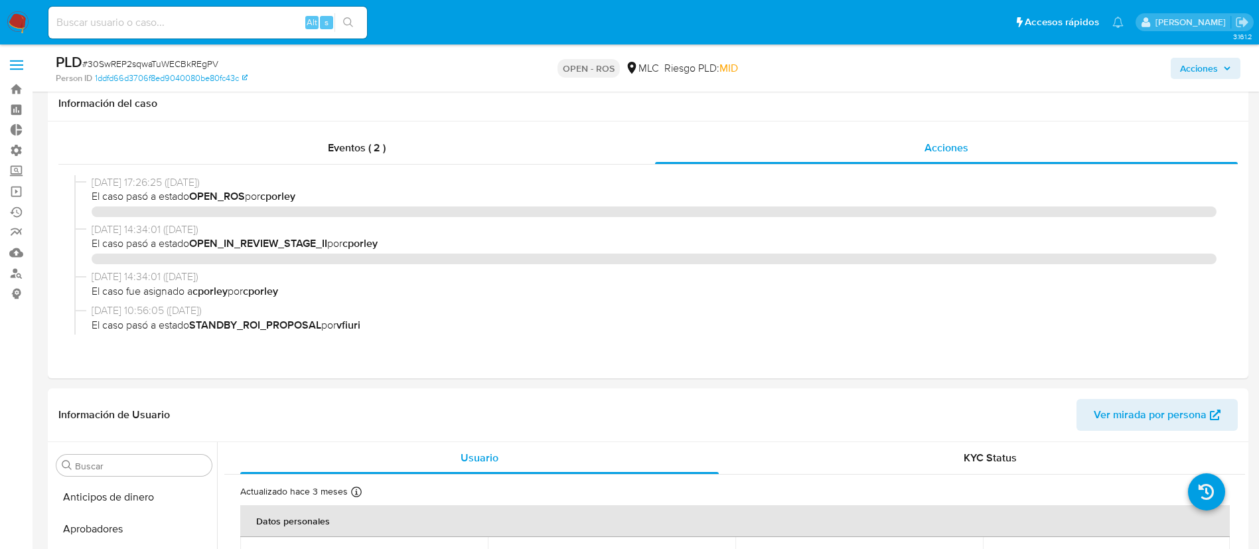
select select "10"
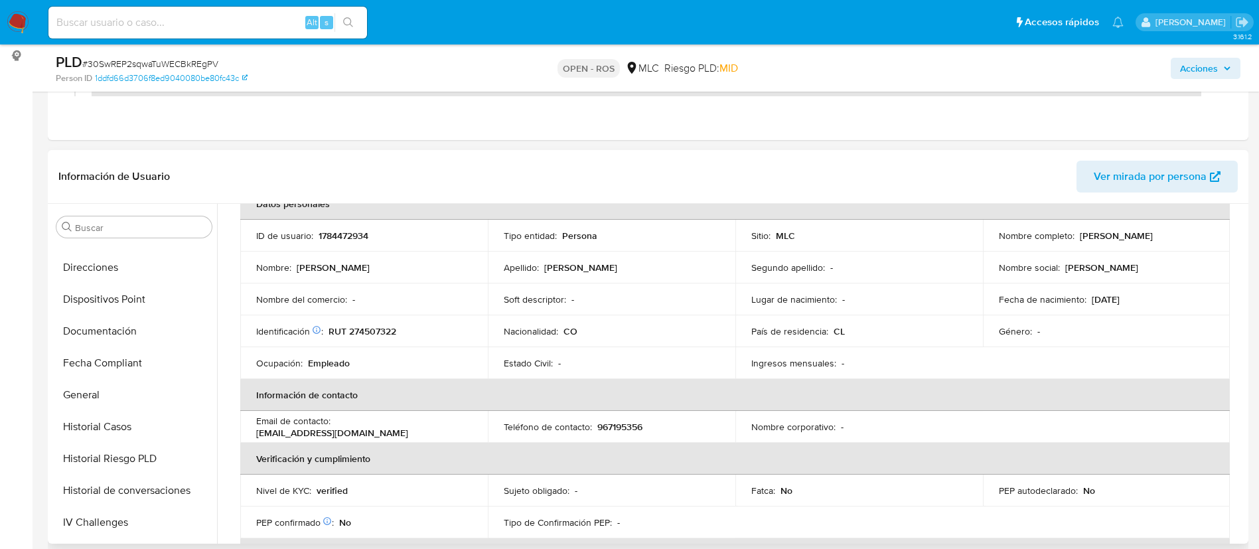
scroll to position [299, 0]
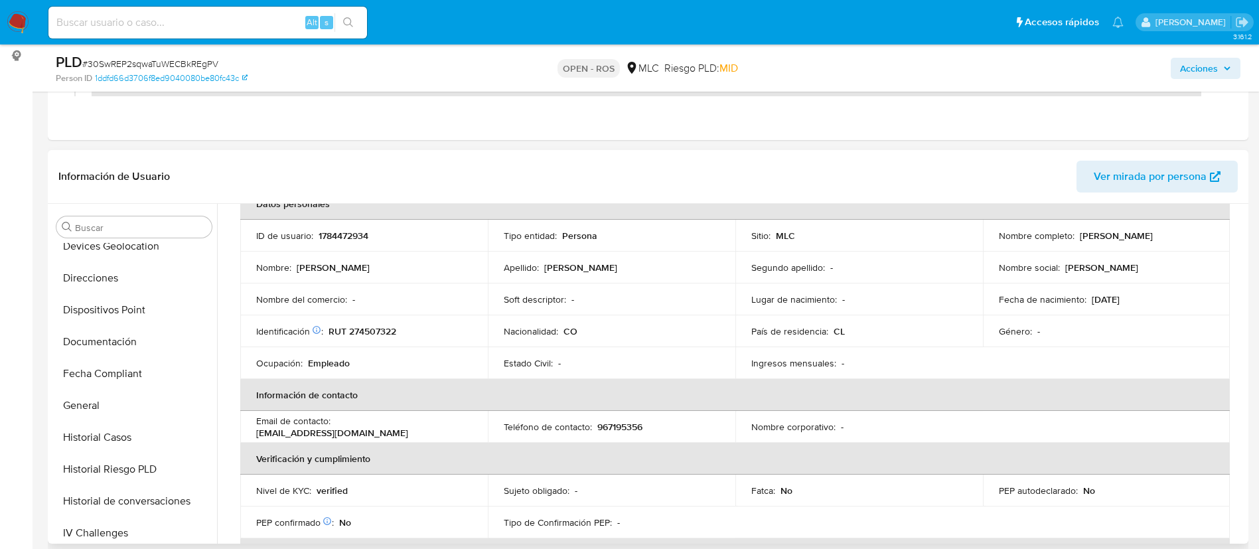
click at [111, 333] on button "Documentación" at bounding box center [134, 342] width 166 height 32
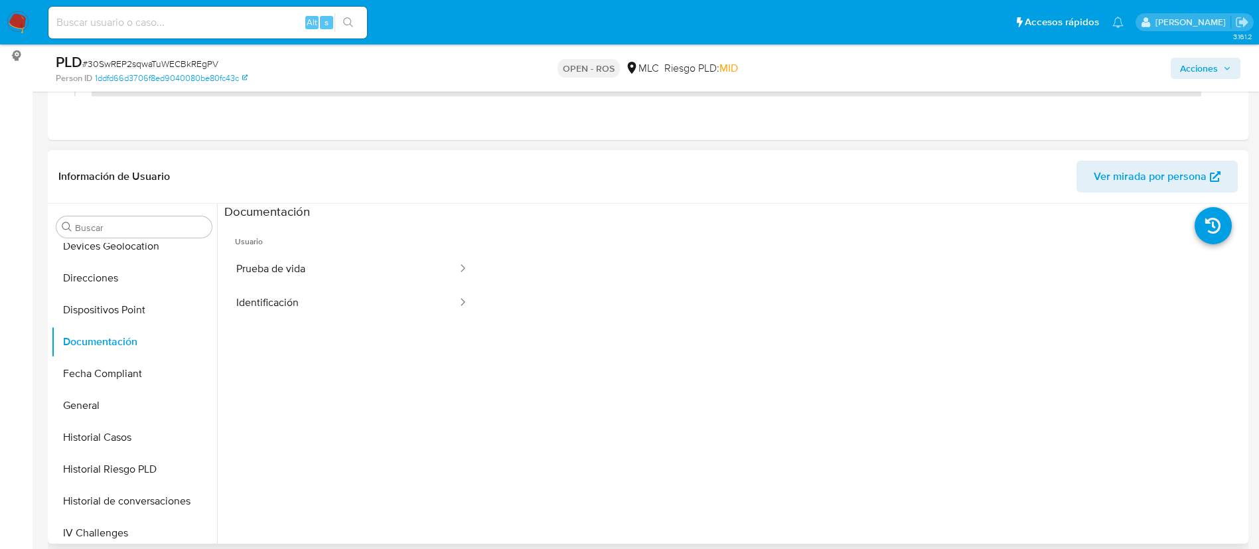
click at [301, 250] on span "Usuario" at bounding box center [351, 236] width 255 height 32
click at [321, 284] on button "Prueba de vida" at bounding box center [341, 269] width 234 height 34
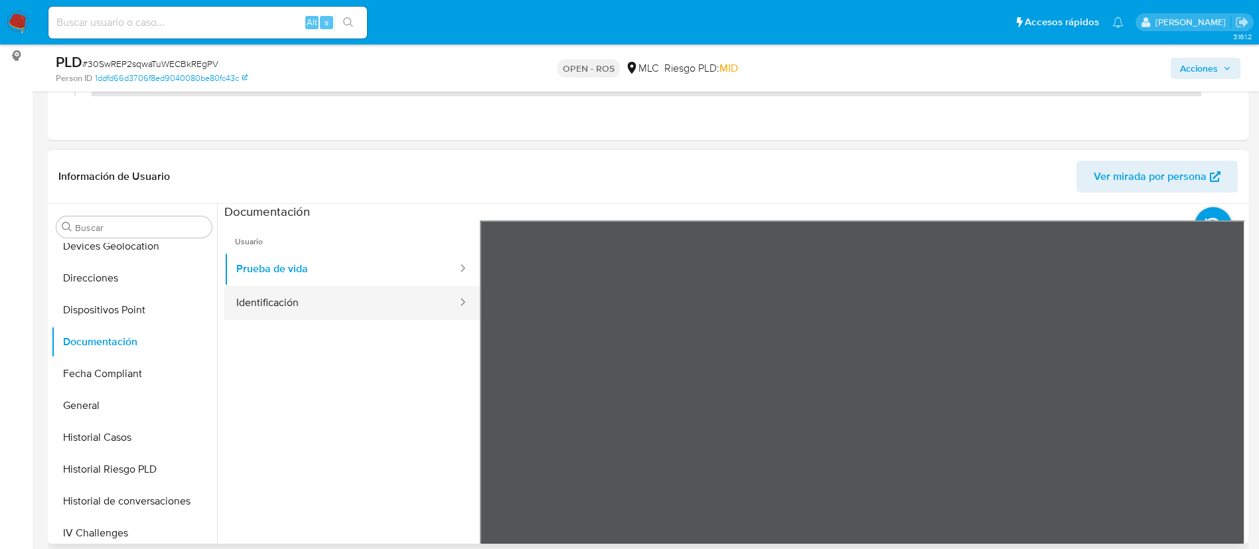
click at [372, 295] on button "Identificación" at bounding box center [341, 303] width 234 height 34
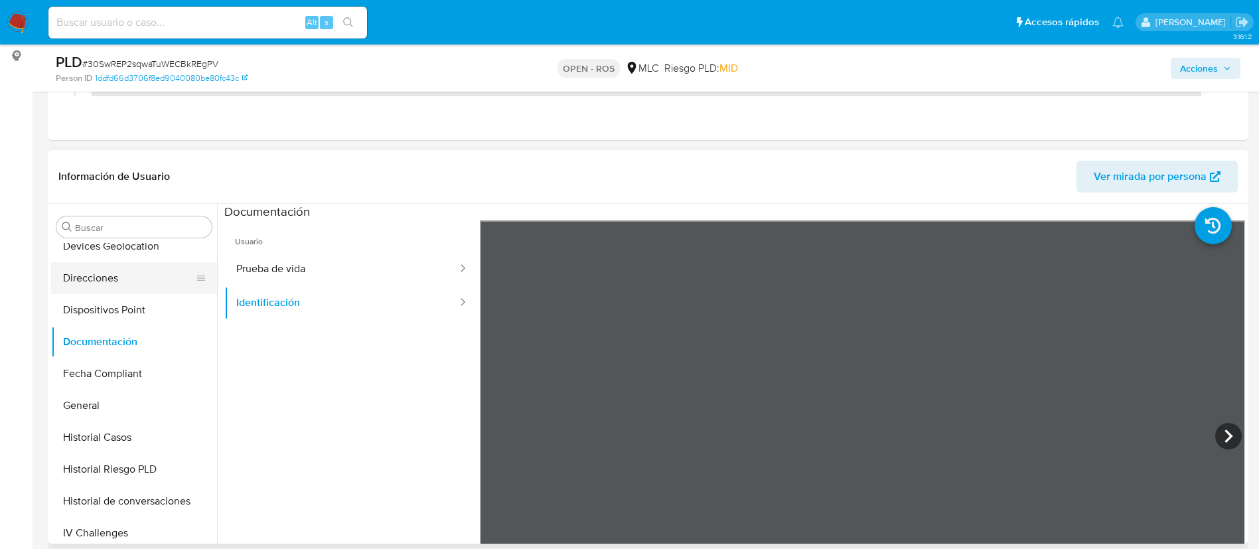
click at [98, 292] on button "Direcciones" at bounding box center [128, 278] width 155 height 32
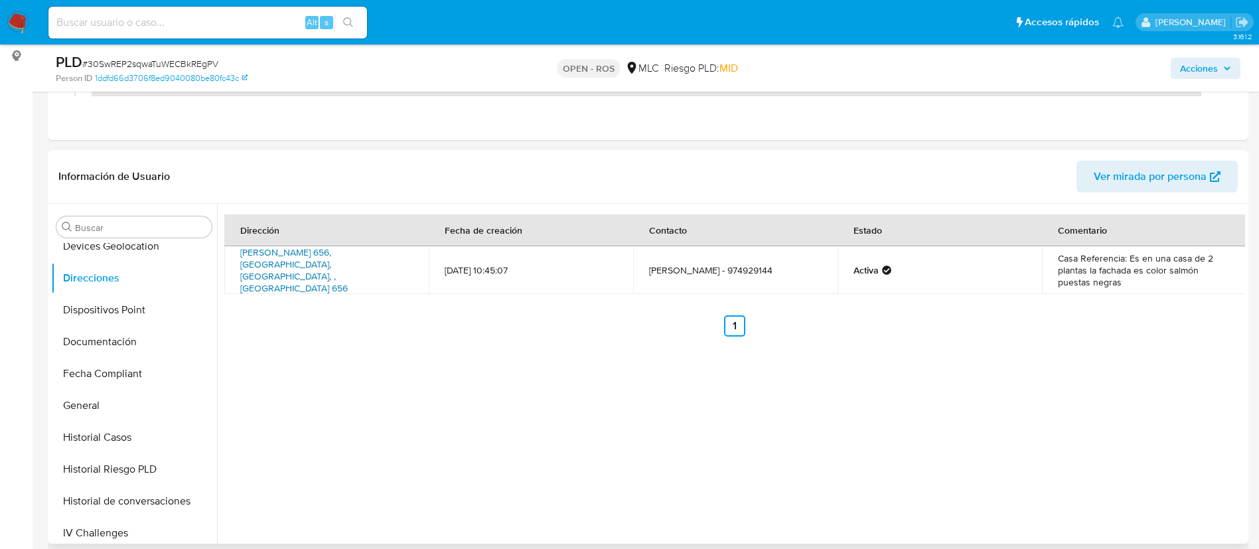
click at [272, 259] on link "Fermin Vivaceta 656, Antofagasta, Antofagasta, , Chile 656" at bounding box center [293, 269] width 107 height 49
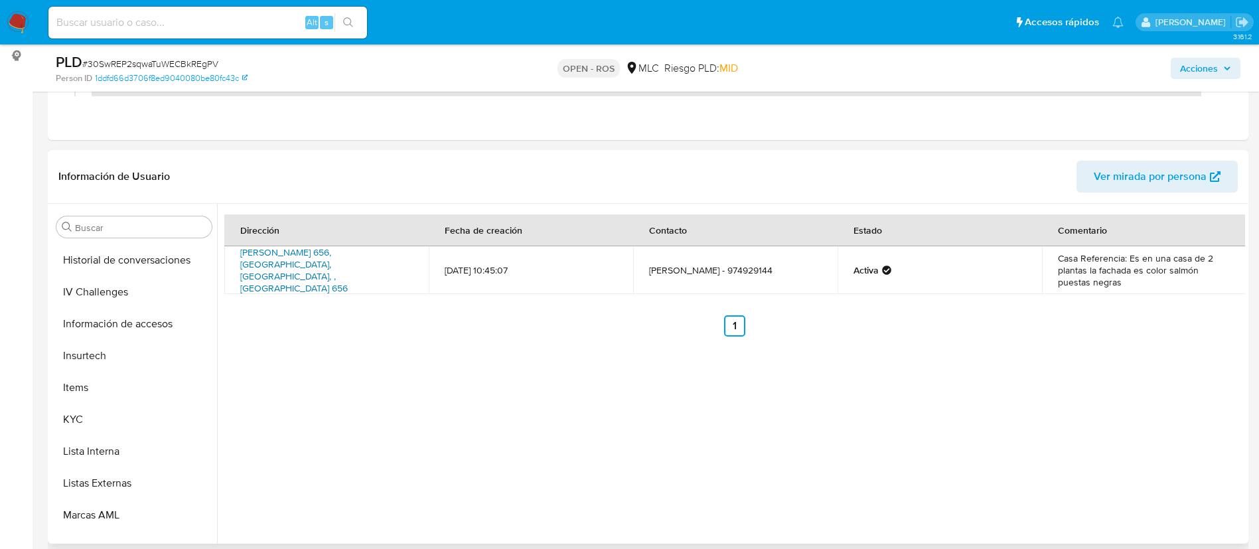
scroll to position [541, 0]
click at [147, 414] on button "KYC" at bounding box center [134, 419] width 166 height 32
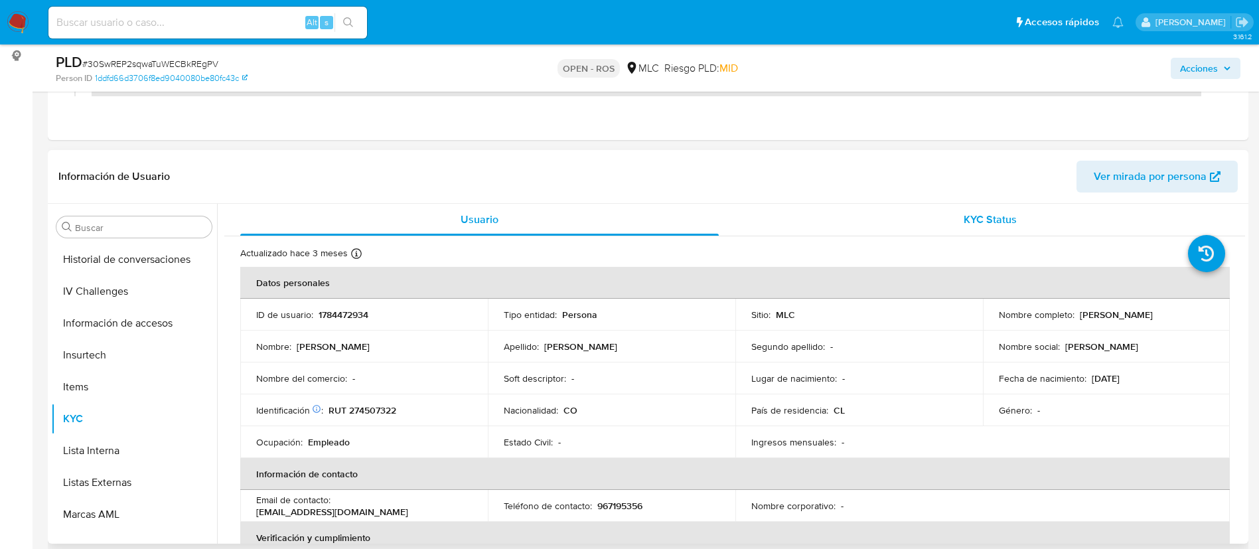
click at [941, 214] on div "KYC Status" at bounding box center [989, 220] width 478 height 32
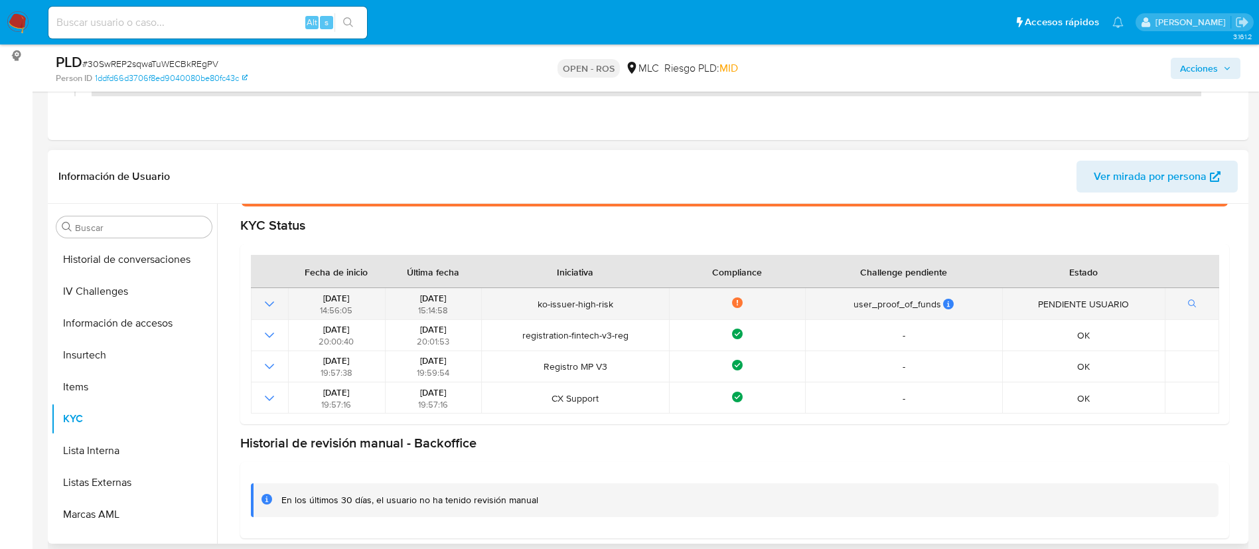
scroll to position [0, 0]
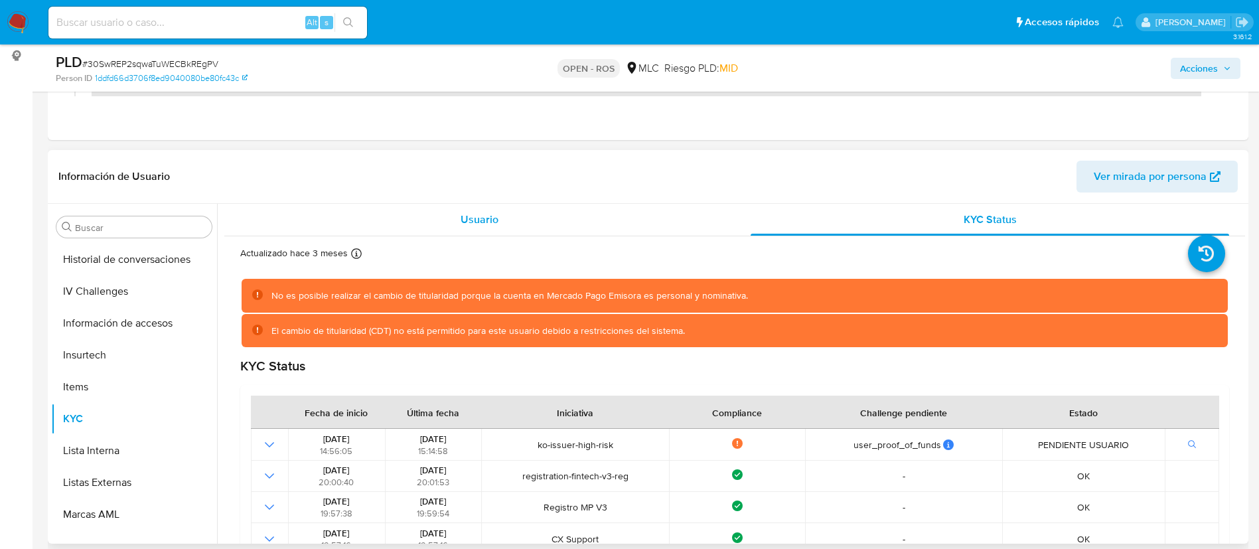
click at [441, 208] on div "Usuario" at bounding box center [479, 220] width 478 height 32
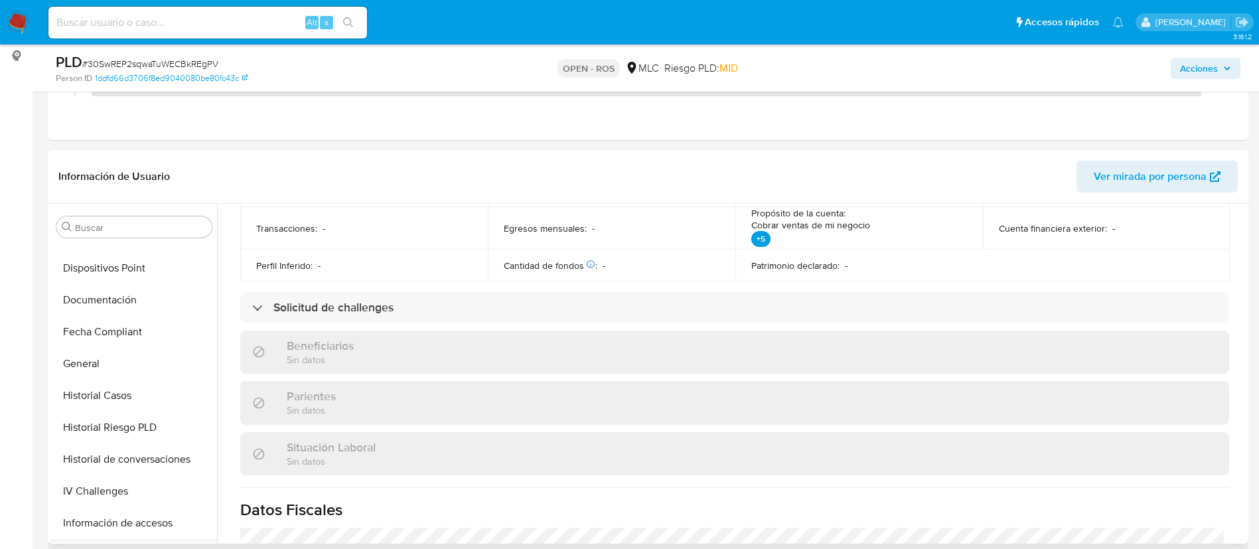
scroll to position [340, 0]
click at [93, 299] on button "Documentación" at bounding box center [128, 301] width 155 height 32
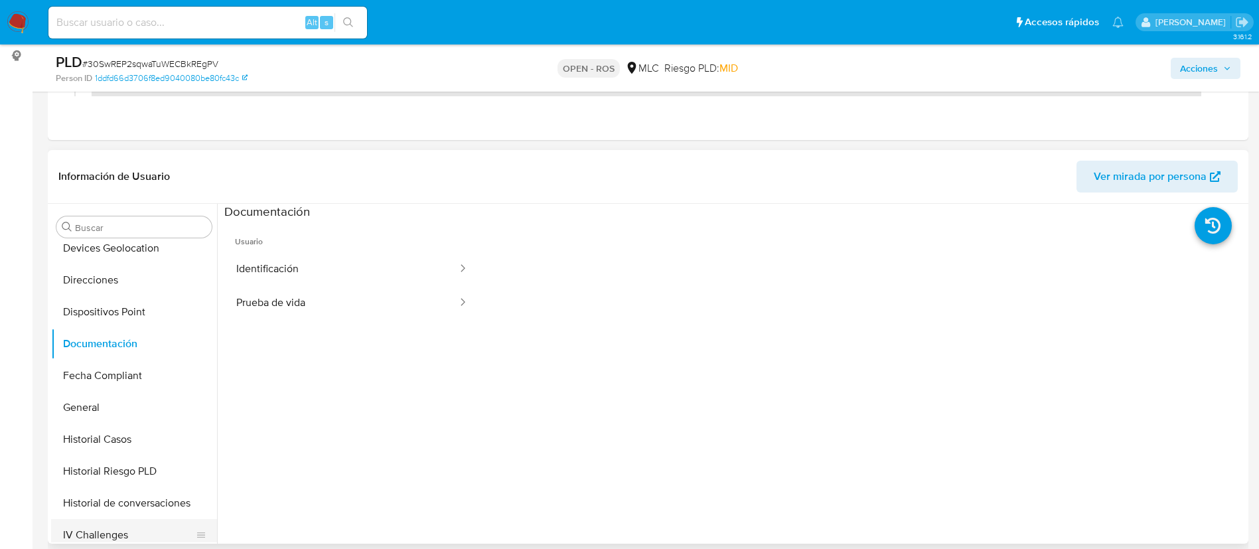
scroll to position [253, 0]
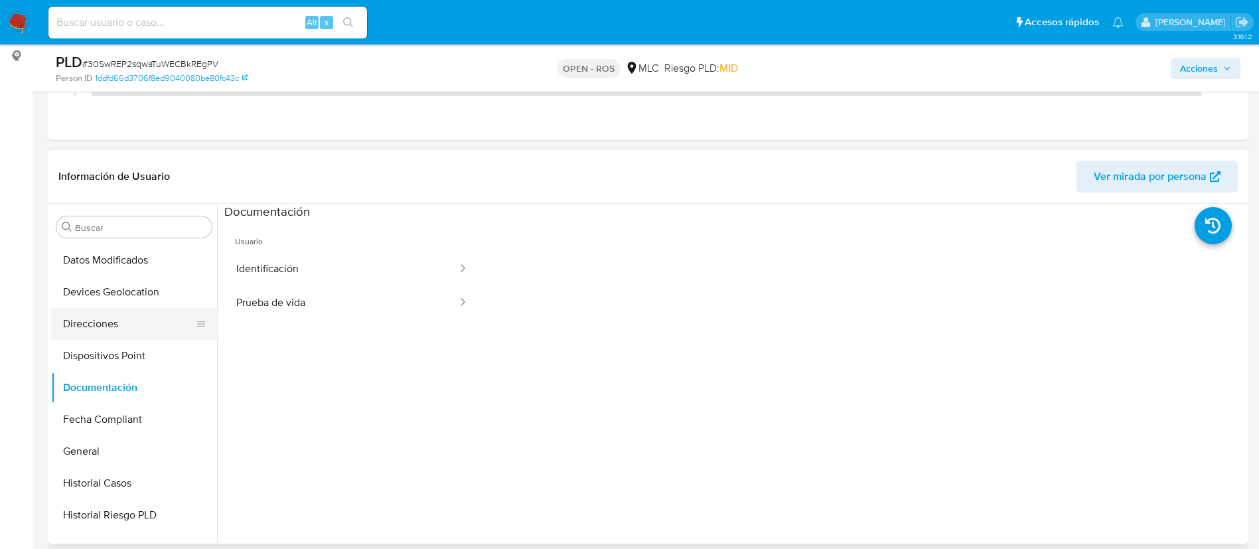
click at [94, 315] on button "Direcciones" at bounding box center [128, 324] width 155 height 32
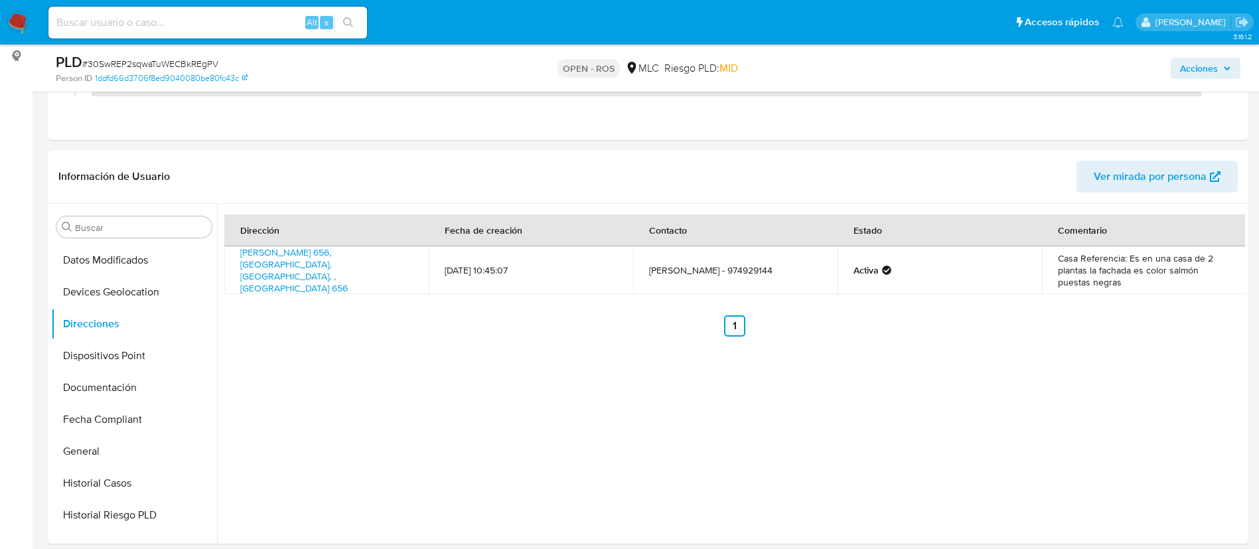
click at [577, 385] on div "Dirección Fecha de creación Contacto Estado Comentario Fermin Vivaceta 656, Ant…" at bounding box center [731, 374] width 1028 height 340
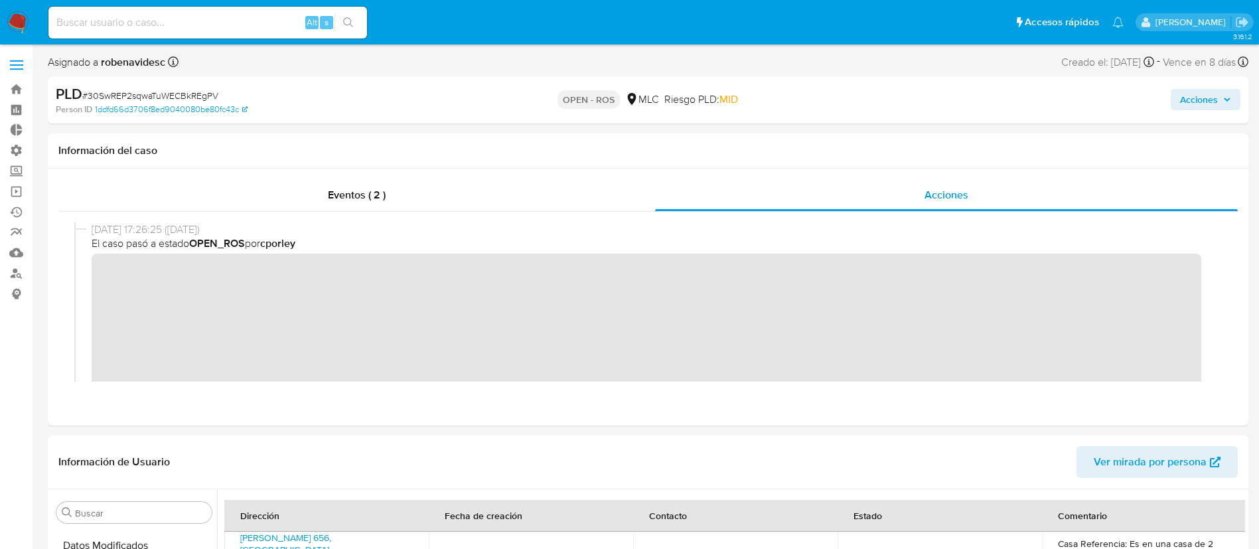
click at [1186, 105] on span "Acciones" at bounding box center [1199, 99] width 38 height 21
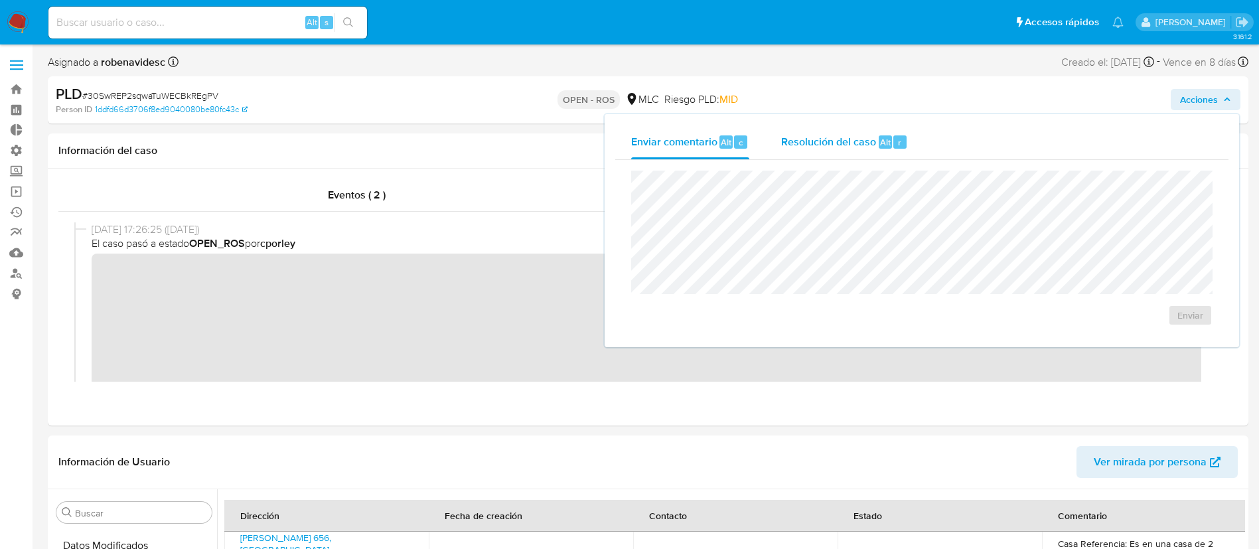
click at [859, 141] on span "Resolución del caso" at bounding box center [828, 141] width 95 height 15
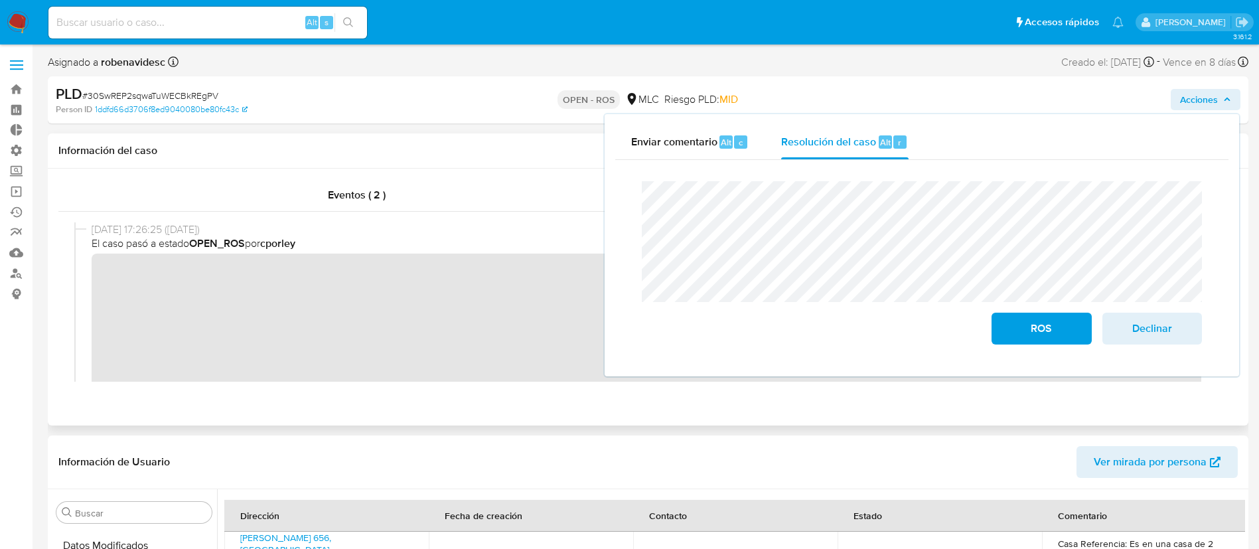
click at [563, 405] on div "Eventos ( 2 ) Acciones" at bounding box center [648, 297] width 1200 height 257
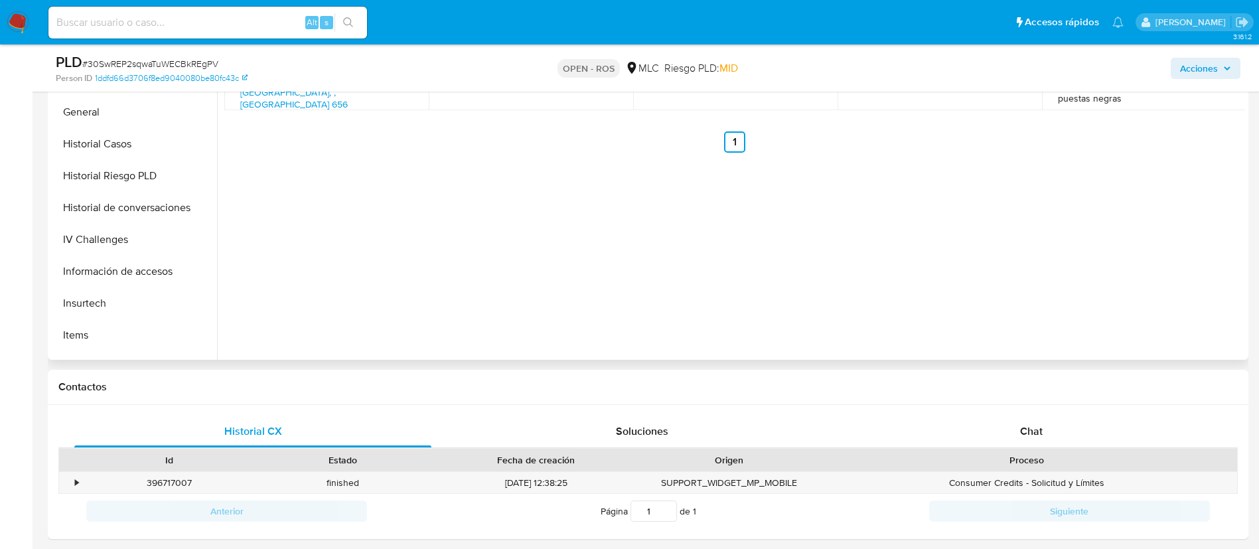
scroll to position [419, 0]
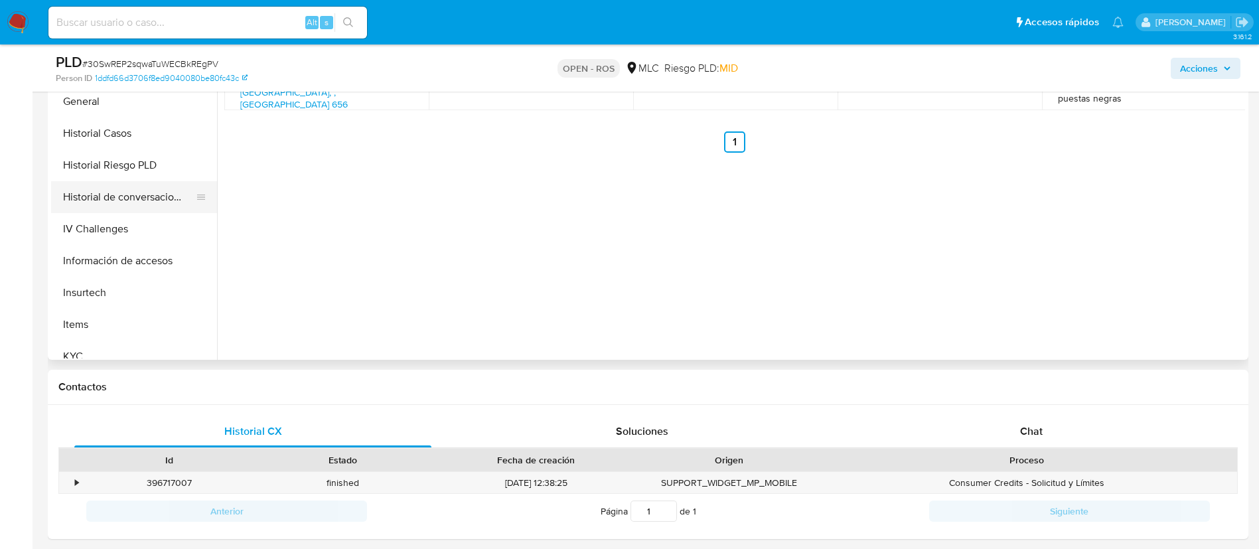
click at [102, 202] on button "Historial de conversaciones" at bounding box center [128, 197] width 155 height 32
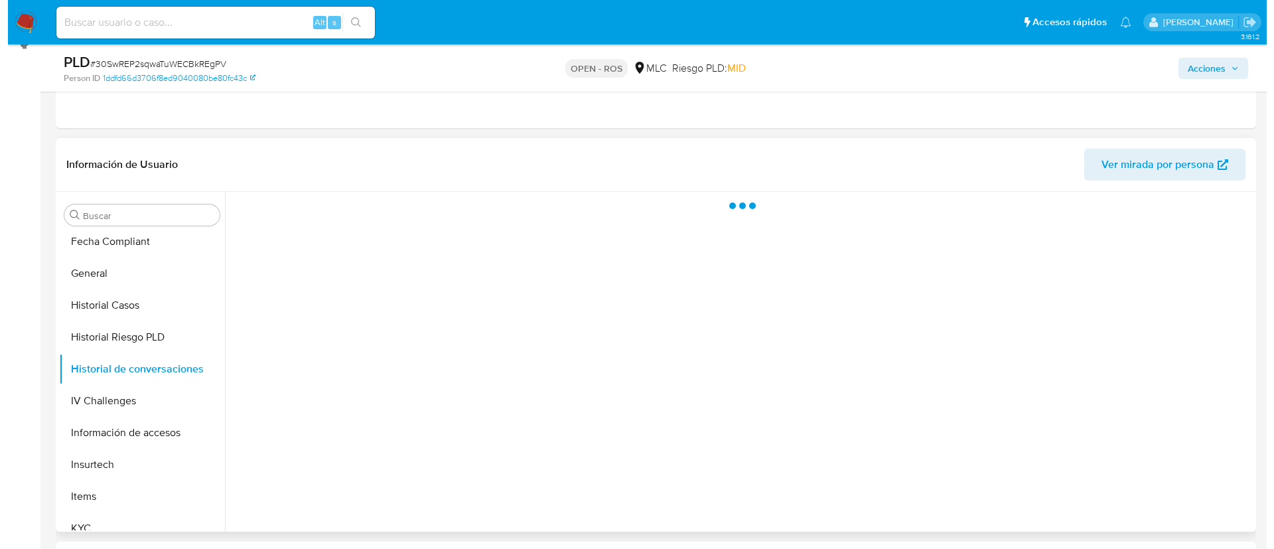
scroll to position [248, 0]
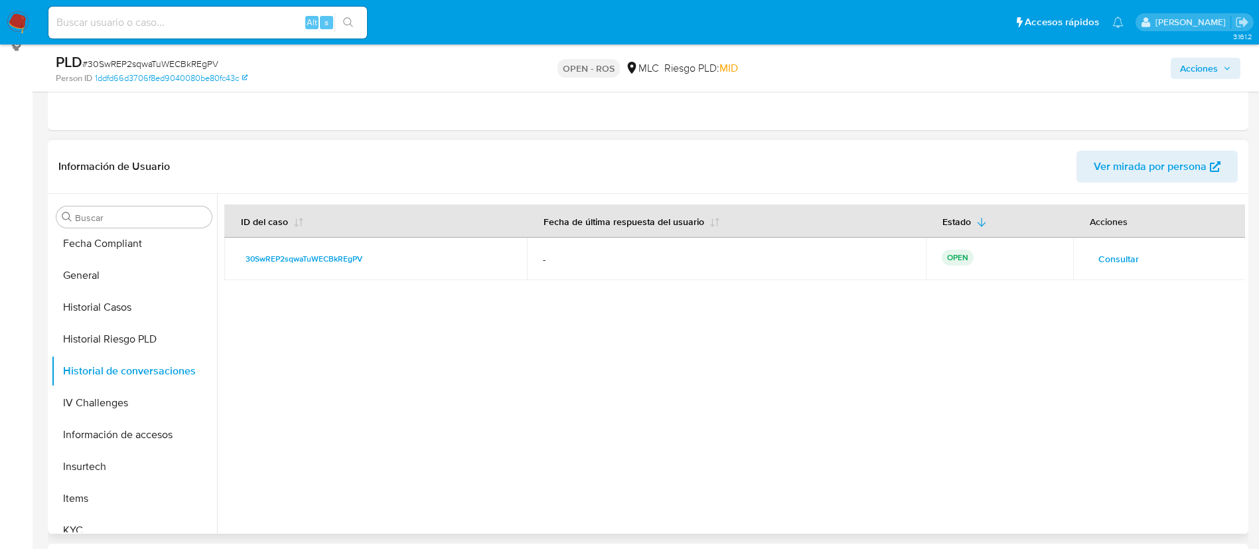
click at [1128, 260] on span "Consultar" at bounding box center [1118, 258] width 40 height 19
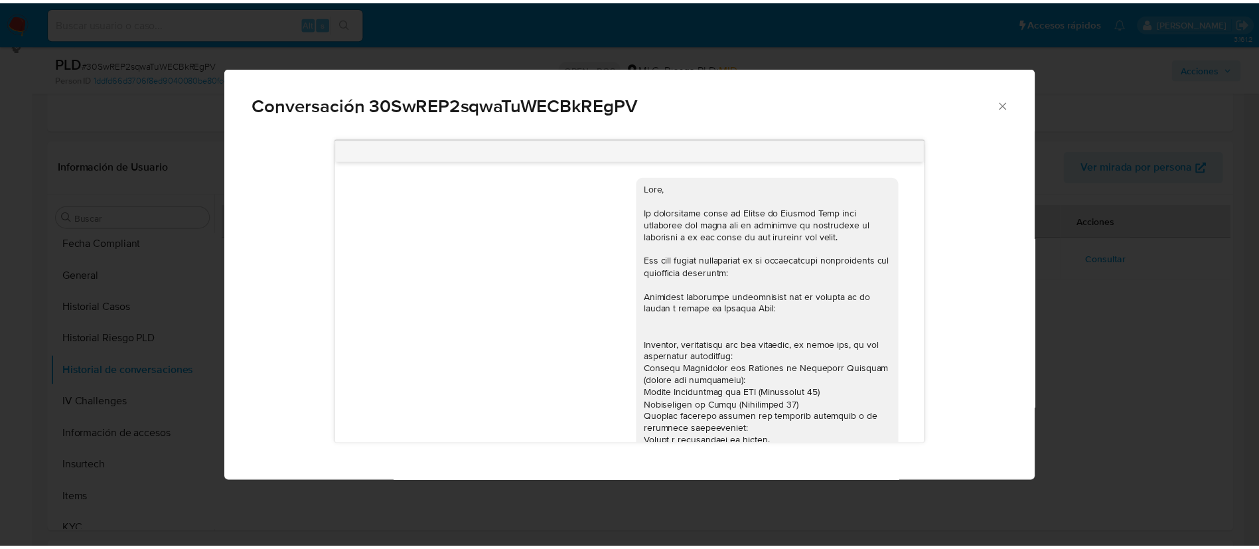
scroll to position [251, 0]
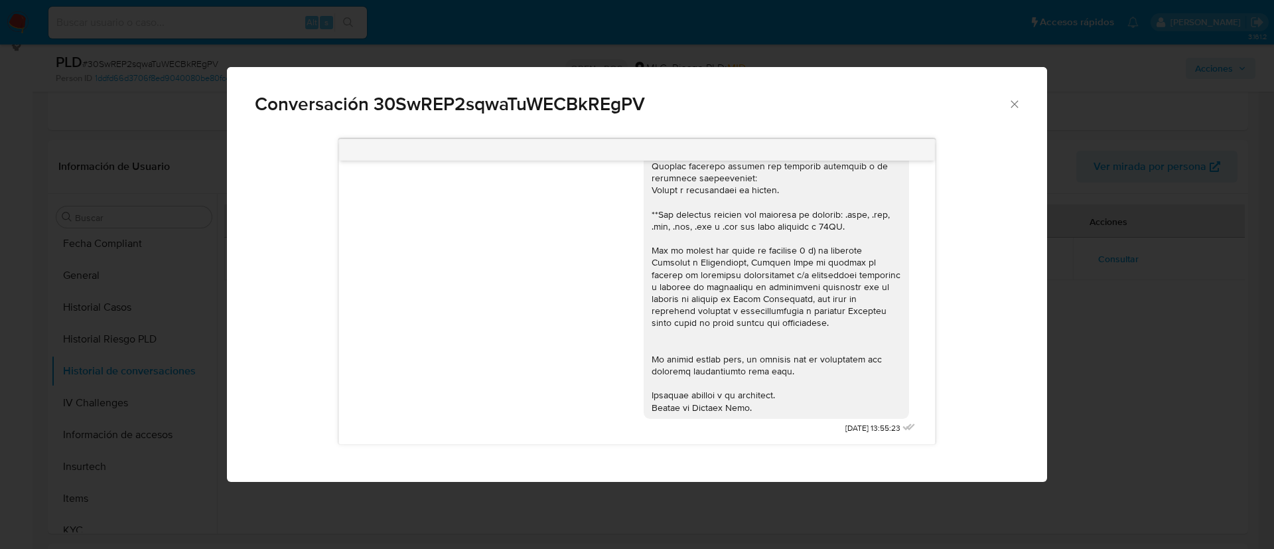
click at [1014, 107] on icon "Cerrar" at bounding box center [1014, 104] width 13 height 13
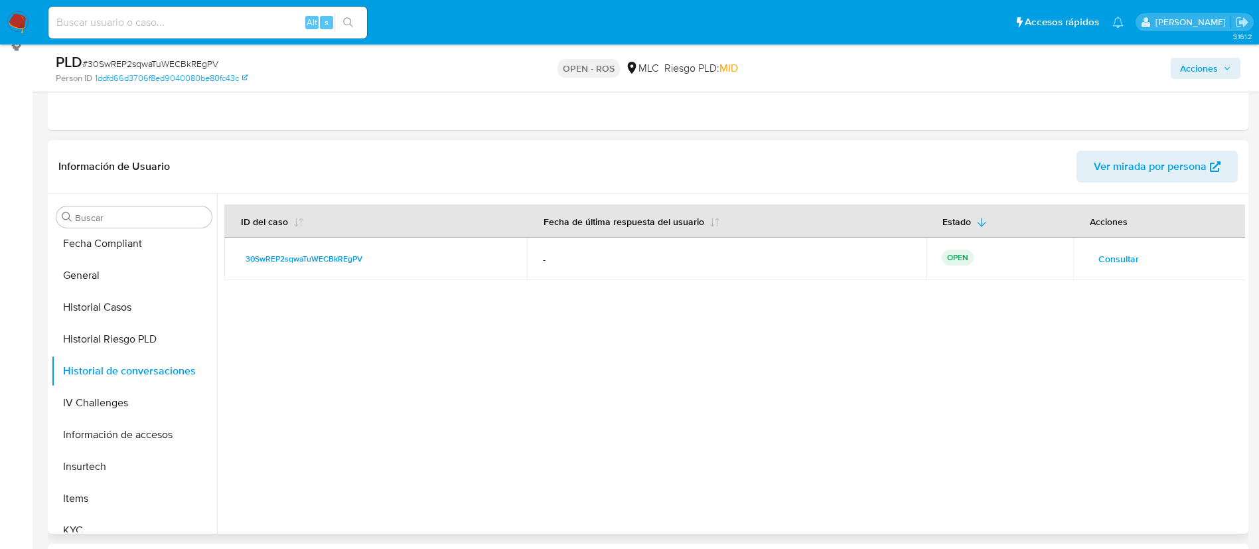
scroll to position [0, 0]
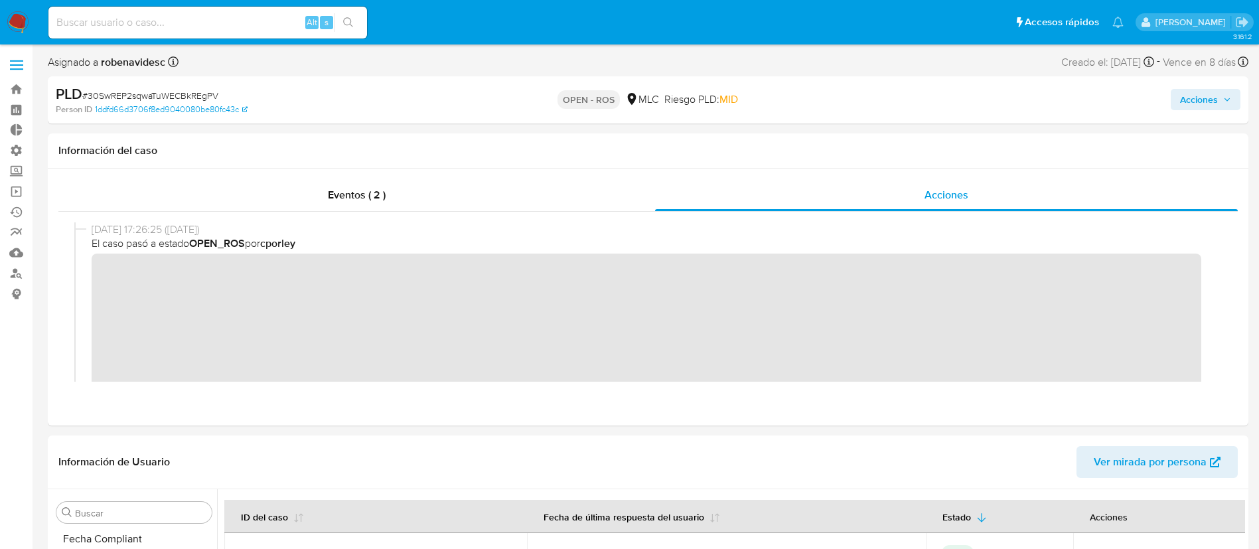
click at [1195, 98] on span "Acciones" at bounding box center [1199, 99] width 38 height 21
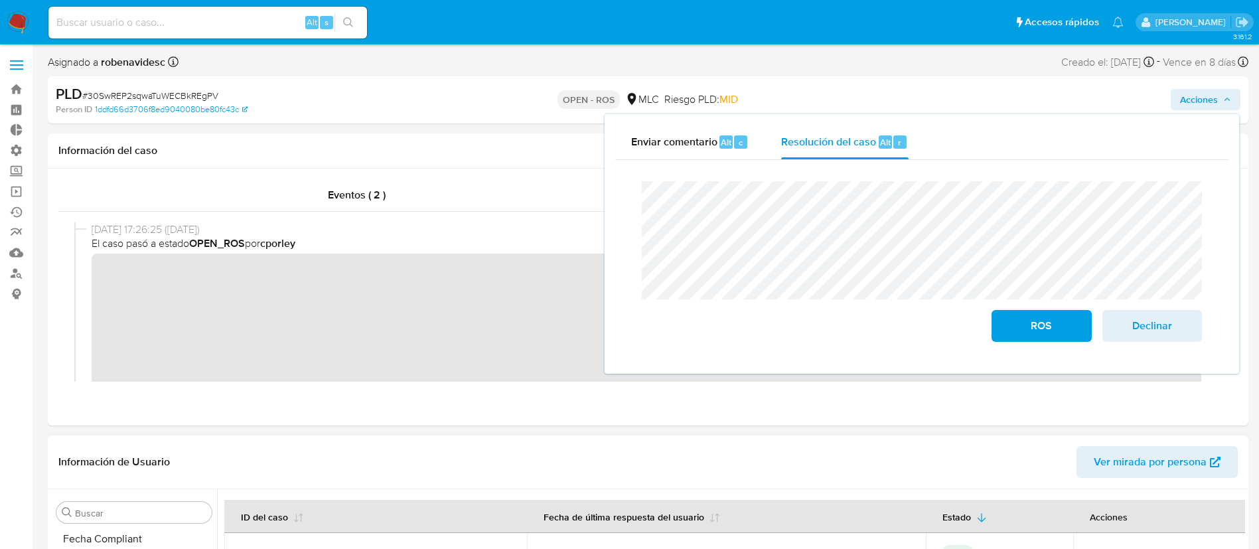
click at [576, 480] on div "Información de Usuario Ver mirada por persona" at bounding box center [648, 462] width 1200 height 54
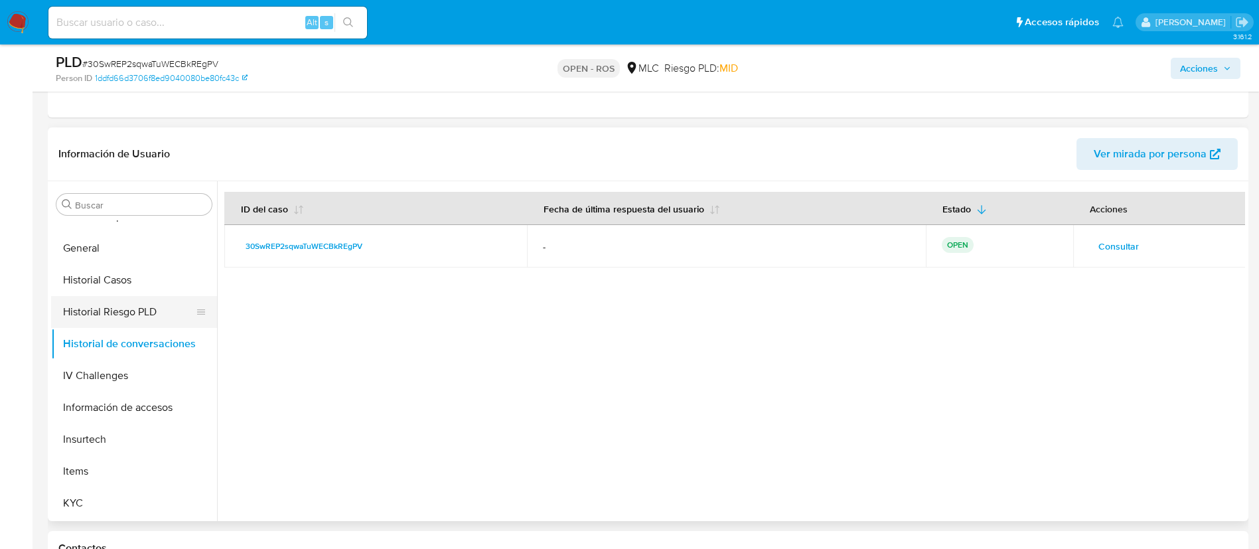
scroll to position [437, 0]
click at [72, 285] on button "Historial Casos" at bounding box center [128, 277] width 155 height 32
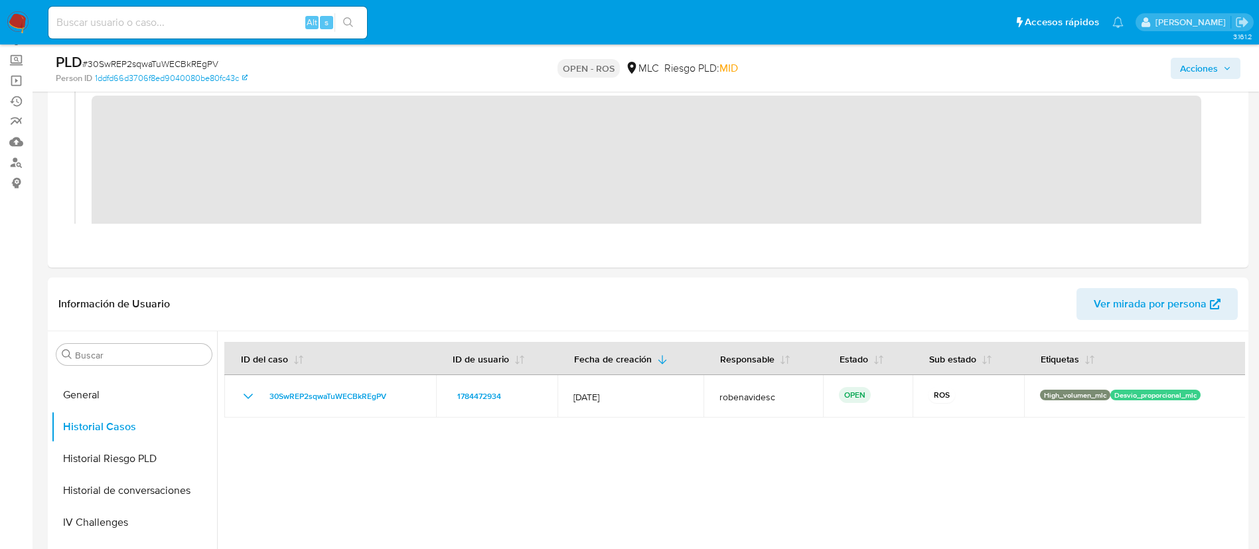
scroll to position [0, 0]
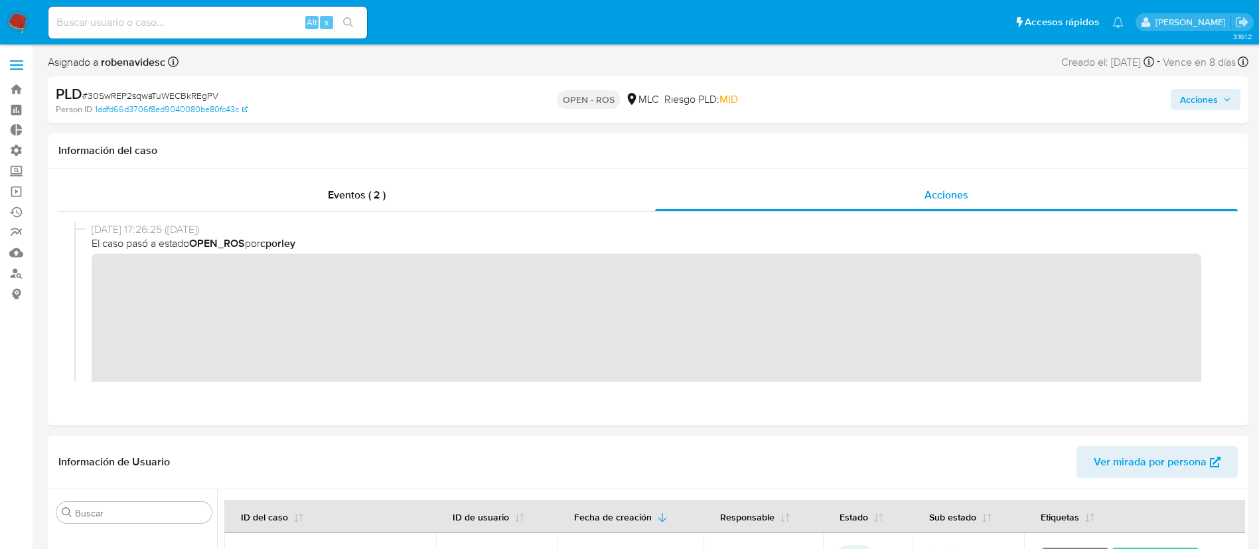
click at [1195, 105] on span "Acciones" at bounding box center [1199, 99] width 38 height 21
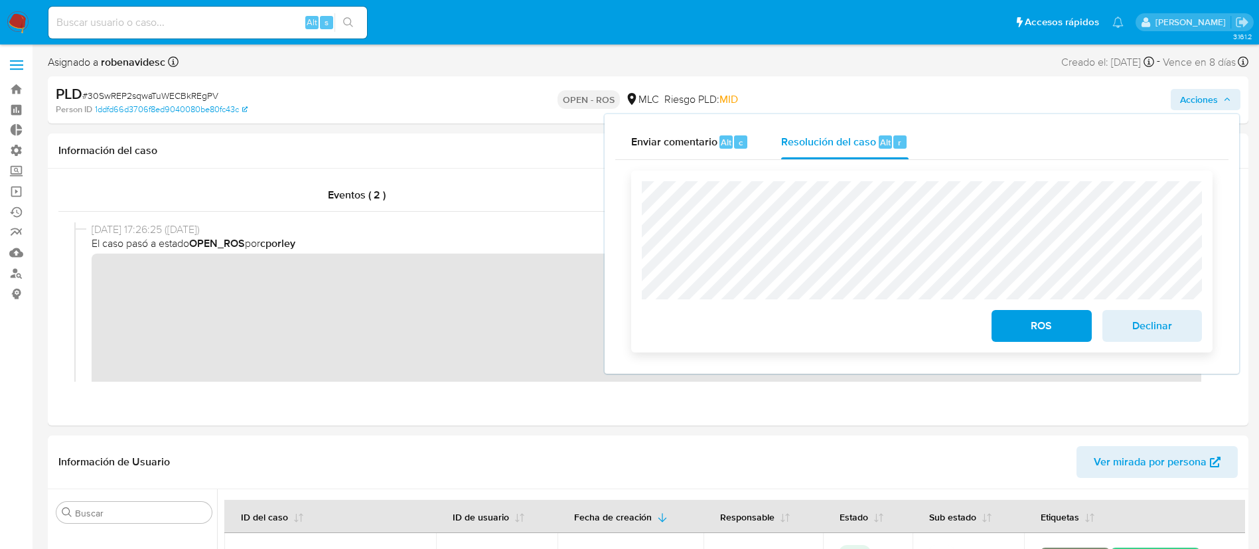
click at [1012, 321] on span "ROS" at bounding box center [1040, 325] width 65 height 29
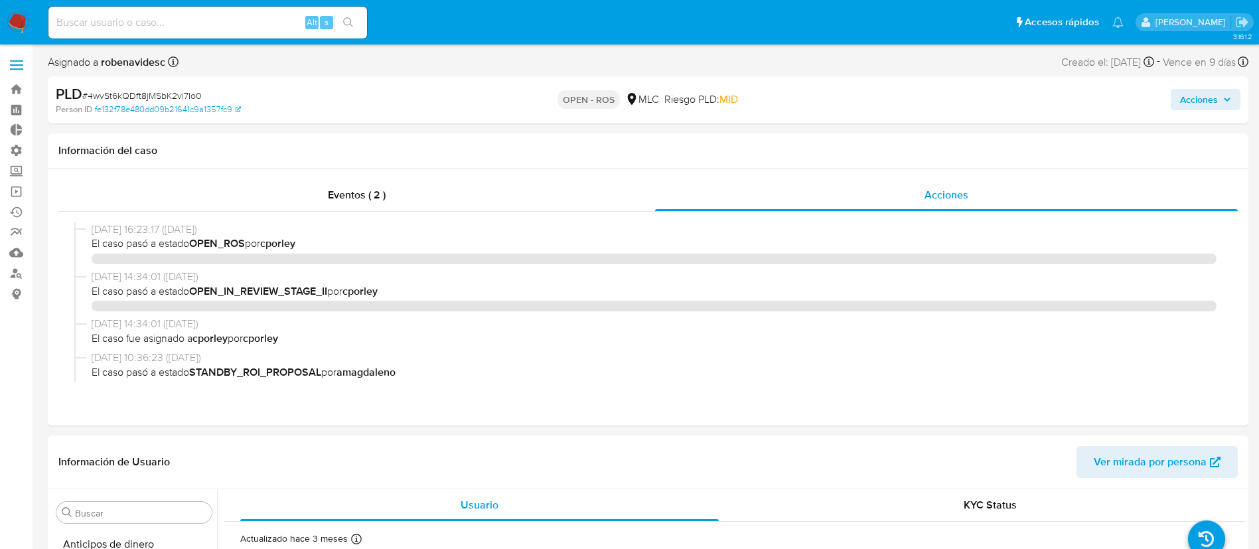
select select "10"
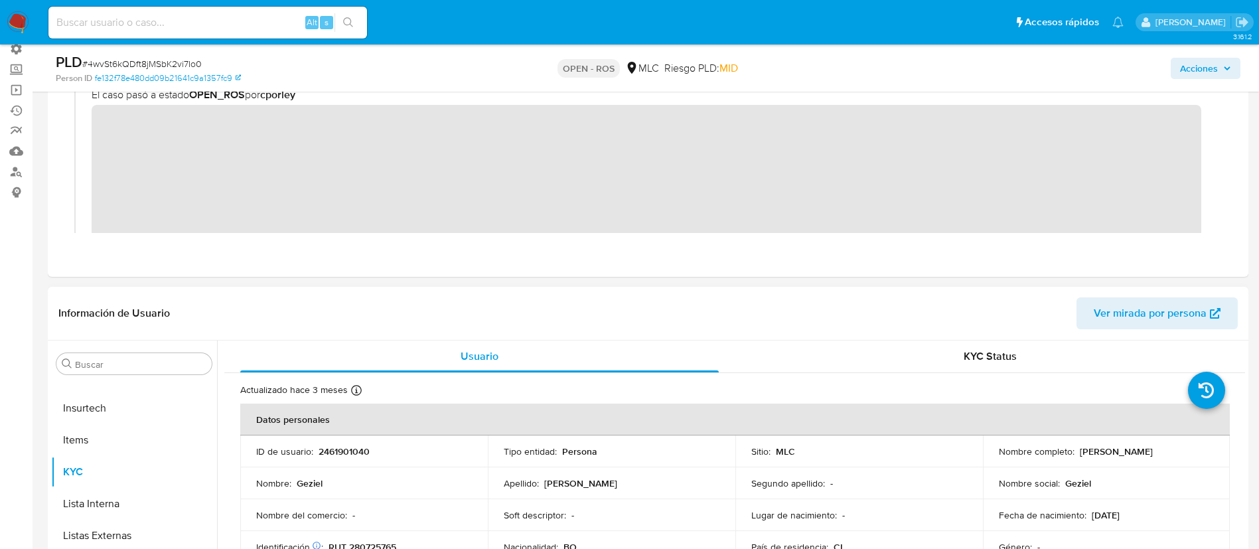
scroll to position [105, 0]
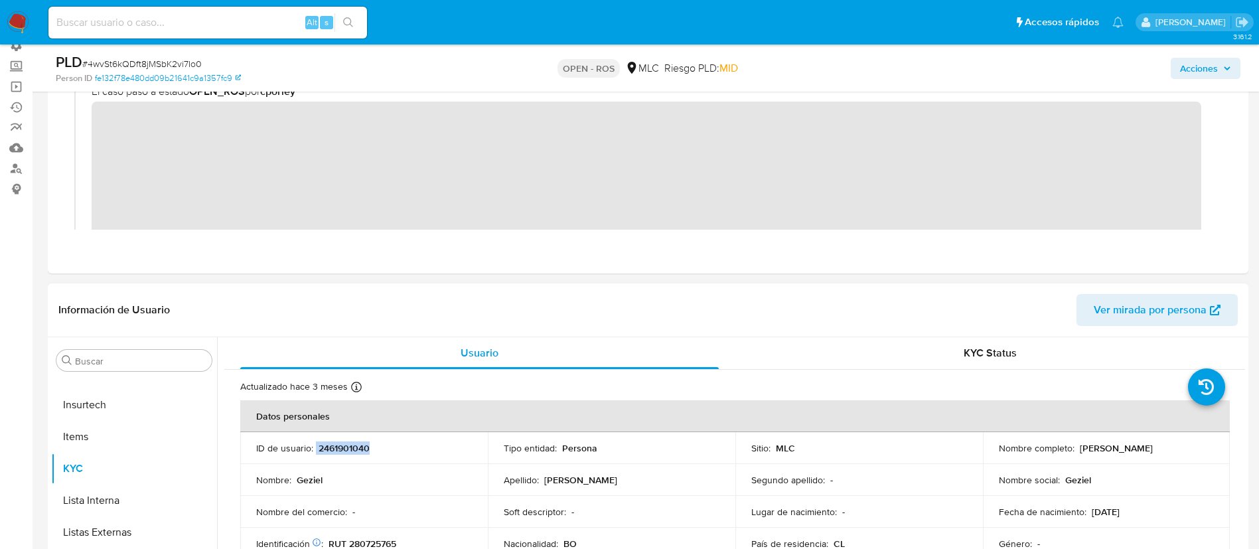
drag, startPoint x: 415, startPoint y: 441, endPoint x: 316, endPoint y: 448, distance: 99.1
click at [316, 448] on div "ID de usuario : 2461901040" at bounding box center [364, 448] width 216 height 12
copy div "2461901040"
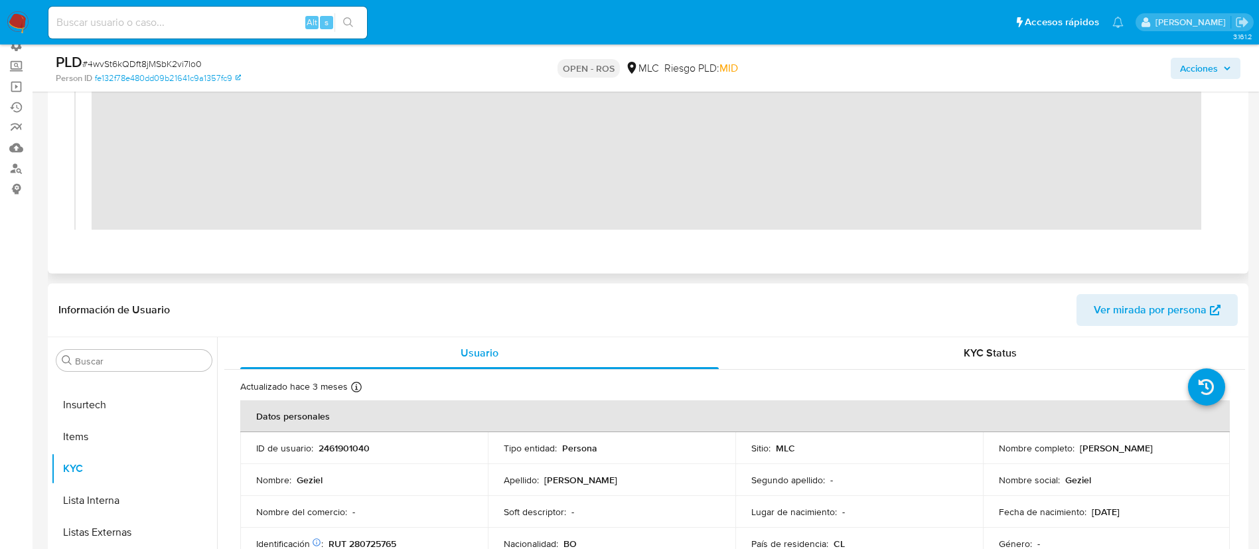
scroll to position [15, 0]
click at [86, 113] on div "30/09/2025 16:23:17 (hace un día) El caso pasó a estado OPEN_ROS por cporley" at bounding box center [647, 176] width 1147 height 240
click at [616, 334] on div "Información de Usuario Ver mirada por persona" at bounding box center [648, 310] width 1200 height 54
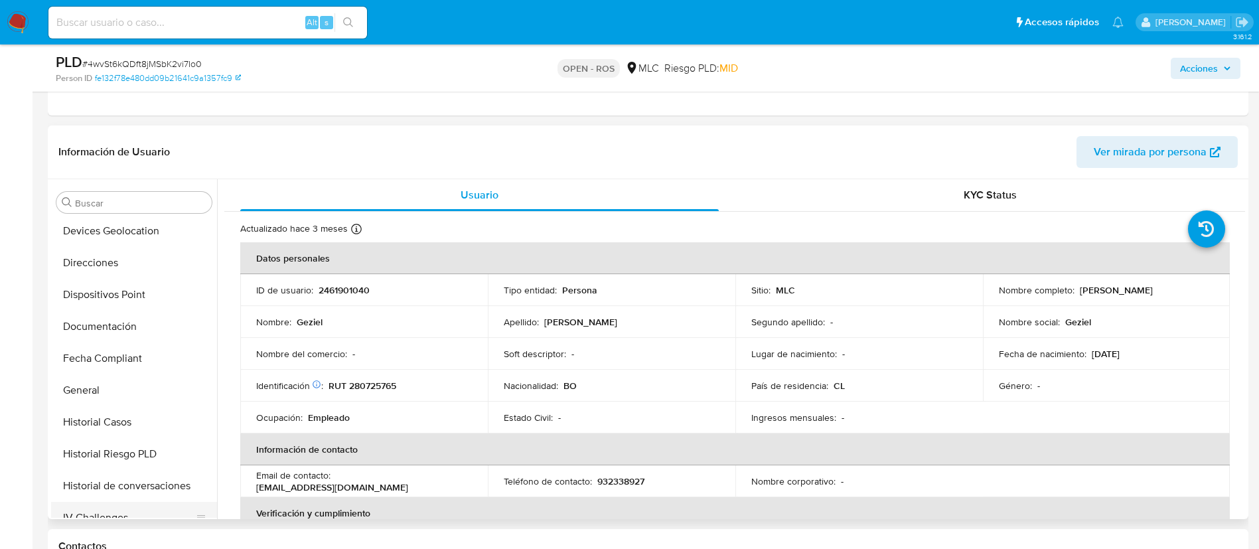
scroll to position [284, 0]
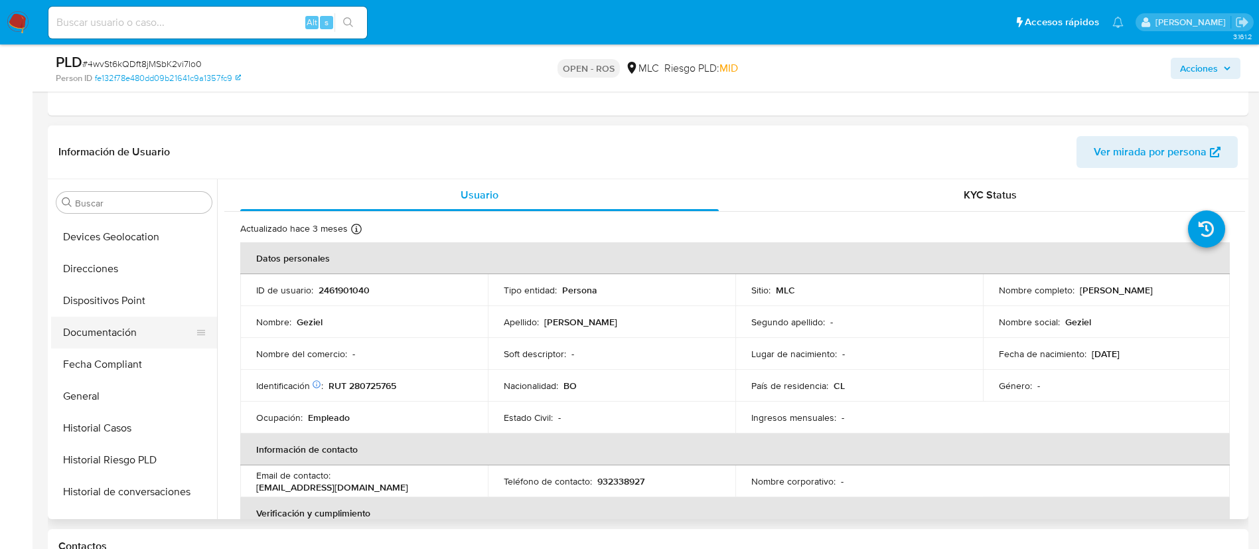
click at [115, 326] on button "Documentación" at bounding box center [128, 332] width 155 height 32
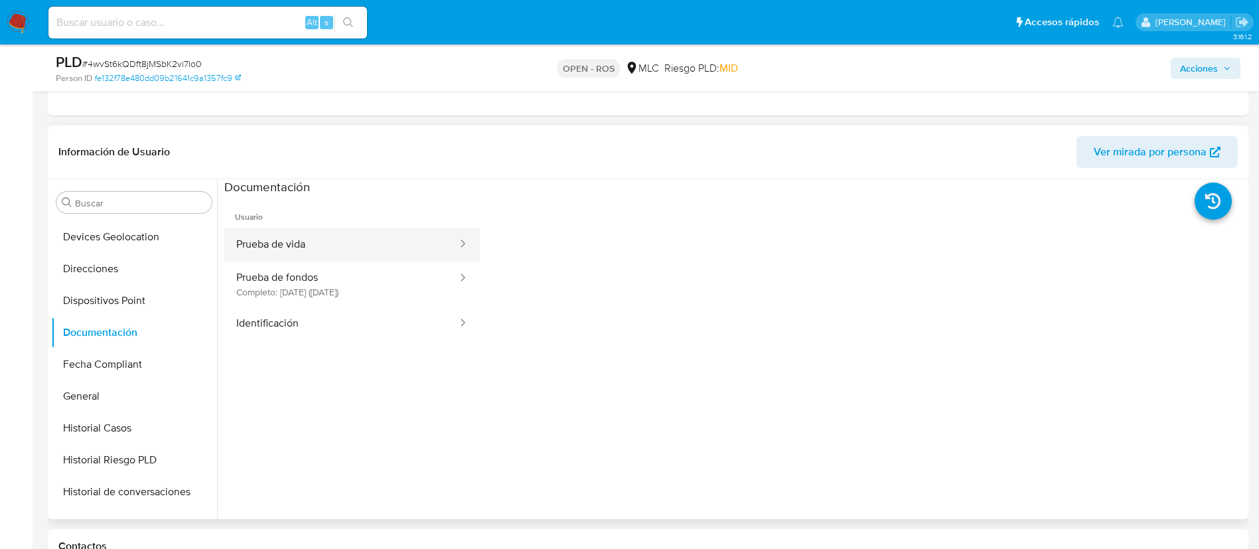
click at [341, 254] on button "Prueba de vida" at bounding box center [341, 245] width 234 height 34
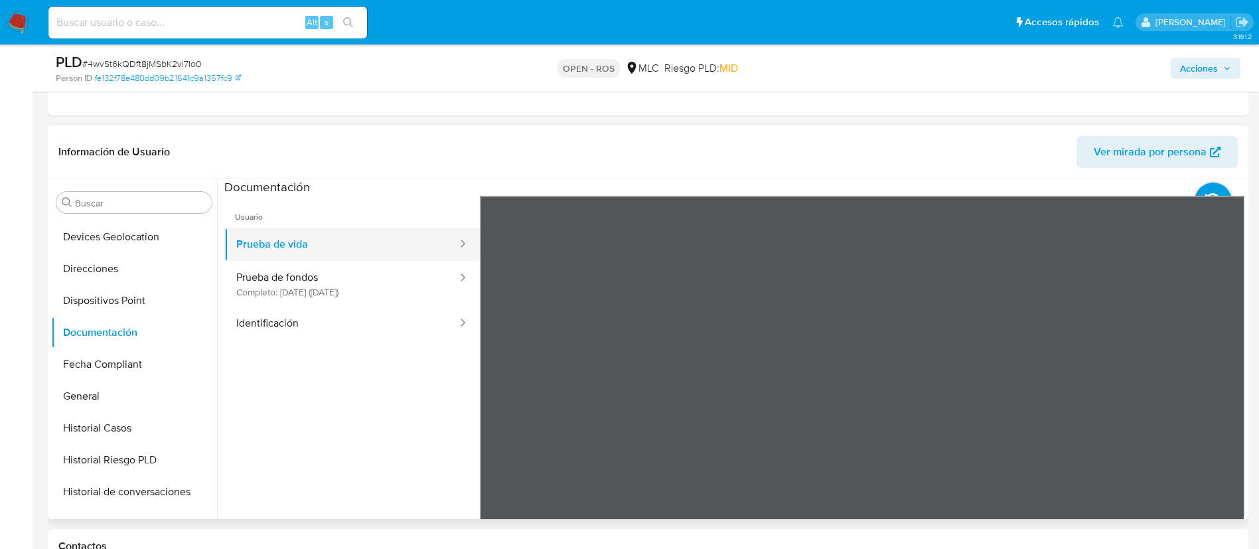
click at [316, 260] on button "Prueba de vida" at bounding box center [341, 245] width 234 height 34
click at [351, 286] on button "Prueba de fondos Completo: 12/06/2025 (hace 4 meses)" at bounding box center [341, 283] width 234 height 45
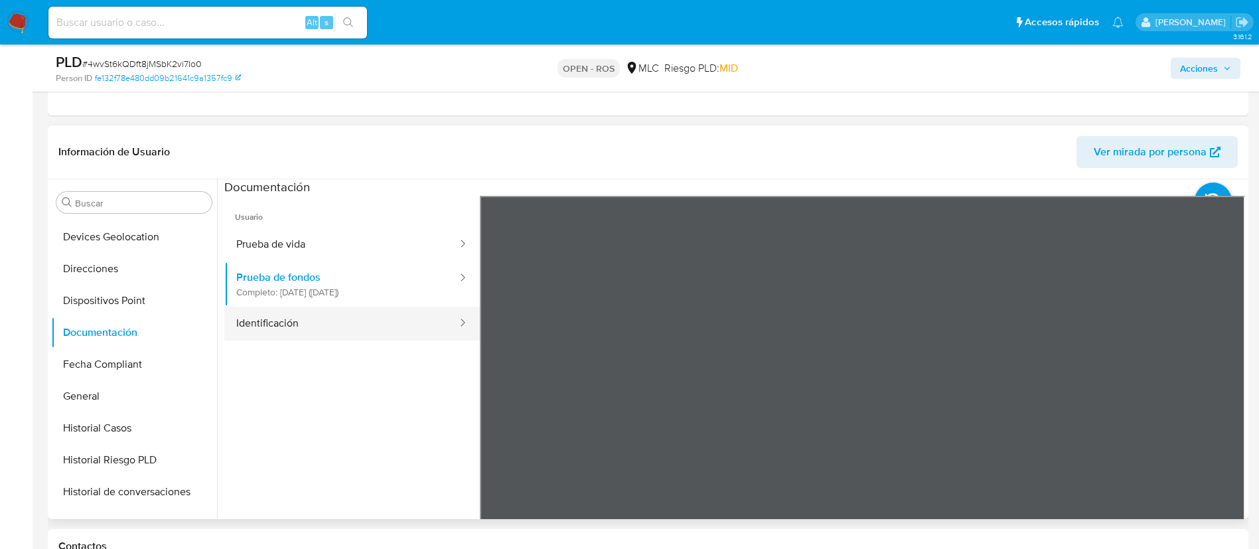
click at [328, 324] on button "Identificación" at bounding box center [341, 324] width 234 height 34
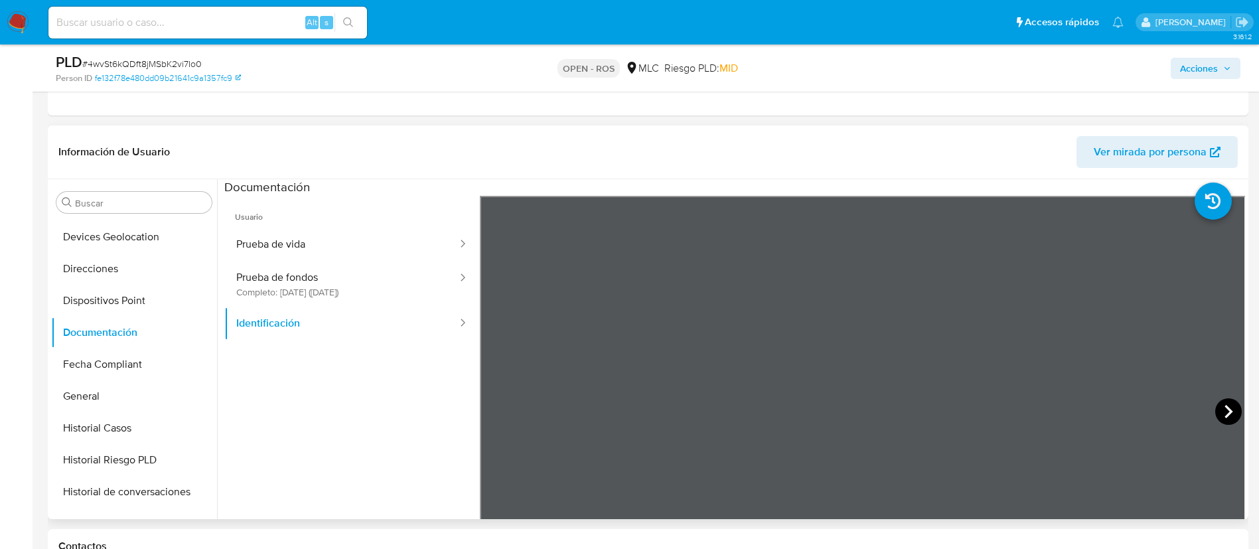
click at [1219, 399] on icon at bounding box center [1228, 411] width 27 height 27
click at [854, 165] on header "Información de Usuario Ver mirada por persona" at bounding box center [647, 152] width 1179 height 32
drag, startPoint x: 94, startPoint y: 423, endPoint x: 102, endPoint y: 427, distance: 9.5
click at [102, 427] on button "Historial Casos" at bounding box center [128, 428] width 155 height 32
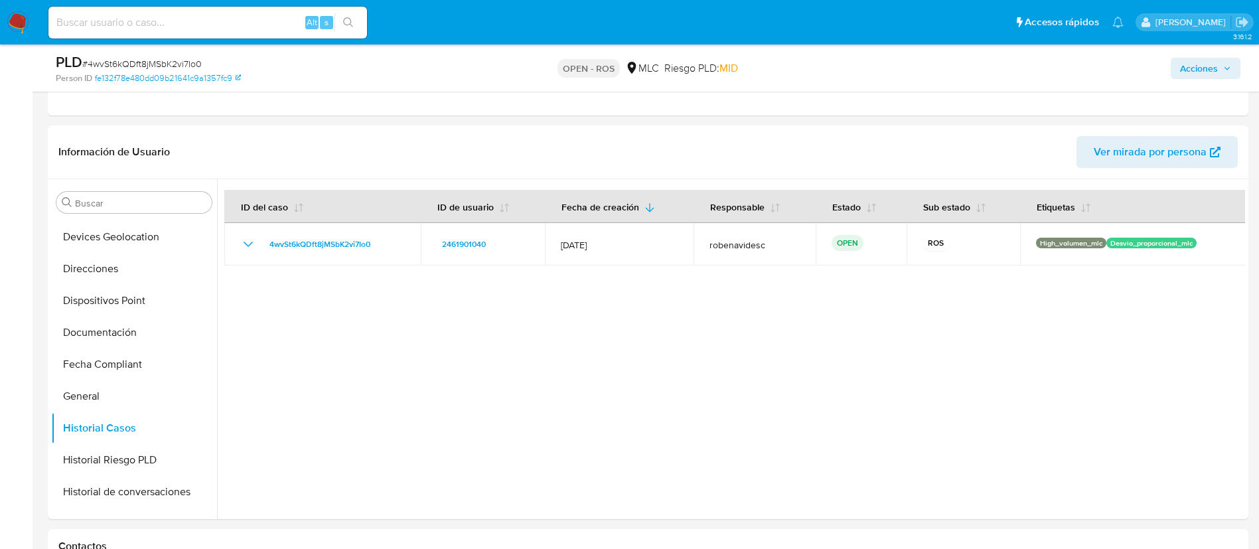
click at [941, 144] on header "Información de Usuario Ver mirada por persona" at bounding box center [647, 152] width 1179 height 32
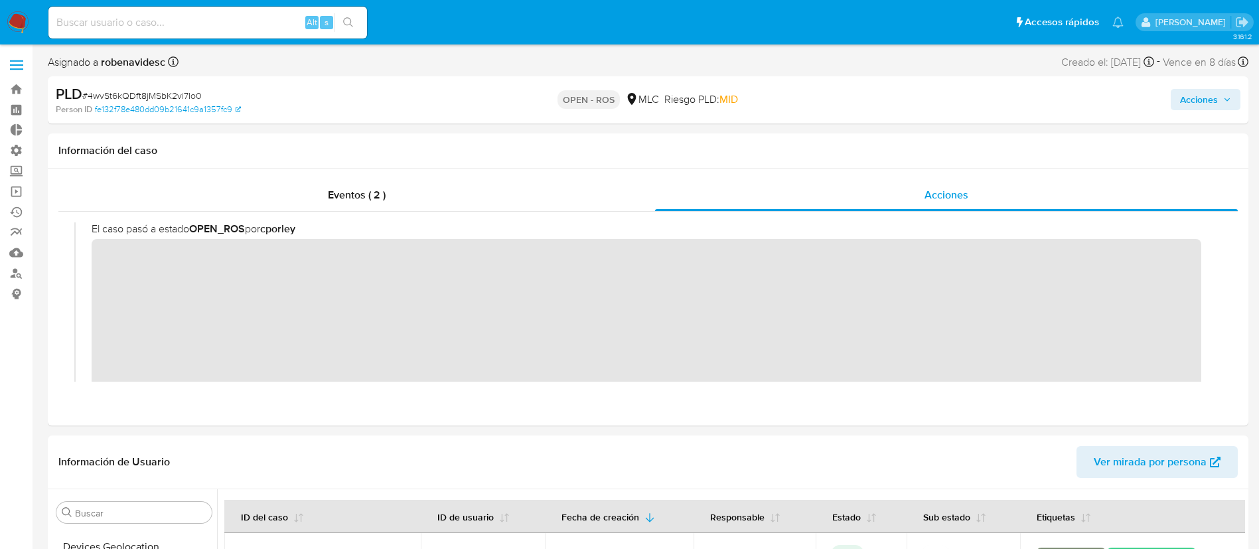
click at [1184, 102] on span "Acciones" at bounding box center [1199, 99] width 38 height 21
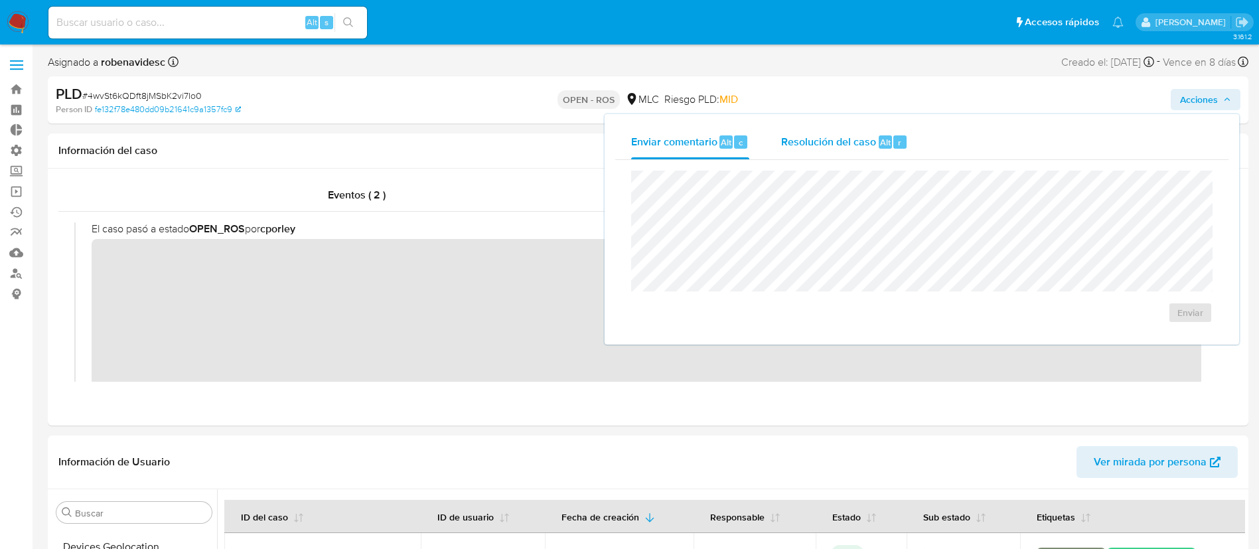
click at [800, 129] on div "Resolución del caso Alt r" at bounding box center [844, 142] width 127 height 34
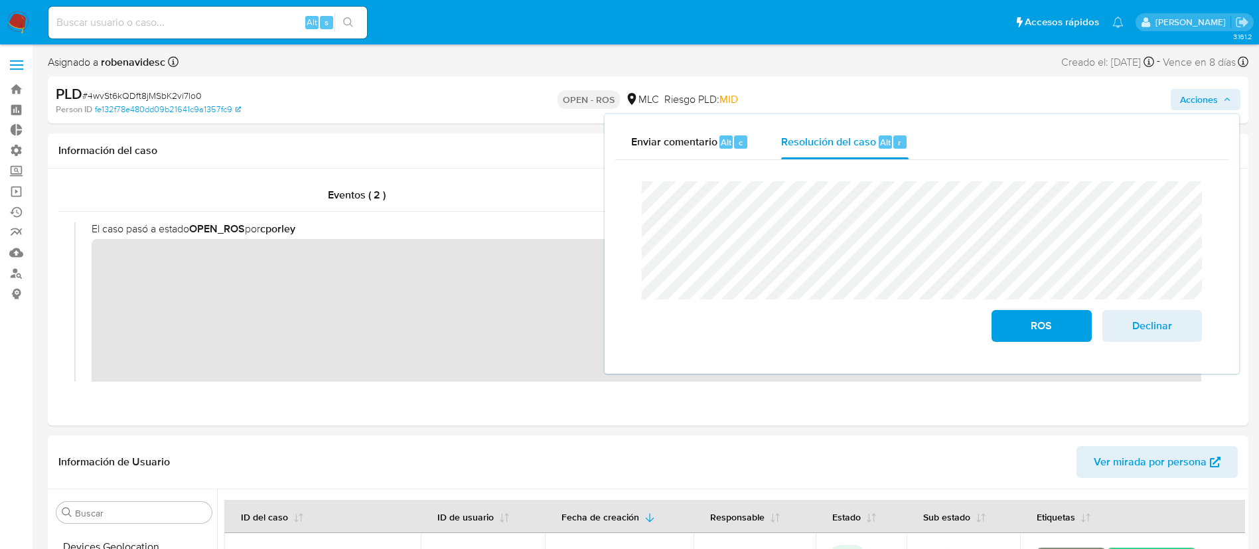
click at [603, 190] on div "Enviar comentario Alt c Resolución del caso Alt r Cierre de caso ROS Declinar" at bounding box center [921, 244] width 637 height 262
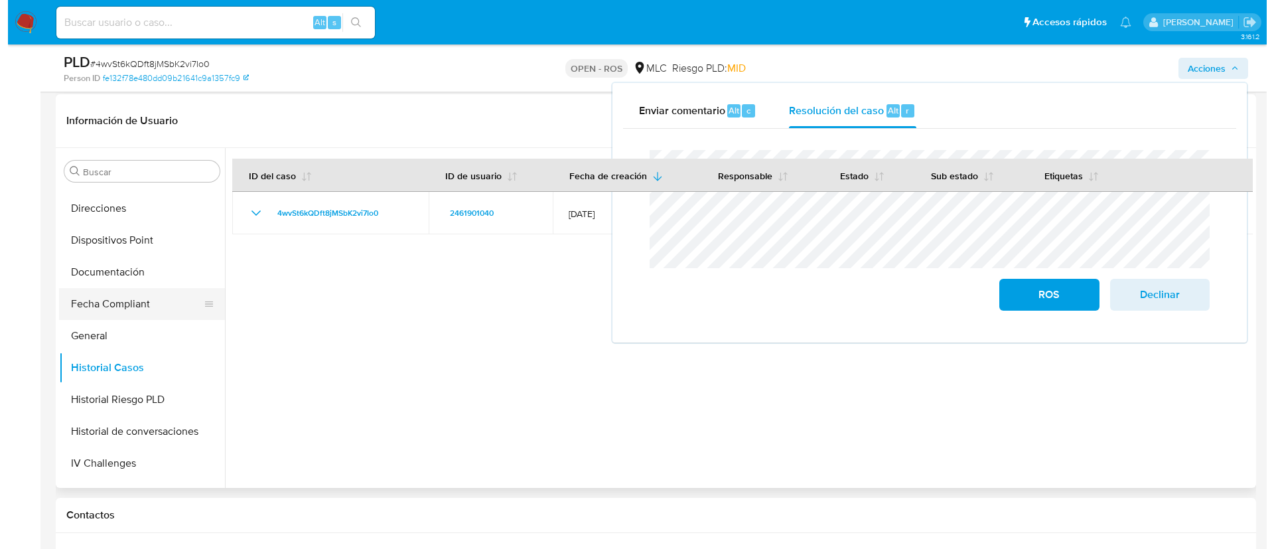
scroll to position [314, 0]
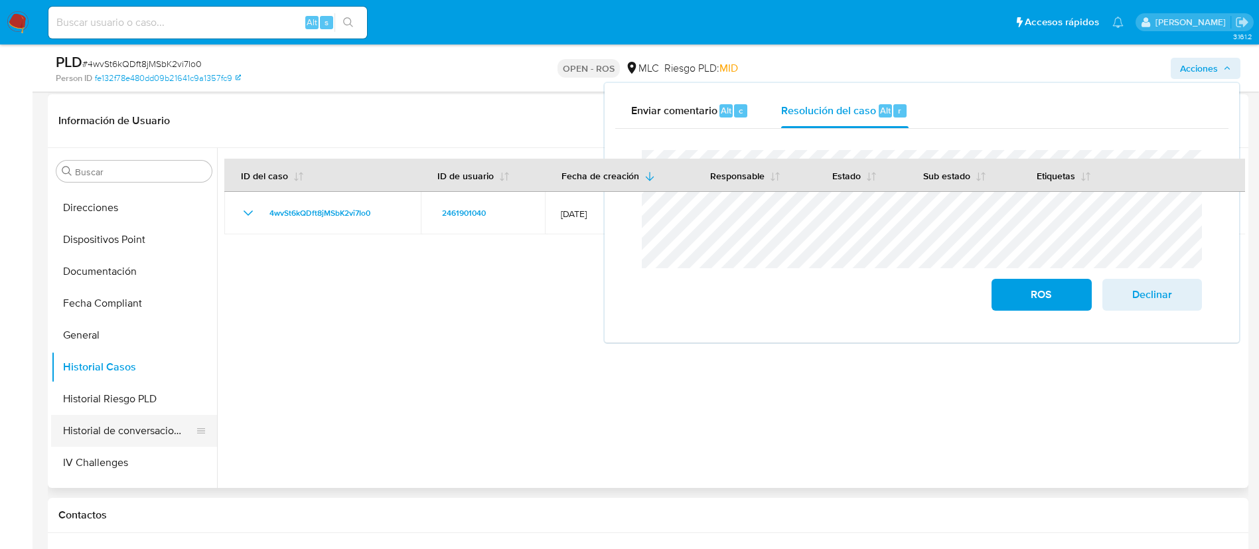
click at [105, 422] on button "Historial de conversaciones" at bounding box center [128, 431] width 155 height 32
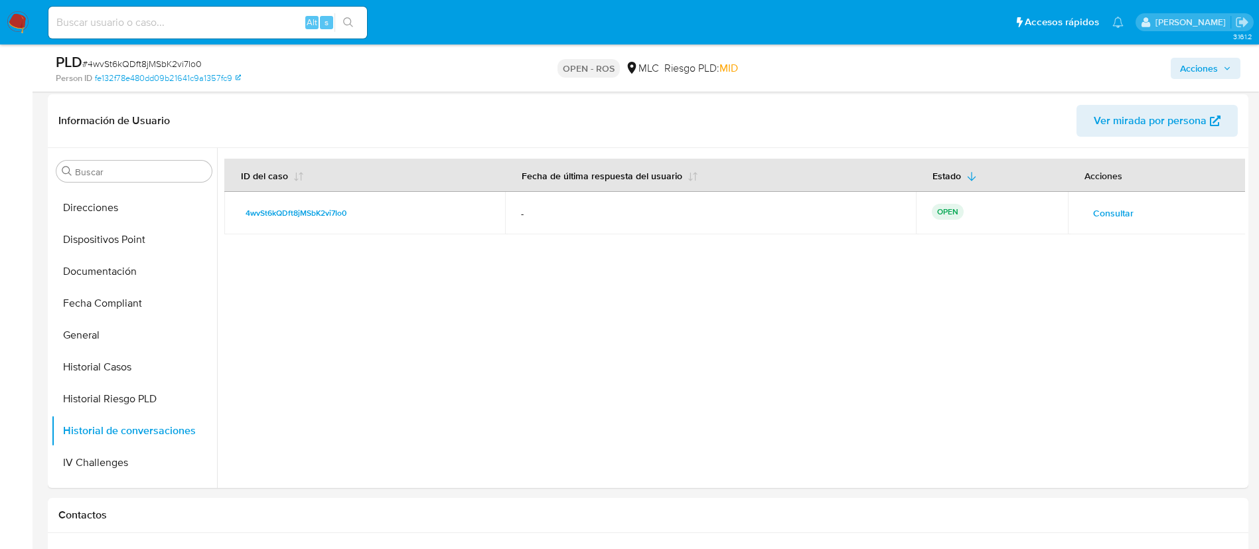
click at [1119, 209] on span "Consultar" at bounding box center [1113, 213] width 40 height 19
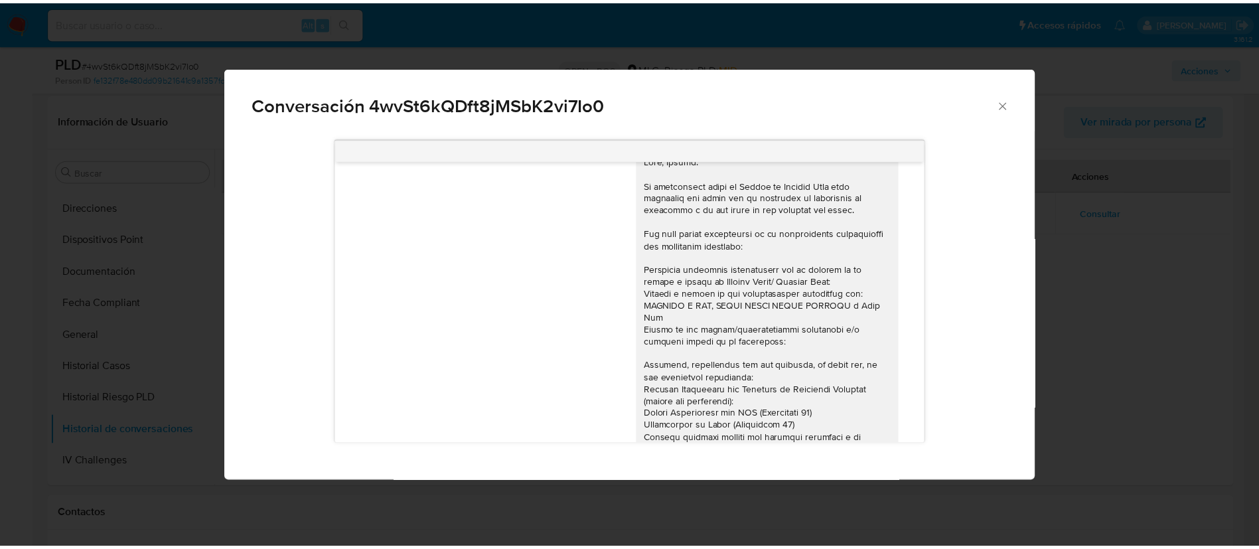
scroll to position [0, 0]
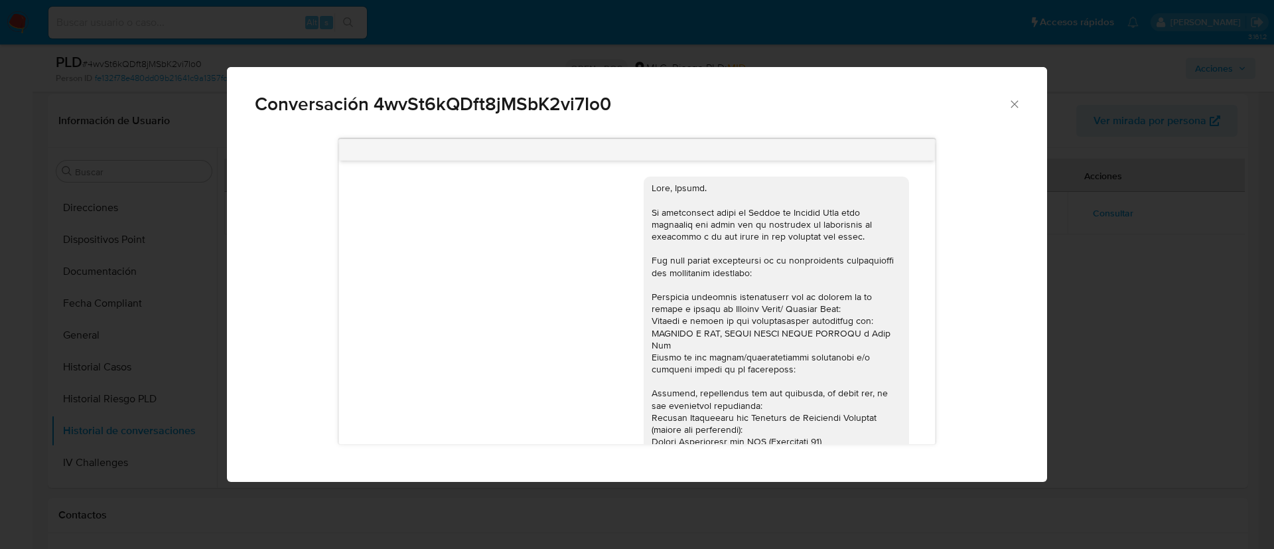
click at [1017, 100] on icon "Cerrar" at bounding box center [1014, 104] width 13 height 13
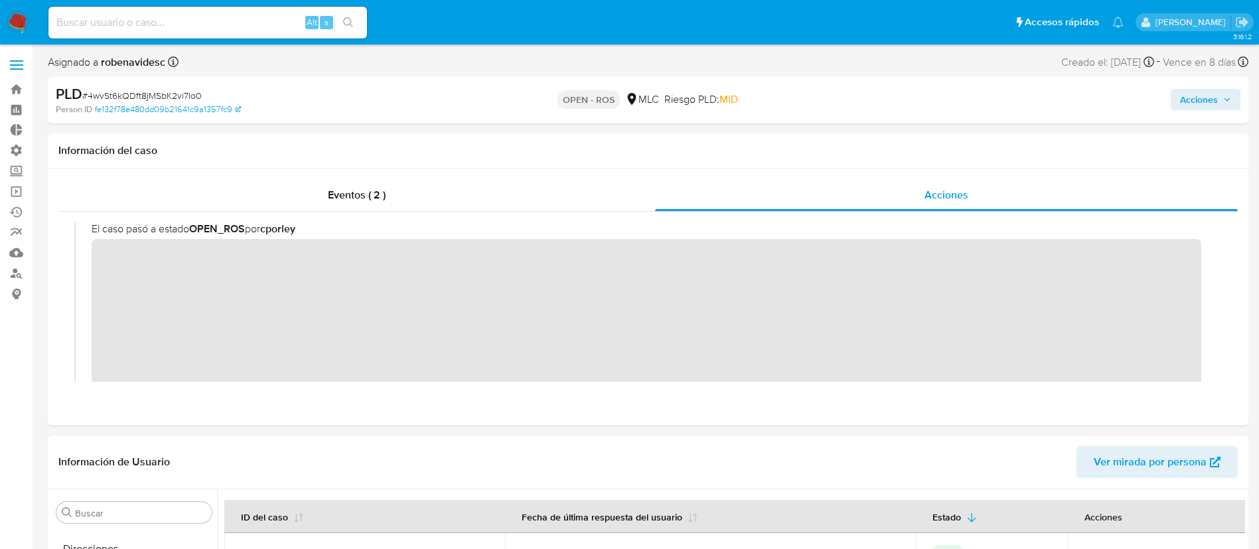
click at [1203, 109] on span "Acciones" at bounding box center [1199, 99] width 38 height 21
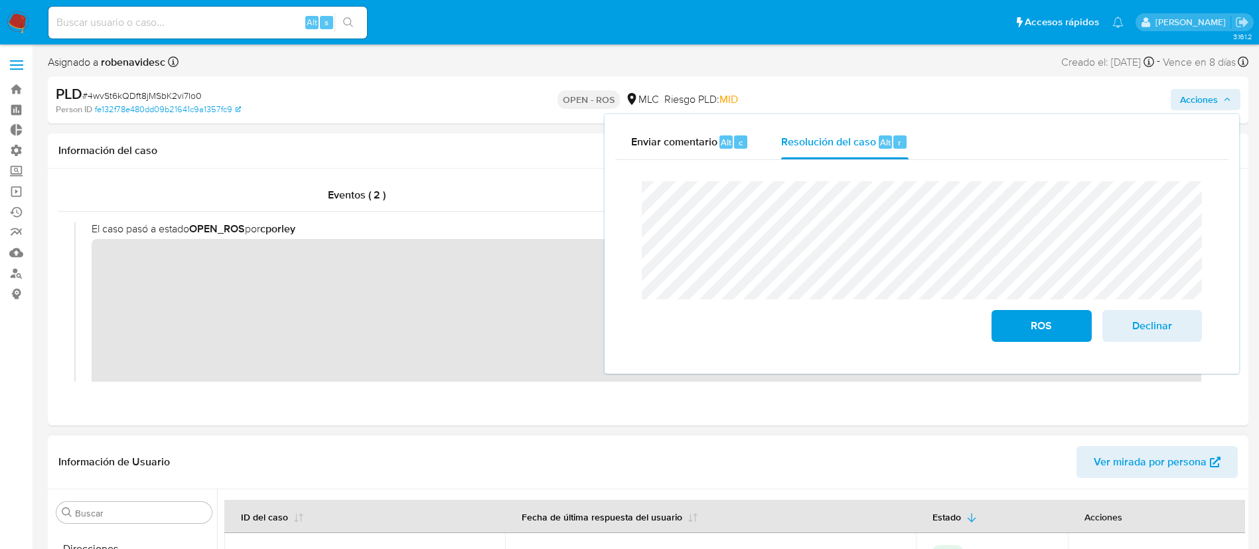
click at [596, 472] on header "Información de Usuario Ver mirada por persona" at bounding box center [647, 462] width 1179 height 32
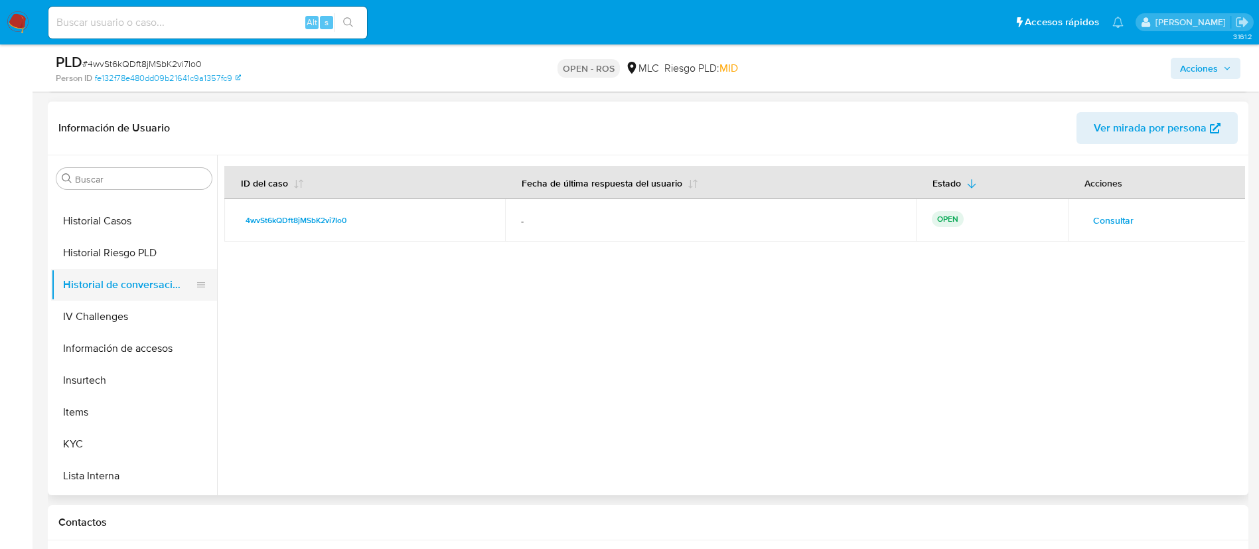
scroll to position [475, 0]
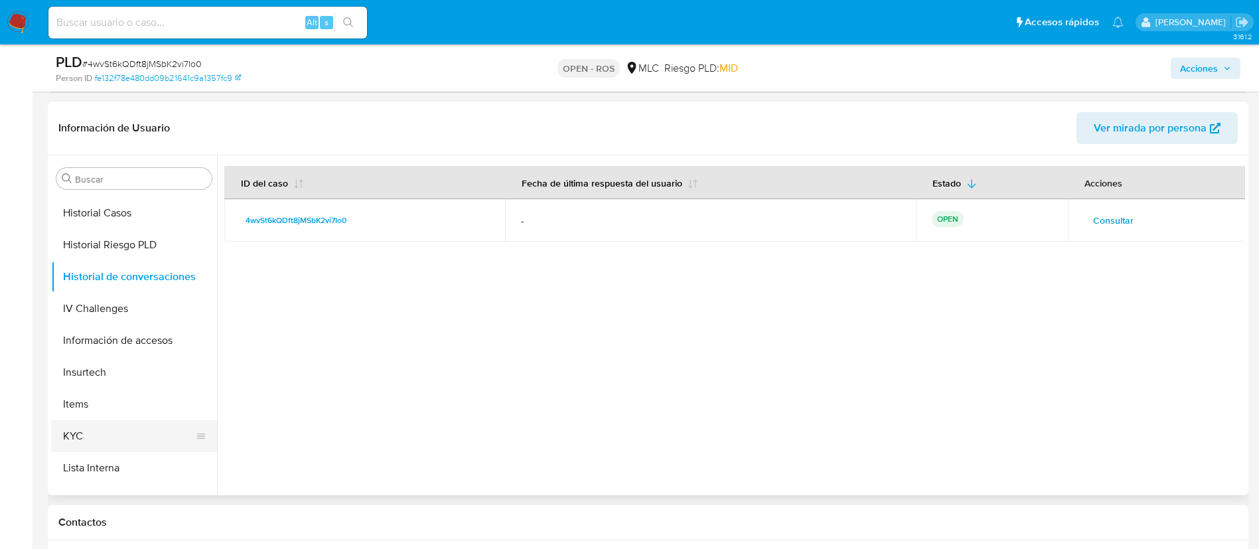
click at [112, 436] on button "KYC" at bounding box center [128, 436] width 155 height 32
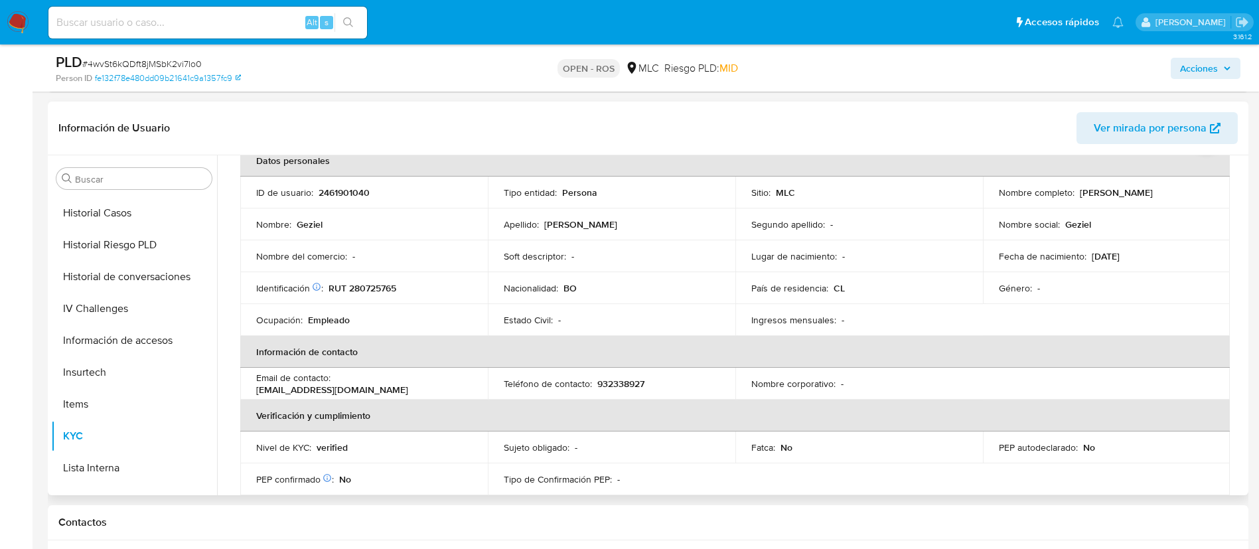
scroll to position [0, 0]
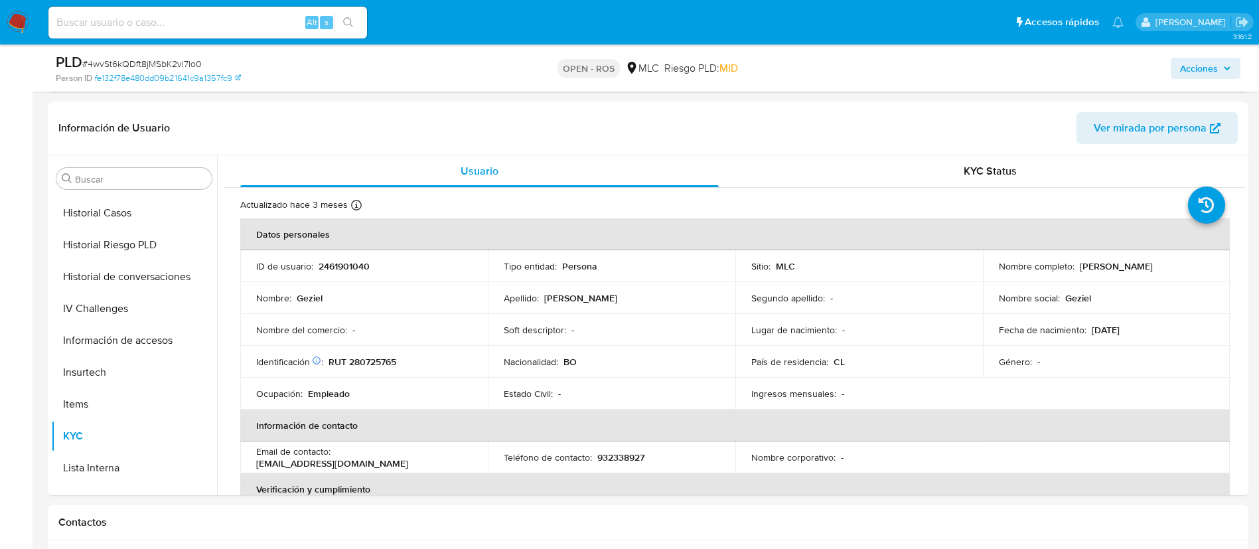
click at [1188, 64] on span "Acciones" at bounding box center [1199, 68] width 38 height 21
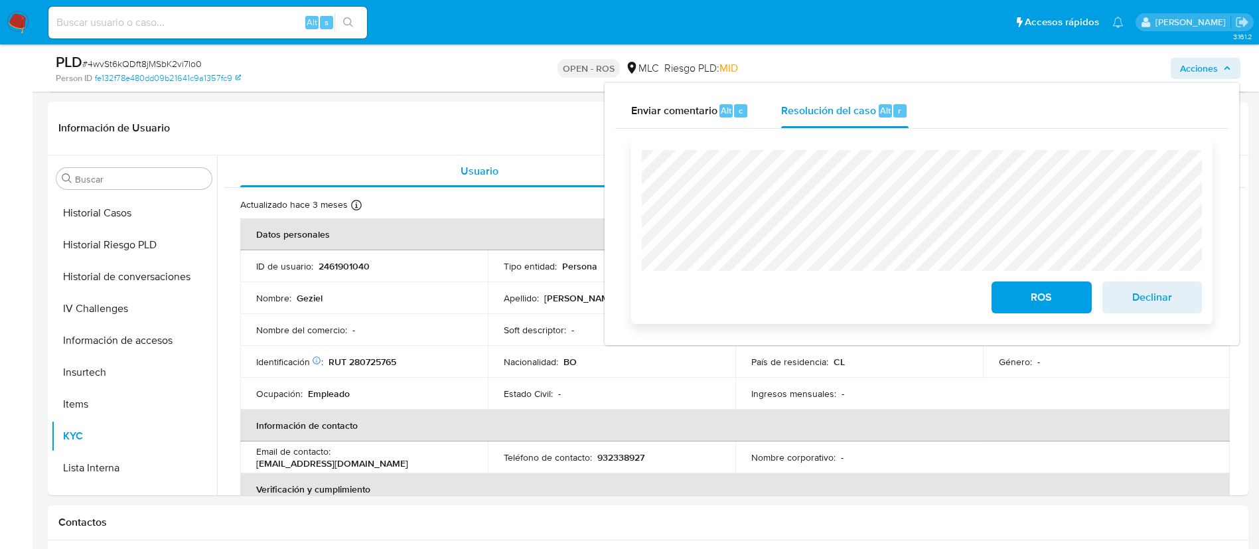
click at [1009, 299] on span "ROS" at bounding box center [1040, 297] width 65 height 29
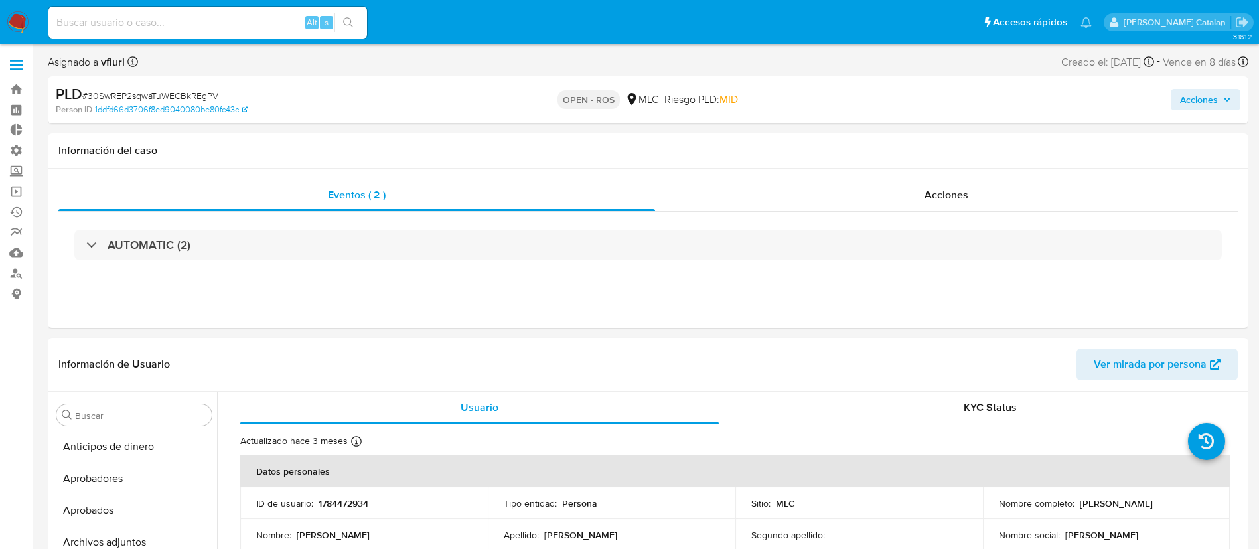
select select "10"
click at [400, 504] on div "ID de usuario : 1784472934" at bounding box center [364, 503] width 216 height 12
click at [934, 190] on span "Acciones" at bounding box center [946, 194] width 44 height 15
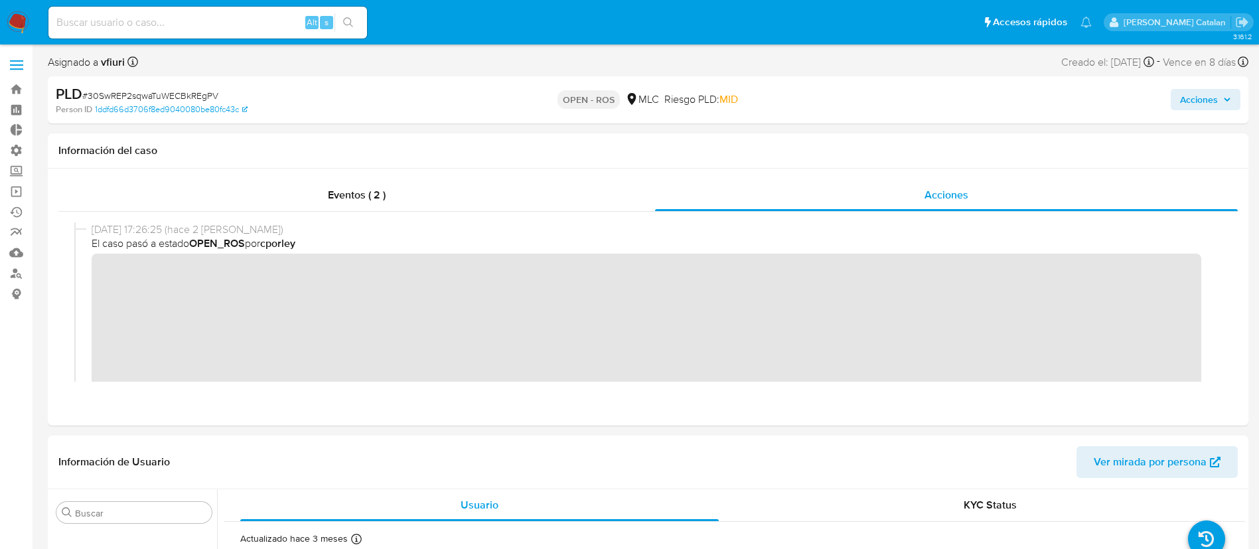
click at [1167, 104] on div "Acciones" at bounding box center [1044, 99] width 391 height 31
click at [1180, 103] on span "Acciones" at bounding box center [1199, 99] width 38 height 21
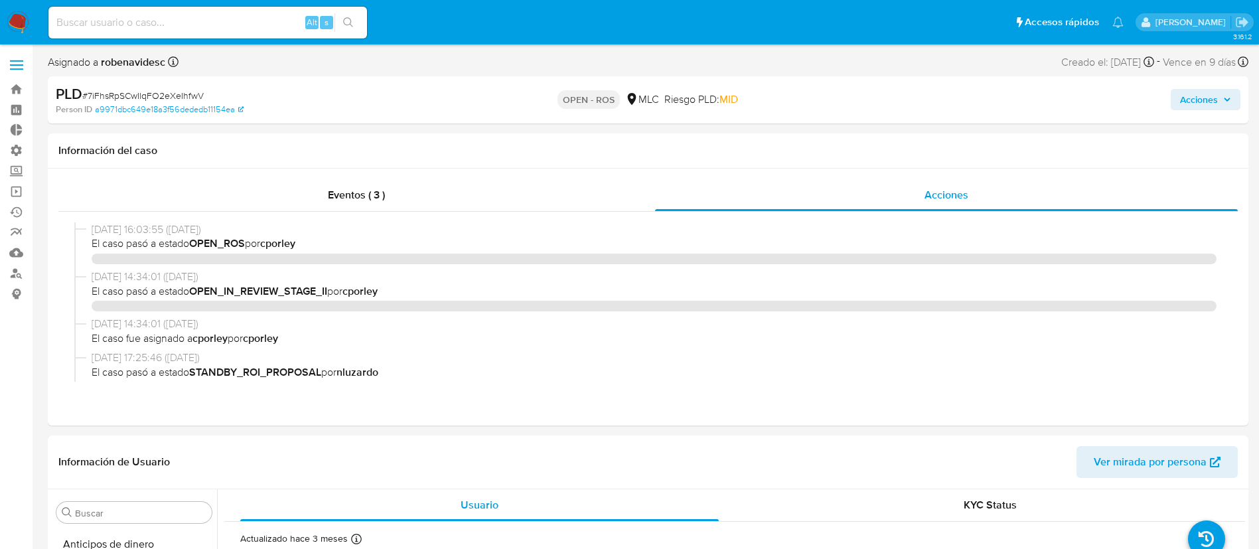
select select "10"
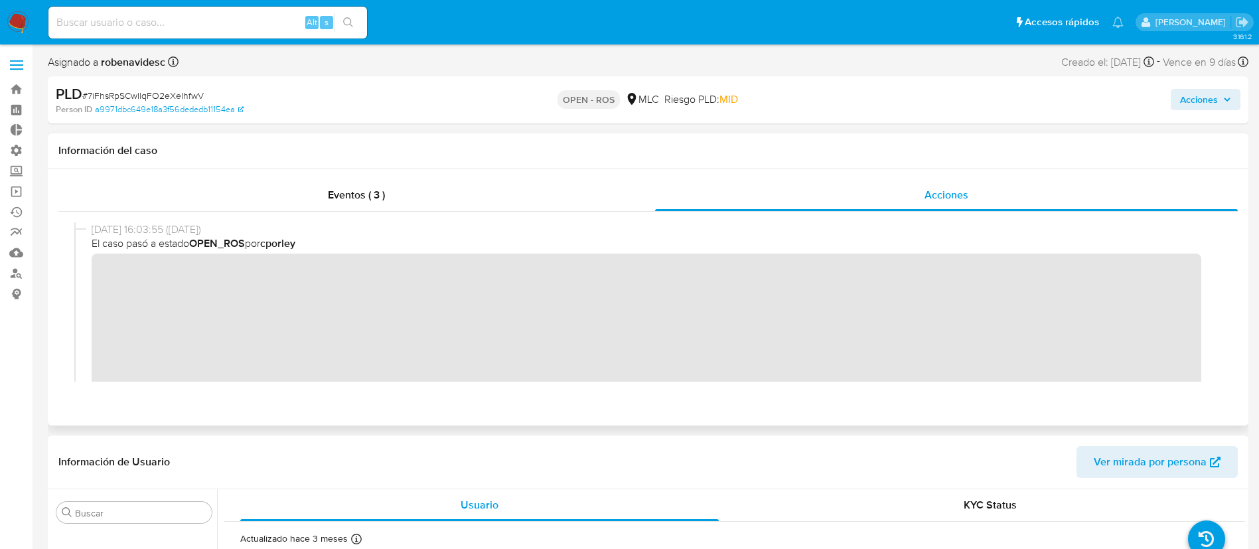
click at [72, 278] on div at bounding box center [647, 302] width 1179 height 180
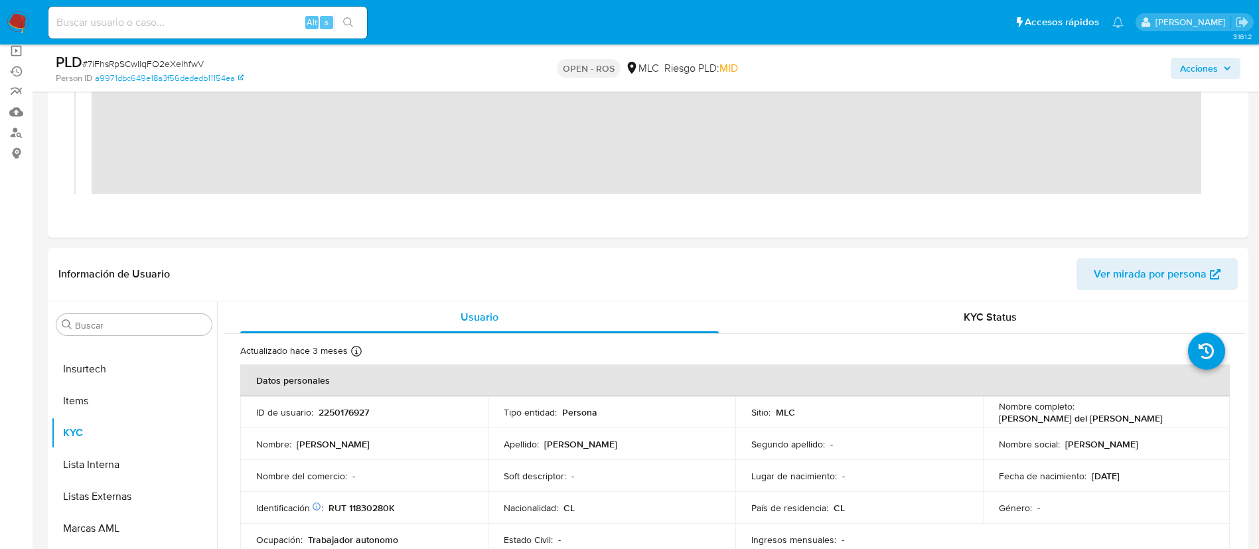
scroll to position [141, 0]
drag, startPoint x: 405, startPoint y: 408, endPoint x: 314, endPoint y: 410, distance: 90.9
click at [314, 410] on div "ID de usuario : 2250176927" at bounding box center [364, 411] width 216 height 12
copy div "2250176927"
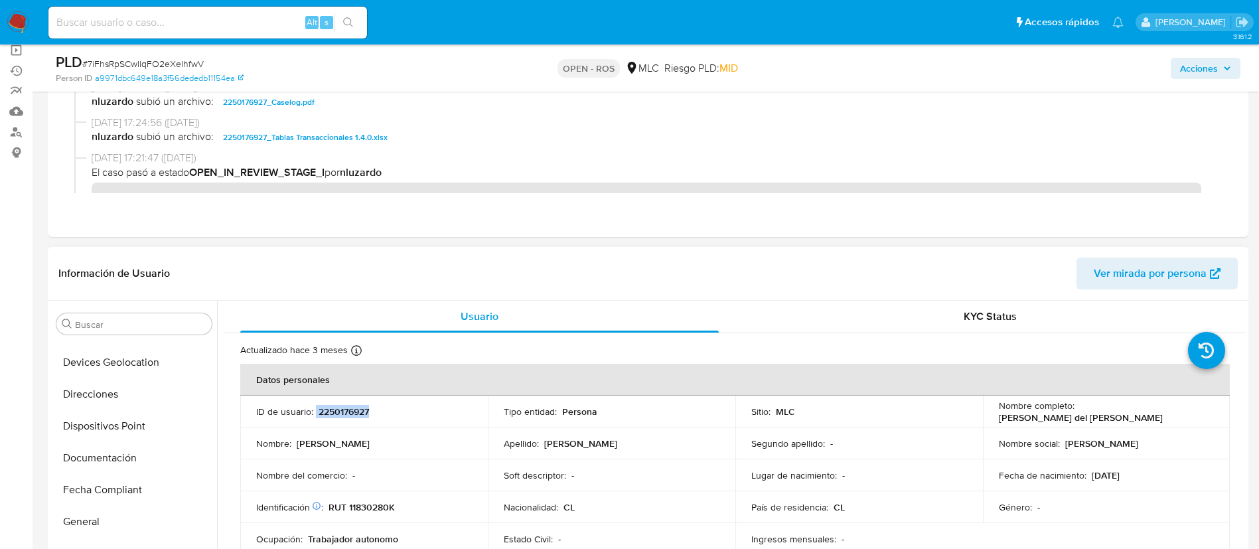
scroll to position [274, 0]
click at [82, 453] on button "Documentación" at bounding box center [134, 464] width 166 height 32
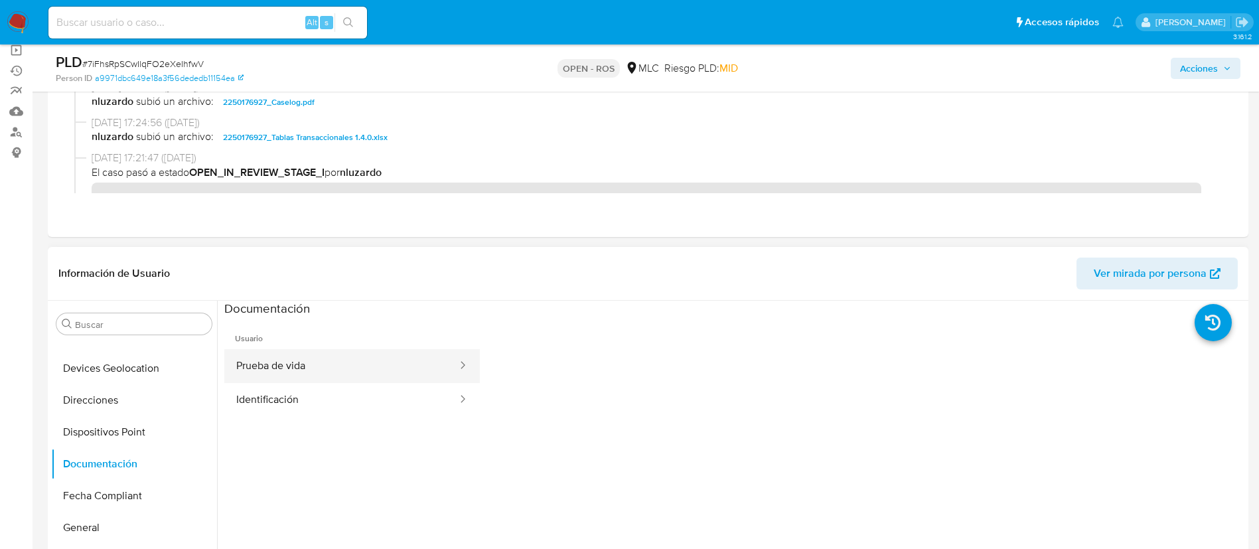
click at [401, 359] on button "Prueba de vida" at bounding box center [341, 366] width 234 height 34
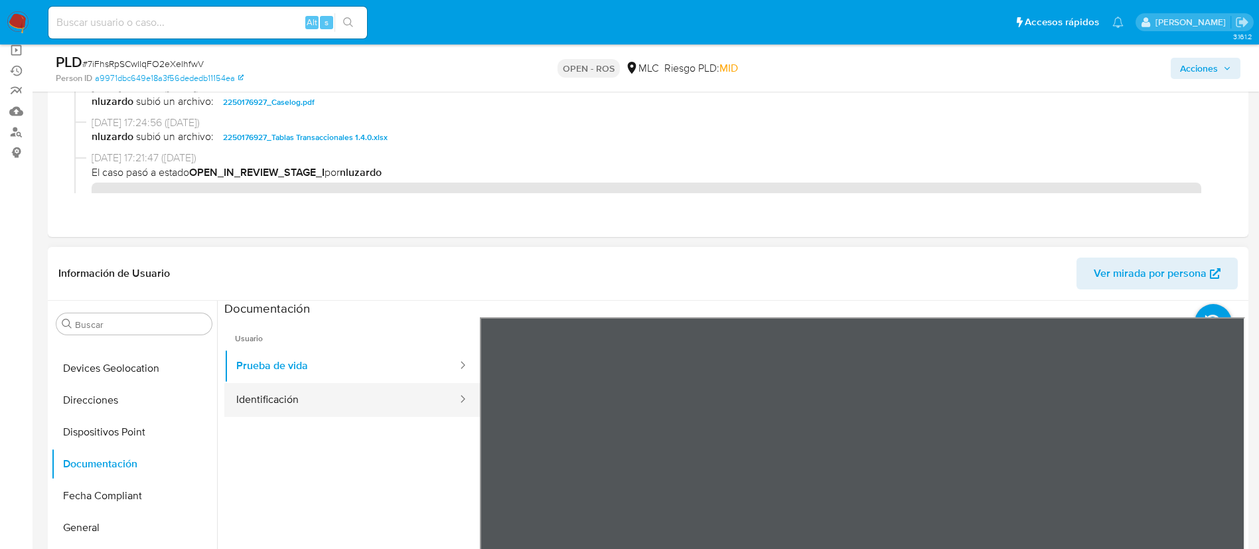
click at [369, 396] on button "Identificación" at bounding box center [341, 400] width 234 height 34
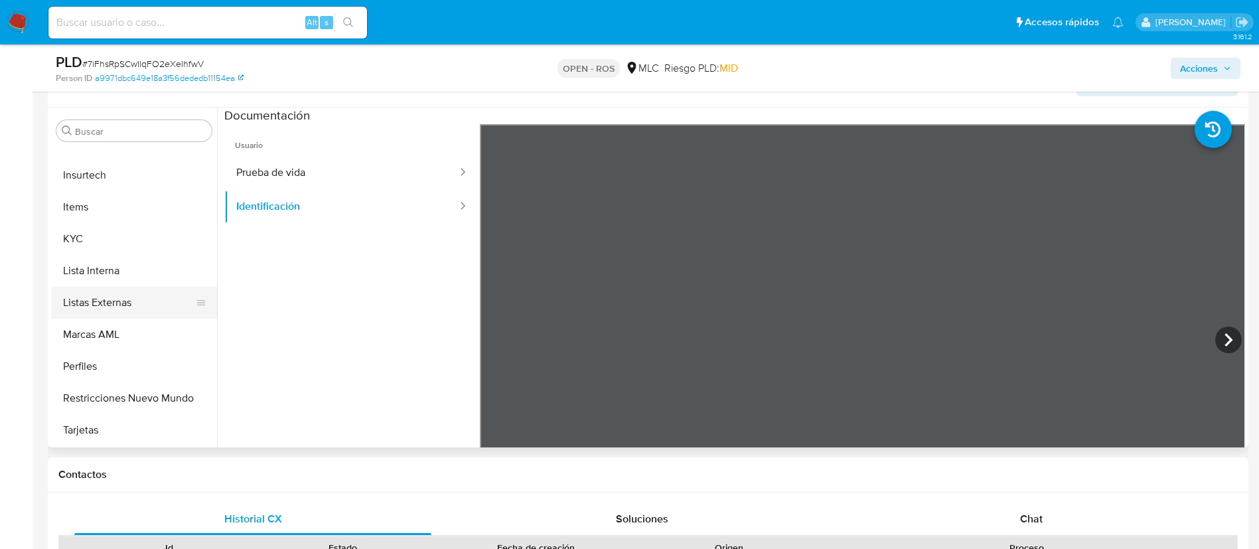
scroll to position [334, 0]
click at [94, 253] on button "KYC" at bounding box center [128, 240] width 155 height 32
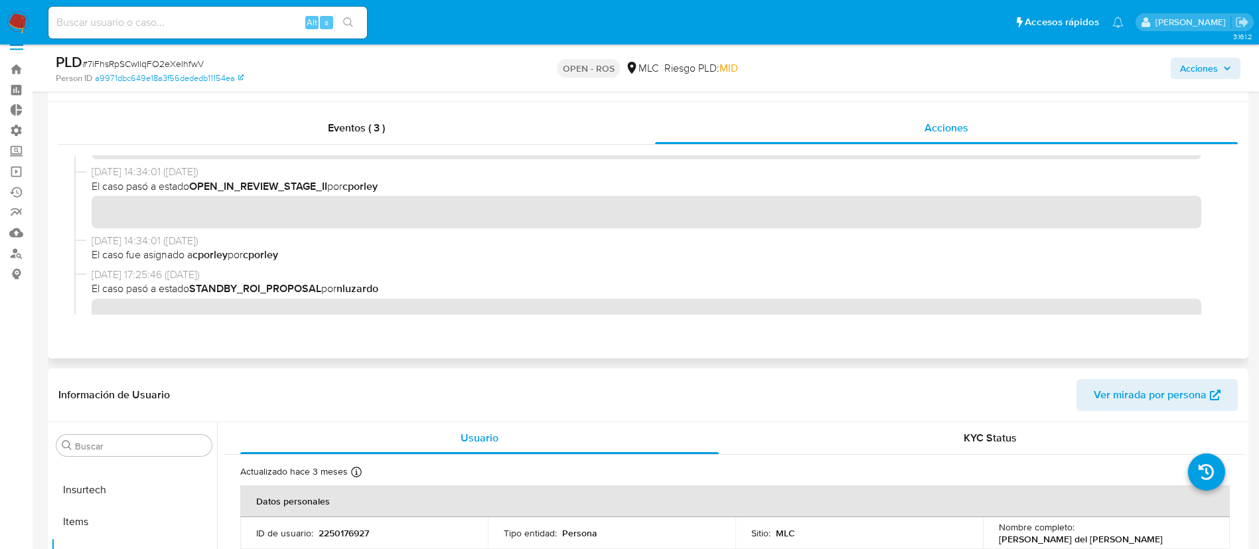
scroll to position [6, 0]
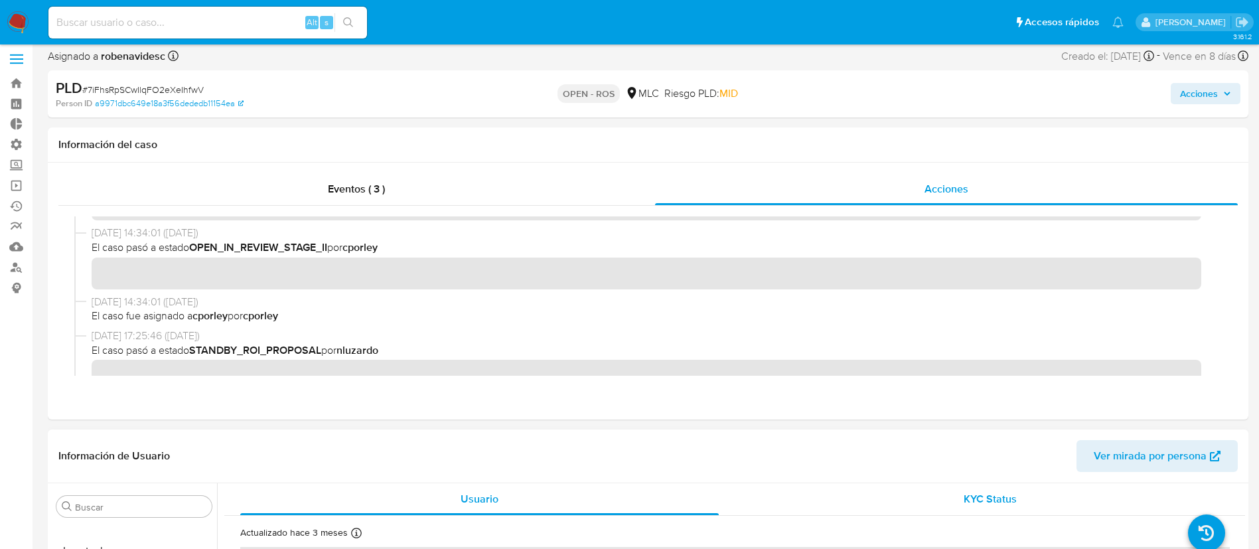
click at [925, 501] on div "KYC Status" at bounding box center [989, 499] width 478 height 32
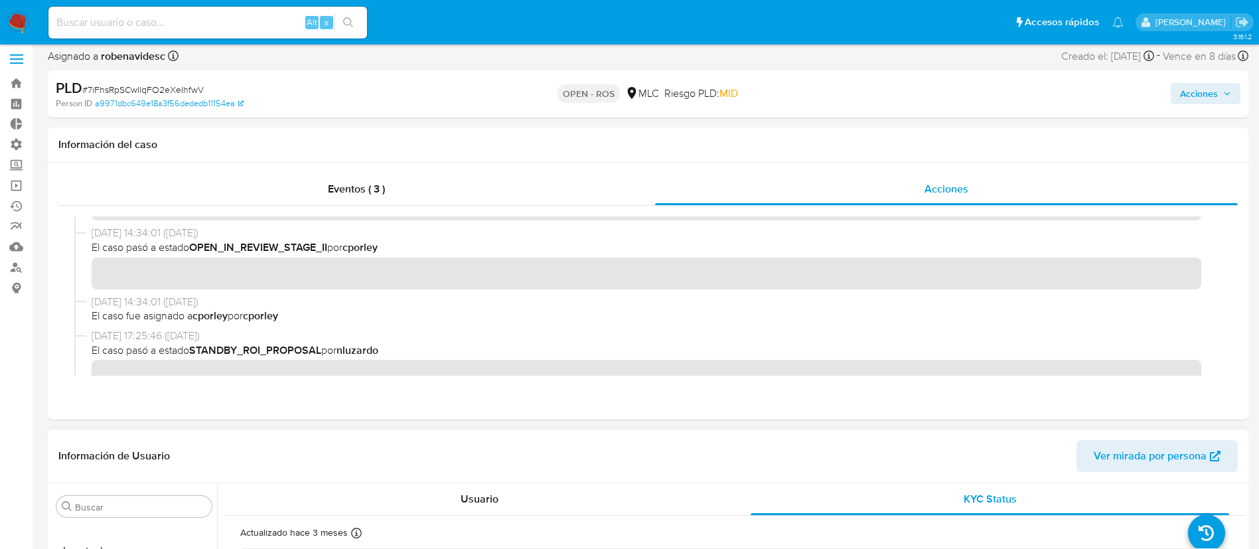
click at [874, 444] on header "Información de Usuario Ver mirada por persona" at bounding box center [647, 456] width 1179 height 32
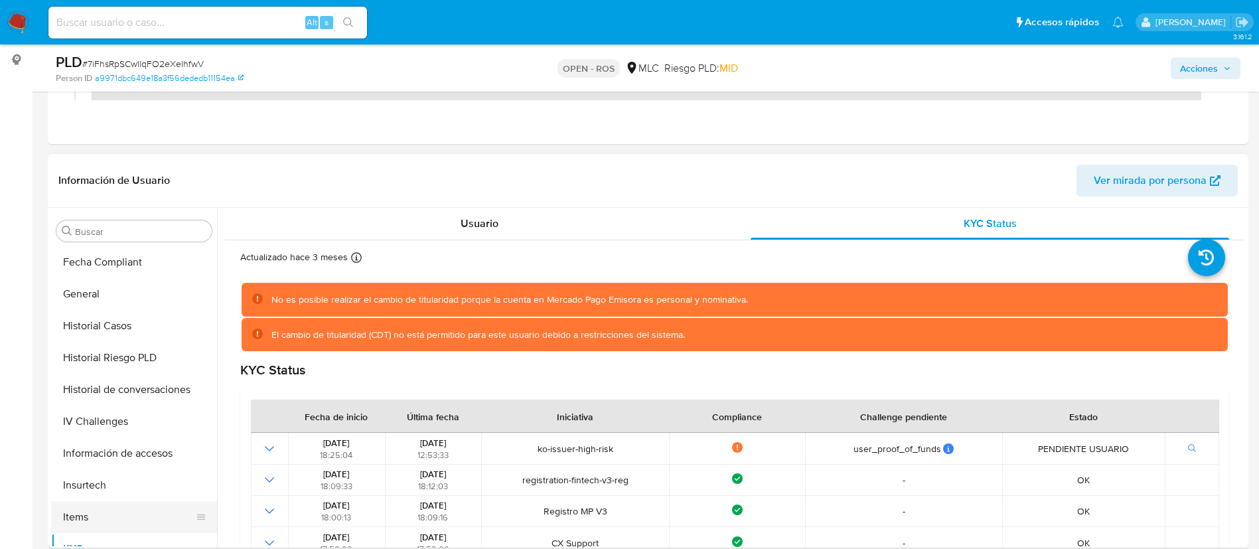
scroll to position [411, 0]
click at [106, 388] on button "Historial de conversaciones" at bounding box center [128, 393] width 155 height 32
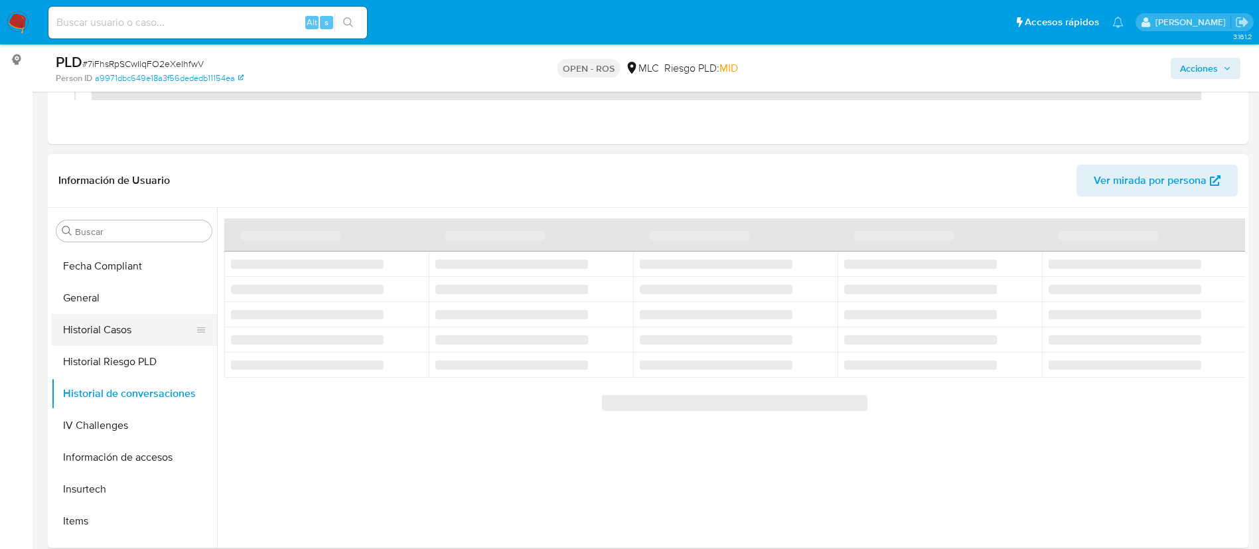
click at [102, 325] on button "Historial Casos" at bounding box center [128, 330] width 155 height 32
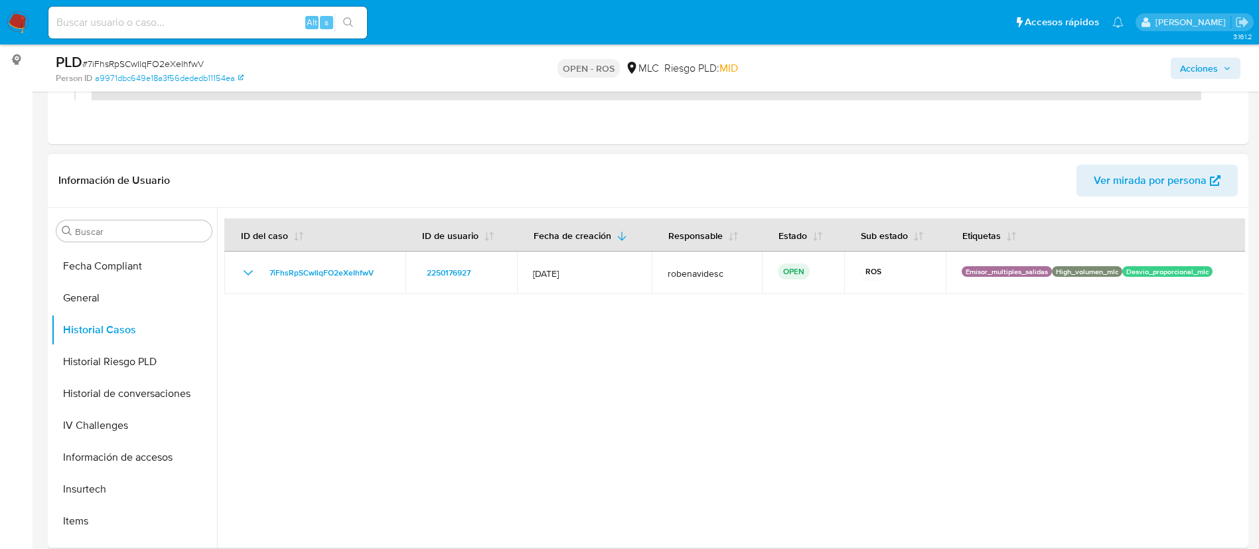
scroll to position [0, 0]
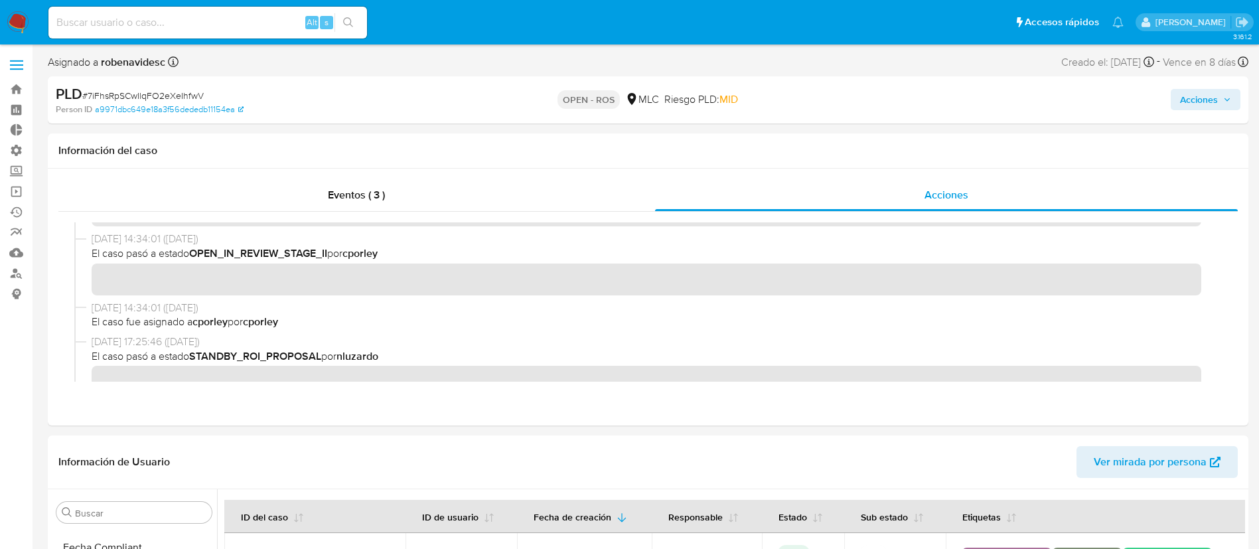
click at [1184, 105] on span "Acciones" at bounding box center [1199, 99] width 38 height 21
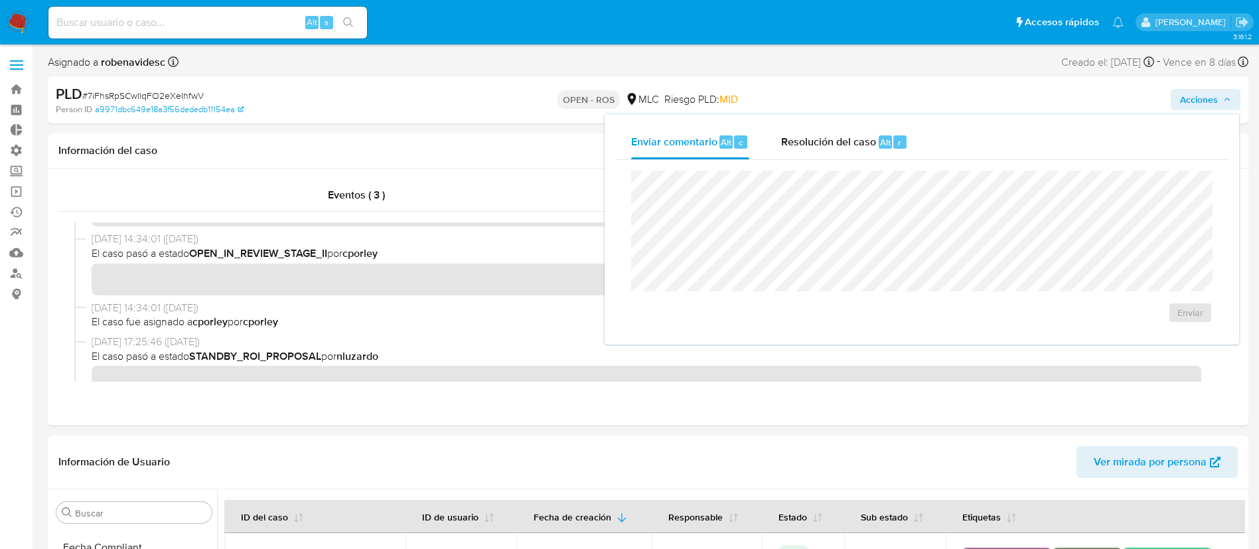
click at [935, 131] on div "Enviar comentario Alt c Resolución del caso Alt r" at bounding box center [921, 142] width 613 height 34
click at [864, 143] on span "Resolución del caso" at bounding box center [828, 141] width 95 height 15
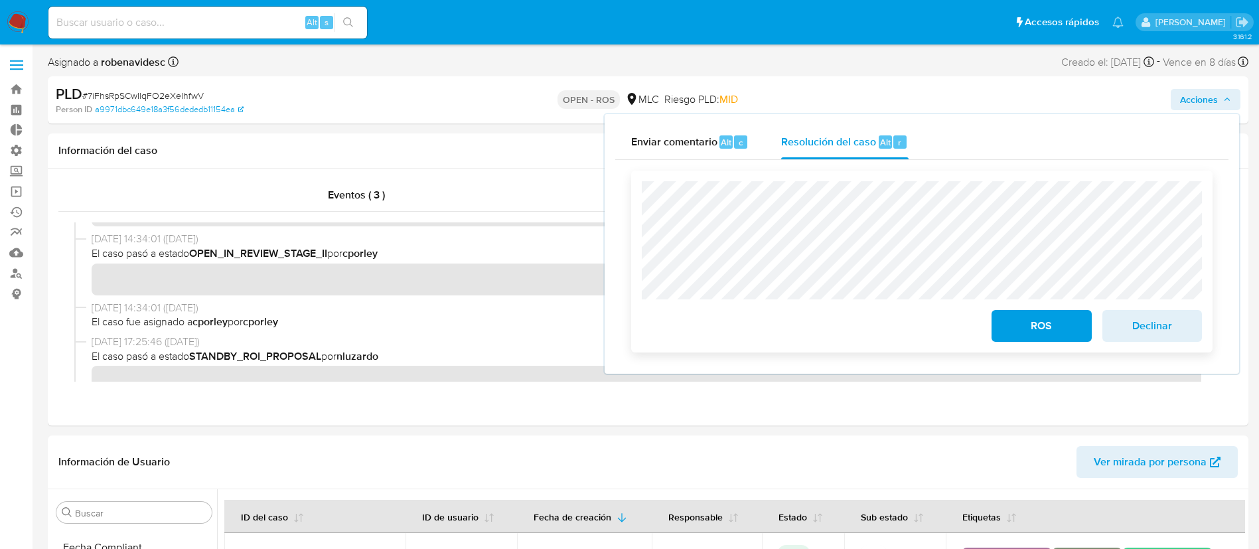
click at [639, 190] on div "ROS Declinar" at bounding box center [921, 262] width 581 height 182
click at [975, 313] on div "ROS Declinar" at bounding box center [922, 323] width 560 height 37
click at [1006, 312] on button "ROS" at bounding box center [1041, 326] width 100 height 32
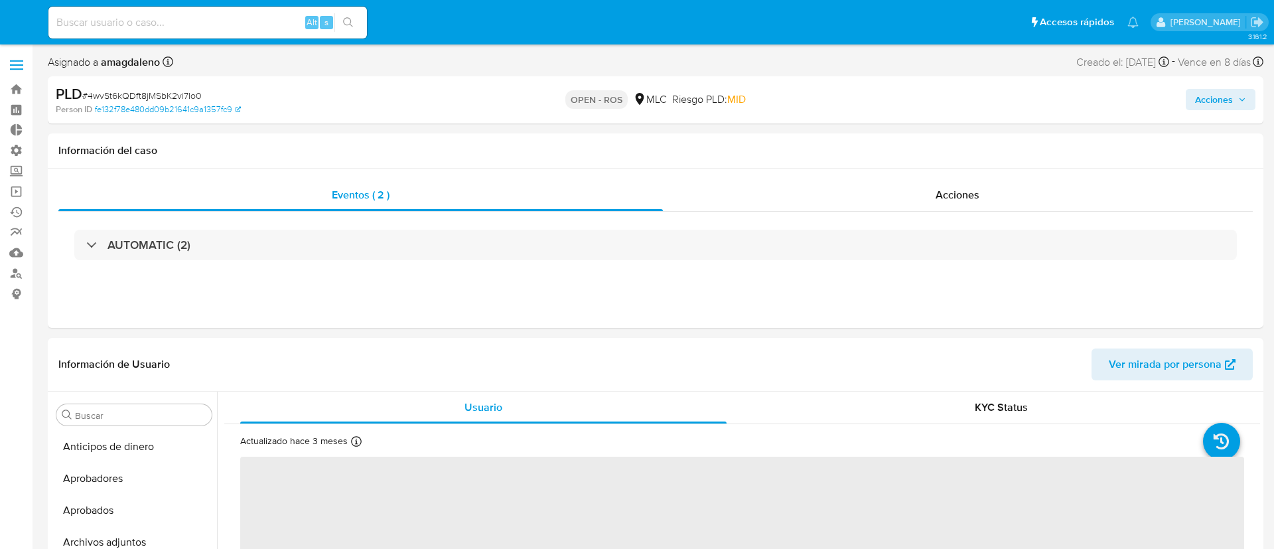
select select "10"
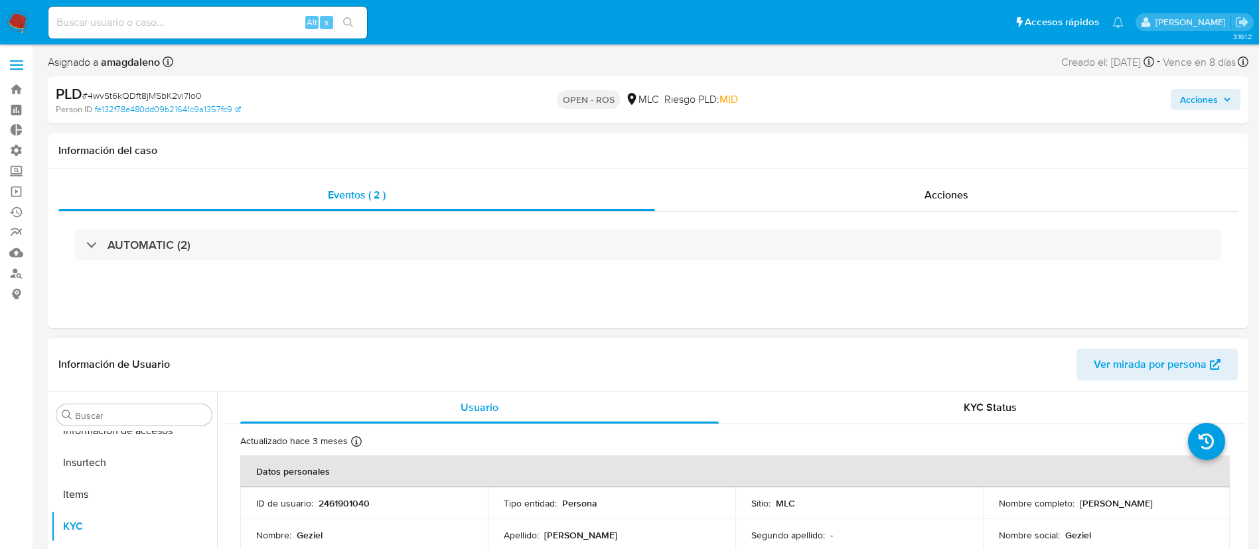
scroll to position [624, 0]
drag, startPoint x: 375, startPoint y: 495, endPoint x: 338, endPoint y: 502, distance: 38.4
click at [338, 502] on td "ID de usuario : 2461901040" at bounding box center [363, 503] width 247 height 32
click at [930, 190] on span "Acciones" at bounding box center [946, 194] width 44 height 15
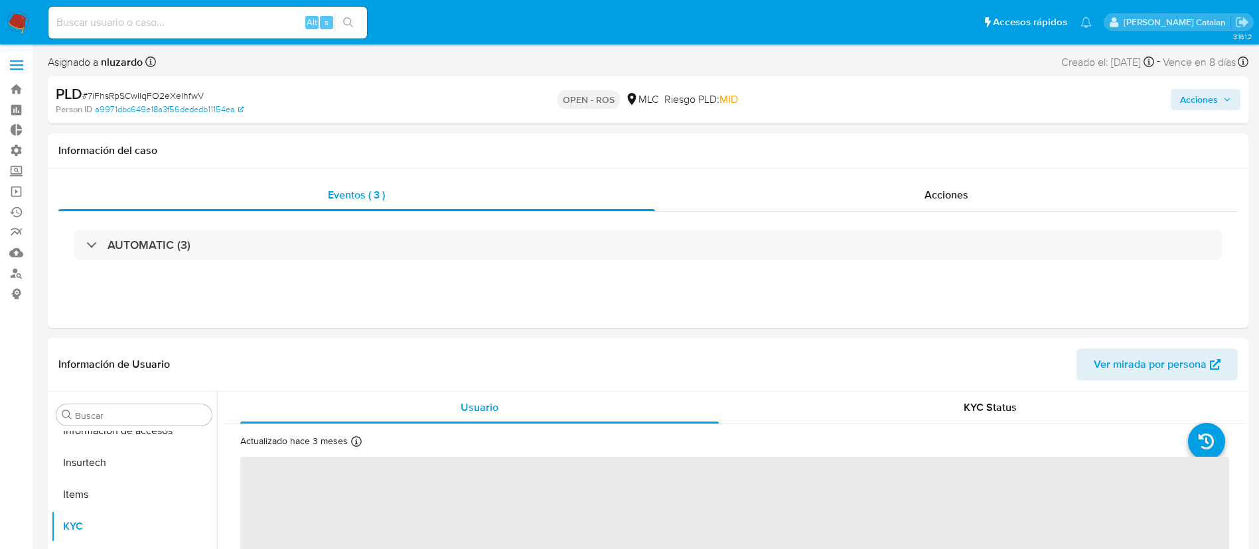
scroll to position [624, 0]
select select "10"
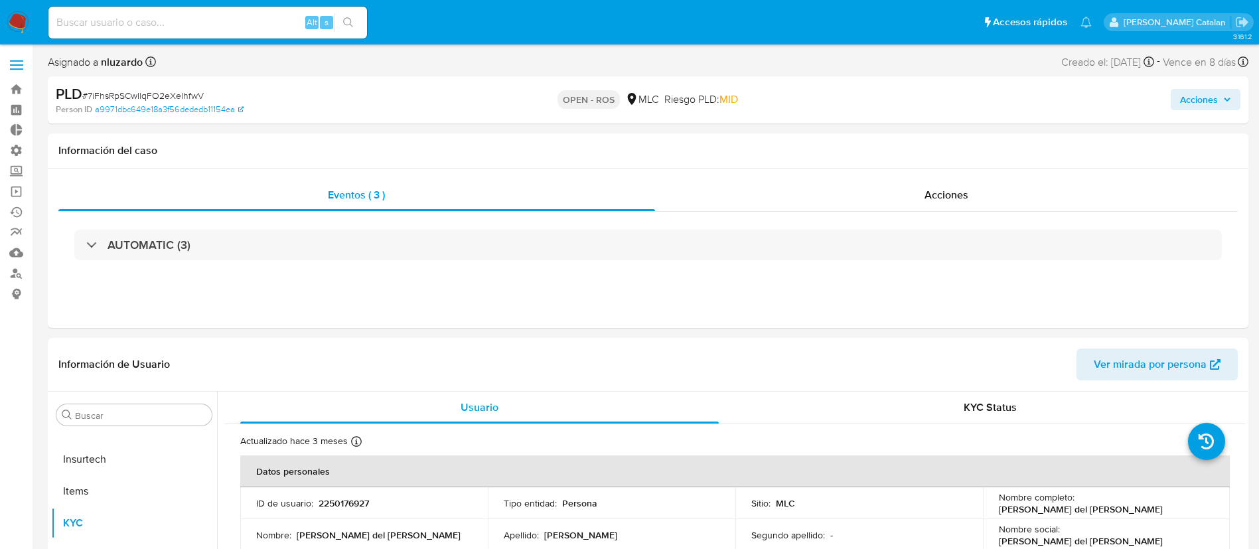
click at [238, 25] on input at bounding box center [207, 22] width 318 height 17
paste input "2005755593"
type input "2005755593"
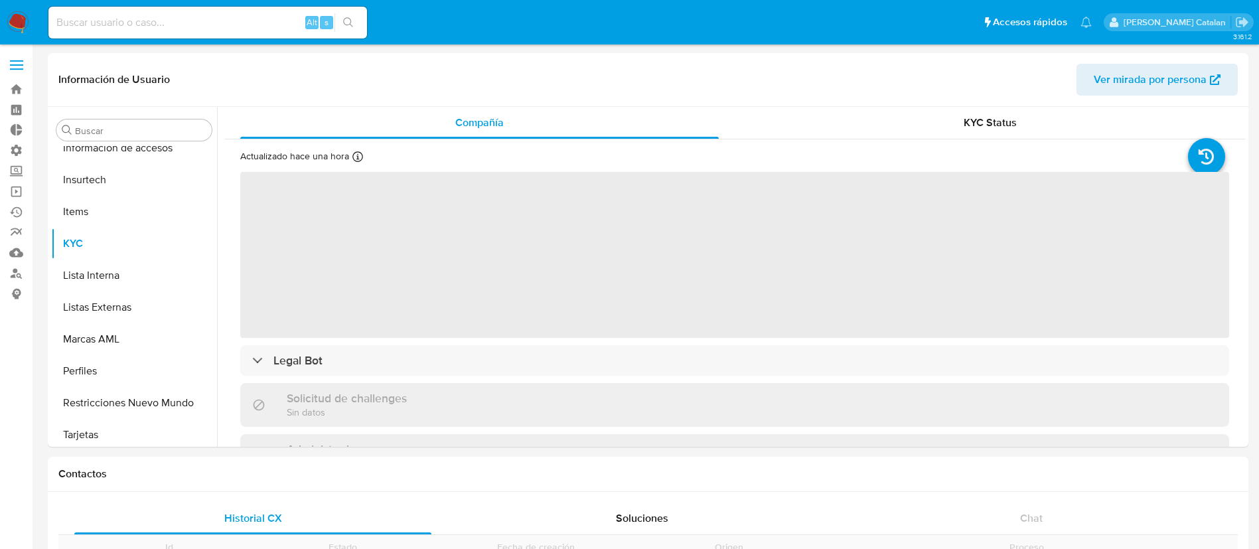
scroll to position [624, 0]
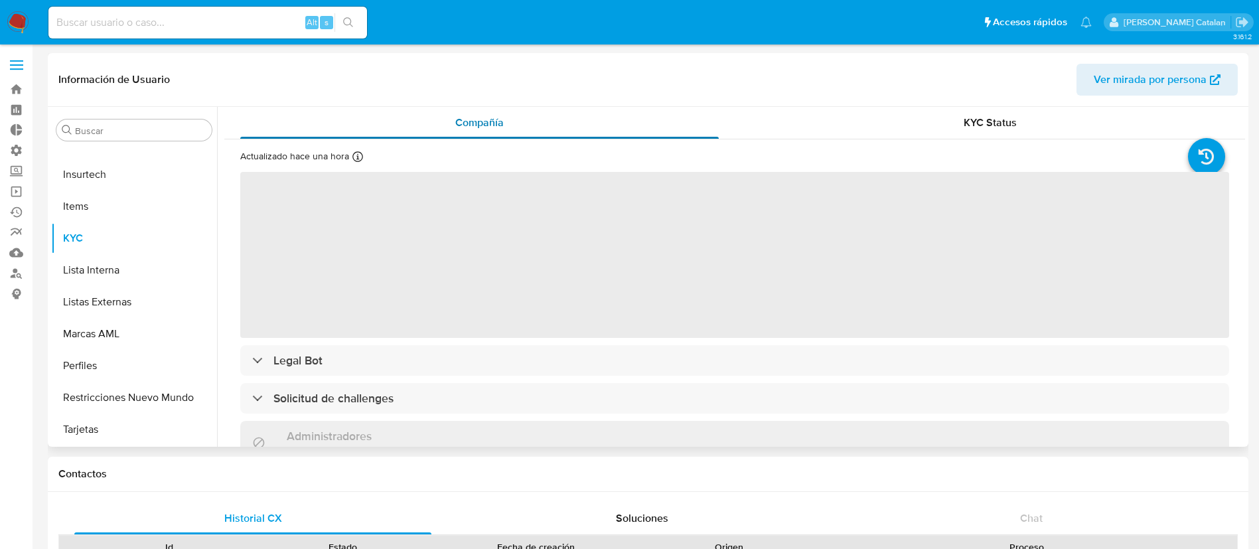
select select "10"
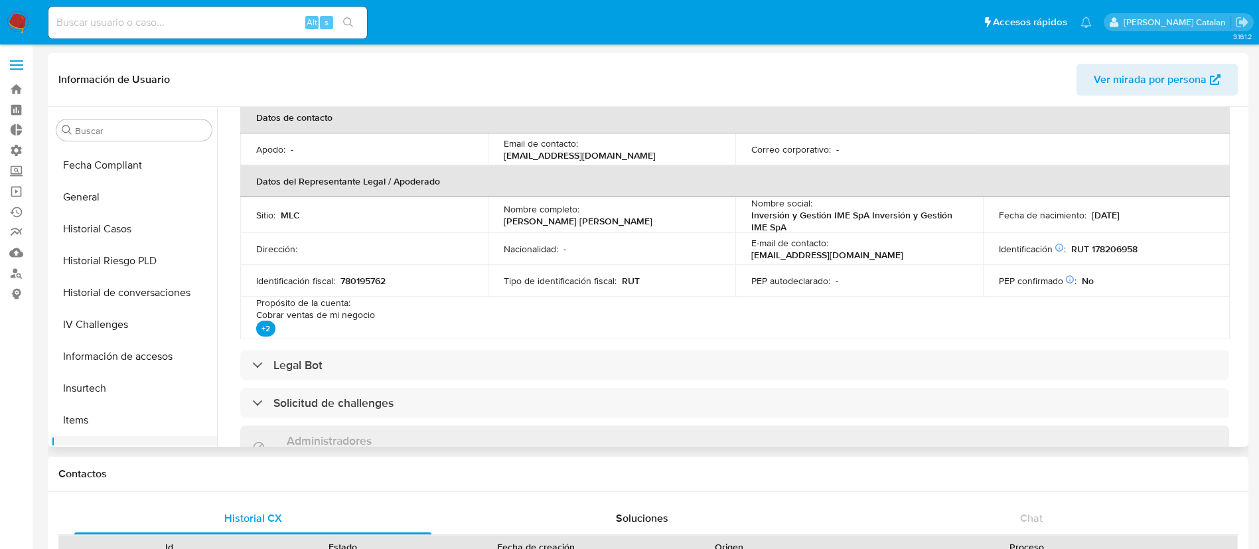
scroll to position [409, 0]
click at [104, 293] on button "Historial de conversaciones" at bounding box center [128, 294] width 155 height 32
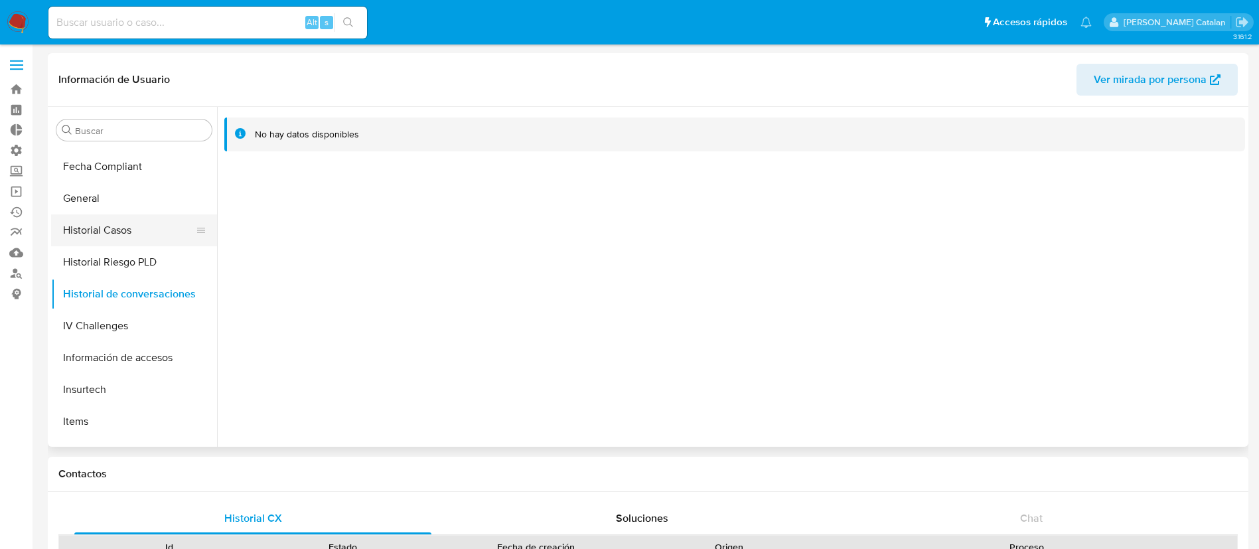
click at [102, 234] on button "Historial Casos" at bounding box center [128, 230] width 155 height 32
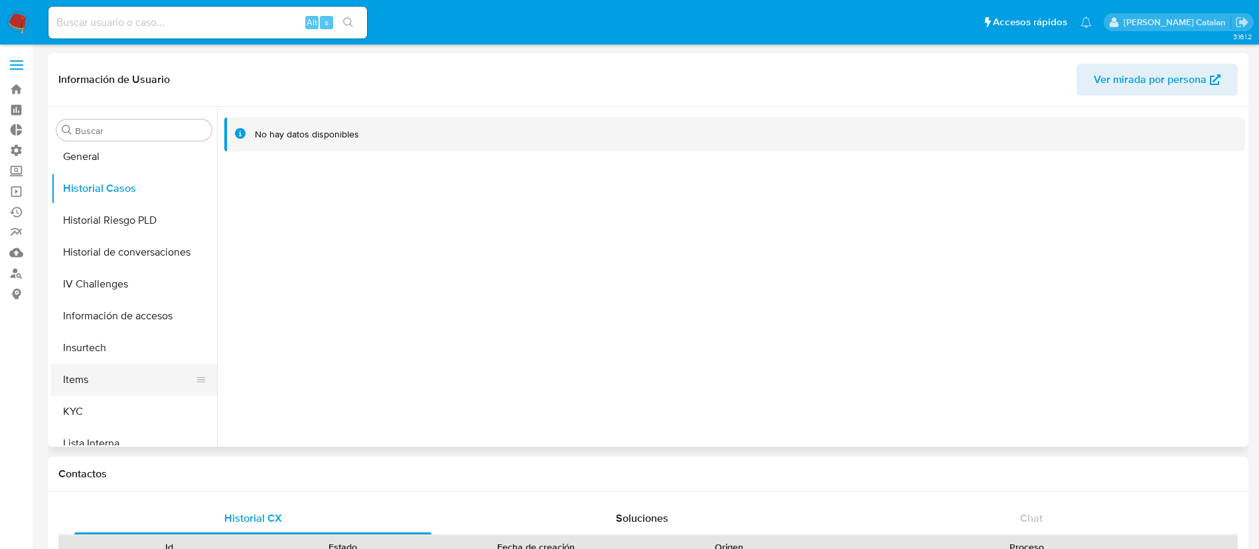
scroll to position [624, 0]
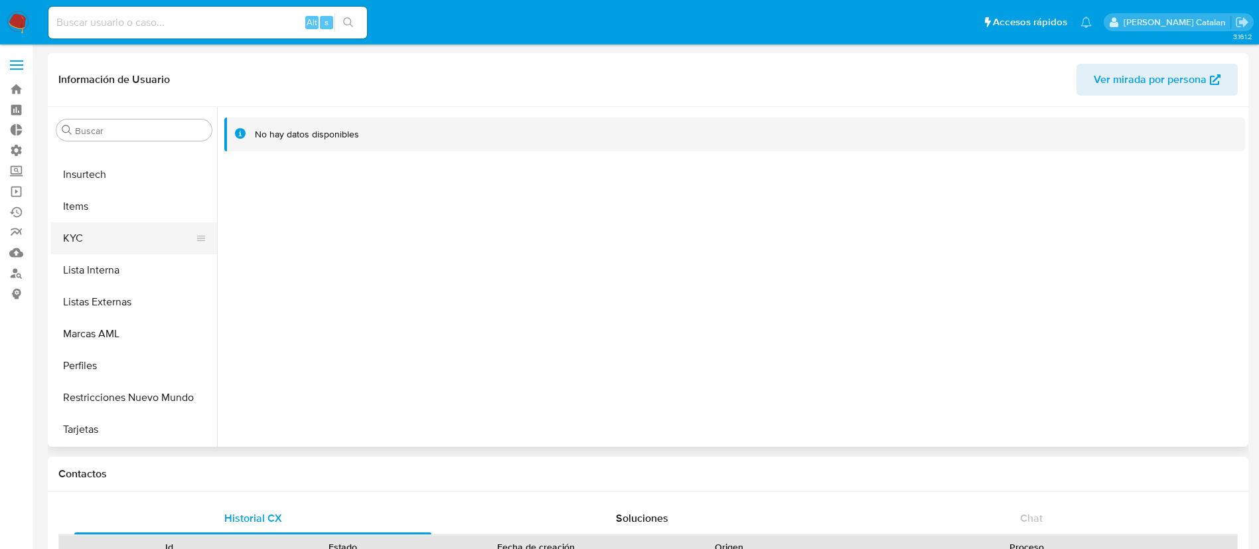
click at [83, 245] on button "KYC" at bounding box center [128, 238] width 155 height 32
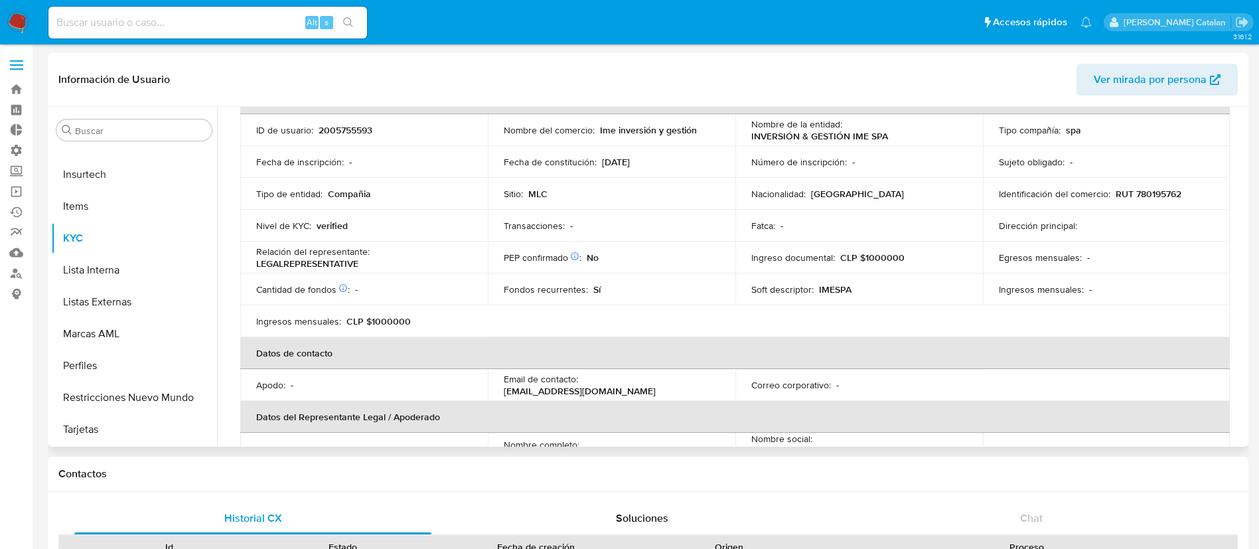
scroll to position [0, 0]
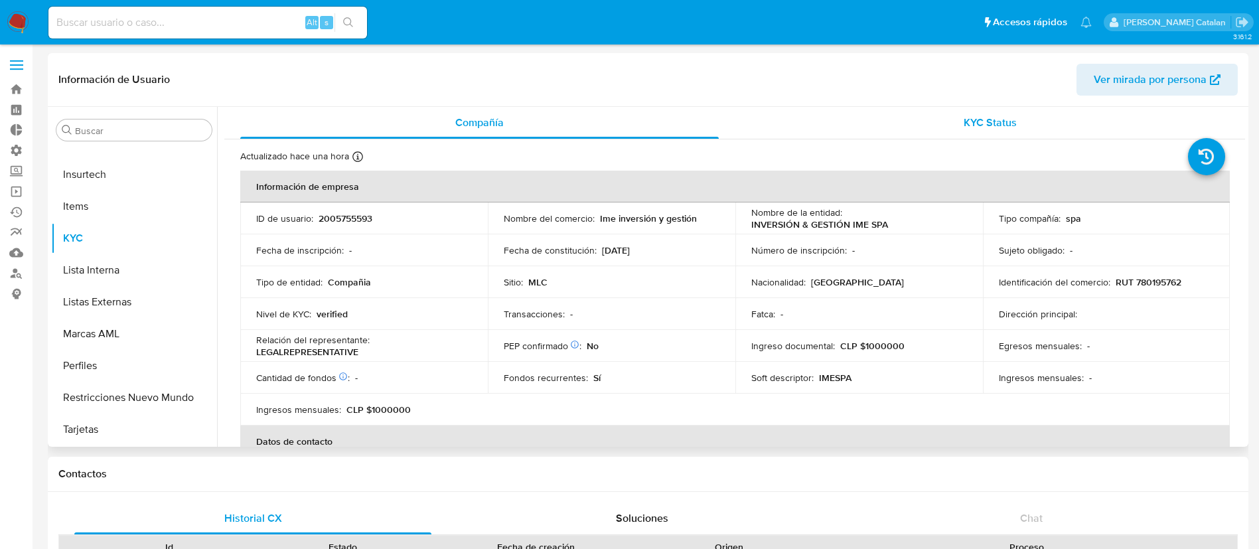
click at [943, 129] on div "KYC Status" at bounding box center [989, 123] width 478 height 32
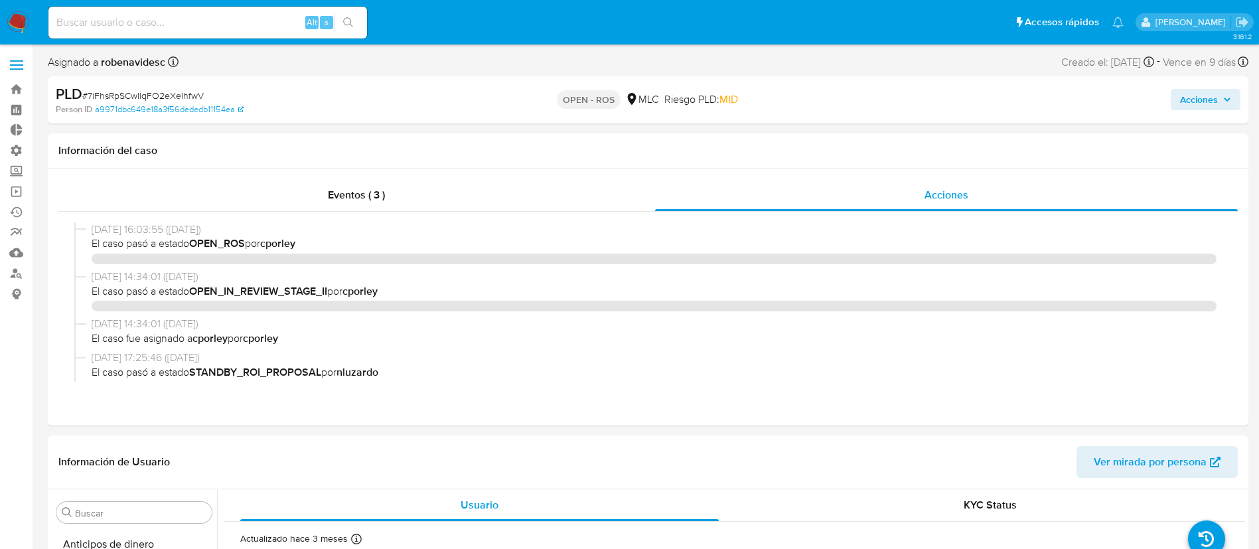
select select "10"
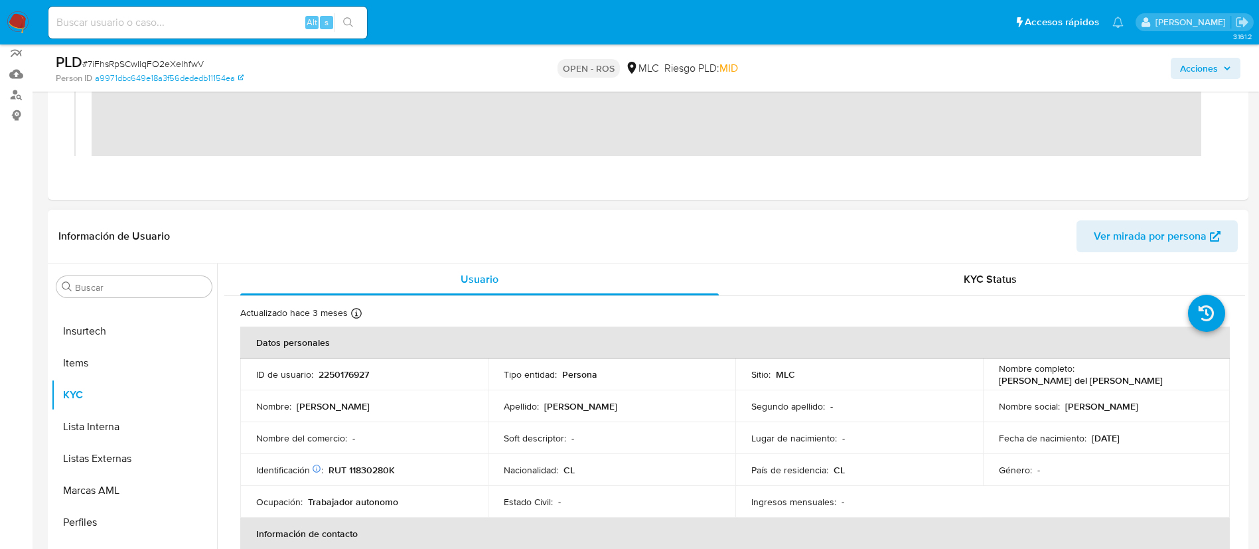
scroll to position [188, 0]
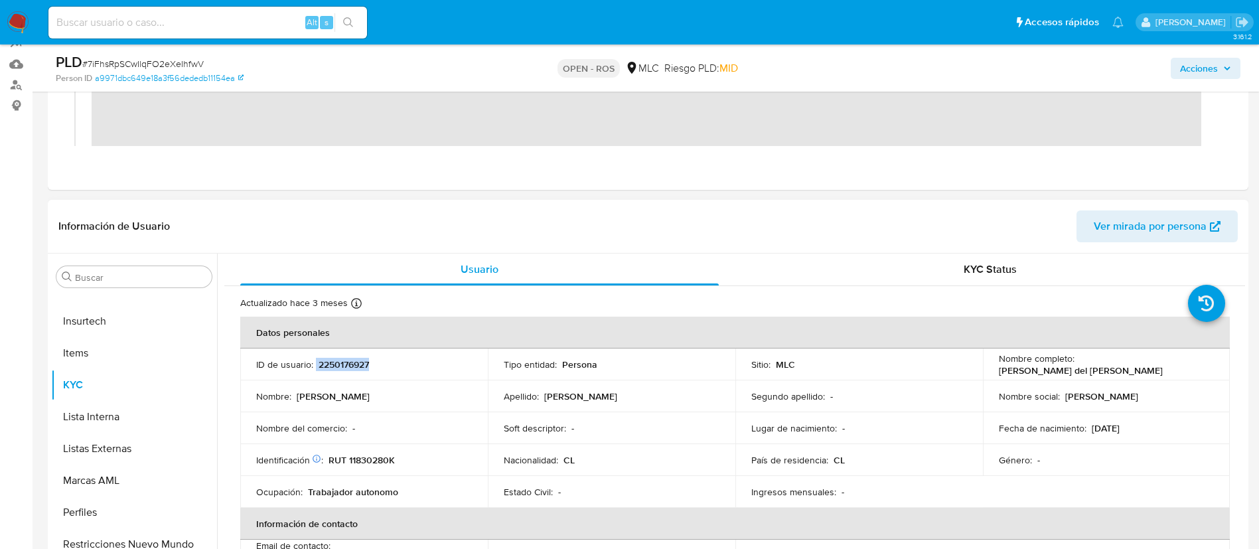
drag, startPoint x: 385, startPoint y: 374, endPoint x: 314, endPoint y: 362, distance: 72.0
click at [314, 362] on td "ID de usuario : 2250176927" at bounding box center [363, 364] width 247 height 32
copy div "2250176927"
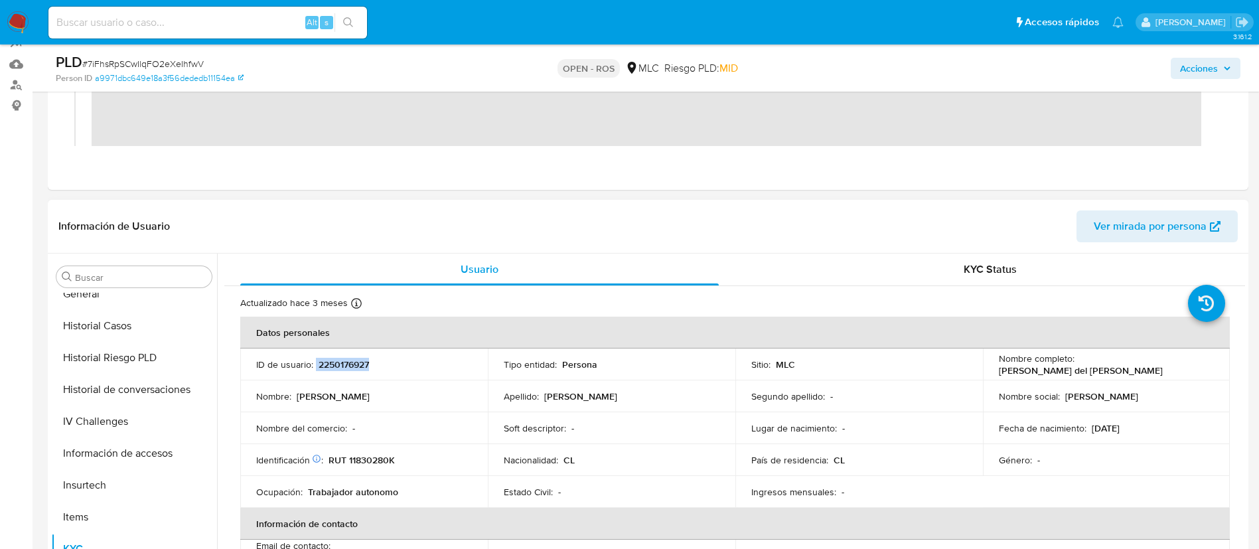
scroll to position [433, 0]
click at [139, 426] on button "Historial de conversaciones" at bounding box center [134, 417] width 166 height 32
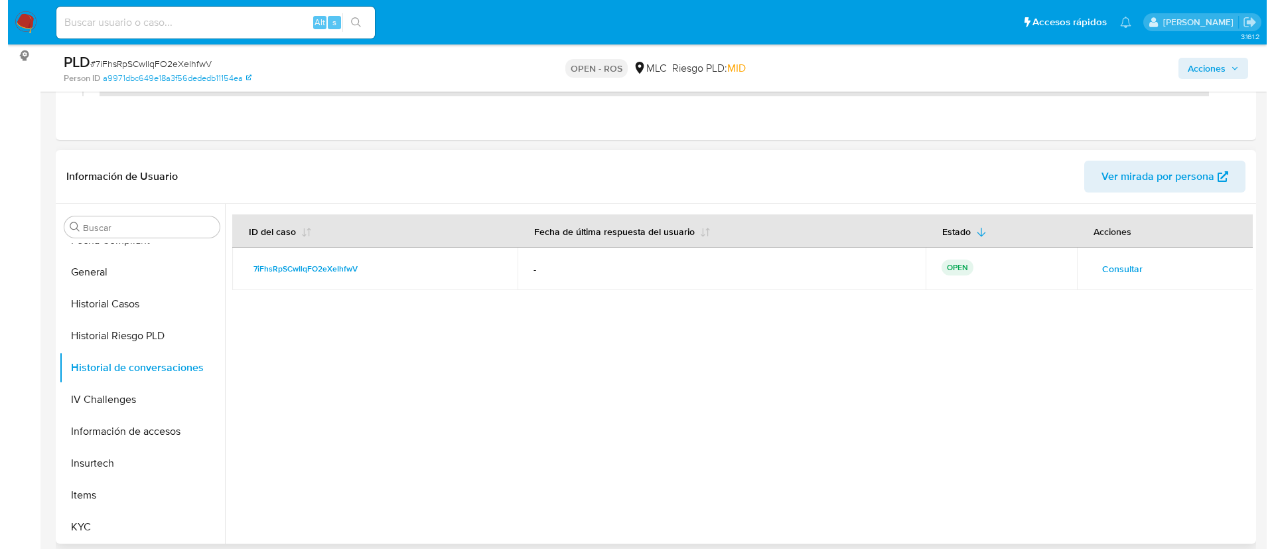
scroll to position [239, 0]
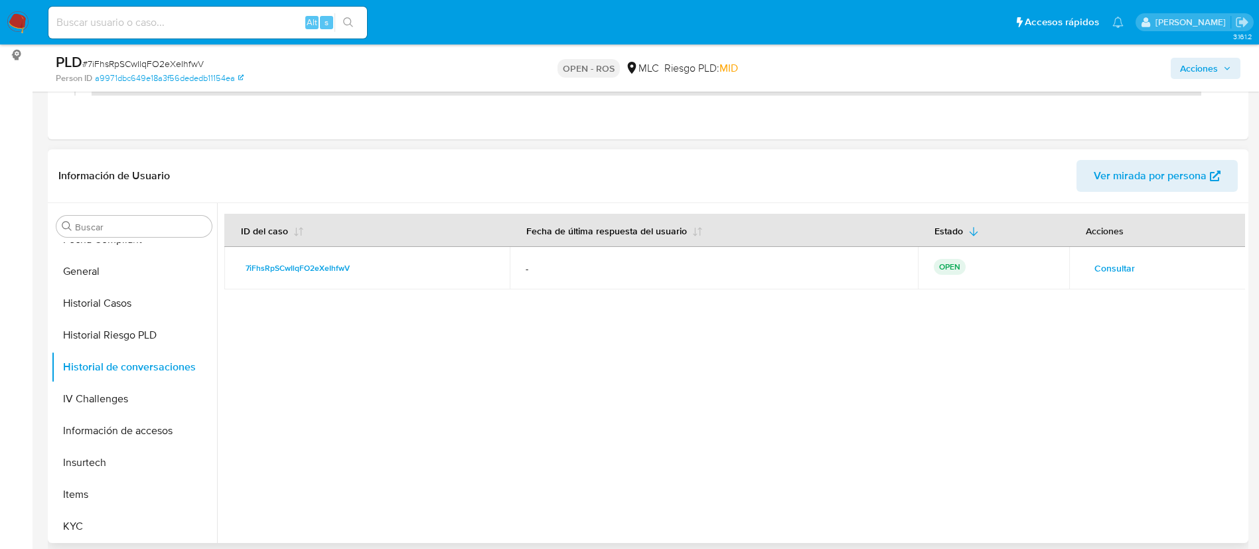
click at [1094, 271] on span "Consultar" at bounding box center [1114, 268] width 40 height 19
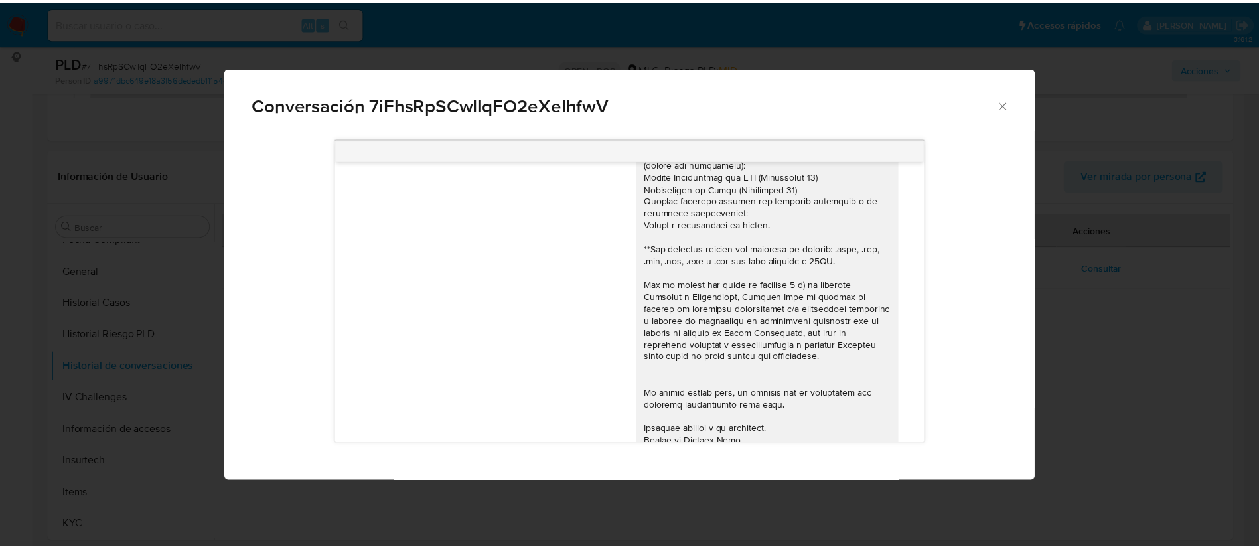
scroll to position [251, 0]
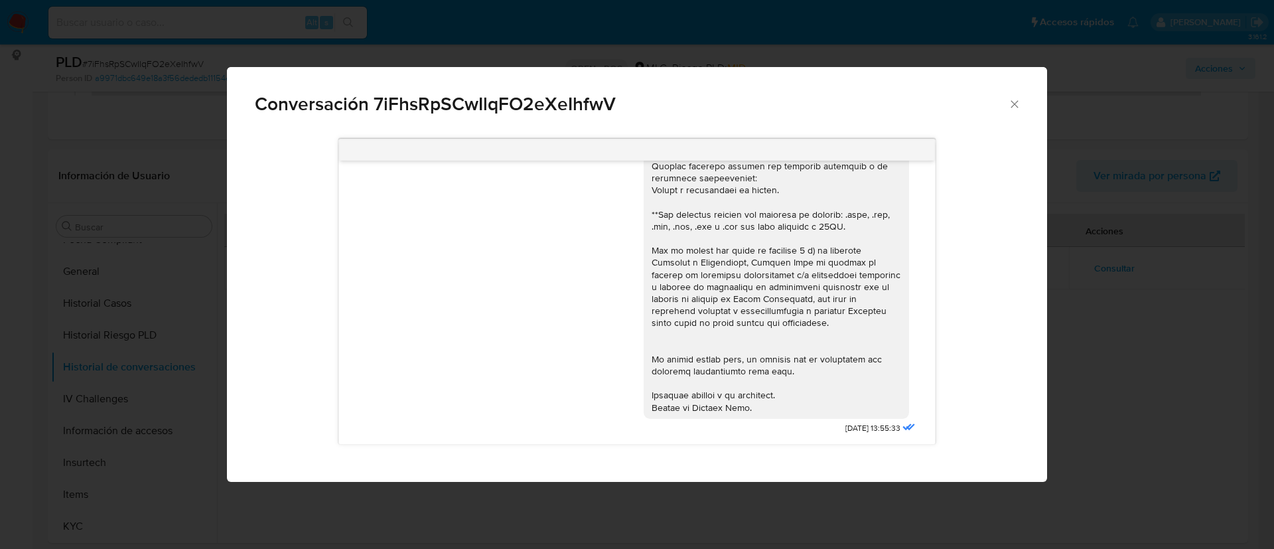
click at [1014, 103] on icon "Cerrar" at bounding box center [1013, 103] width 7 height 7
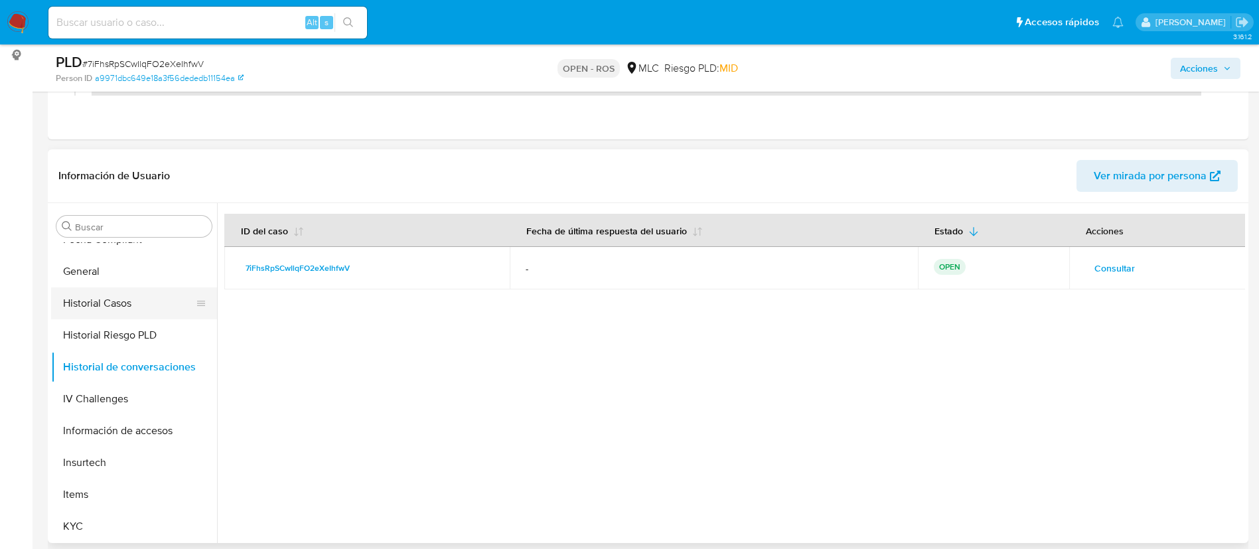
click at [143, 314] on button "Historial Casos" at bounding box center [128, 303] width 155 height 32
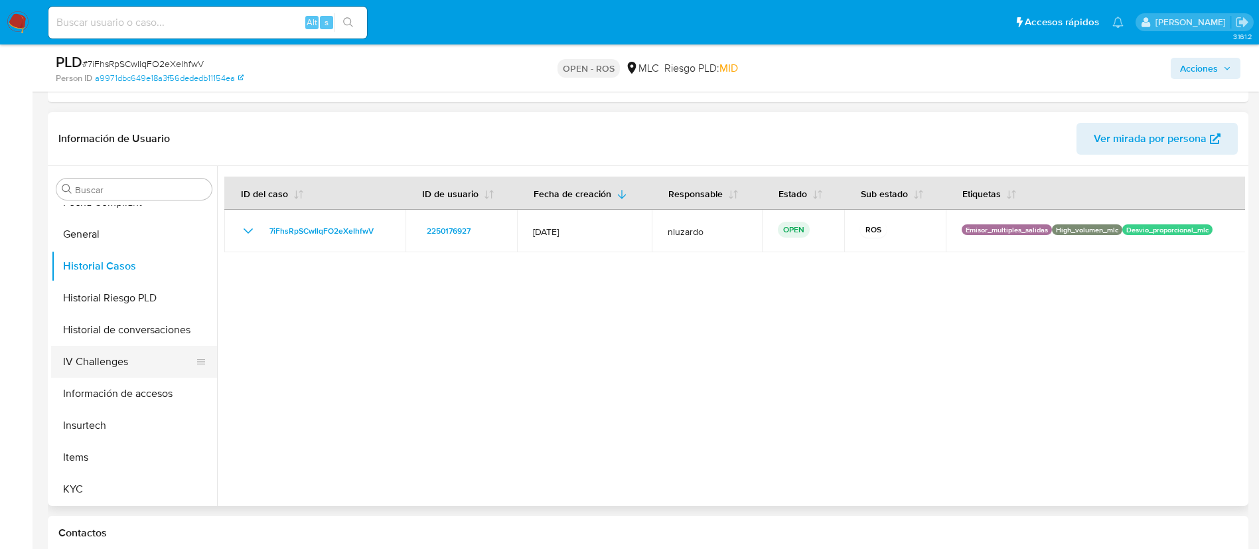
scroll to position [277, 0]
click at [74, 480] on button "KYC" at bounding box center [128, 488] width 155 height 32
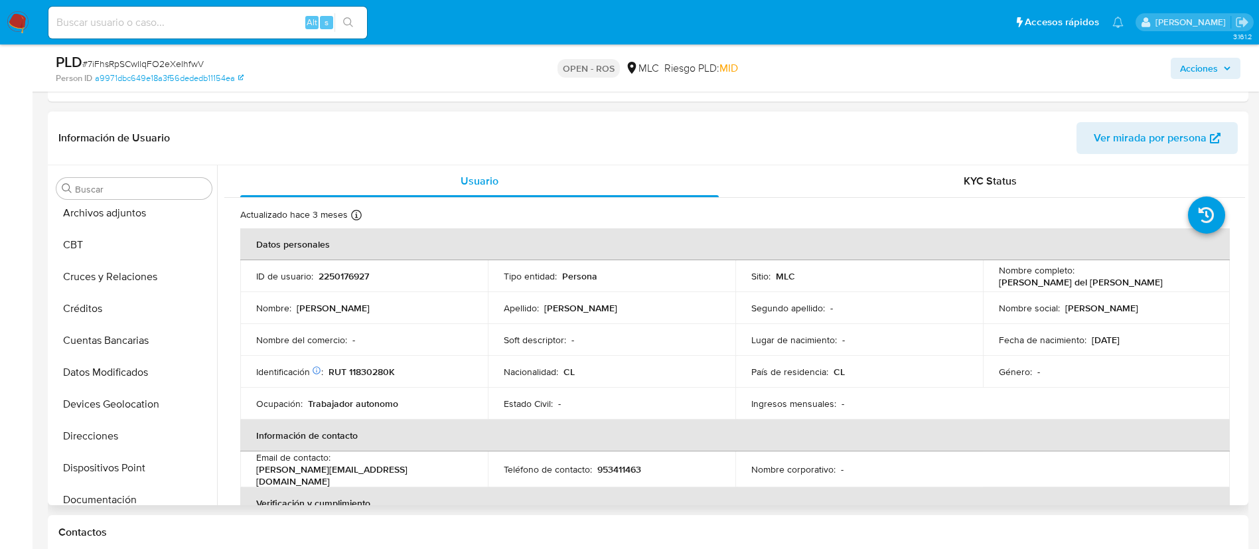
scroll to position [104, 0]
click at [119, 492] on button "Documentación" at bounding box center [128, 498] width 155 height 32
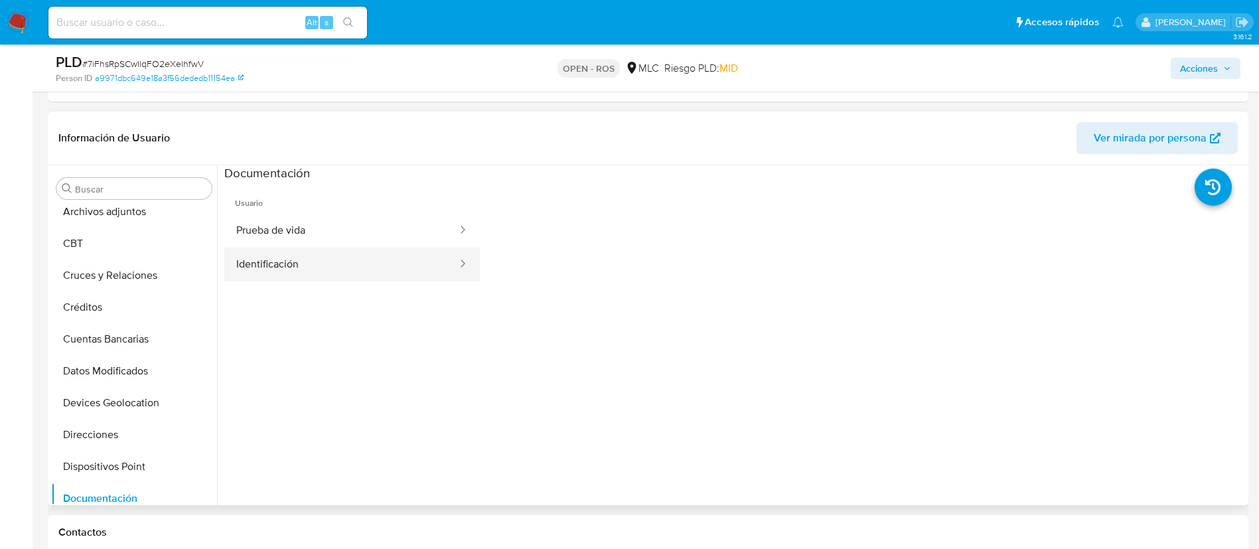
click at [448, 250] on div at bounding box center [458, 264] width 21 height 34
click at [354, 224] on button "Prueba de vida" at bounding box center [341, 231] width 234 height 34
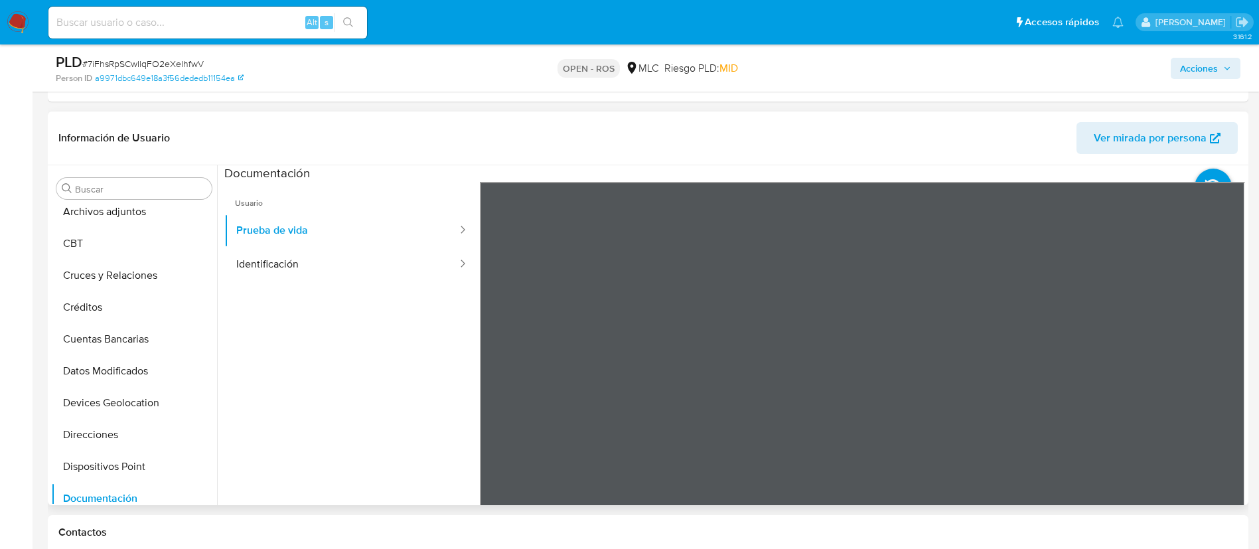
click at [417, 397] on ul "Usuario Prueba de vida Identificación" at bounding box center [351, 373] width 255 height 382
click at [342, 265] on button "Identificación" at bounding box center [341, 264] width 234 height 34
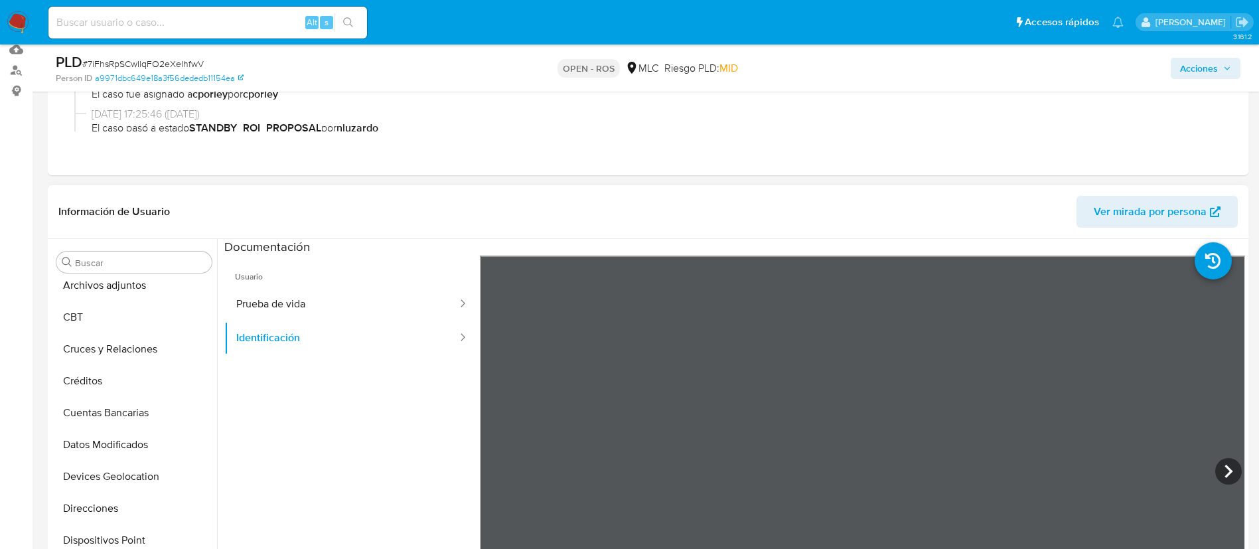
scroll to position [0, 0]
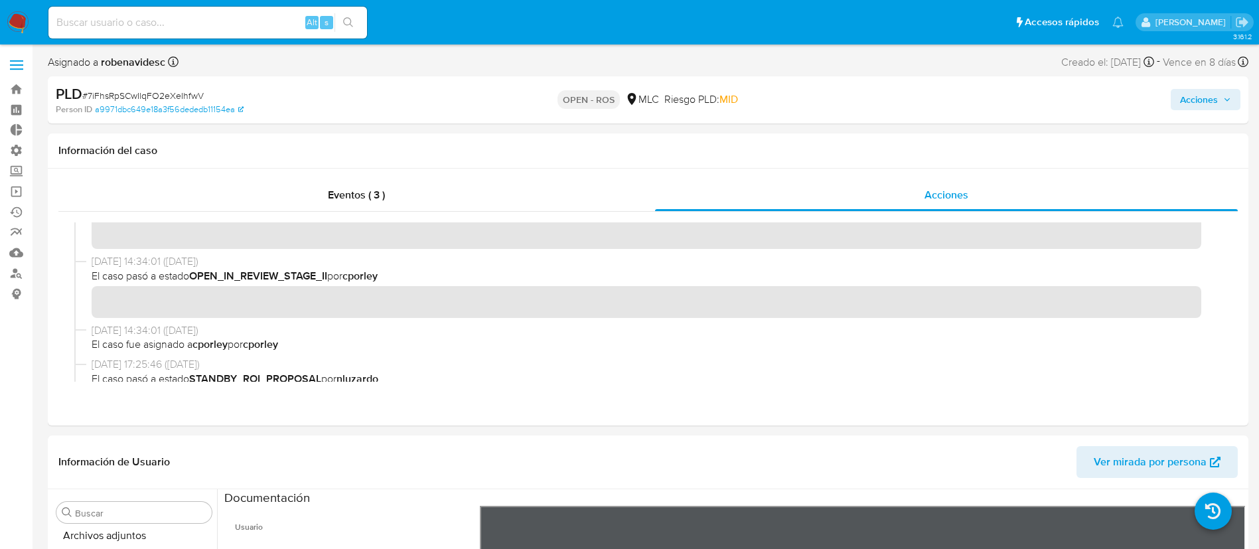
click at [1190, 94] on span "Acciones" at bounding box center [1199, 99] width 38 height 21
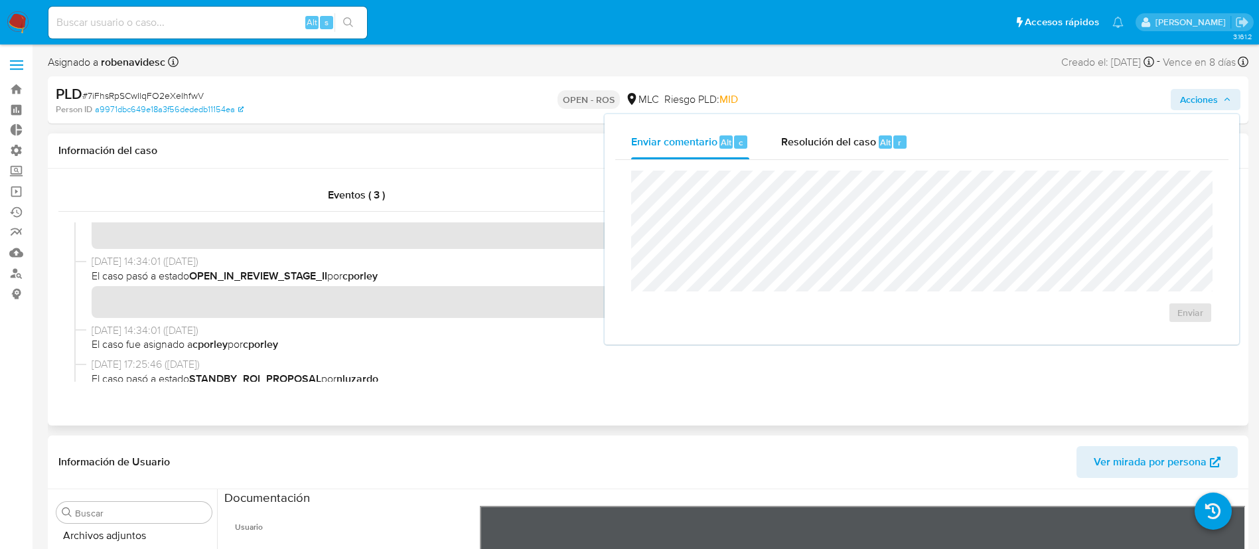
click at [516, 163] on div "Información del caso" at bounding box center [648, 150] width 1200 height 35
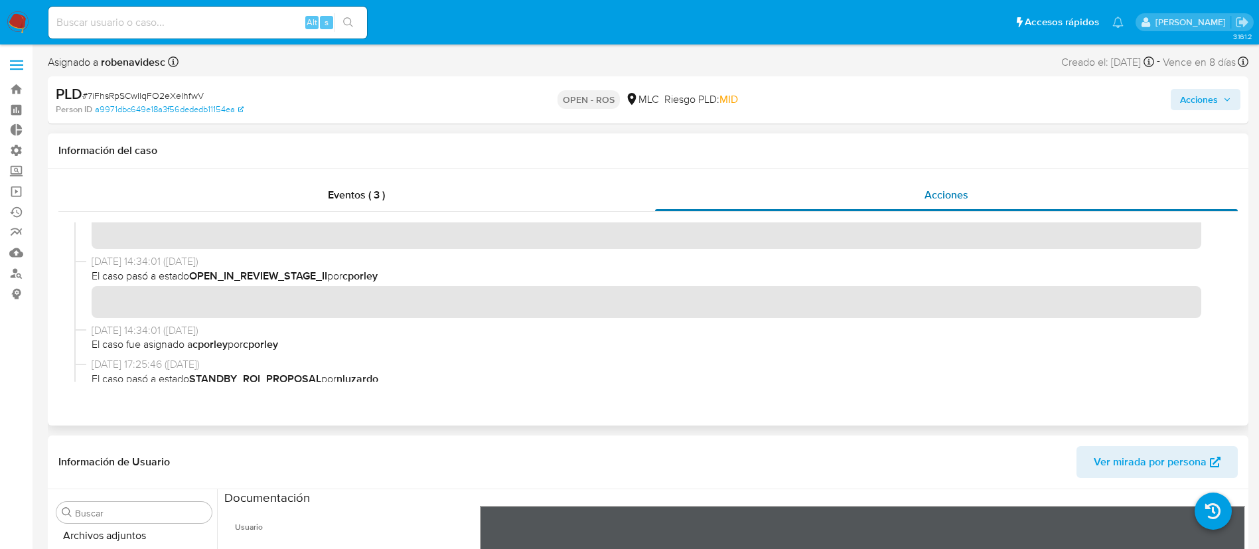
click at [897, 194] on div "Acciones" at bounding box center [946, 195] width 583 height 32
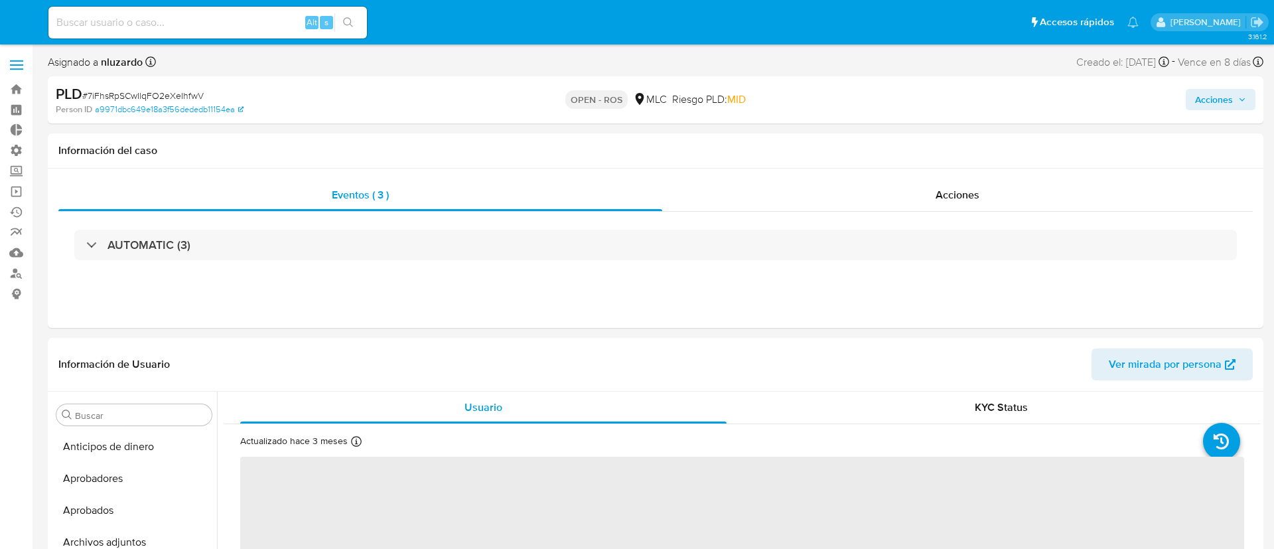
select select "10"
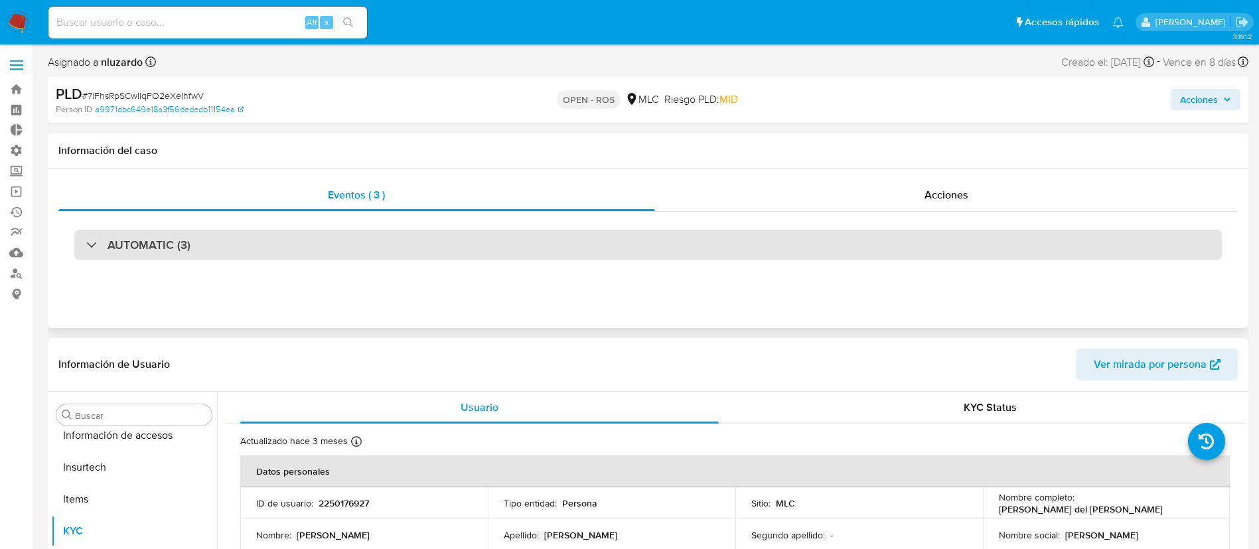
scroll to position [624, 0]
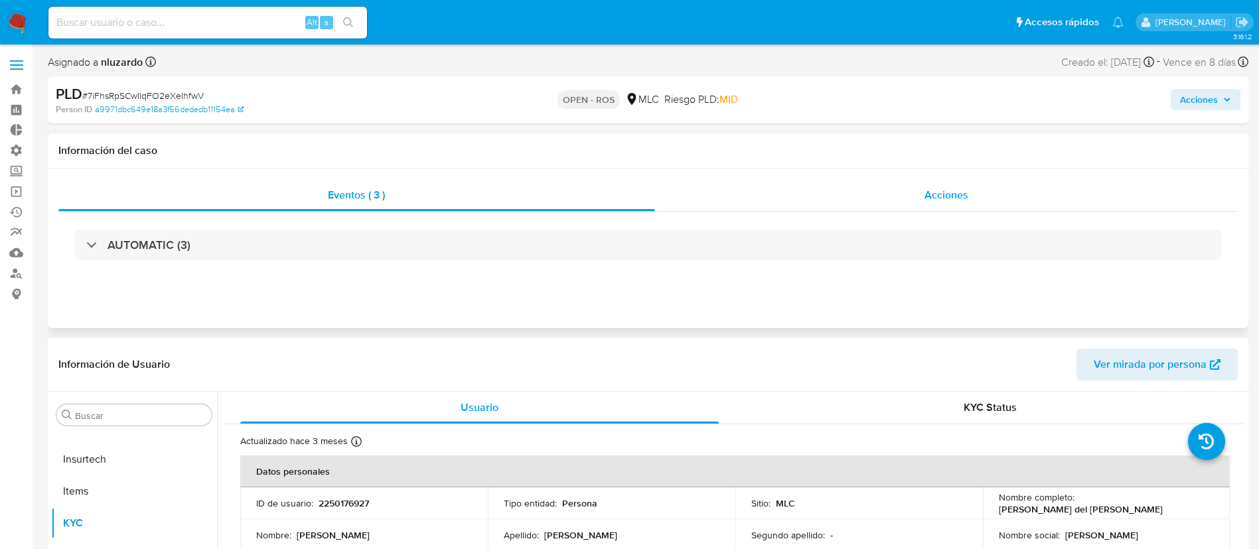
click at [935, 204] on div "Acciones" at bounding box center [946, 195] width 583 height 32
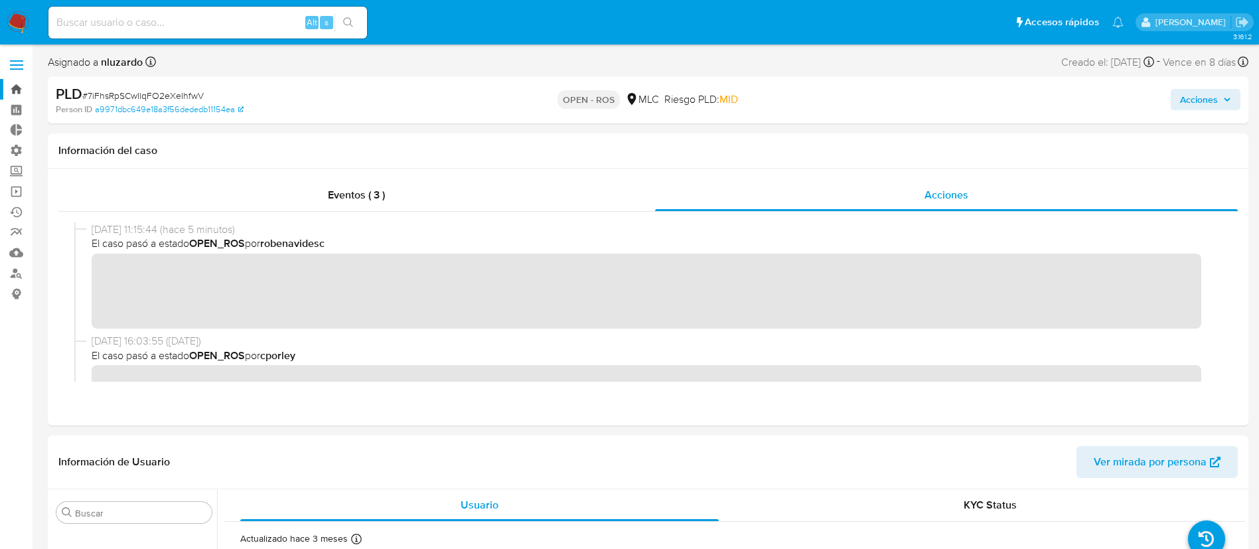
click at [19, 97] on link "Bandeja" at bounding box center [79, 89] width 158 height 21
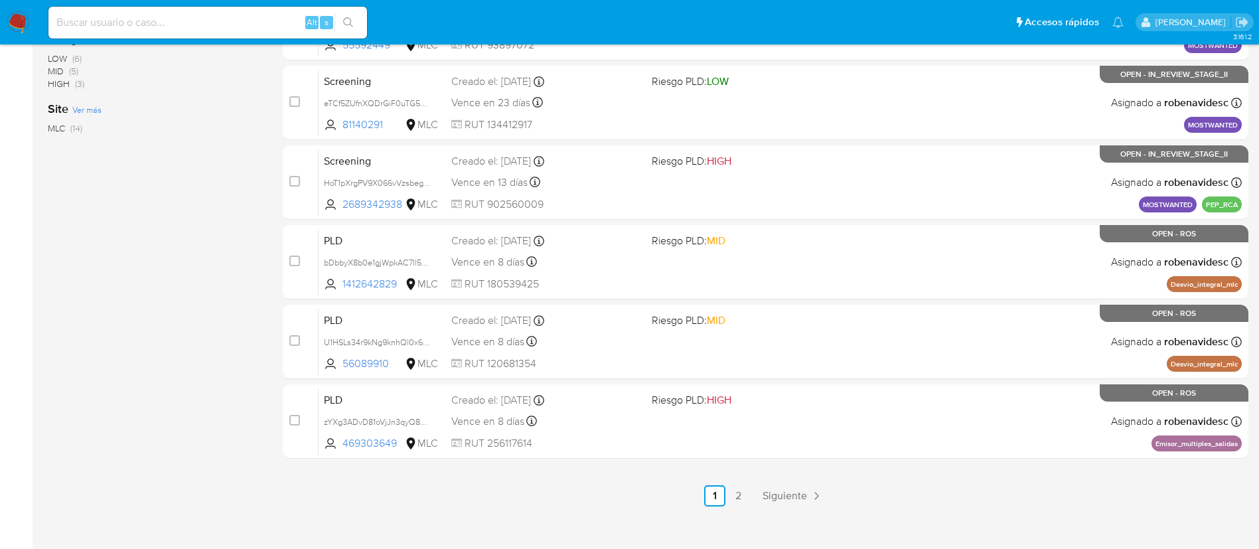
scroll to position [547, 0]
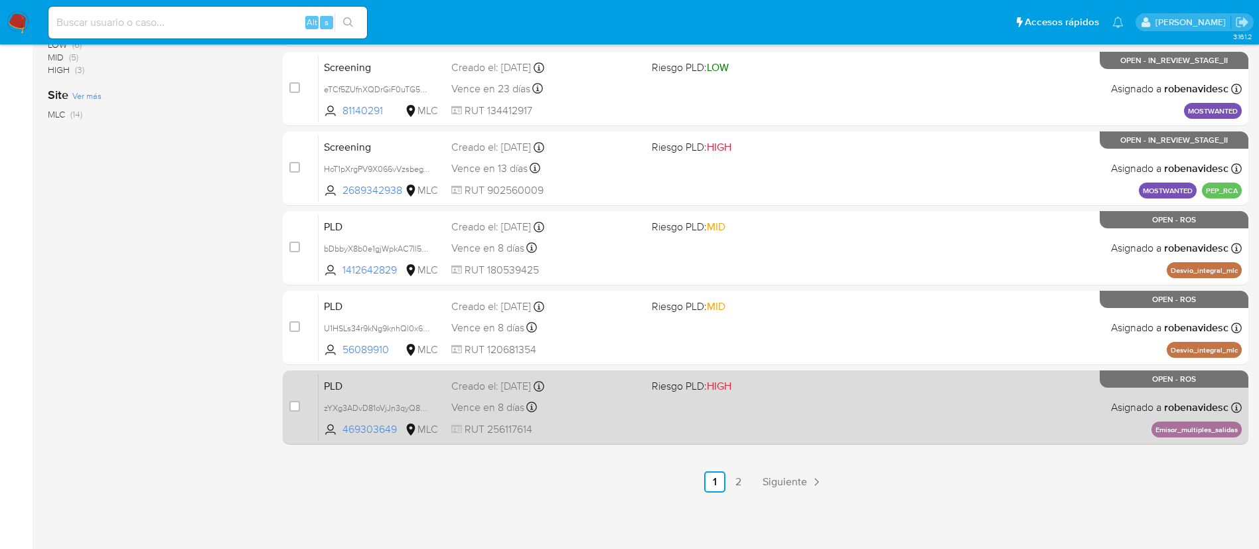
click at [872, 400] on div "PLD zYXg3ADvD81oVjJn3qyQ8Bew 469303649 MLC Riesgo PLD: HIGH Creado el: [DATE] C…" at bounding box center [779, 407] width 923 height 67
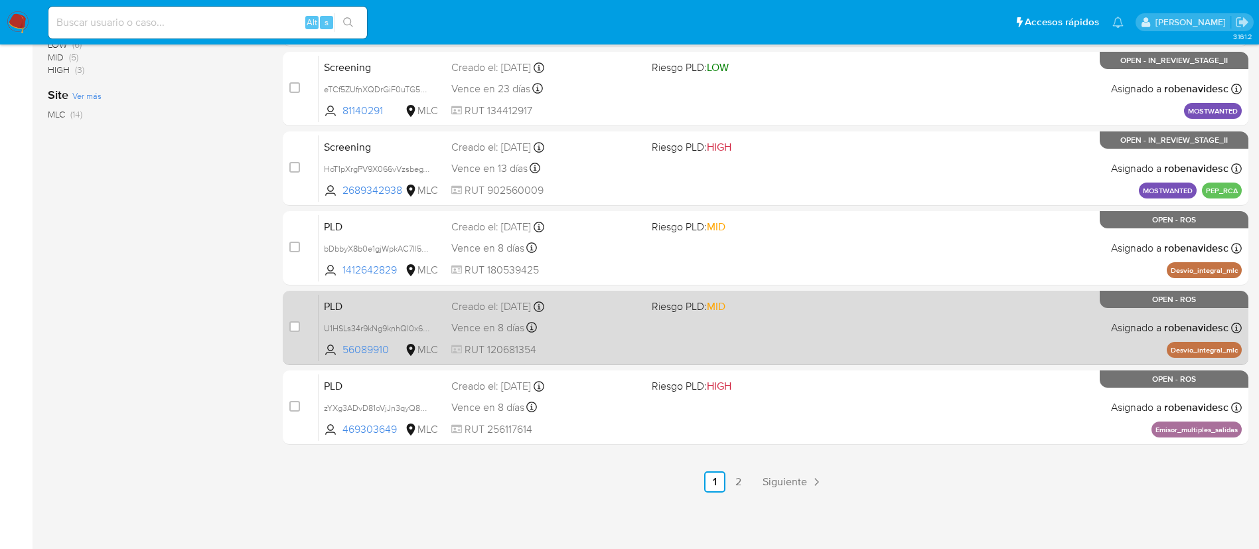
click at [739, 323] on div "PLD U1HSLs34r9kNg9knhQl0x6z3 56089910 MLC Riesgo PLD: MID Creado el: [DATE] Cre…" at bounding box center [779, 327] width 923 height 67
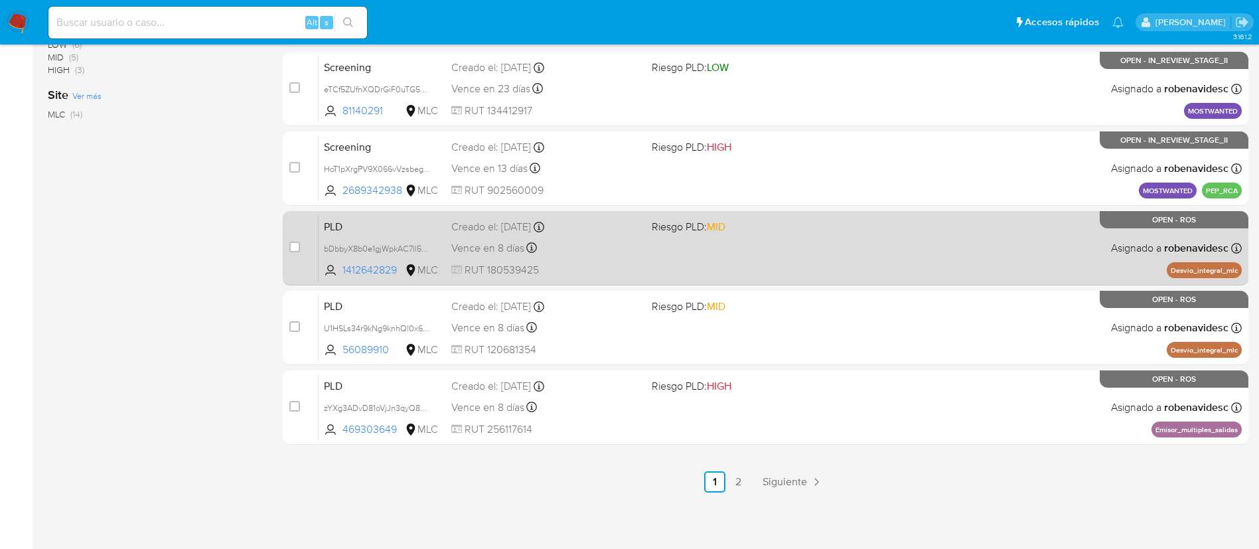
click at [726, 261] on div "PLD bDbbyX8b0e1gjWpkAC7Il5GE 1412642829 MLC Riesgo PLD: MID Creado el: [DATE] C…" at bounding box center [779, 247] width 923 height 67
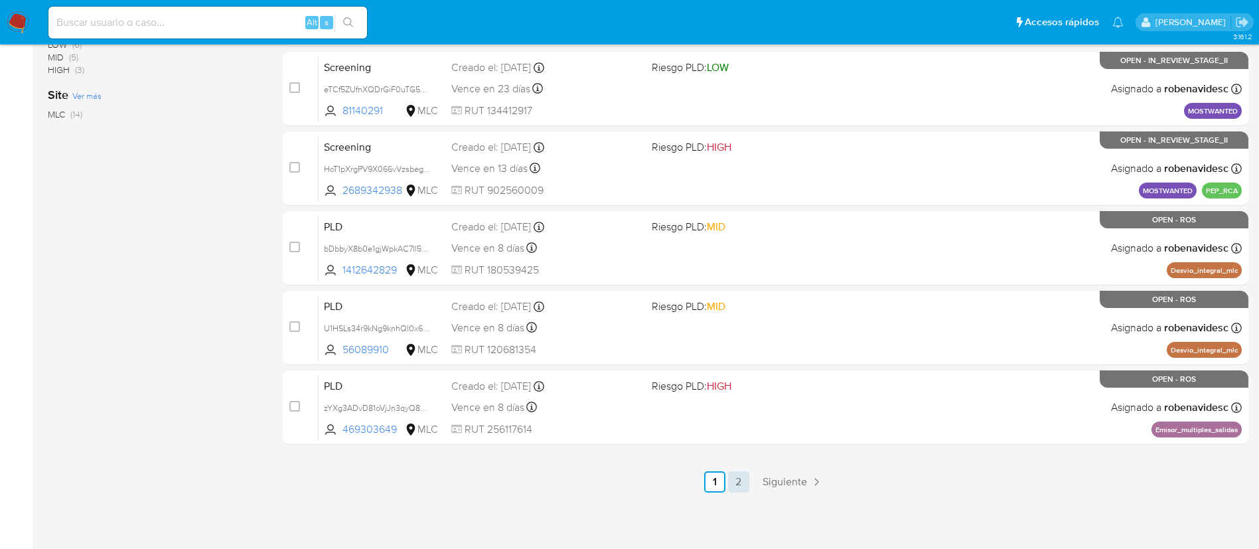
click at [734, 484] on link "2" at bounding box center [738, 481] width 21 height 21
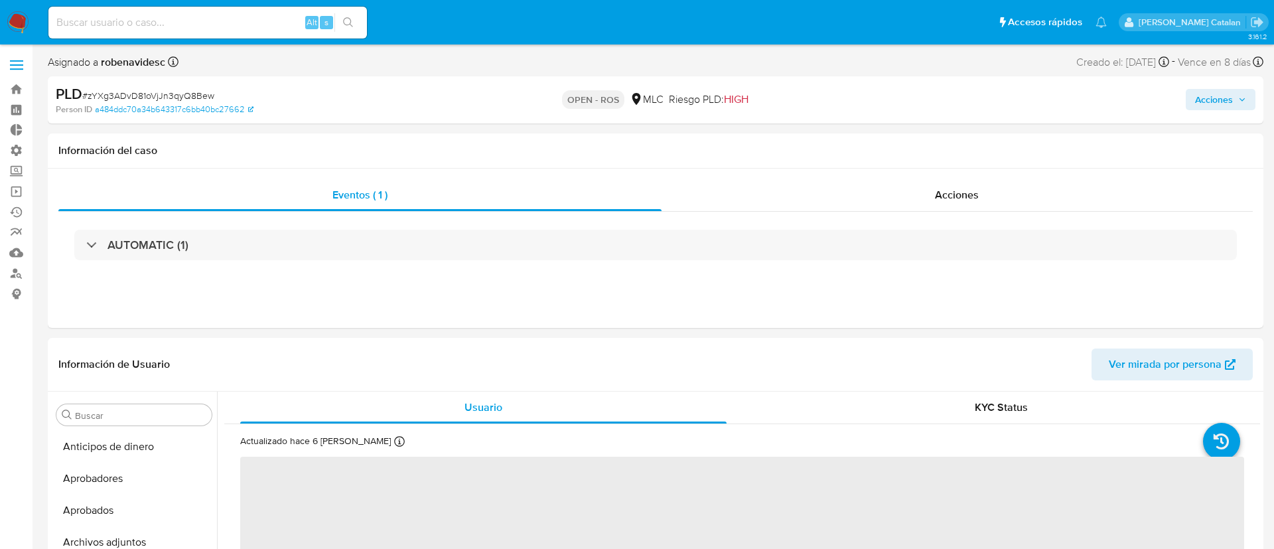
select select "10"
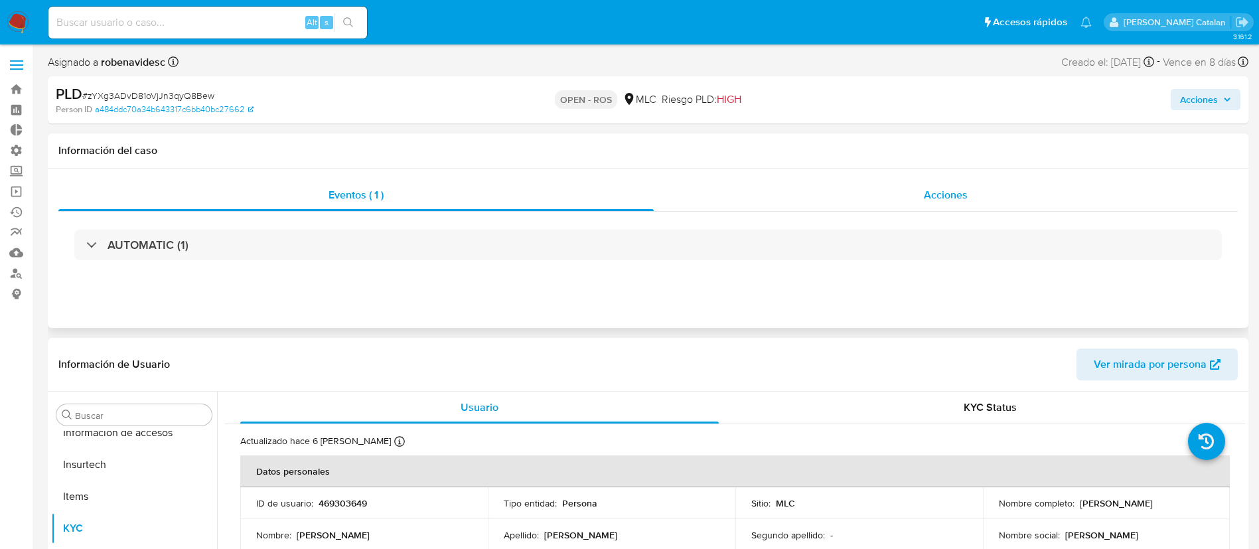
scroll to position [624, 0]
click at [949, 201] on span "Acciones" at bounding box center [945, 194] width 44 height 15
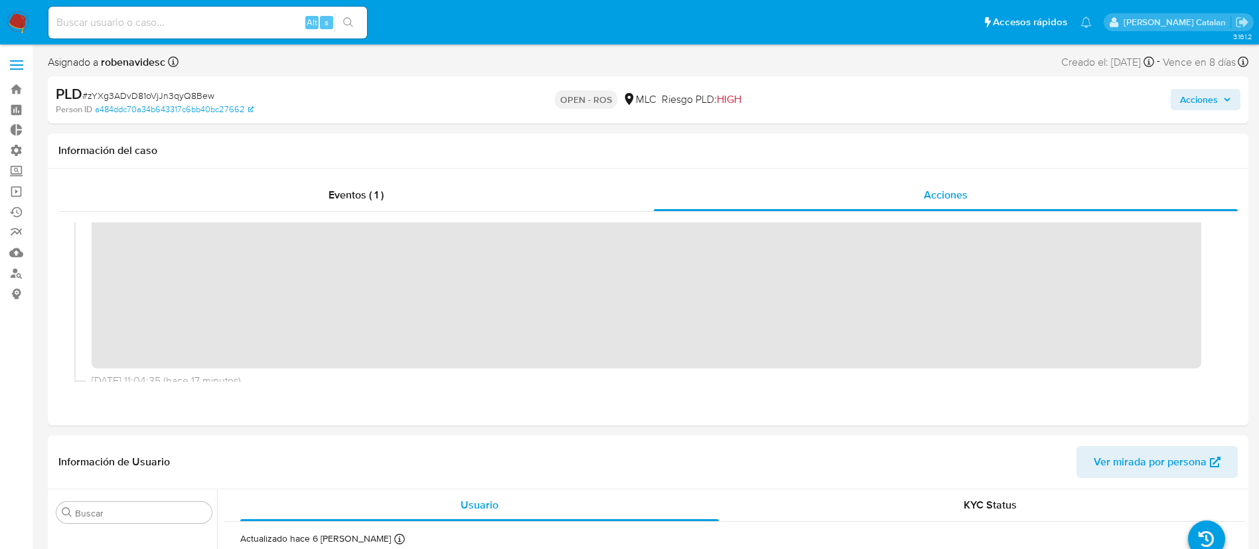
scroll to position [0, 0]
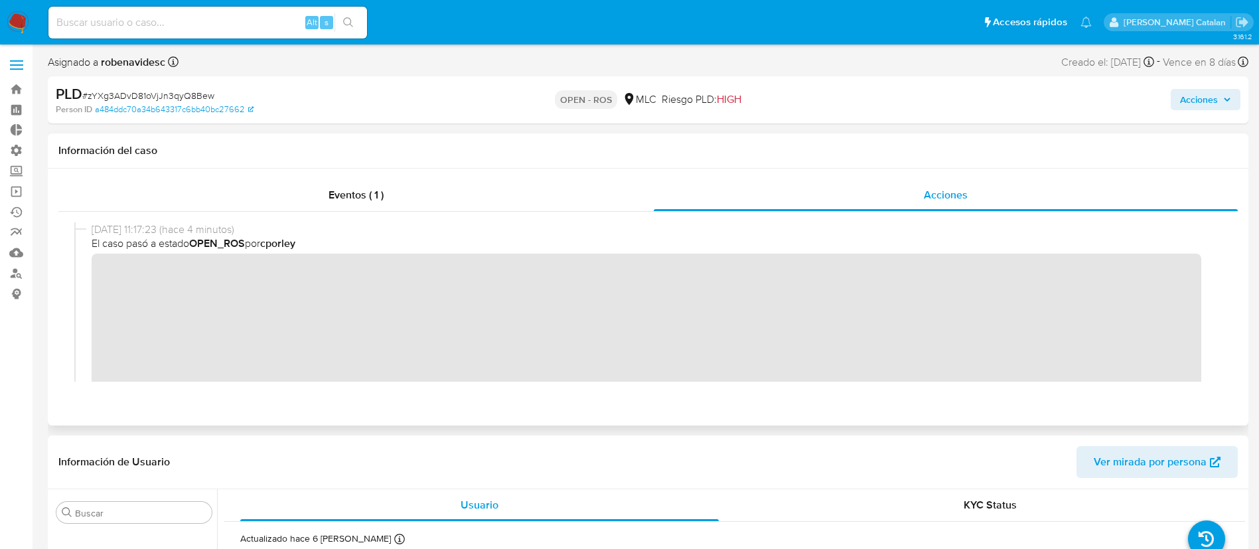
click at [66, 278] on div at bounding box center [647, 302] width 1179 height 180
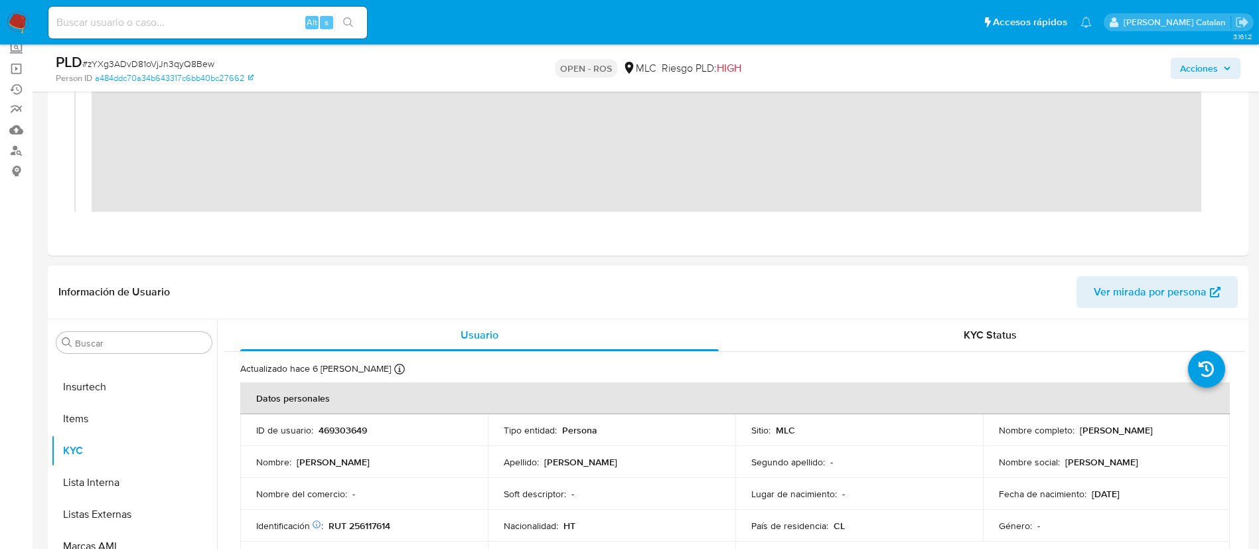
scroll to position [125, 0]
drag, startPoint x: 409, startPoint y: 433, endPoint x: 314, endPoint y: 427, distance: 95.1
click at [314, 427] on div "ID de usuario : 469303649" at bounding box center [364, 428] width 216 height 12
copy div "469303649"
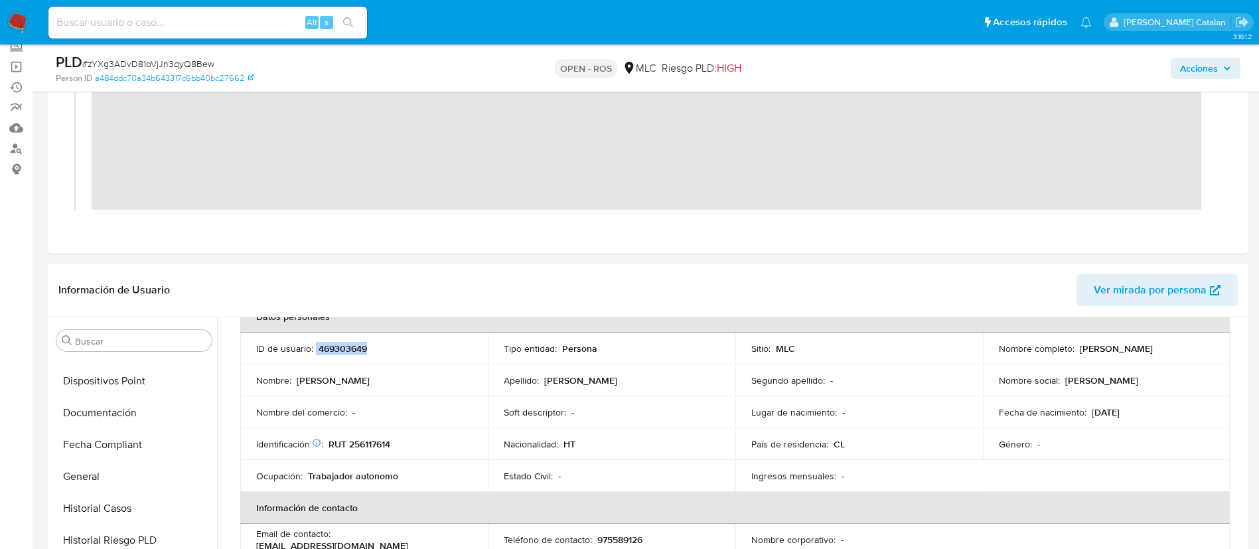
scroll to position [311, 0]
click at [90, 435] on button "Documentación" at bounding box center [134, 443] width 166 height 32
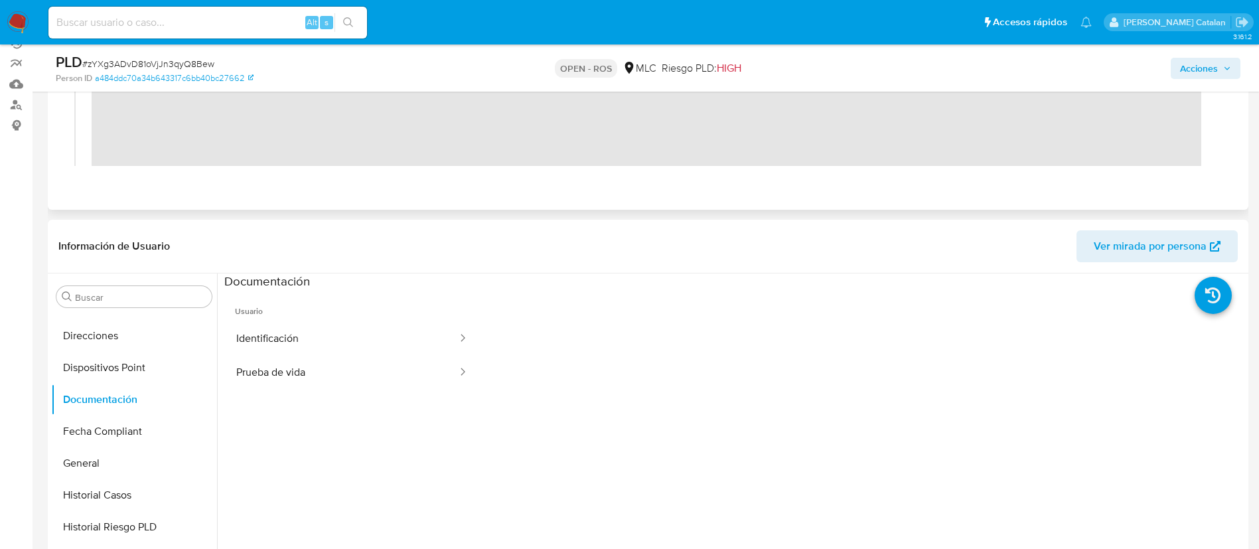
scroll to position [169, 0]
click at [317, 325] on button "Identificación" at bounding box center [341, 338] width 234 height 34
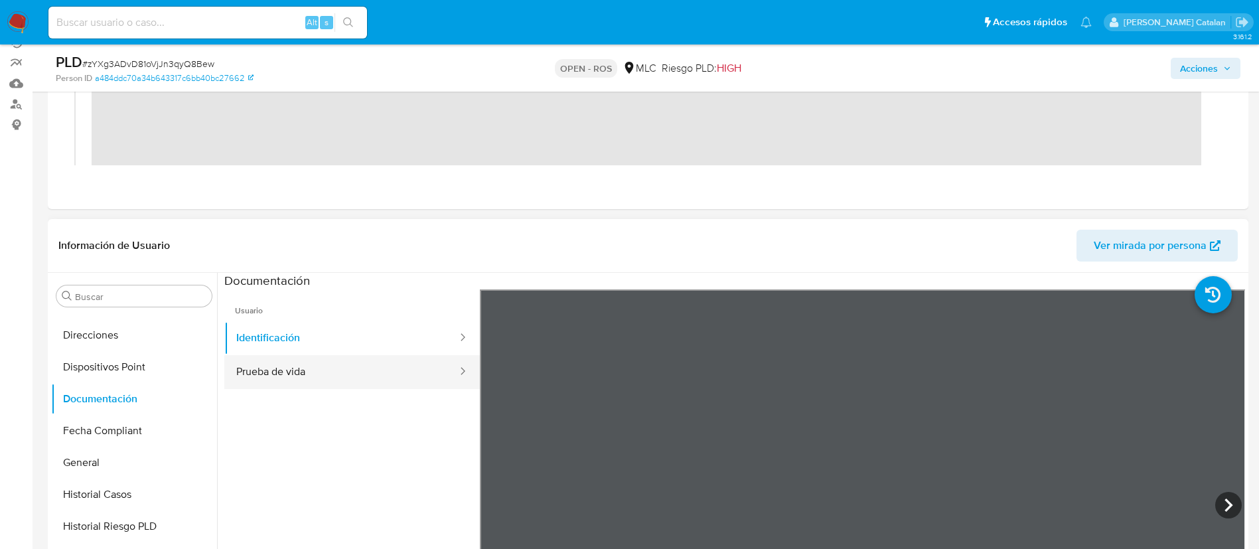
click at [313, 368] on button "Prueba de vida" at bounding box center [341, 372] width 234 height 34
click at [419, 397] on ul "Usuario Identificación Prueba de vida" at bounding box center [351, 480] width 255 height 382
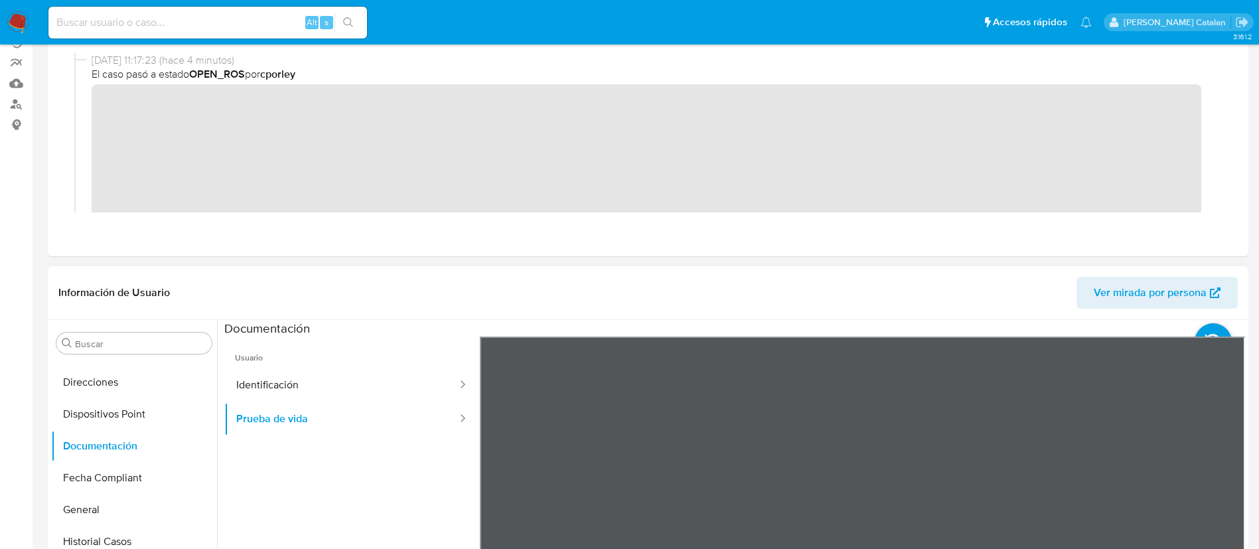
scroll to position [0, 0]
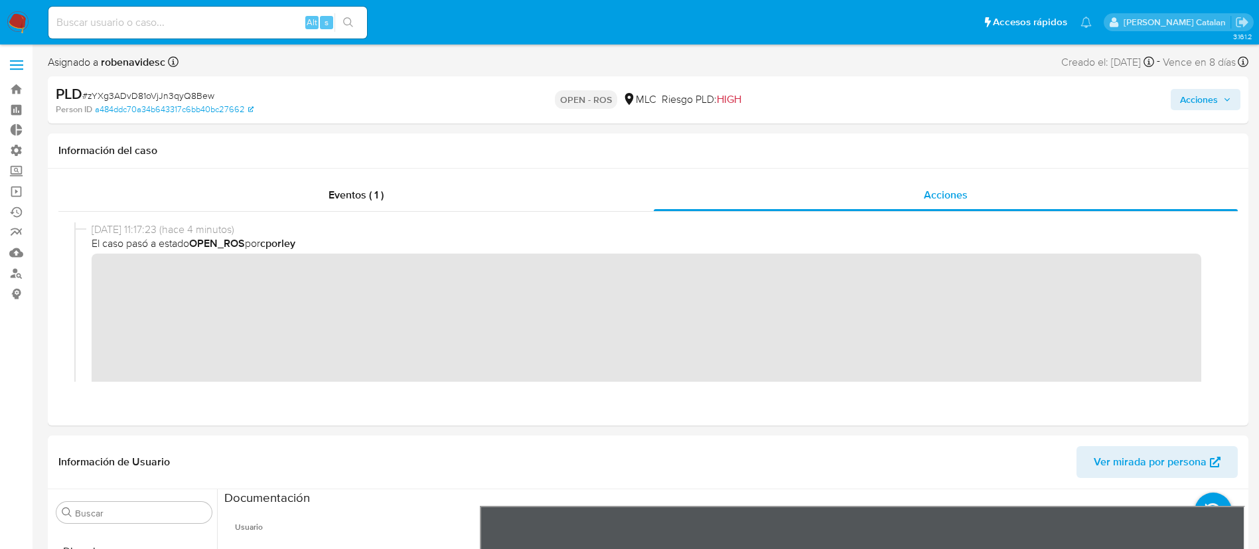
click at [1187, 105] on span "Acciones" at bounding box center [1199, 99] width 38 height 21
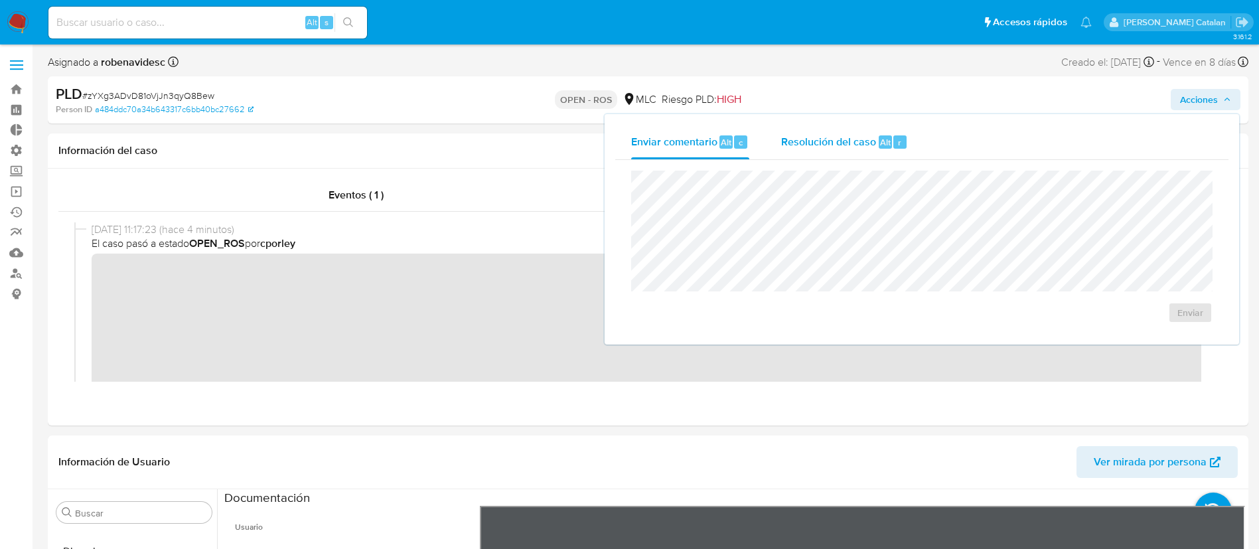
click at [860, 151] on div "Resolución del caso Alt r" at bounding box center [844, 142] width 127 height 34
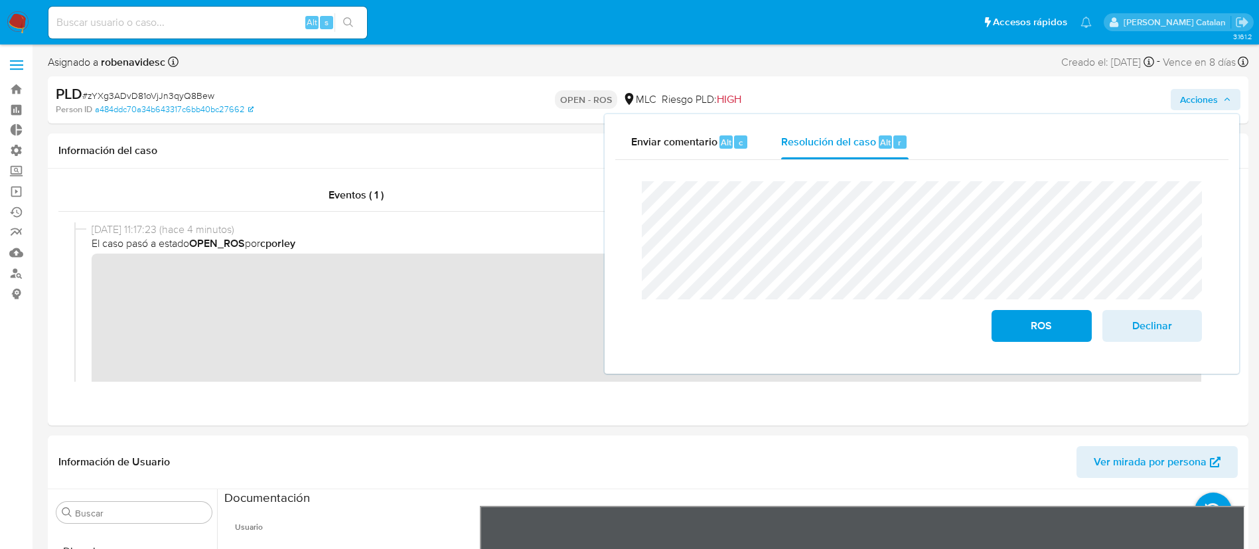
click at [625, 234] on div "Cierre de caso ROS Declinar" at bounding box center [921, 261] width 613 height 203
click at [639, 218] on div "ROS Declinar" at bounding box center [921, 262] width 581 height 182
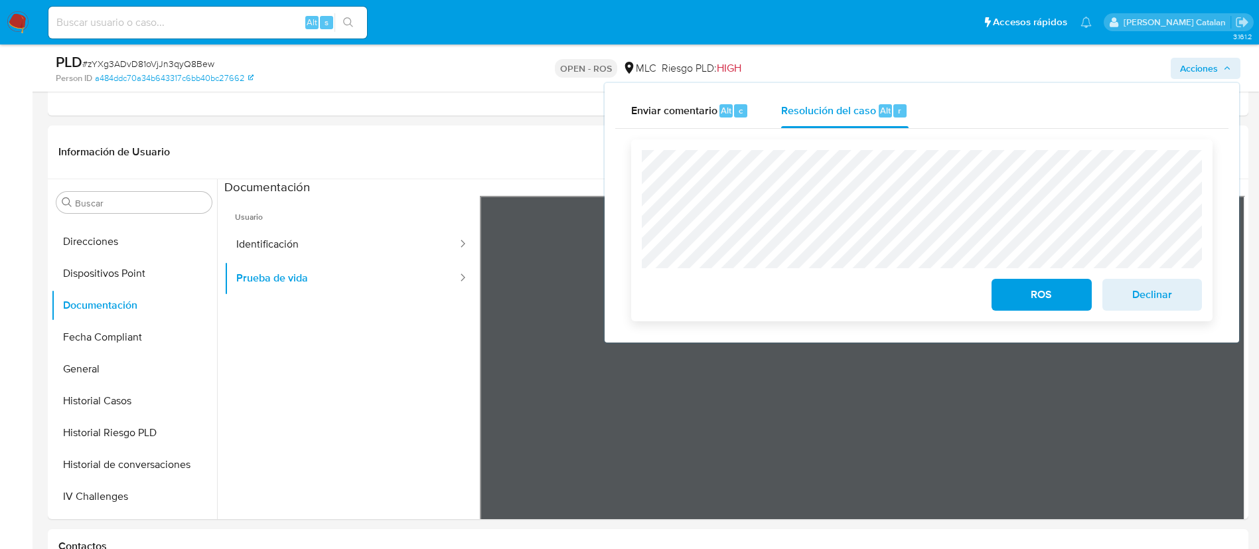
scroll to position [264, 0]
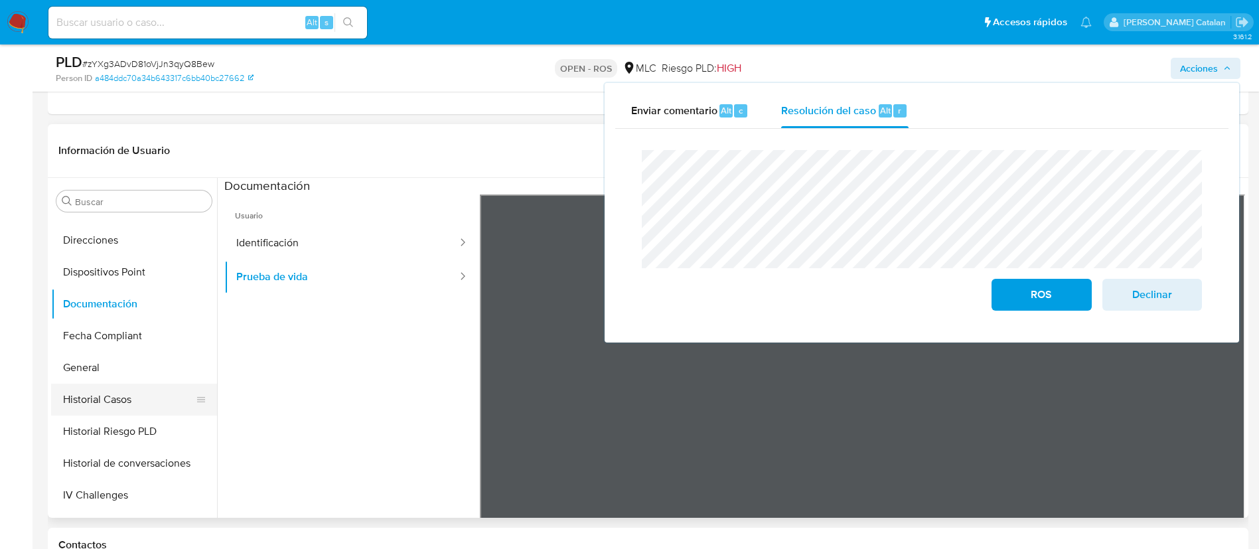
click at [135, 389] on button "Historial Casos" at bounding box center [128, 399] width 155 height 32
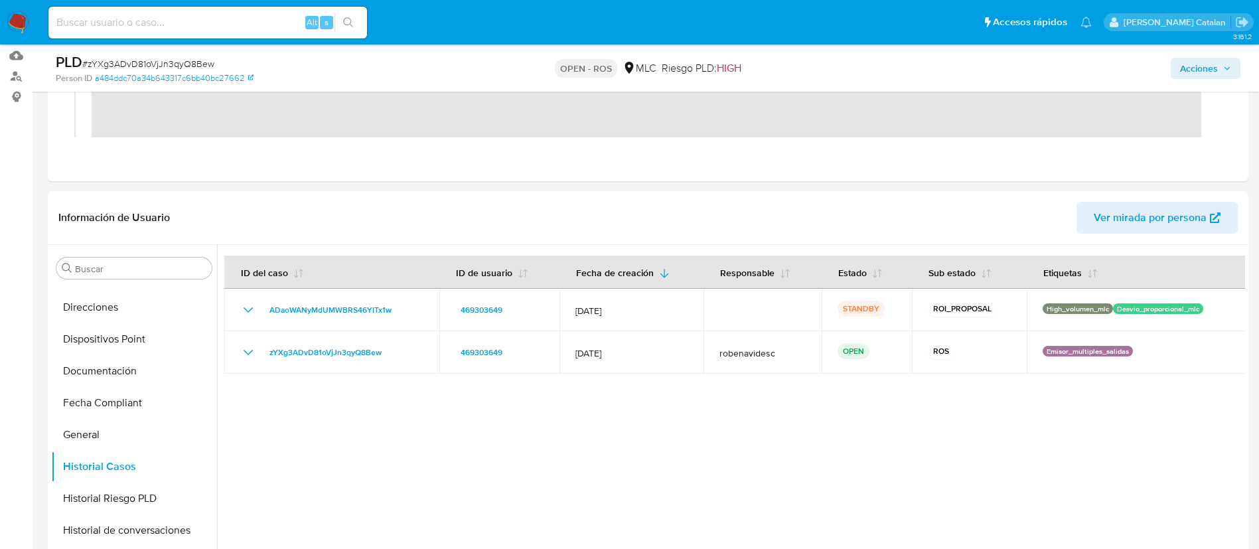
scroll to position [0, 0]
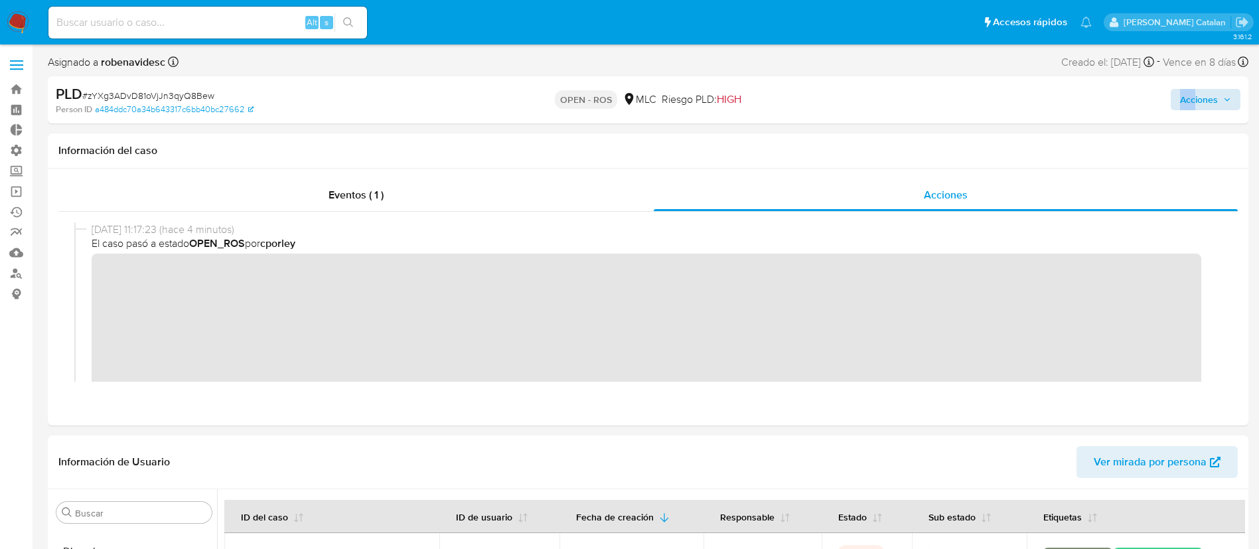
drag, startPoint x: 1202, startPoint y: 86, endPoint x: 1193, endPoint y: 98, distance: 15.1
click at [1193, 98] on div "Acciones" at bounding box center [1044, 99] width 391 height 31
click at [1193, 98] on span "Acciones" at bounding box center [1199, 99] width 38 height 21
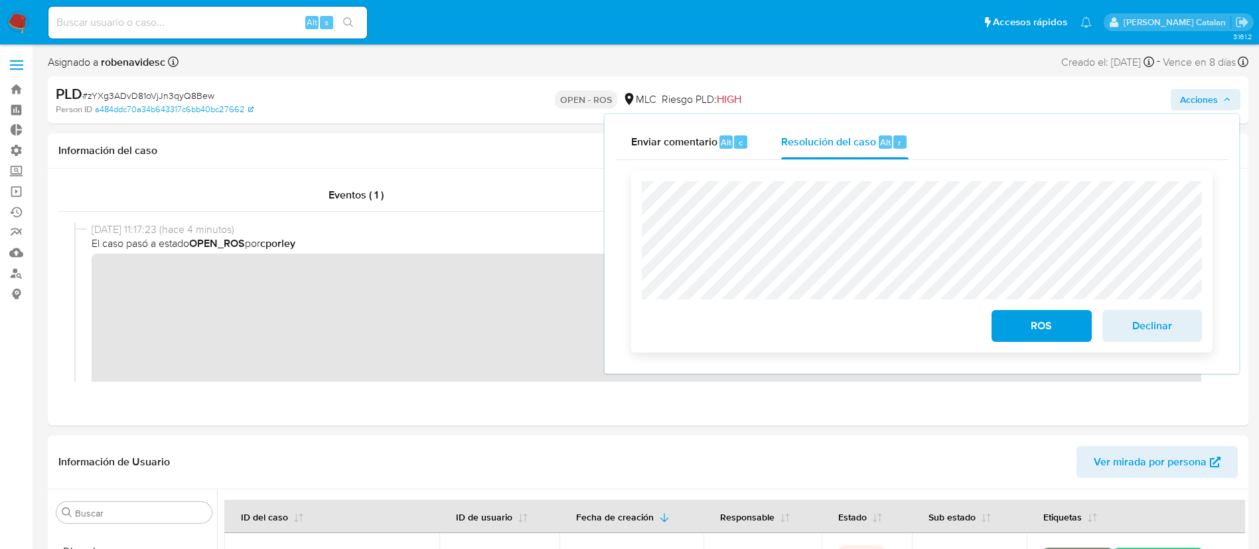
click at [1034, 320] on span "ROS" at bounding box center [1040, 325] width 65 height 29
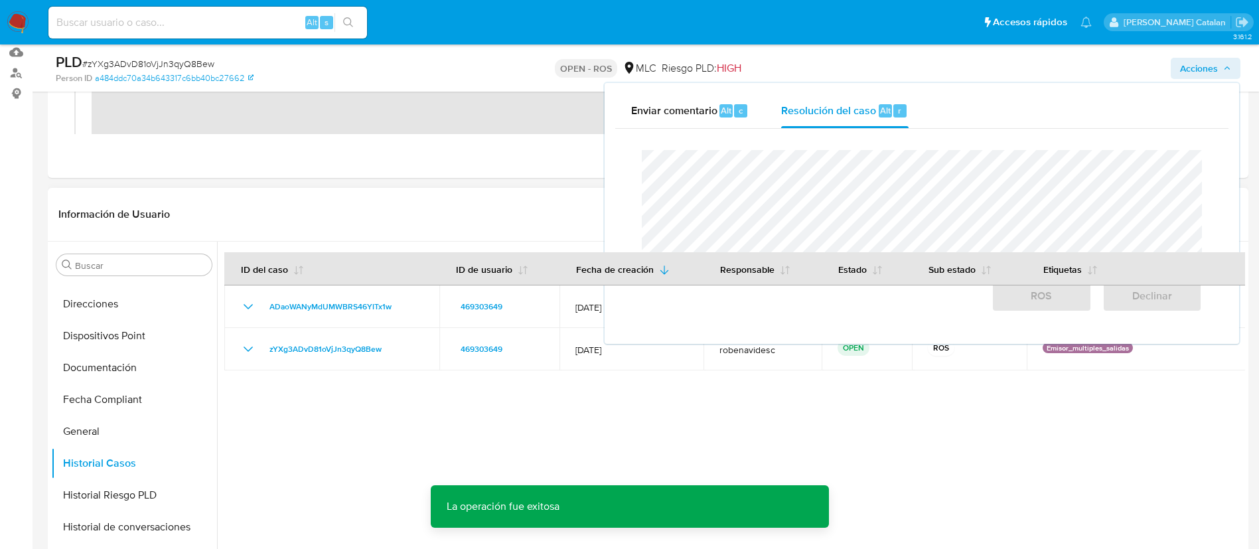
scroll to position [201, 0]
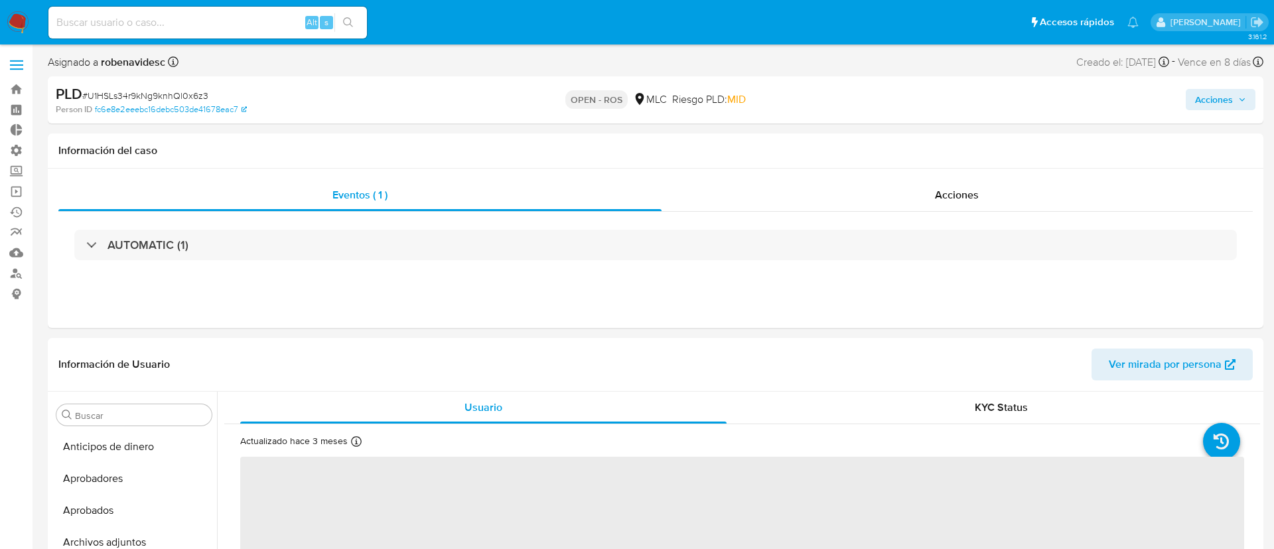
select select "10"
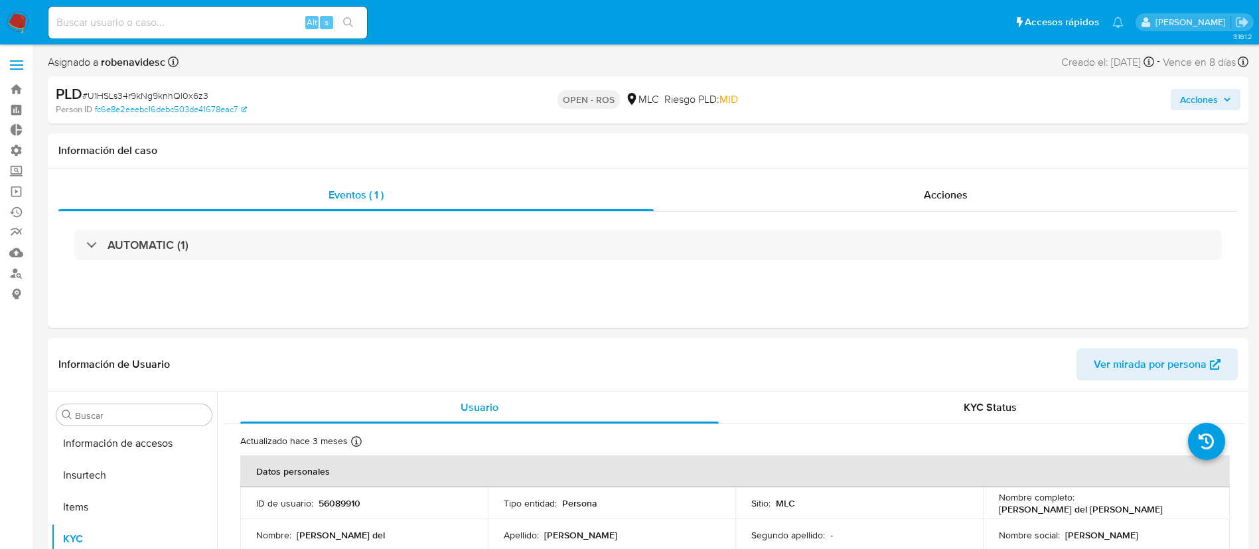
scroll to position [624, 0]
click at [871, 177] on div "Eventos ( 1 ) Acciones AUTOMATIC (1)" at bounding box center [648, 248] width 1200 height 159
click at [886, 185] on div "Acciones" at bounding box center [945, 195] width 584 height 32
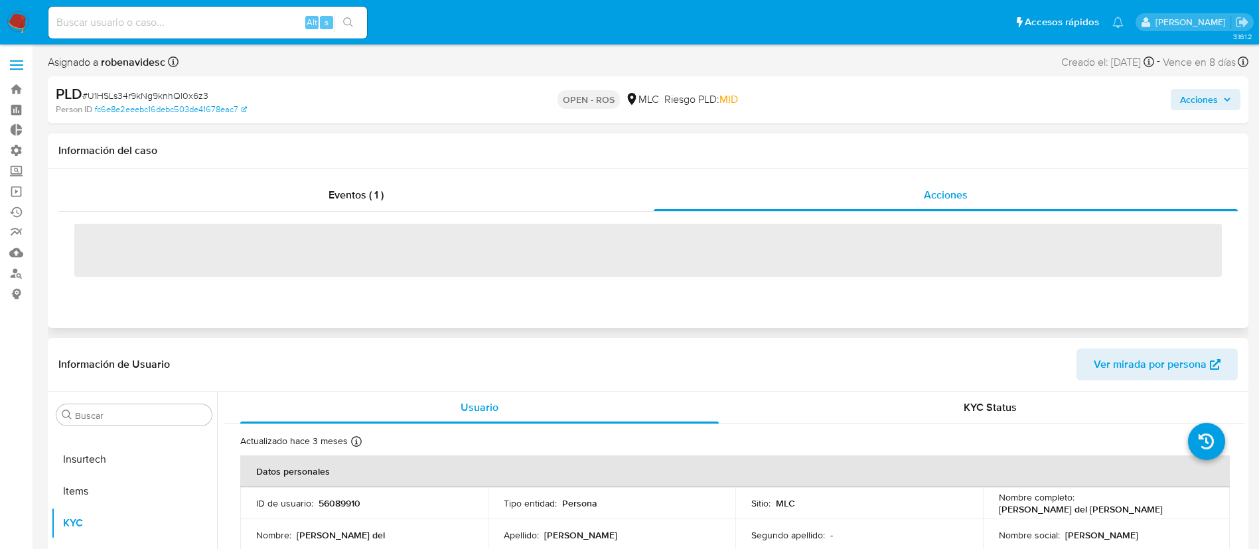
click at [780, 167] on div "Información del caso" at bounding box center [648, 150] width 1200 height 35
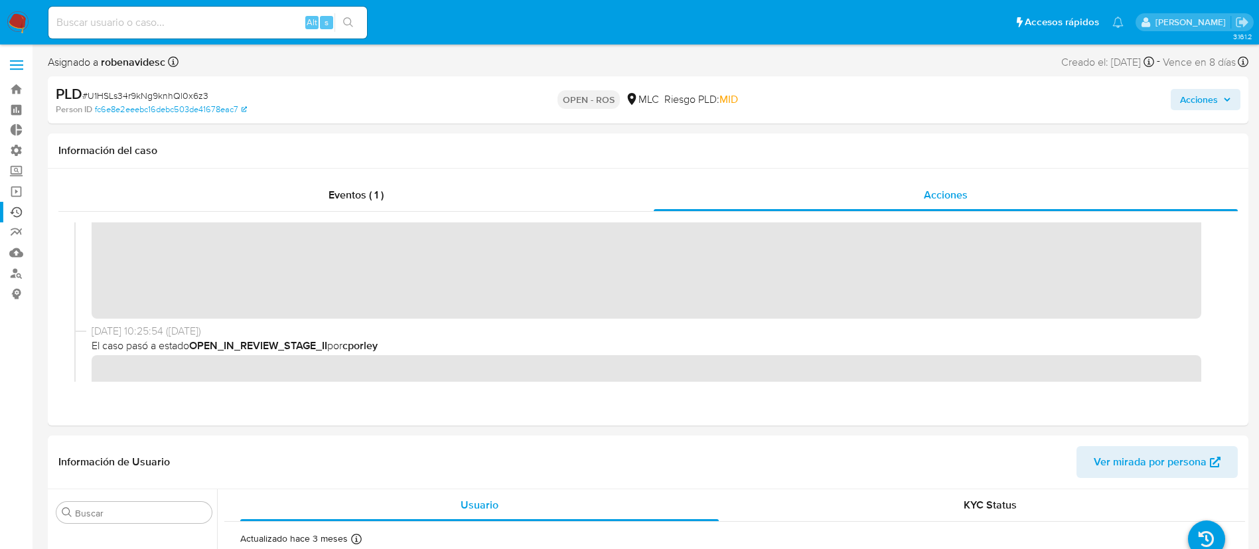
scroll to position [0, 0]
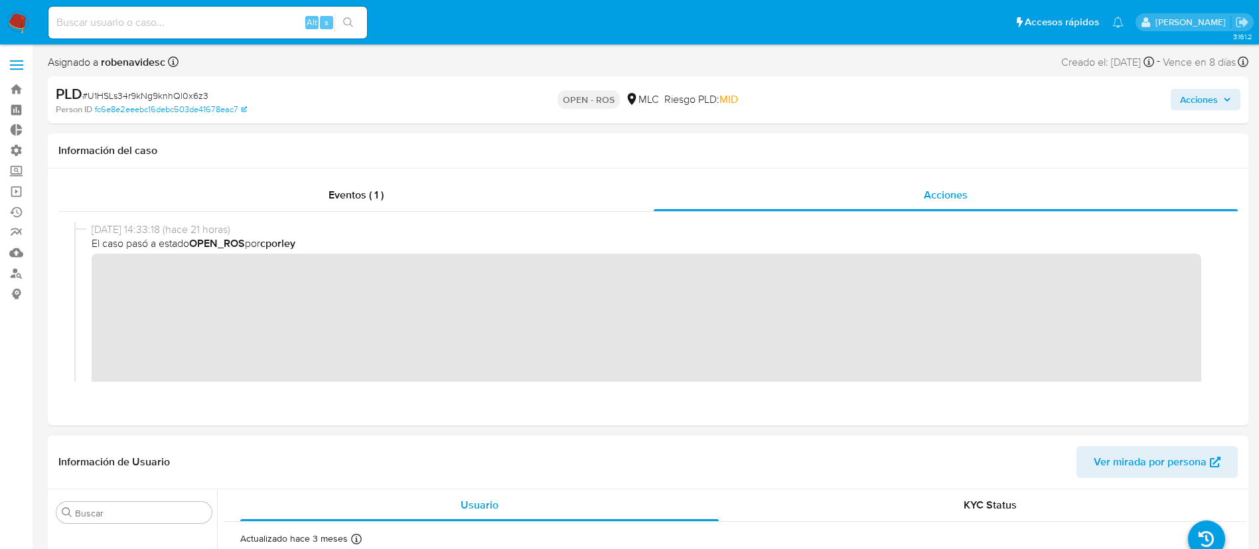
click at [444, 456] on header "Información de Usuario Ver mirada por persona" at bounding box center [647, 462] width 1179 height 32
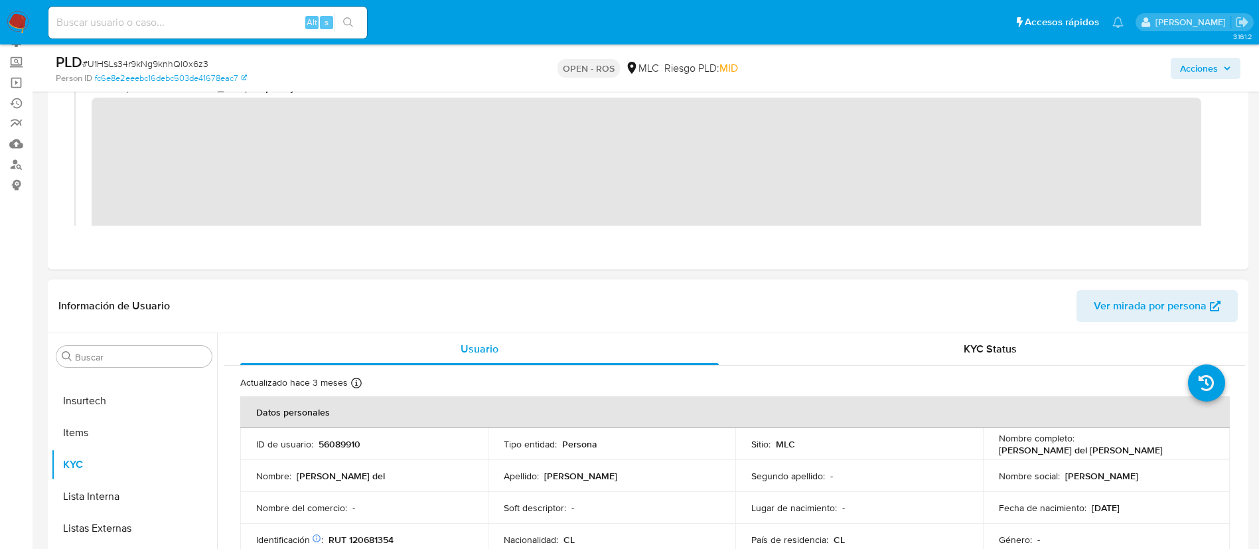
scroll to position [115, 0]
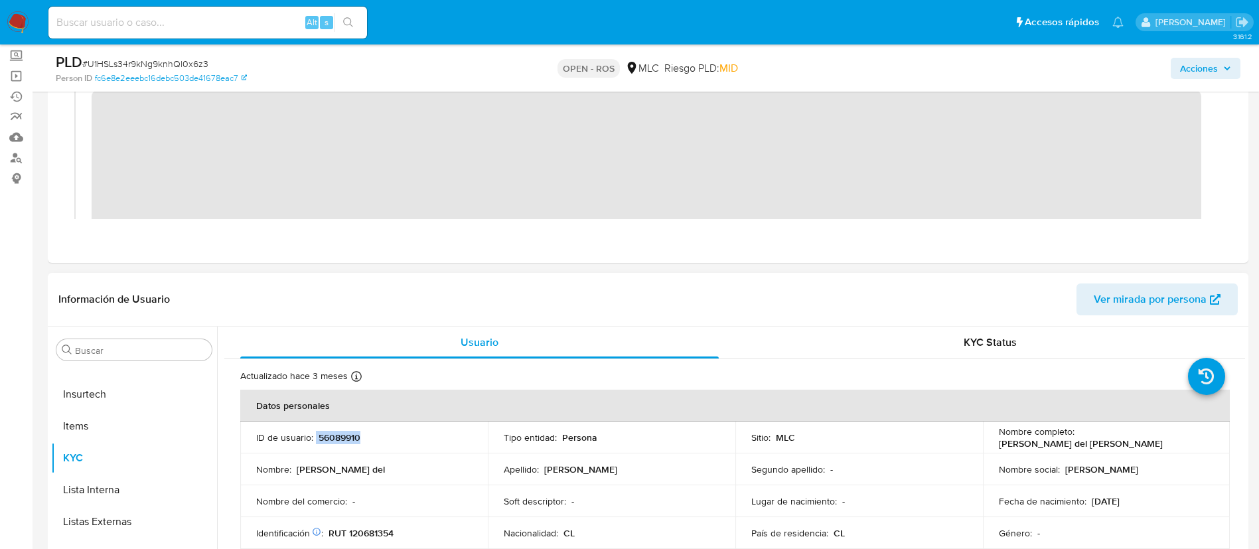
drag, startPoint x: 389, startPoint y: 437, endPoint x: 314, endPoint y: 439, distance: 75.6
click at [314, 439] on div "ID de usuario : 56089910" at bounding box center [364, 437] width 216 height 12
copy div "56089910"
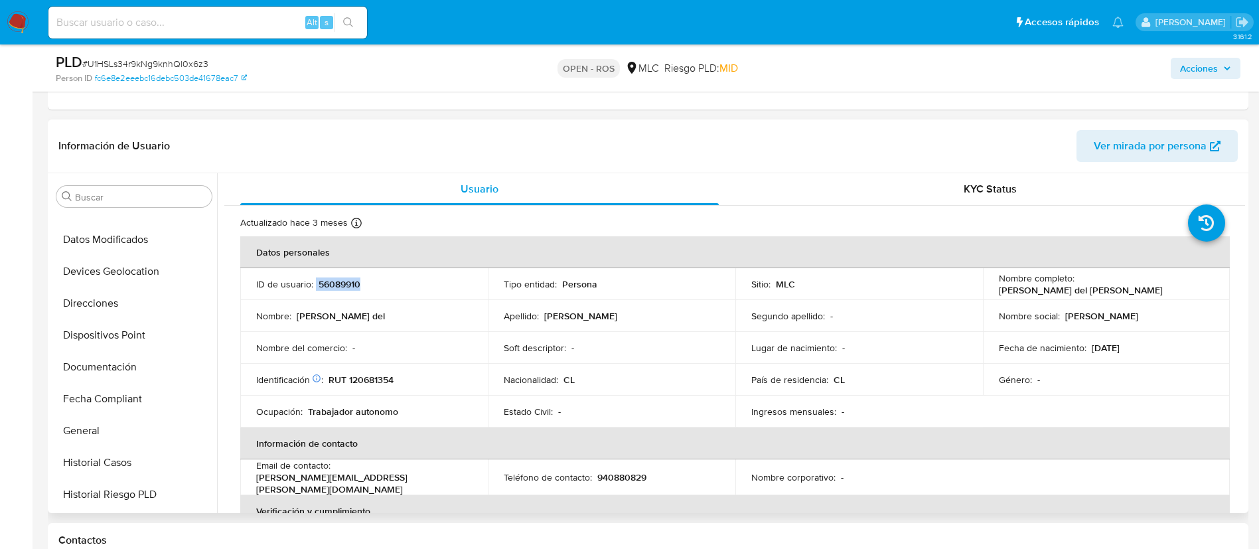
scroll to position [238, 0]
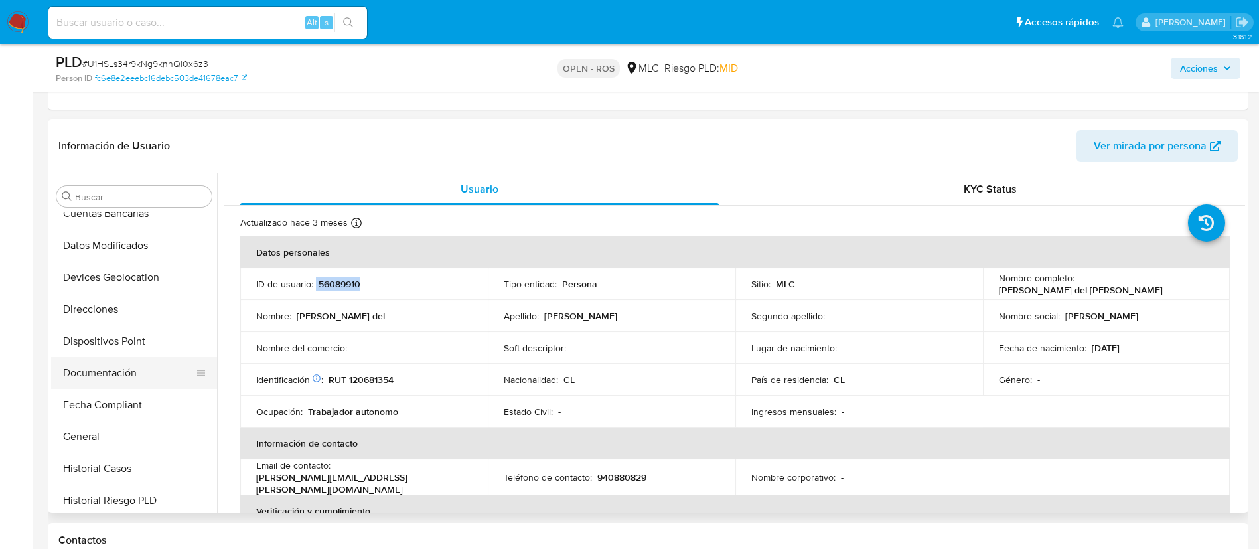
click at [102, 367] on button "Documentación" at bounding box center [128, 373] width 155 height 32
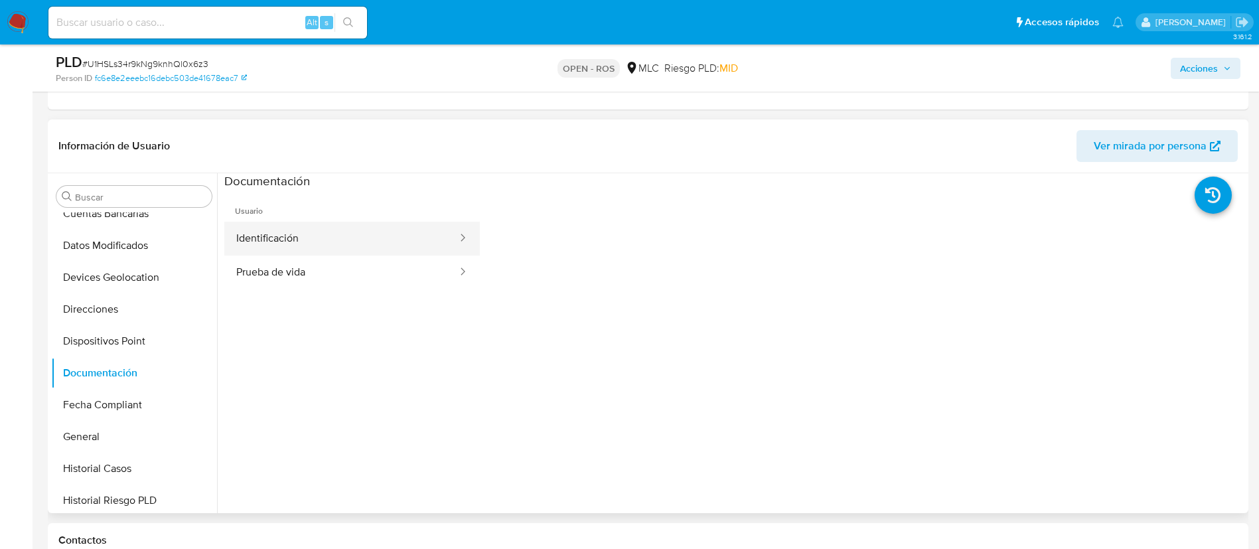
click at [360, 240] on button "Identificación" at bounding box center [341, 239] width 234 height 34
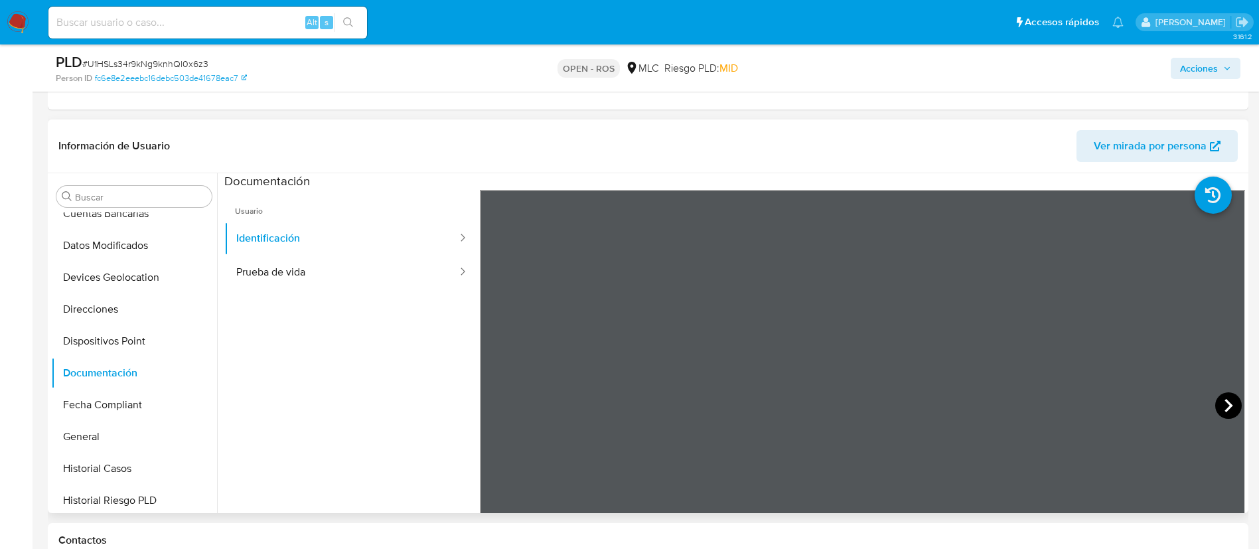
click at [1224, 403] on icon at bounding box center [1228, 405] width 8 height 13
click at [336, 275] on button "Prueba de vida" at bounding box center [341, 272] width 234 height 34
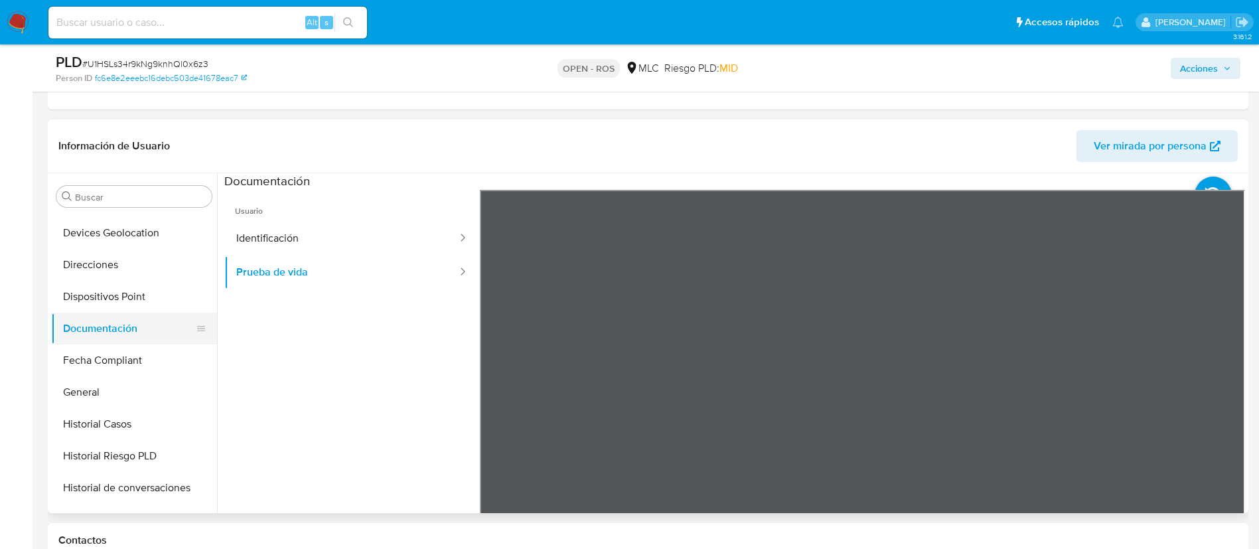
scroll to position [272, 0]
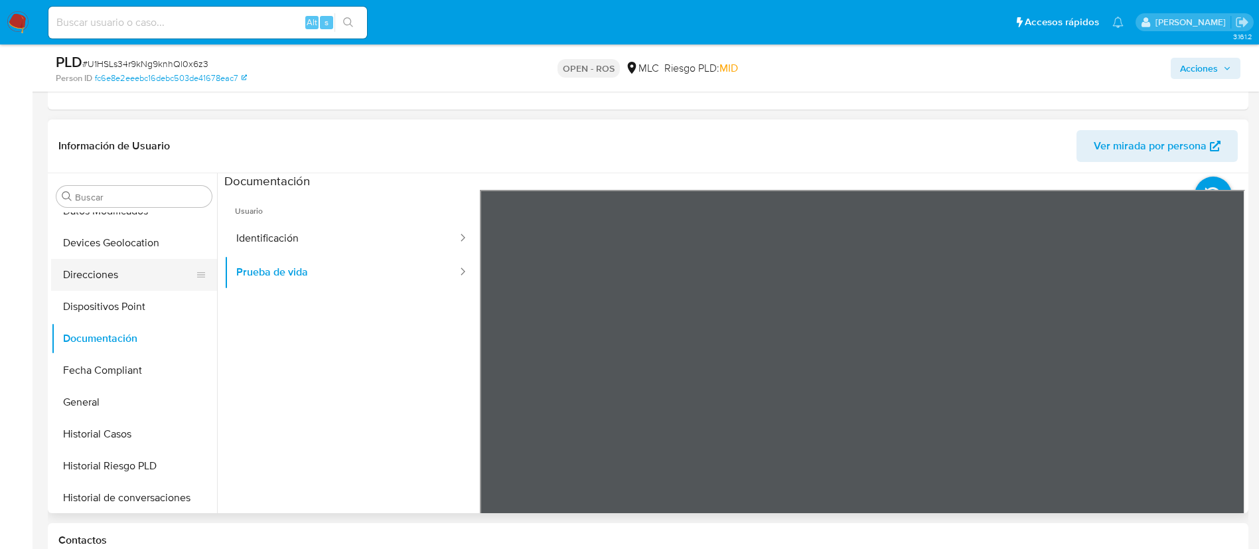
click at [99, 270] on button "Direcciones" at bounding box center [128, 275] width 155 height 32
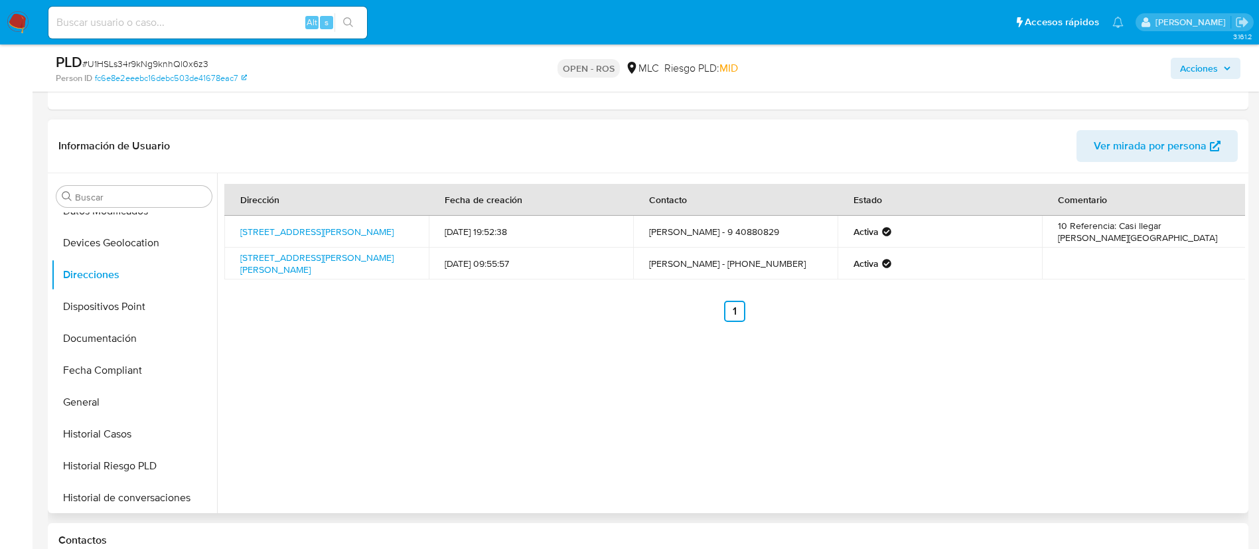
click at [407, 401] on div "Dirección Fecha de creación Contacto Estado Comentario Avenida Grecia 867, Ñuño…" at bounding box center [731, 343] width 1028 height 340
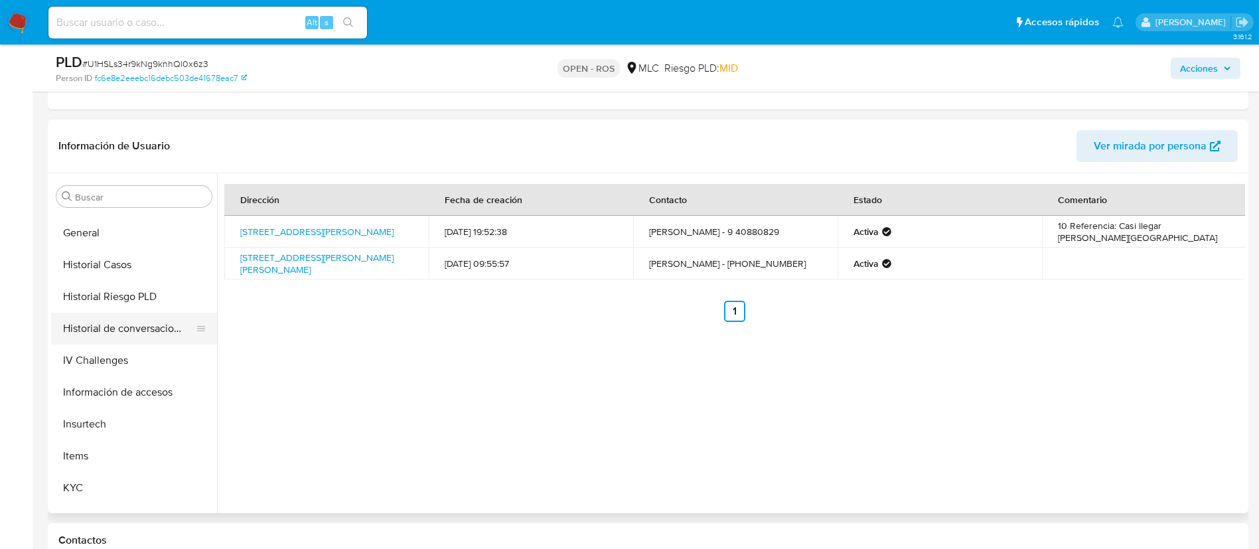
scroll to position [429, 0]
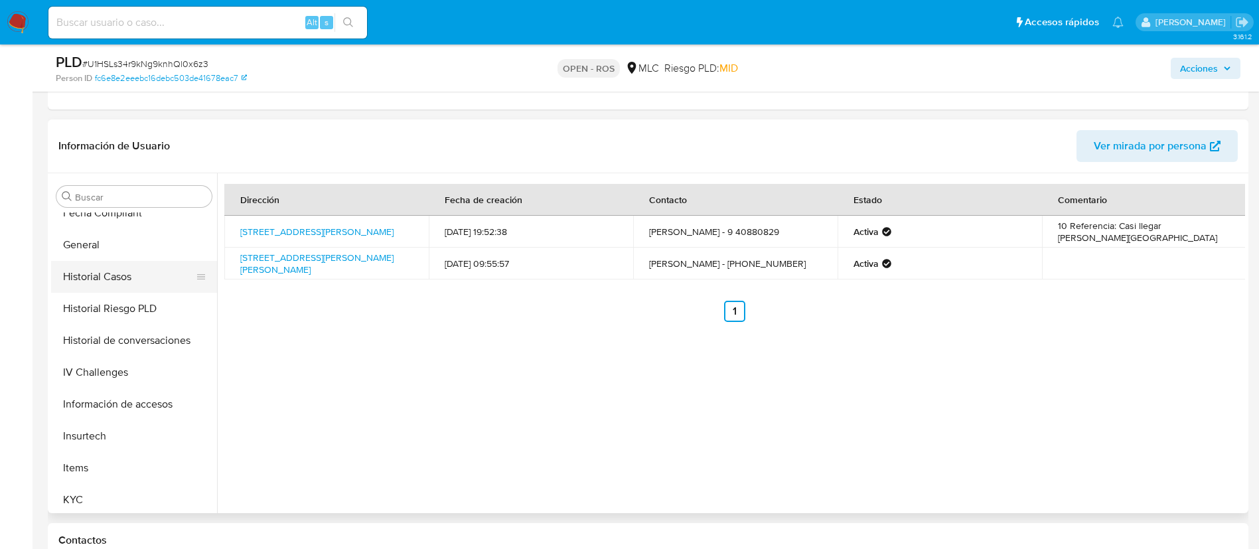
click at [103, 285] on button "Historial Casos" at bounding box center [128, 277] width 155 height 32
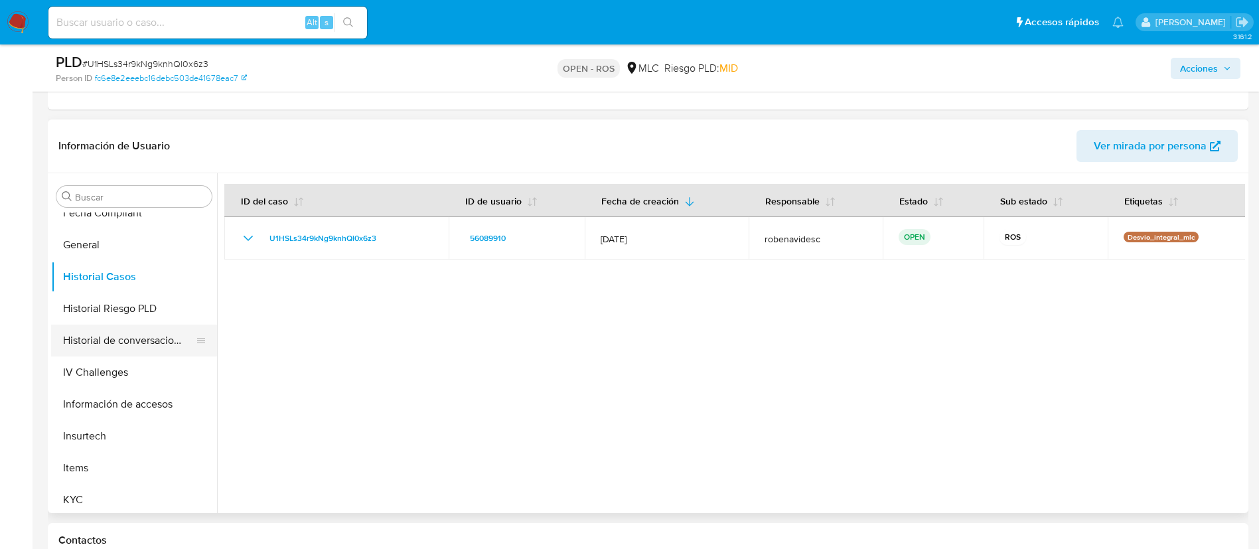
click at [105, 331] on button "Historial de conversaciones" at bounding box center [128, 340] width 155 height 32
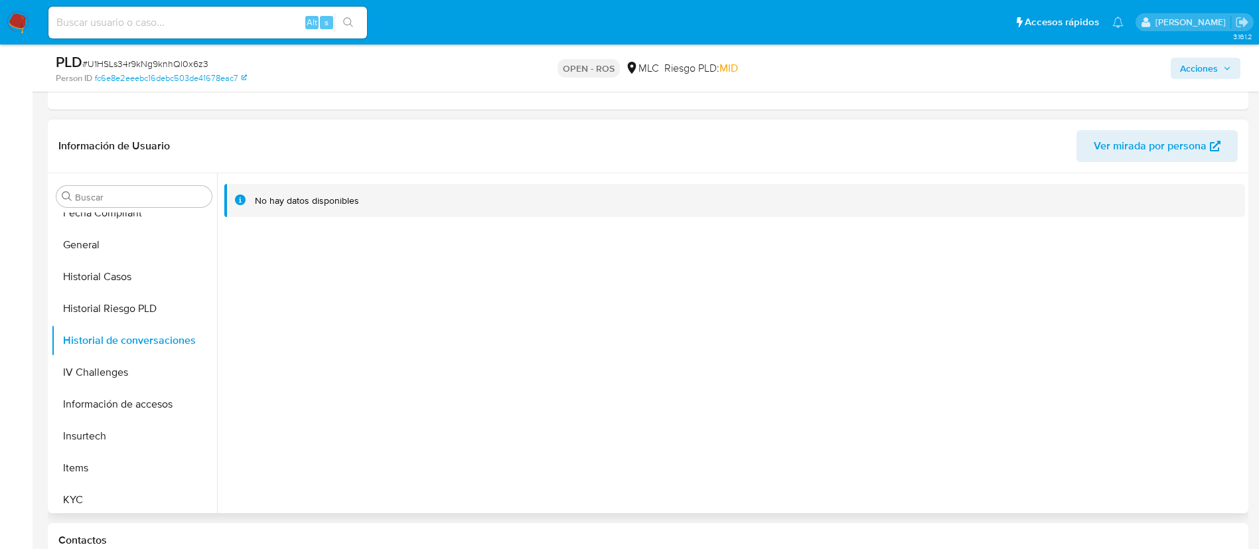
click at [478, 315] on div at bounding box center [731, 343] width 1028 height 340
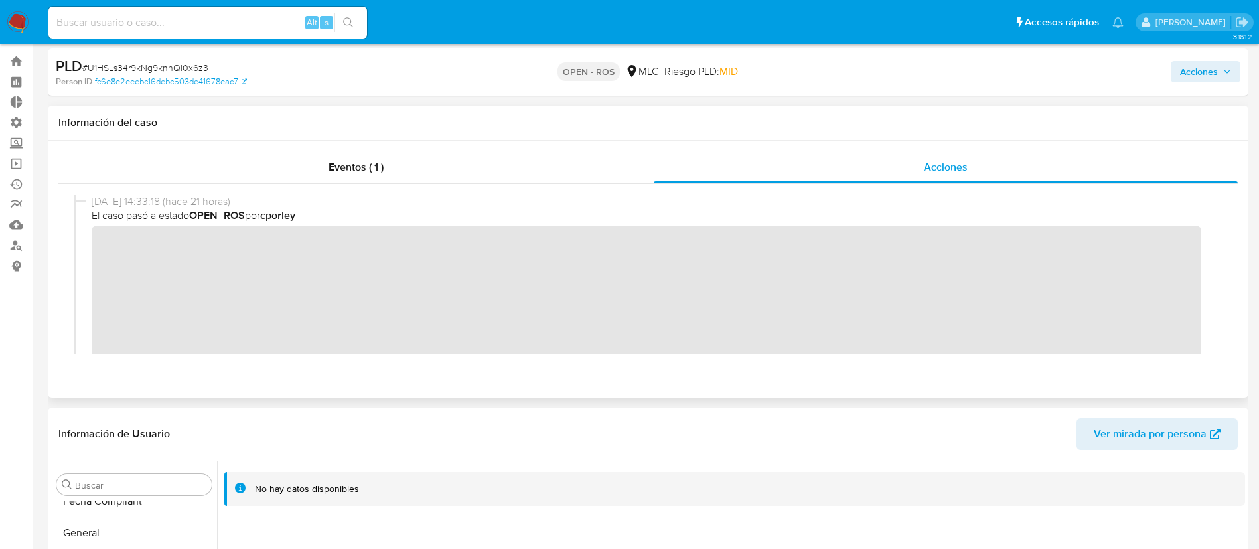
scroll to position [0, 0]
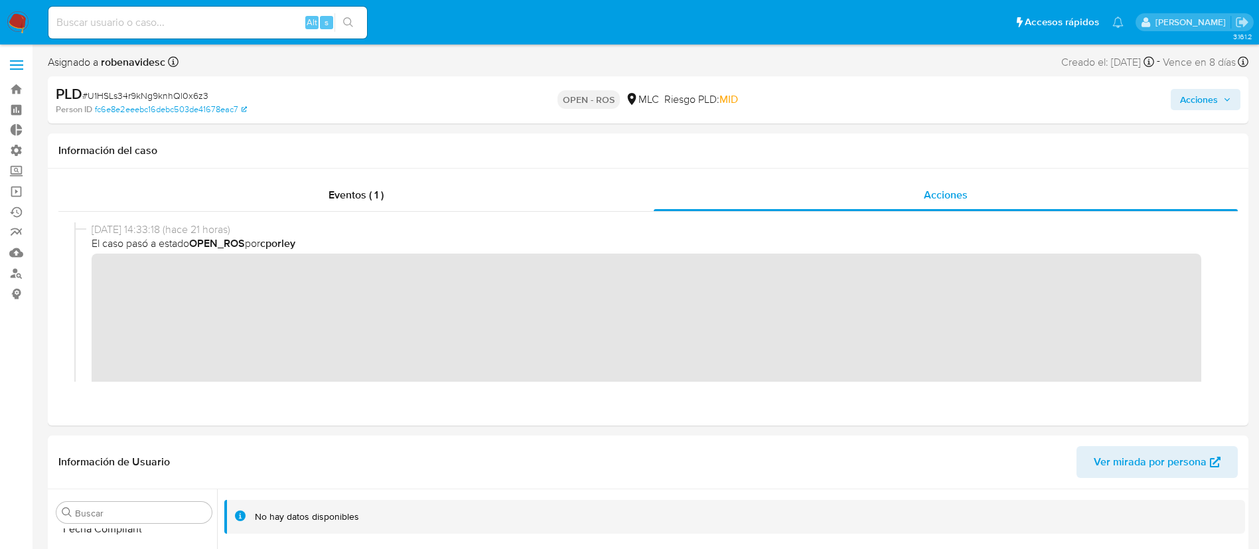
click at [1176, 103] on button "Acciones" at bounding box center [1205, 99] width 70 height 21
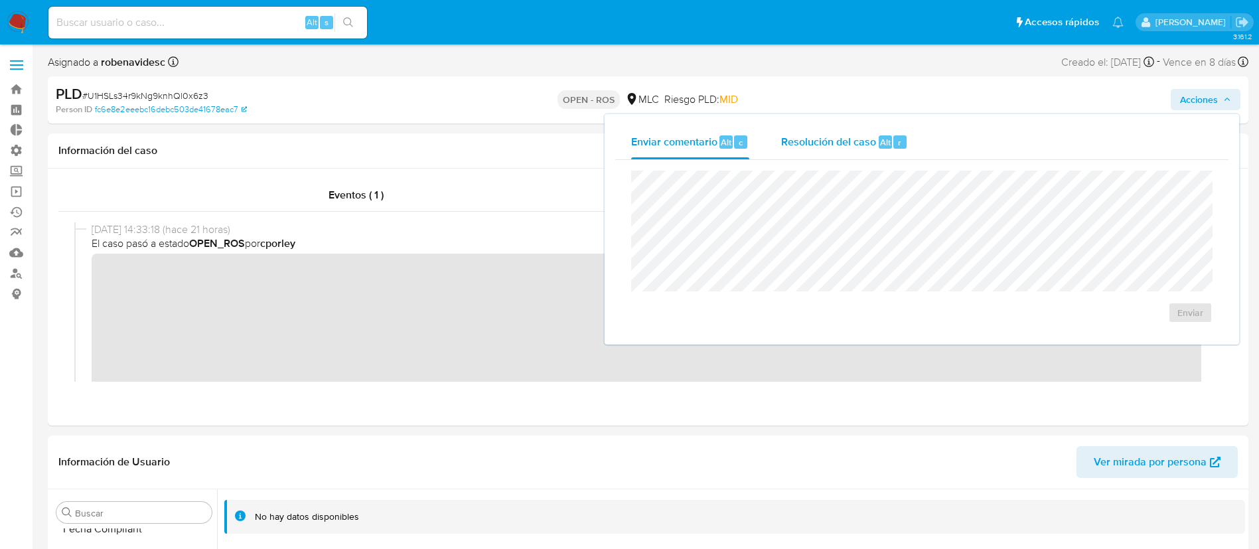
click at [846, 141] on span "Resolución del caso" at bounding box center [828, 141] width 95 height 15
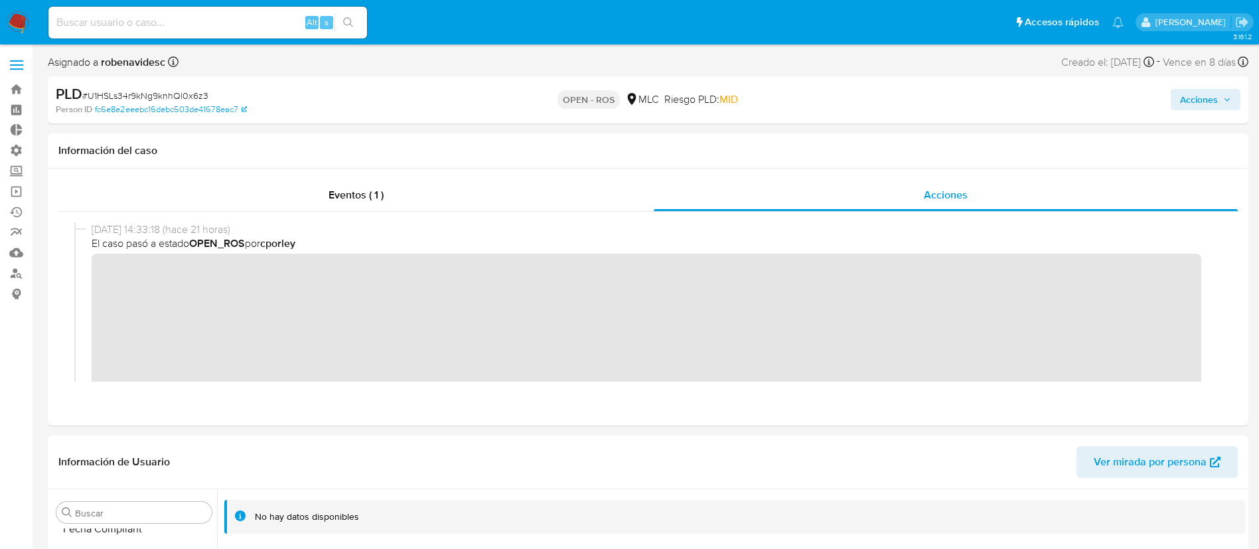
click at [1187, 95] on span "Acciones" at bounding box center [1199, 99] width 38 height 21
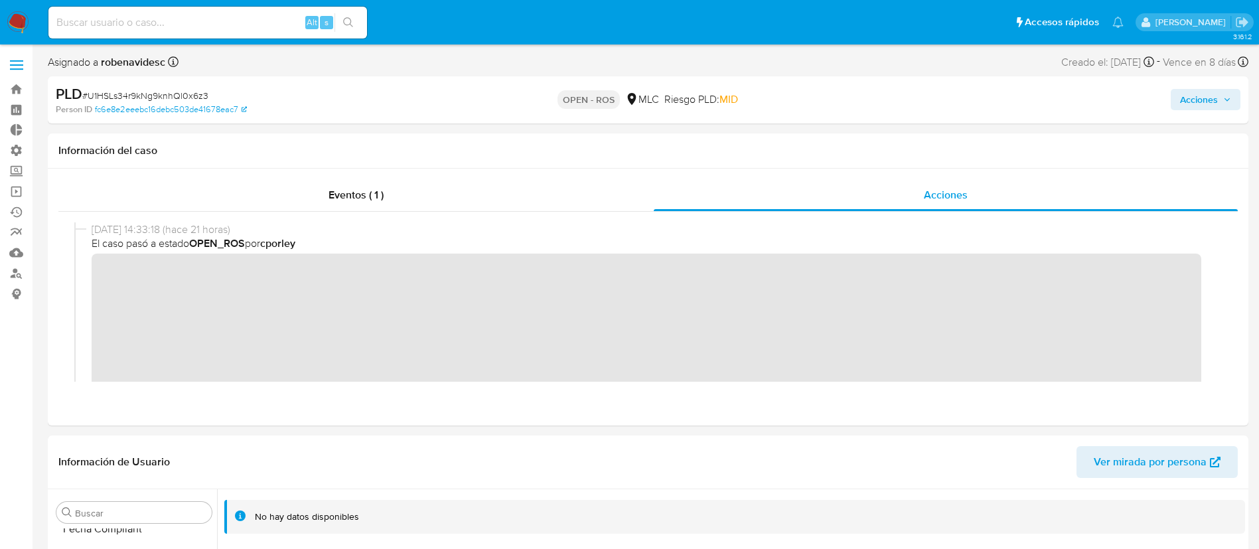
click at [1205, 100] on span "Acciones" at bounding box center [1199, 99] width 38 height 21
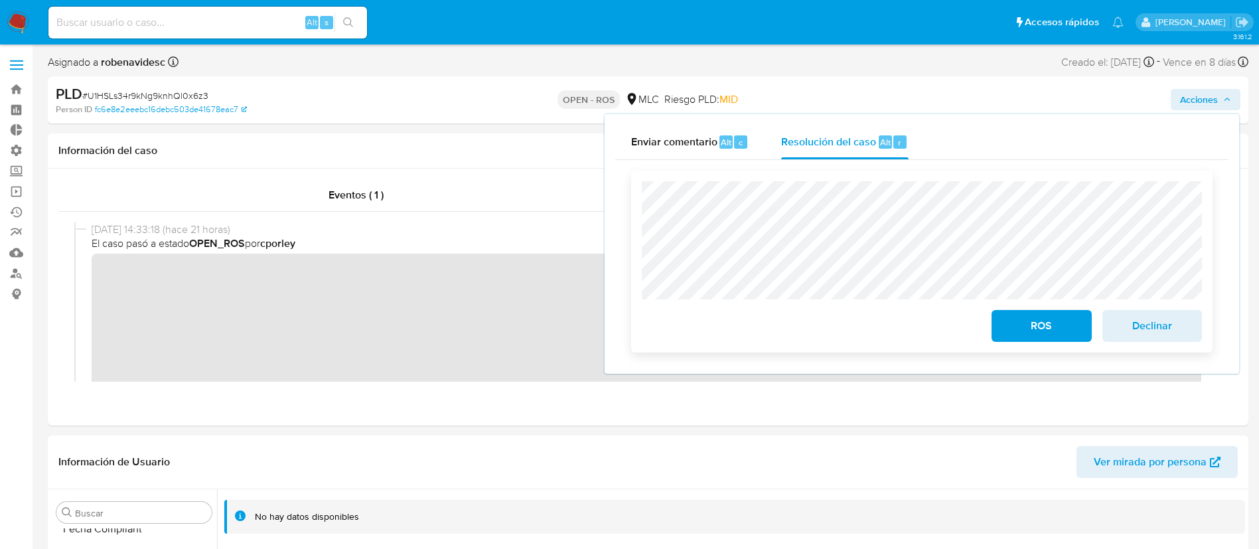
click at [1031, 330] on span "ROS" at bounding box center [1040, 325] width 65 height 29
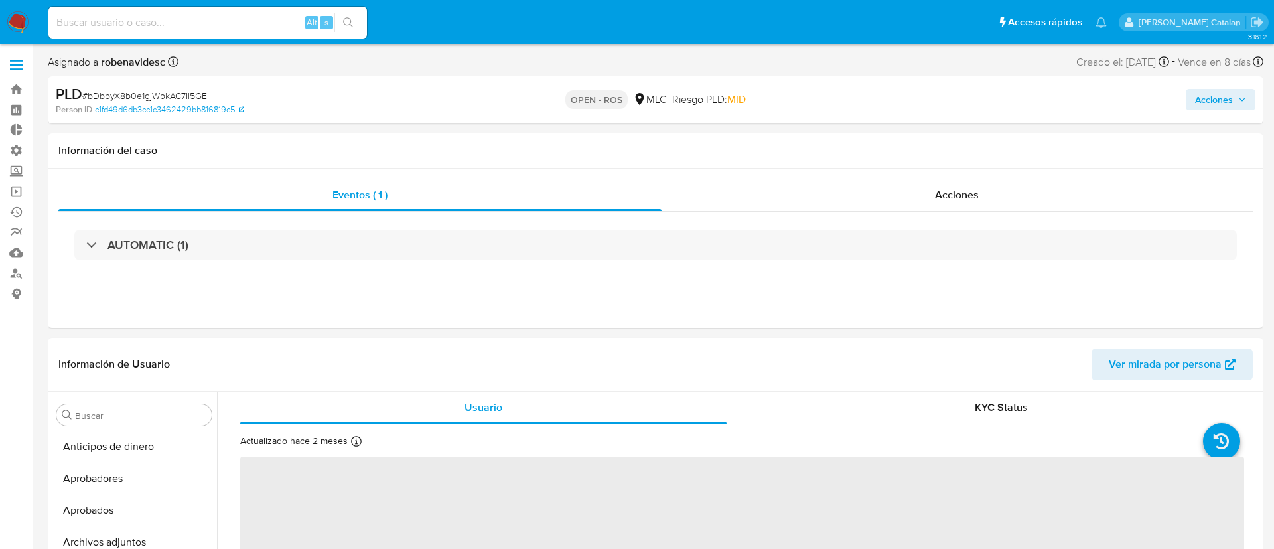
select select "10"
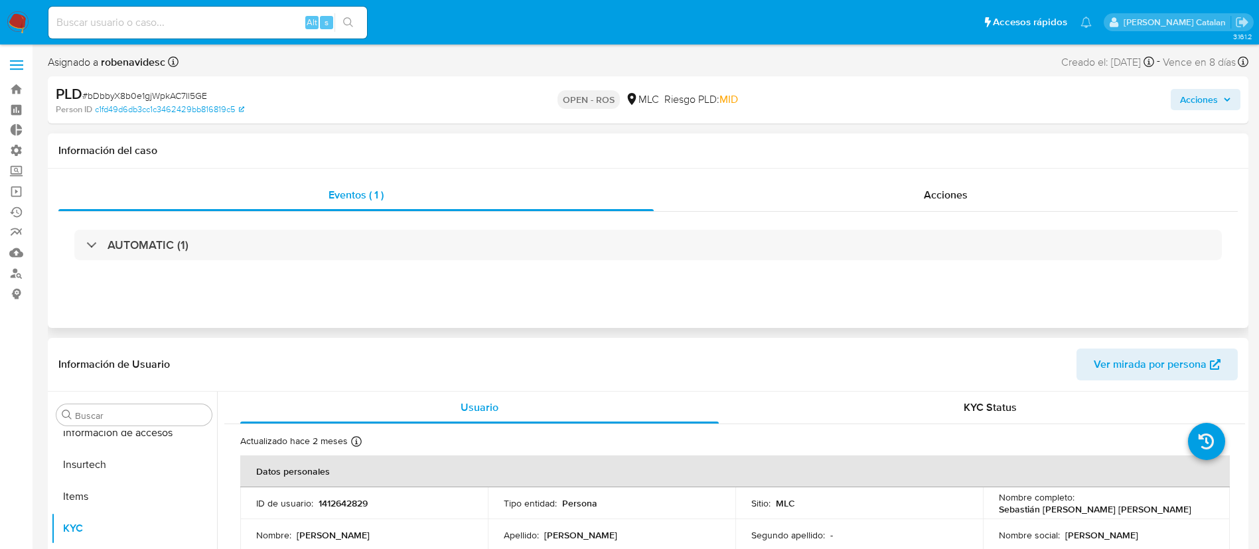
scroll to position [624, 0]
click at [919, 176] on div "Eventos ( 1 ) Acciones AUTOMATIC (1)" at bounding box center [648, 248] width 1200 height 159
click at [928, 188] on span "Acciones" at bounding box center [945, 194] width 44 height 15
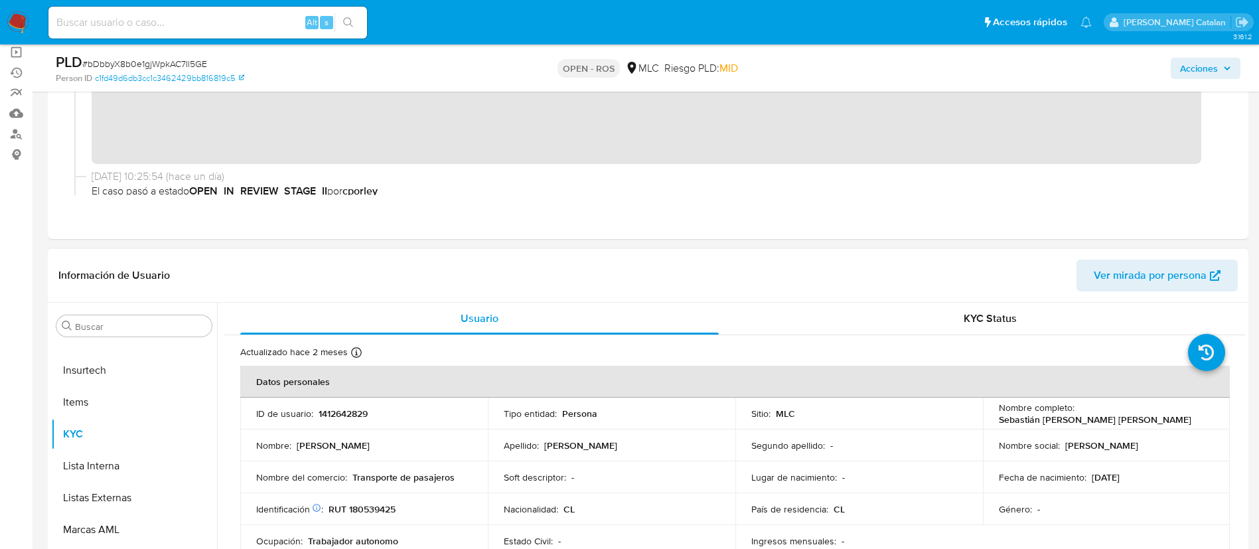
scroll to position [159, 0]
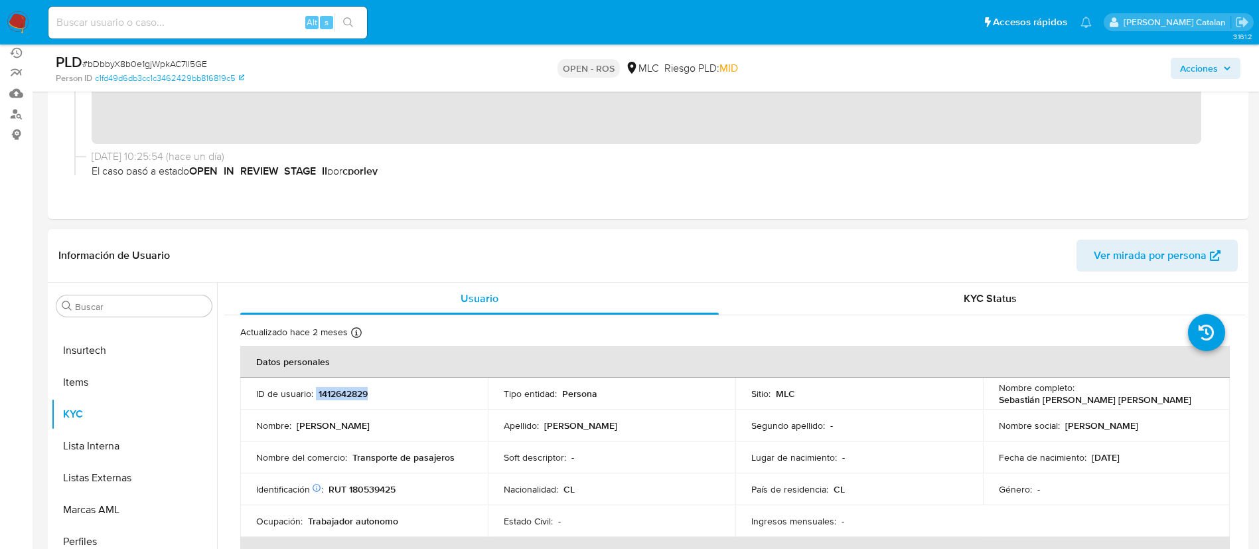
drag, startPoint x: 390, startPoint y: 392, endPoint x: 315, endPoint y: 393, distance: 75.0
click at [315, 393] on div "ID de usuario : 1412642829" at bounding box center [364, 393] width 216 height 12
copy div "1412642829"
click at [585, 200] on div "Eventos ( 1 ) Acciones" at bounding box center [648, 90] width 1200 height 257
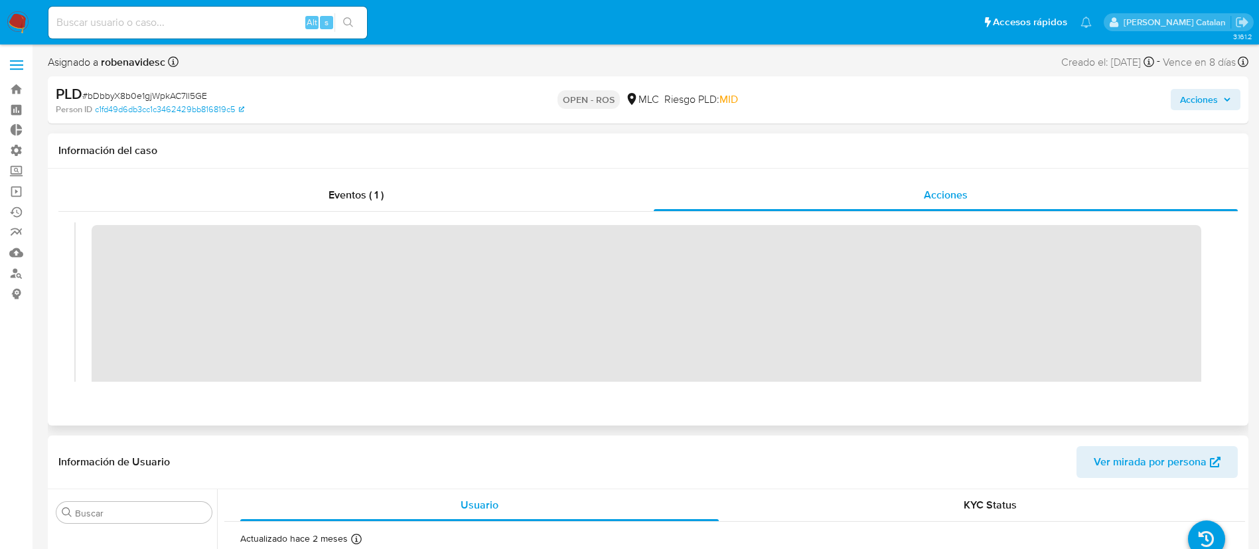
scroll to position [0, 0]
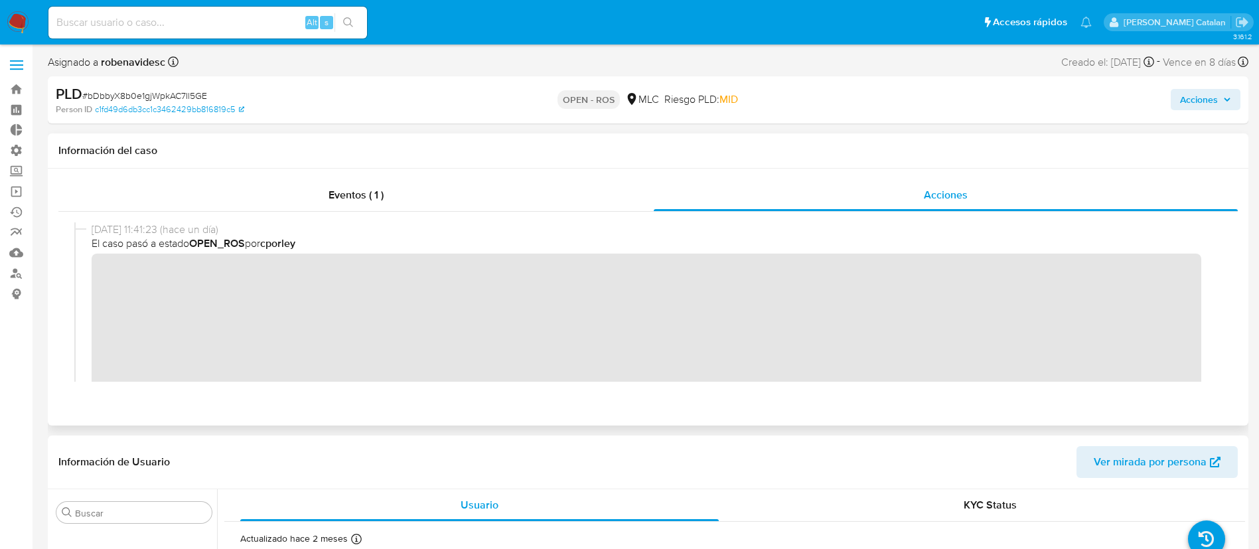
click at [88, 270] on div "[DATE] 11:41:23 (hace un día) El caso pasó a estado OPEN_ROS por cporley" at bounding box center [647, 321] width 1147 height 198
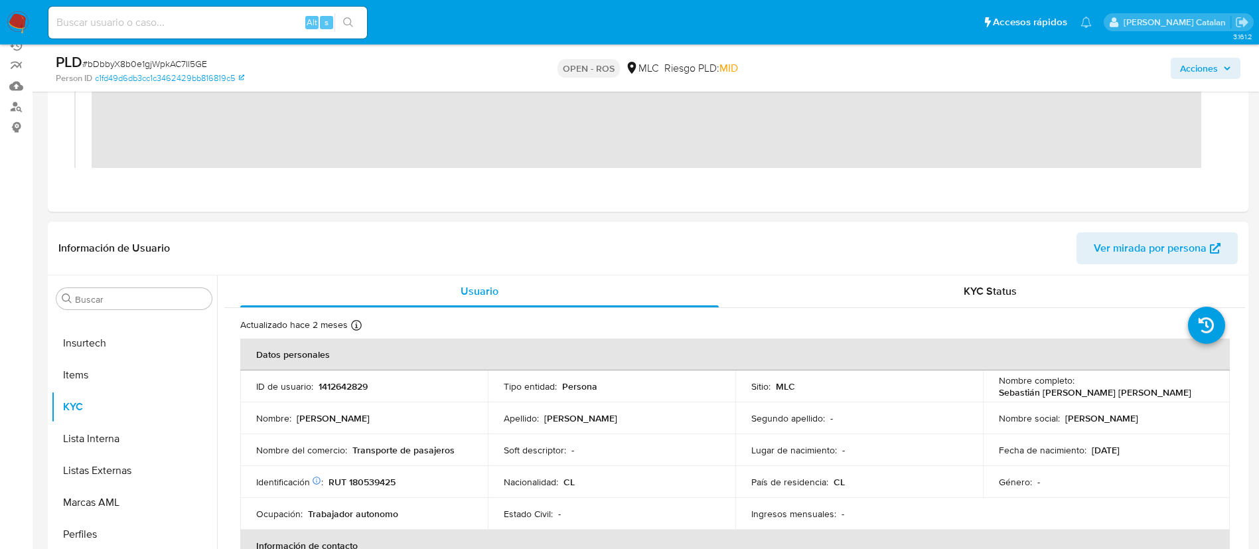
scroll to position [167, 0]
click at [654, 379] on div "Tipo entidad : Persona" at bounding box center [612, 385] width 216 height 12
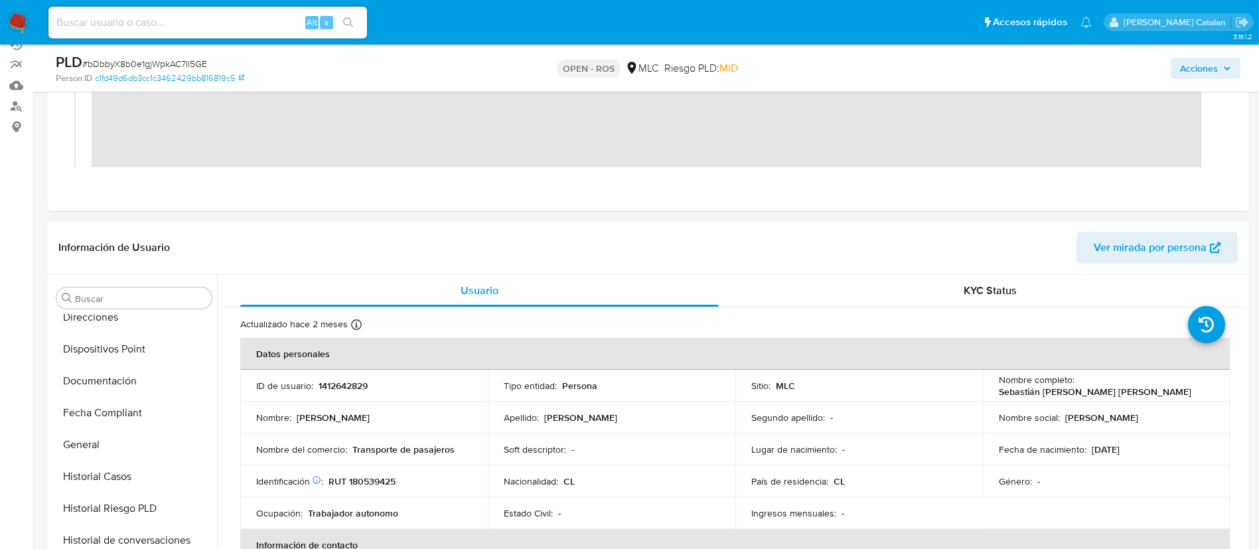
scroll to position [330, 0]
click at [99, 385] on button "Documentación" at bounding box center [128, 382] width 155 height 32
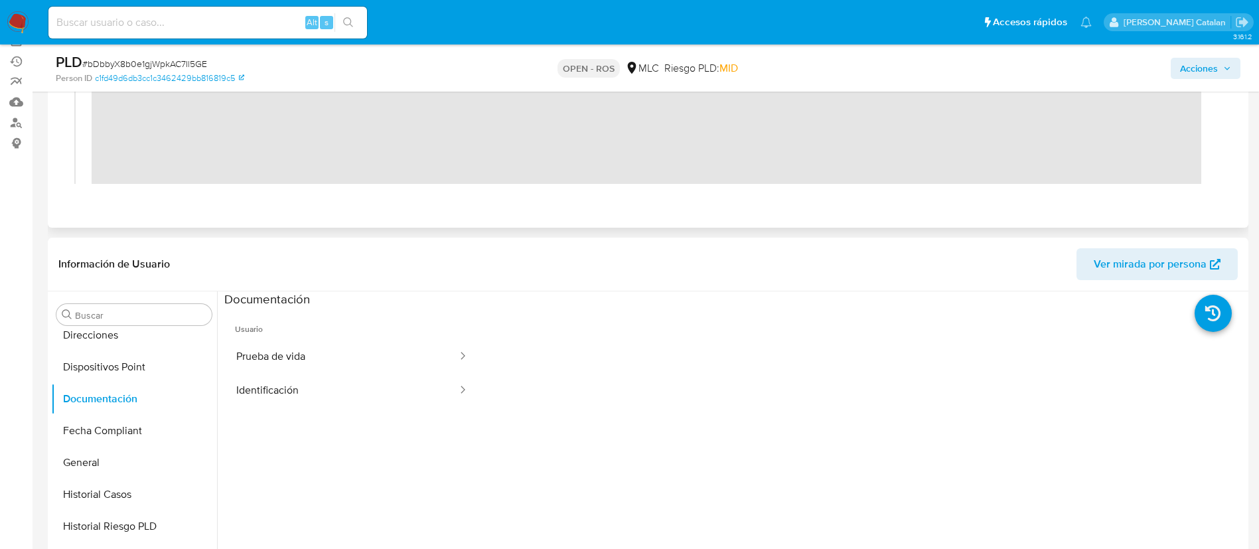
scroll to position [151, 0]
click at [334, 345] on button "Prueba de vida" at bounding box center [341, 356] width 234 height 34
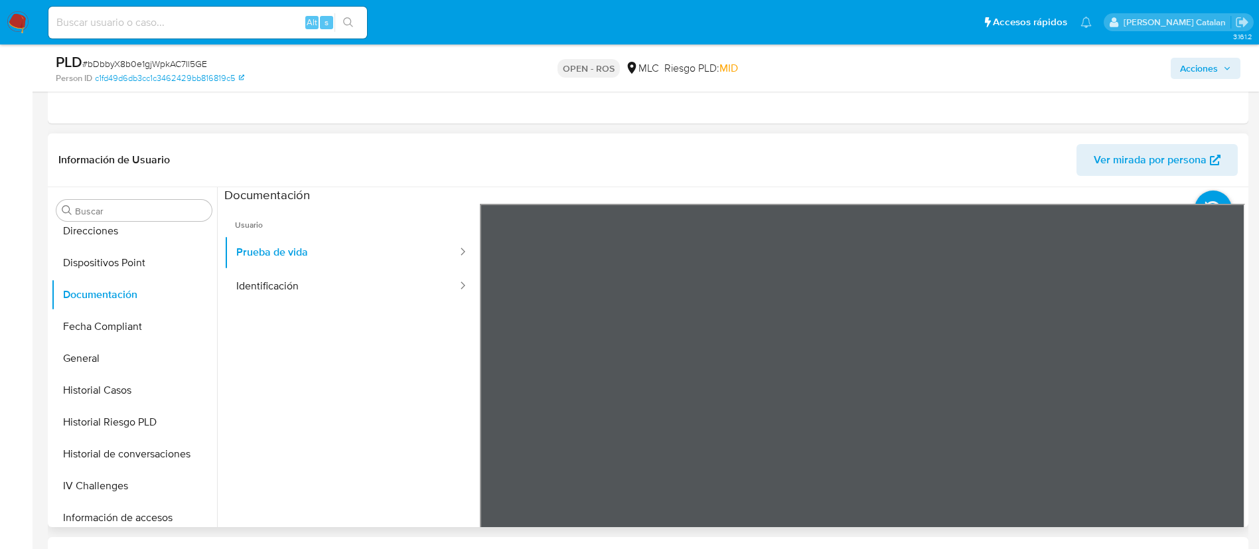
scroll to position [256, 0]
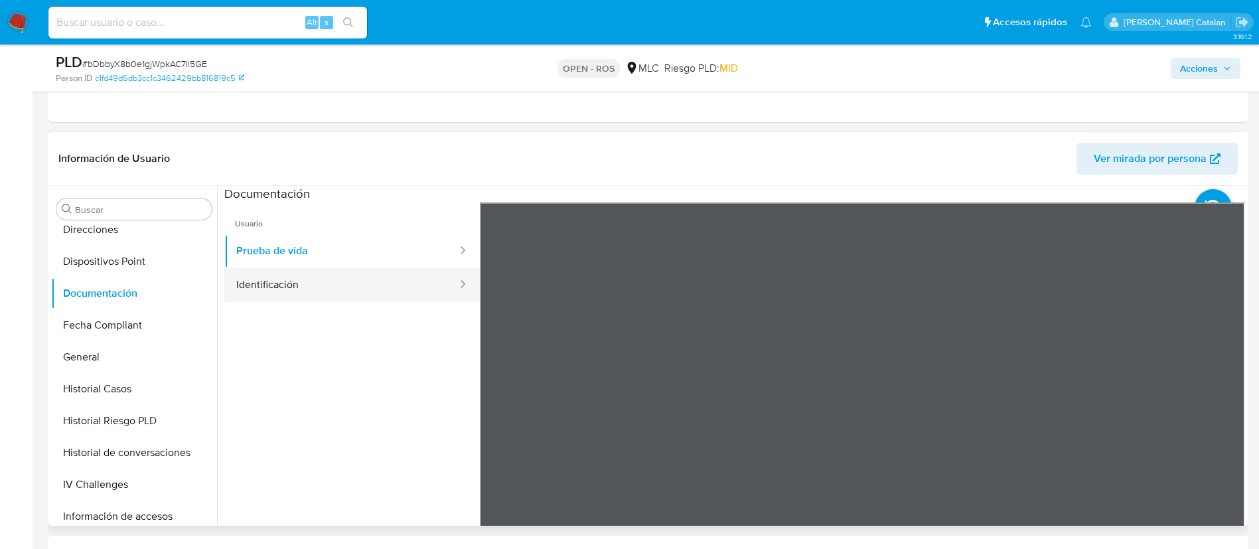
click at [335, 287] on button "Identificación" at bounding box center [341, 285] width 234 height 34
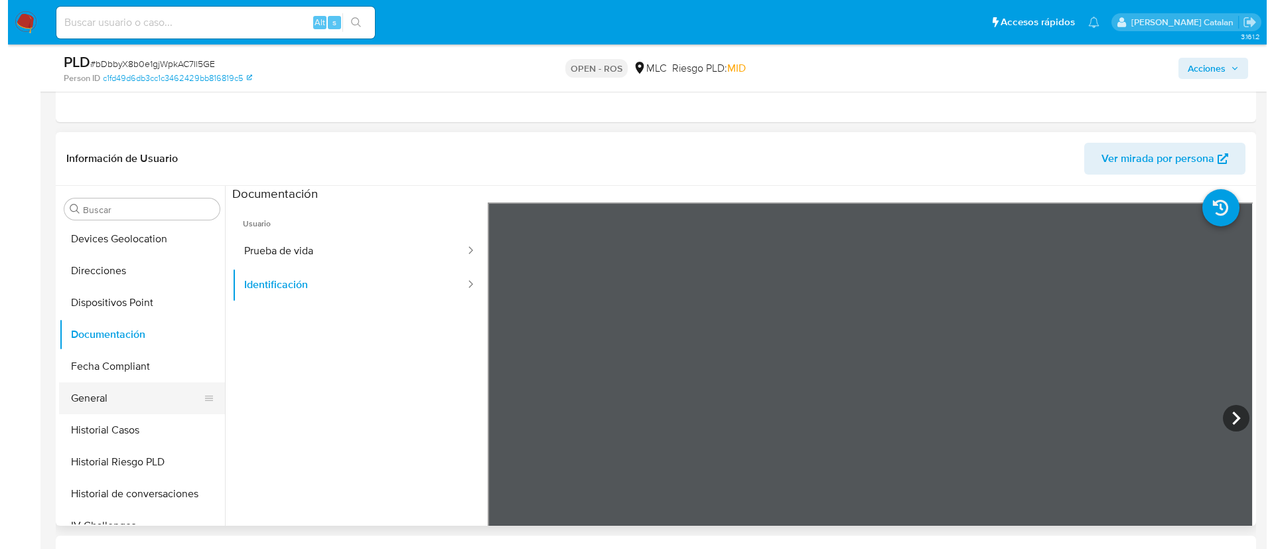
scroll to position [292, 0]
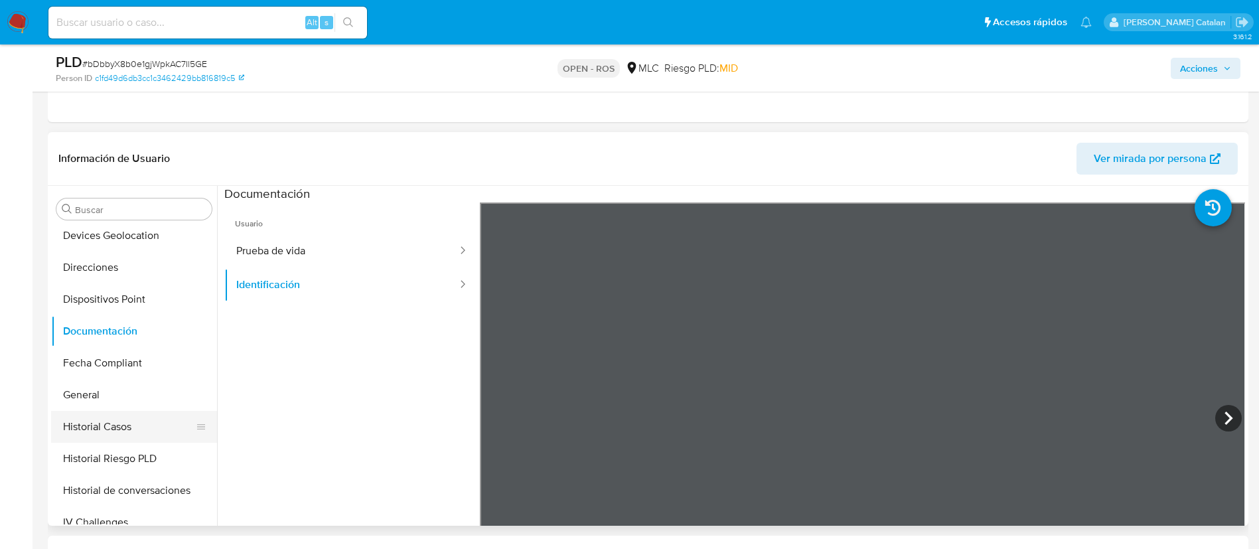
click at [100, 425] on button "Historial Casos" at bounding box center [128, 427] width 155 height 32
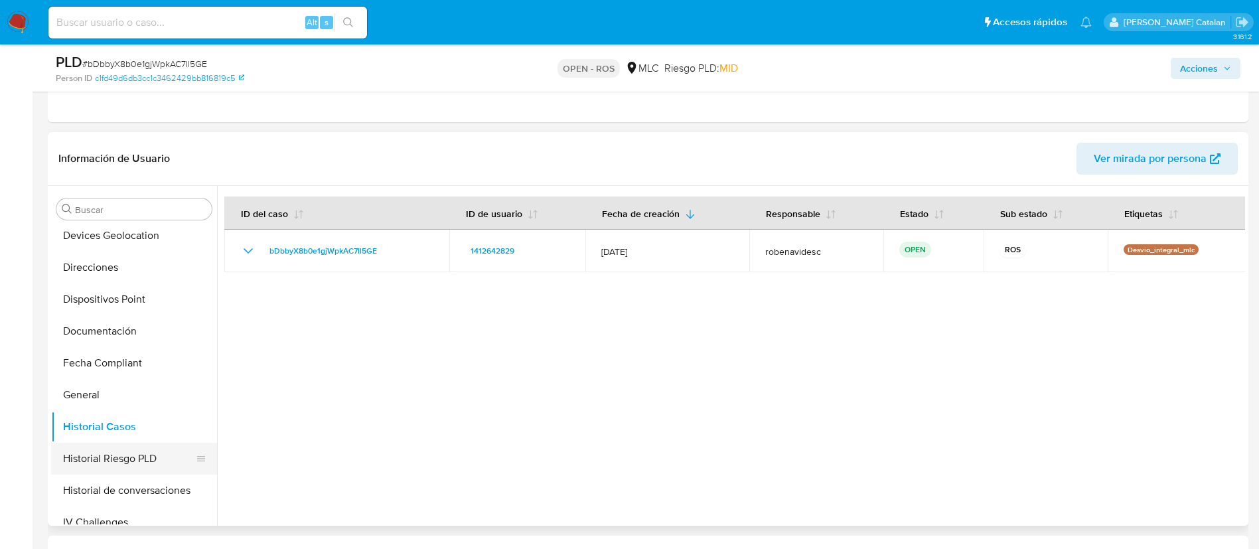
click at [106, 457] on button "Historial Riesgo PLD" at bounding box center [128, 459] width 155 height 32
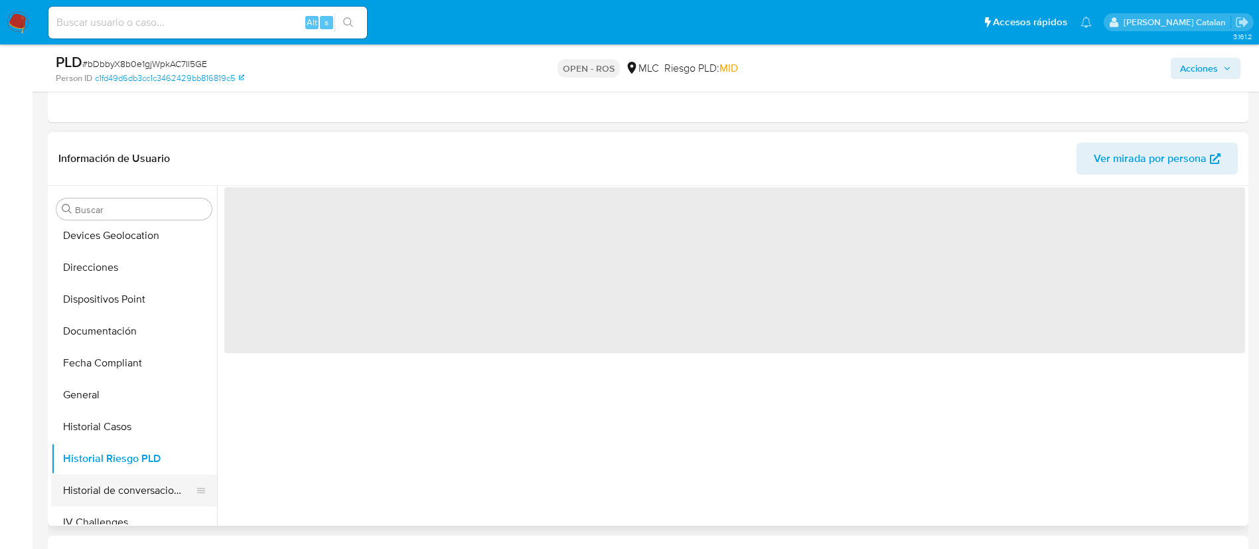
click at [115, 492] on button "Historial de conversaciones" at bounding box center [128, 490] width 155 height 32
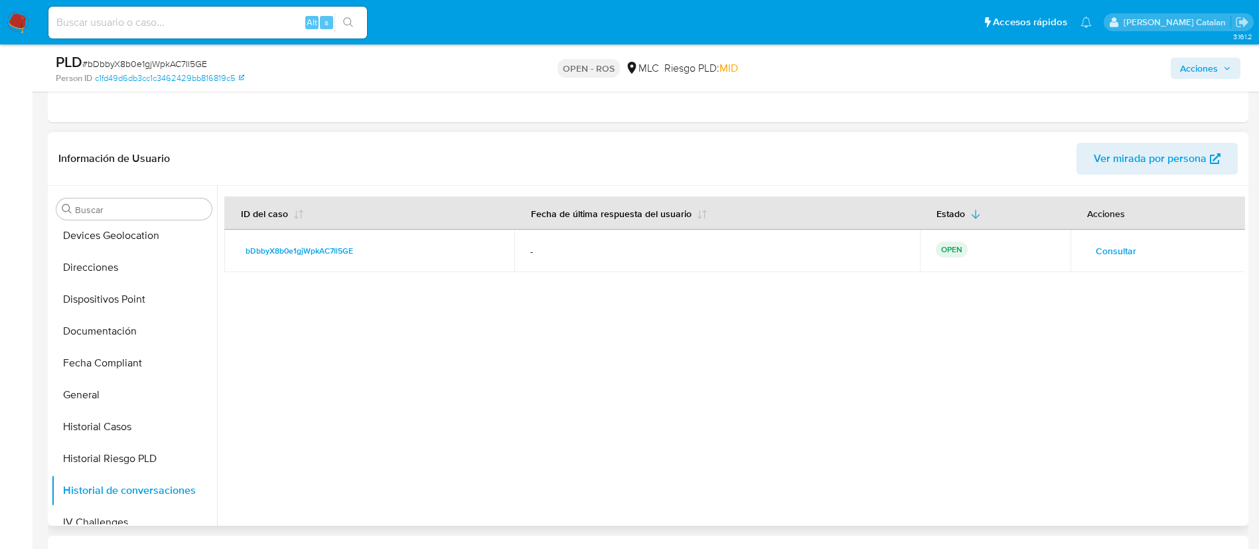
click at [1101, 247] on span "Consultar" at bounding box center [1115, 250] width 40 height 19
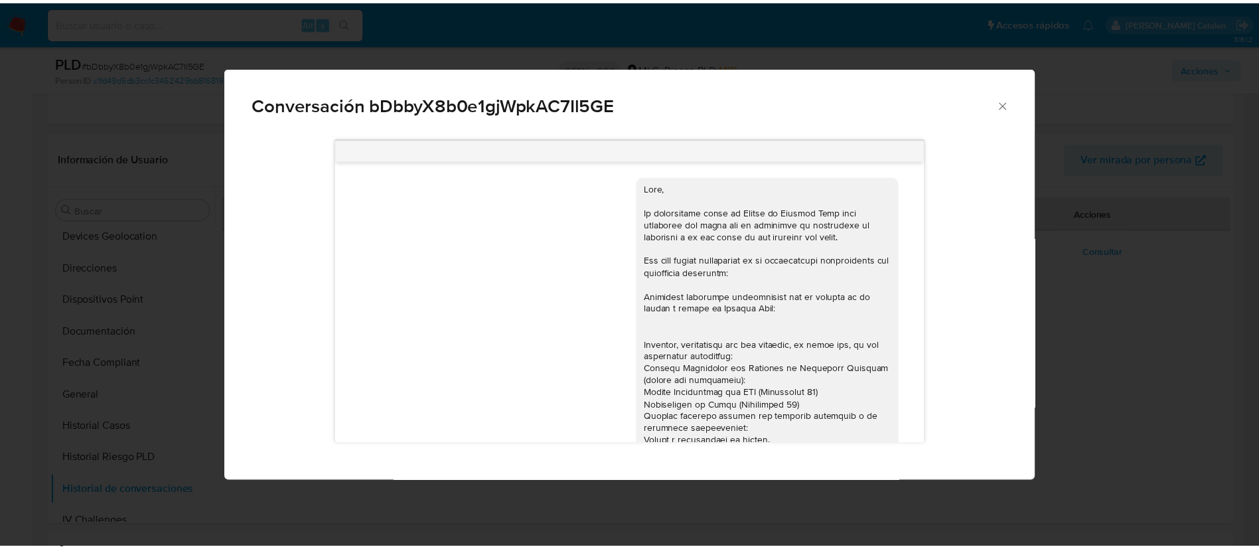
scroll to position [251, 0]
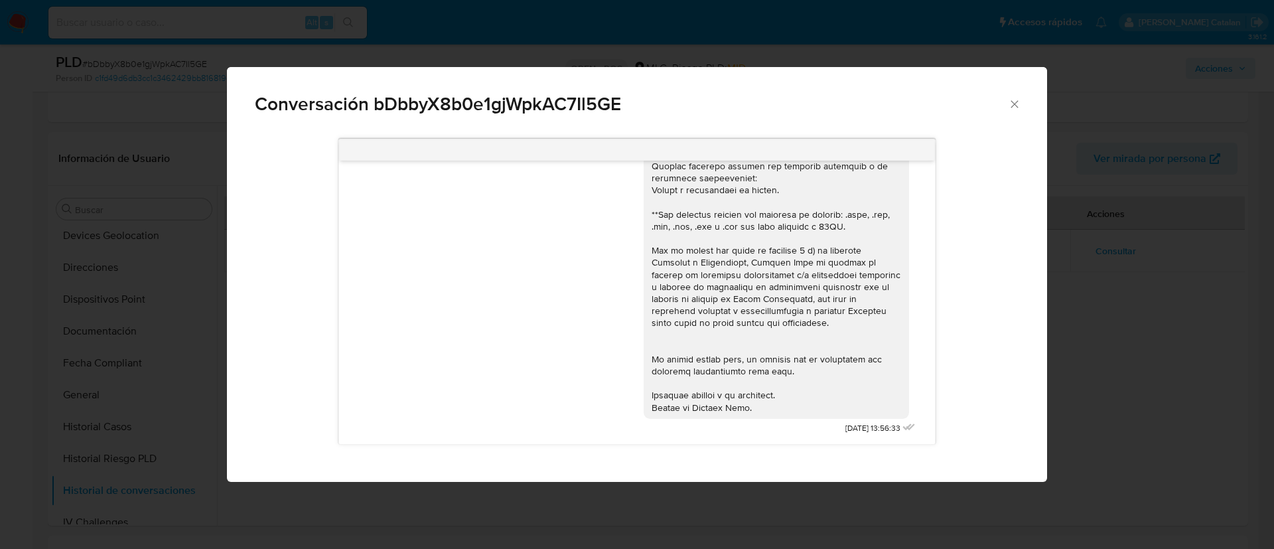
click at [1013, 103] on icon "Cerrar" at bounding box center [1014, 104] width 13 height 13
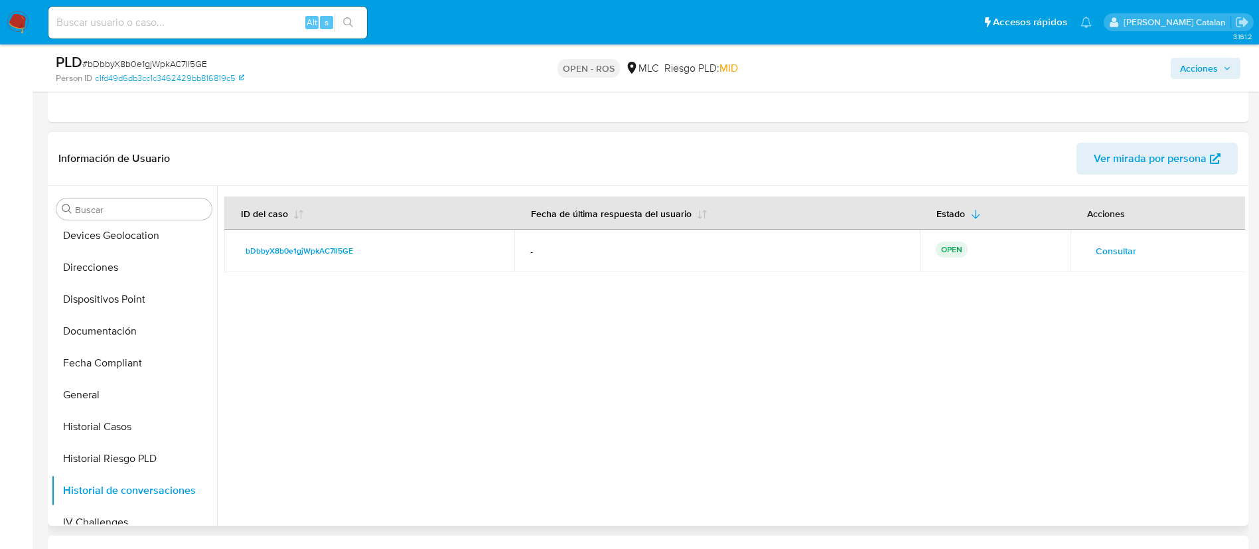
click at [670, 360] on div at bounding box center [731, 356] width 1028 height 340
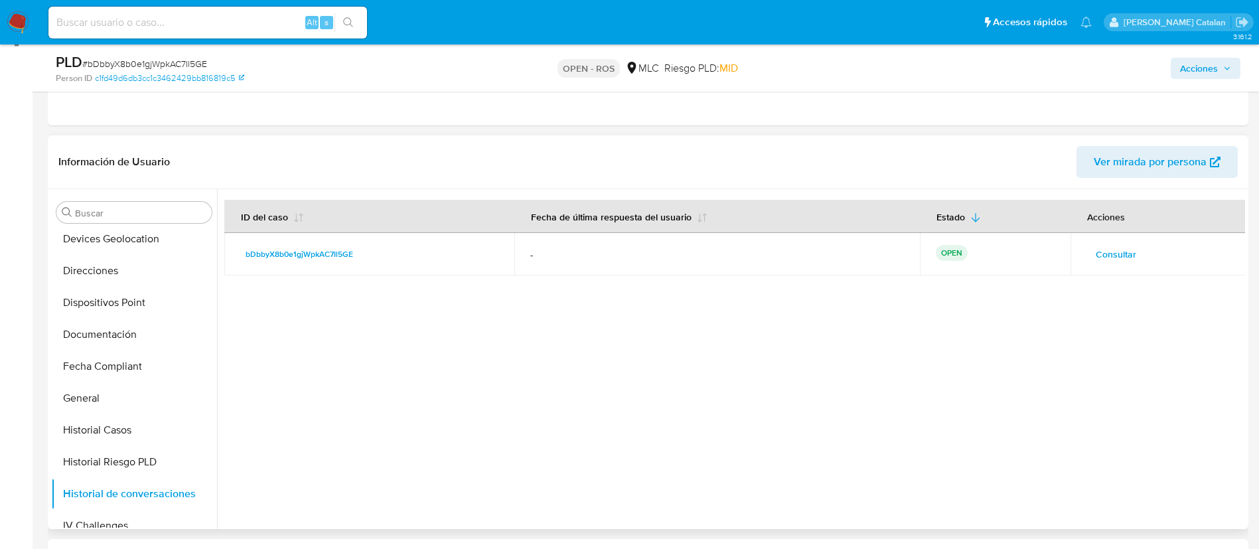
scroll to position [0, 0]
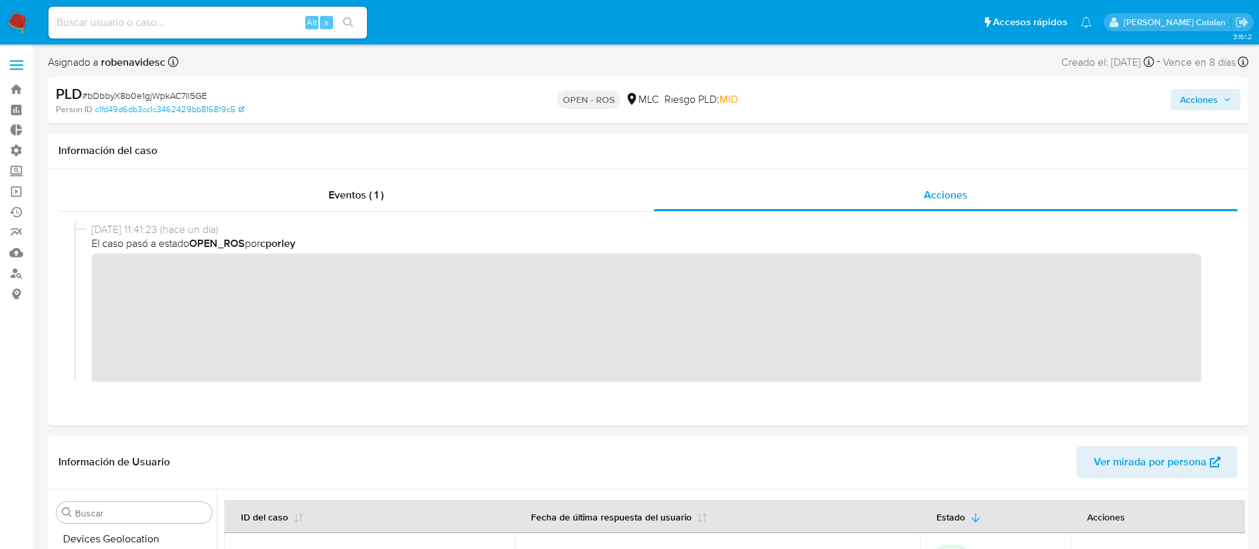
click at [1190, 101] on span "Acciones" at bounding box center [1199, 99] width 38 height 21
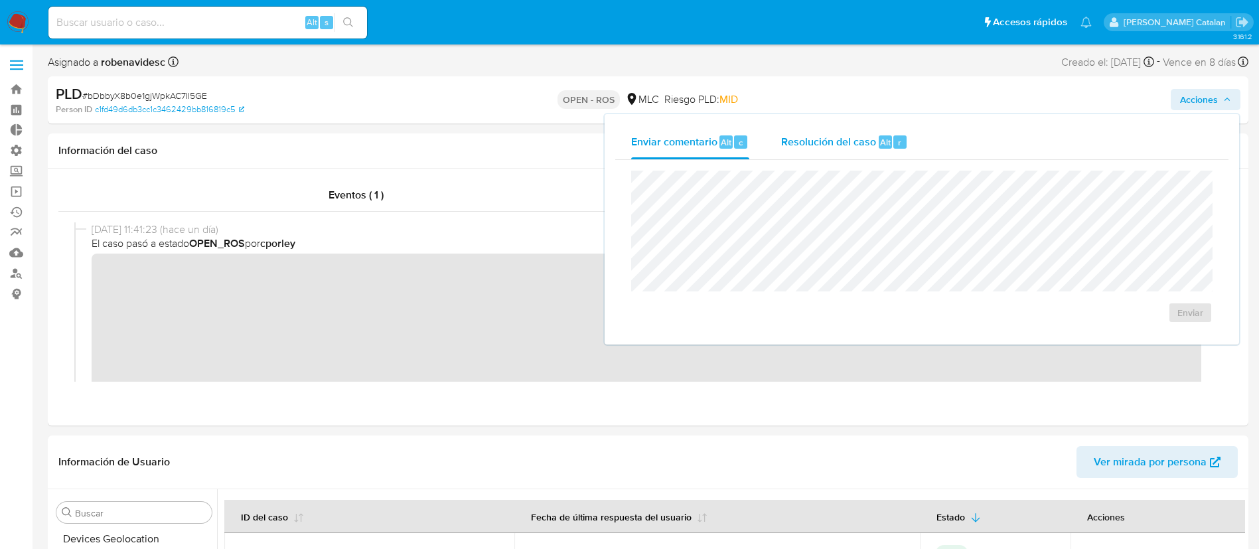
click at [828, 139] on span "Resolución del caso" at bounding box center [828, 141] width 95 height 15
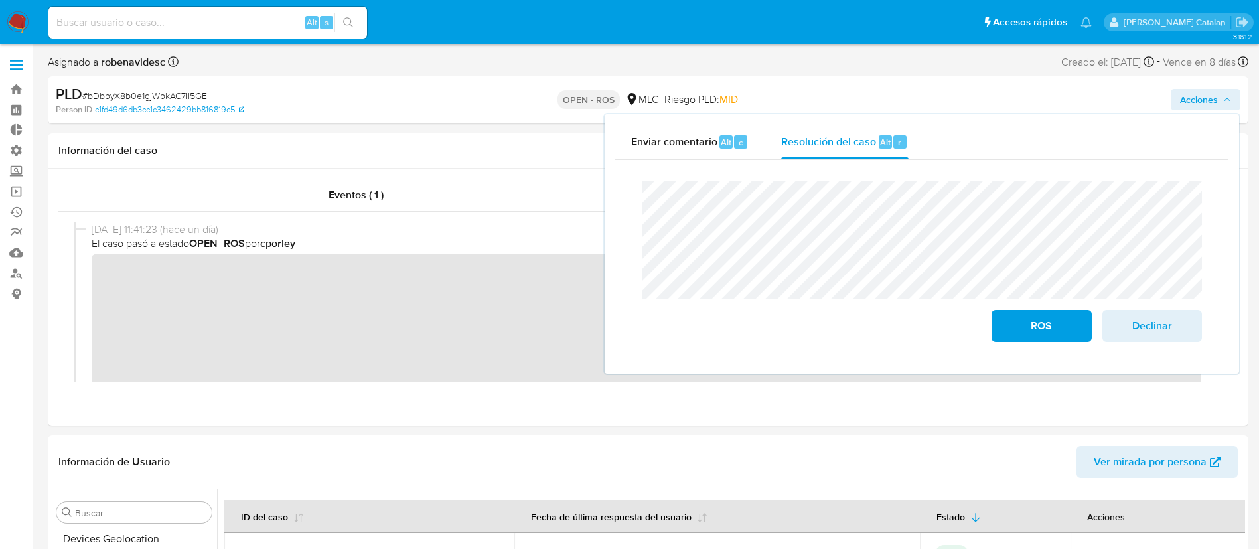
click at [616, 223] on div "Cierre de caso ROS Declinar" at bounding box center [921, 261] width 613 height 203
click at [1001, 342] on button "ROS" at bounding box center [1041, 326] width 100 height 32
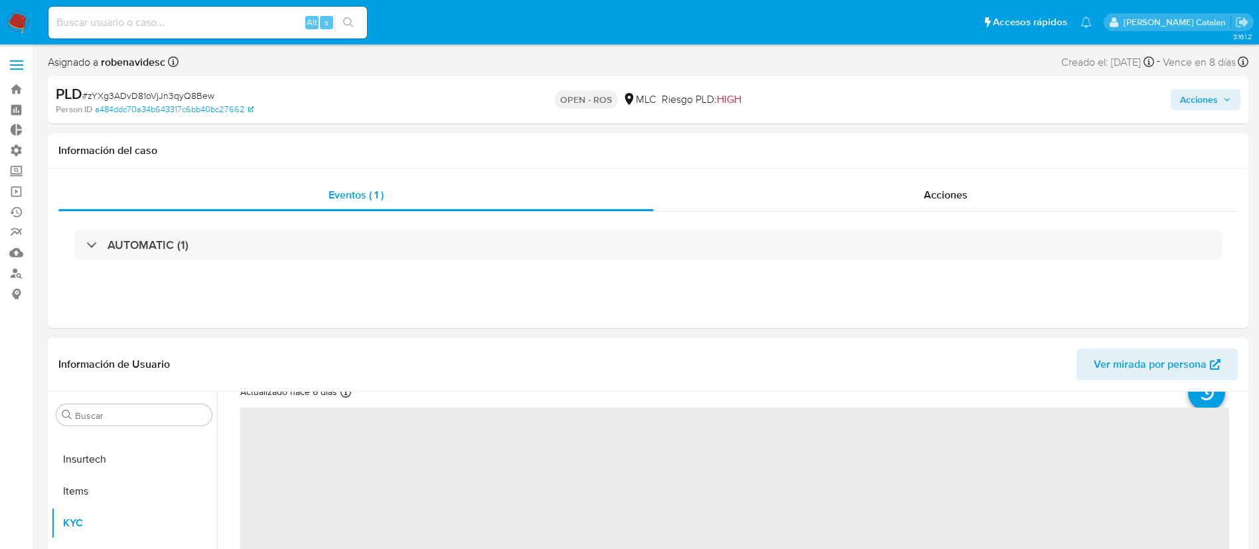
scroll to position [67, 0]
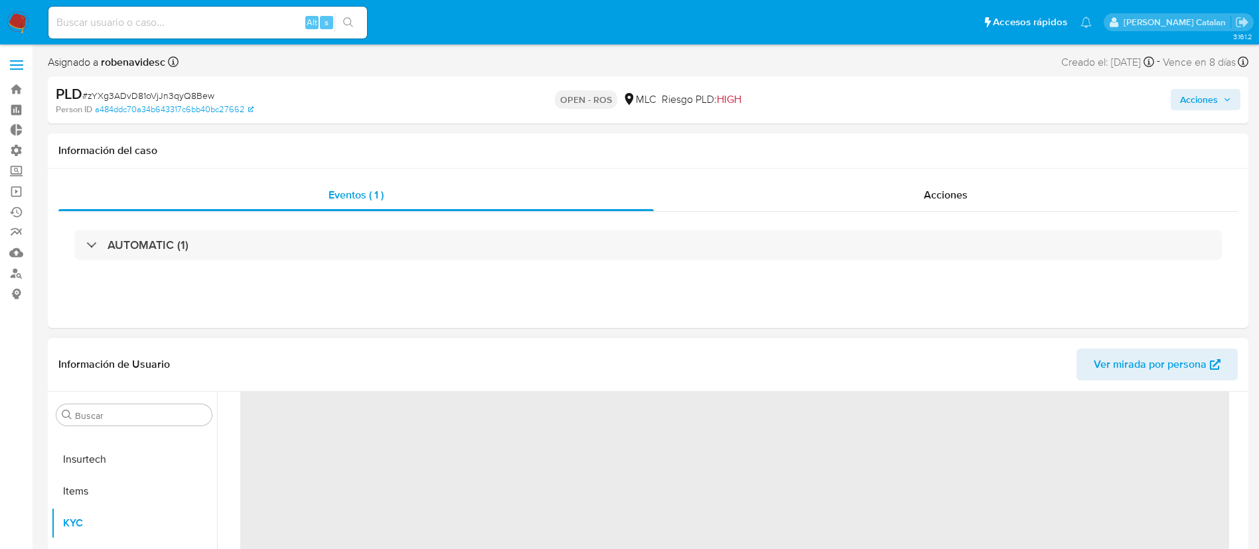
select select "10"
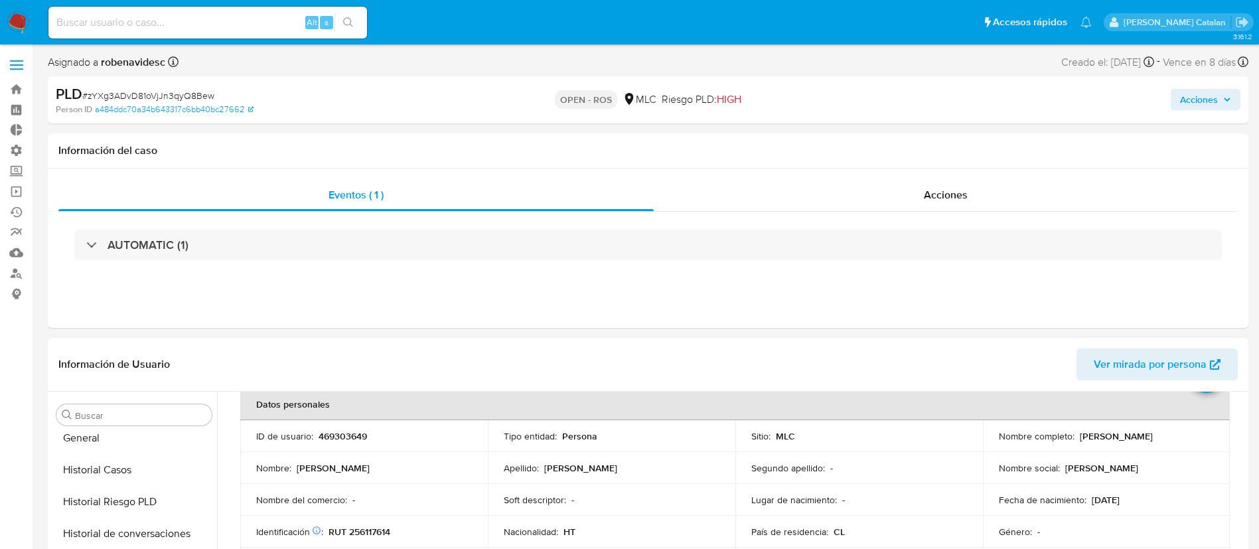
scroll to position [453, 0]
click at [116, 474] on button "Historial Casos" at bounding box center [134, 471] width 166 height 32
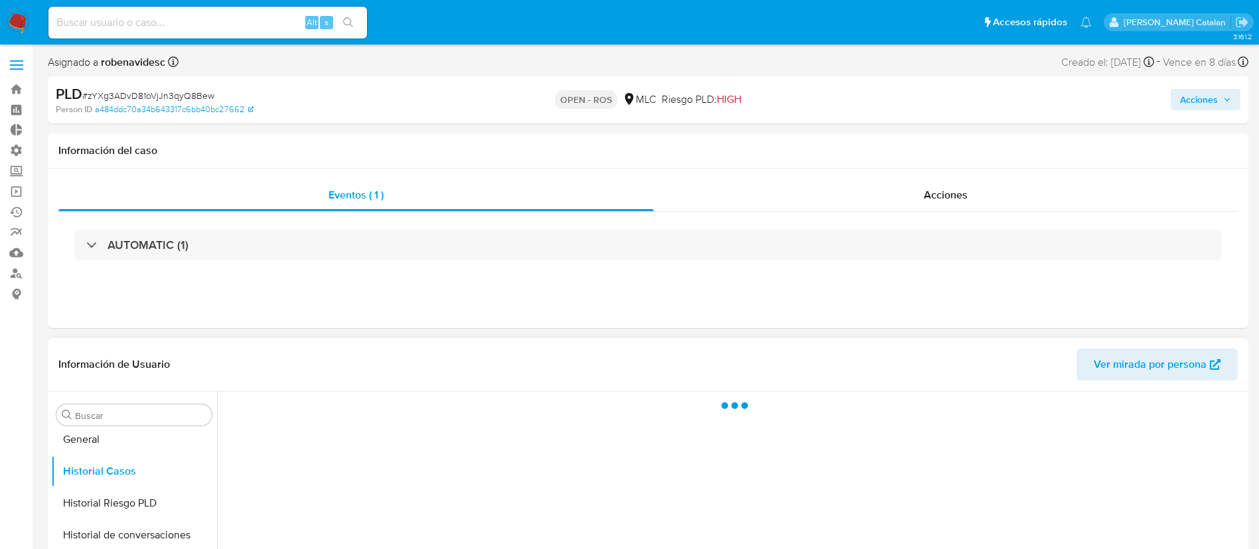
scroll to position [0, 0]
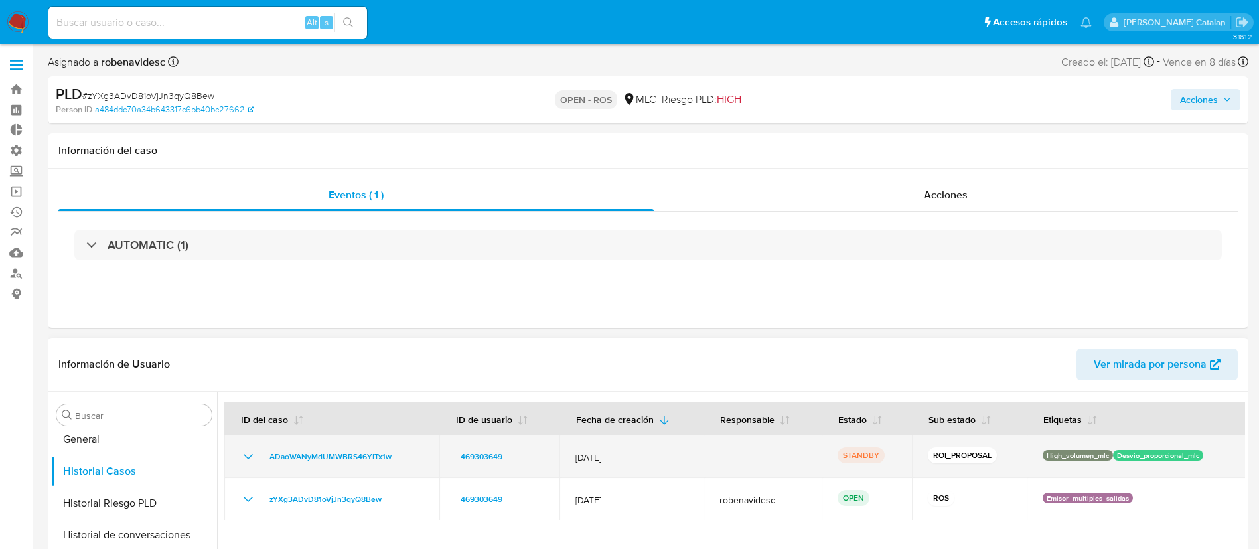
drag, startPoint x: 444, startPoint y: 463, endPoint x: 283, endPoint y: 466, distance: 160.6
click at [283, 466] on tr "ADaoWANyMdUMWBRS46YITx1w 469303649 [DATE] STANDBY ROI_PROPOSAL High_volumen_mlc…" at bounding box center [735, 456] width 1022 height 42
click at [298, 457] on span "ADaoWANyMdUMWBRS46YITx1w" at bounding box center [330, 456] width 122 height 16
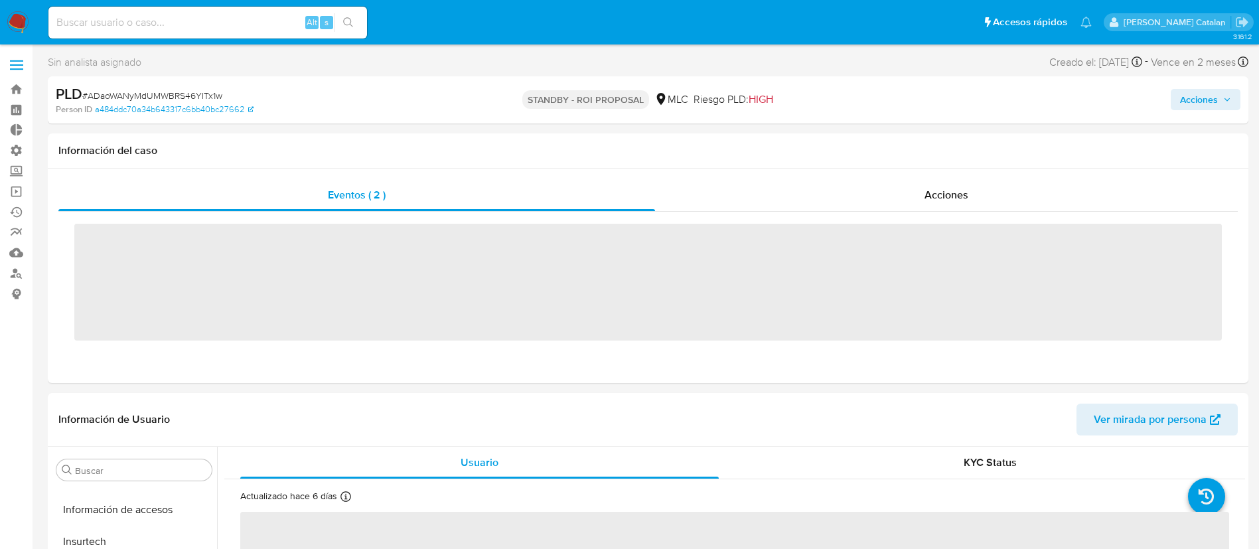
scroll to position [624, 0]
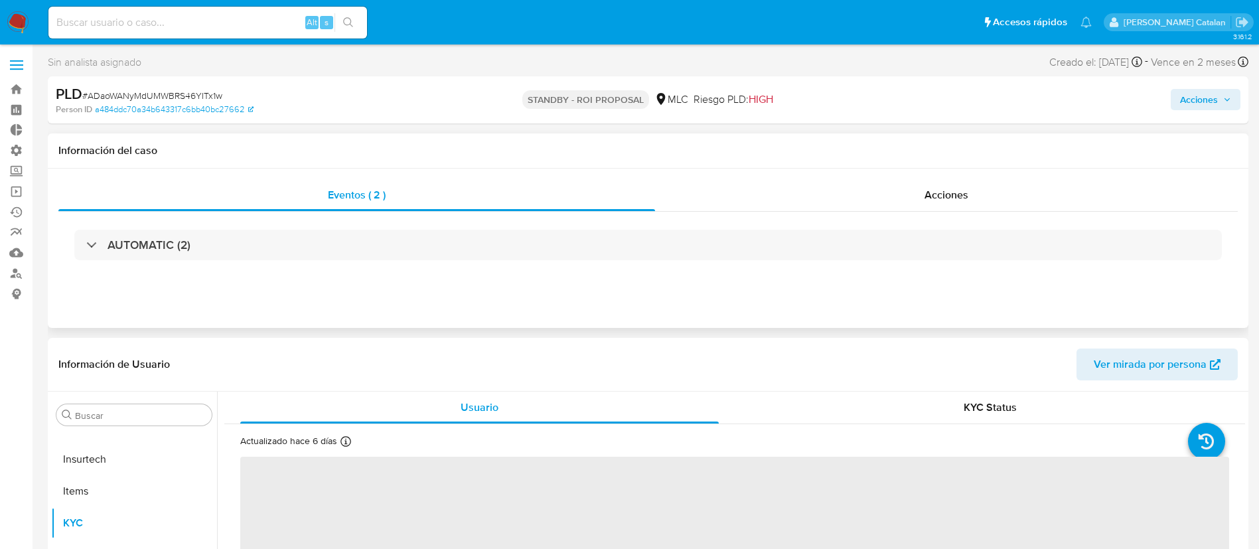
select select "10"
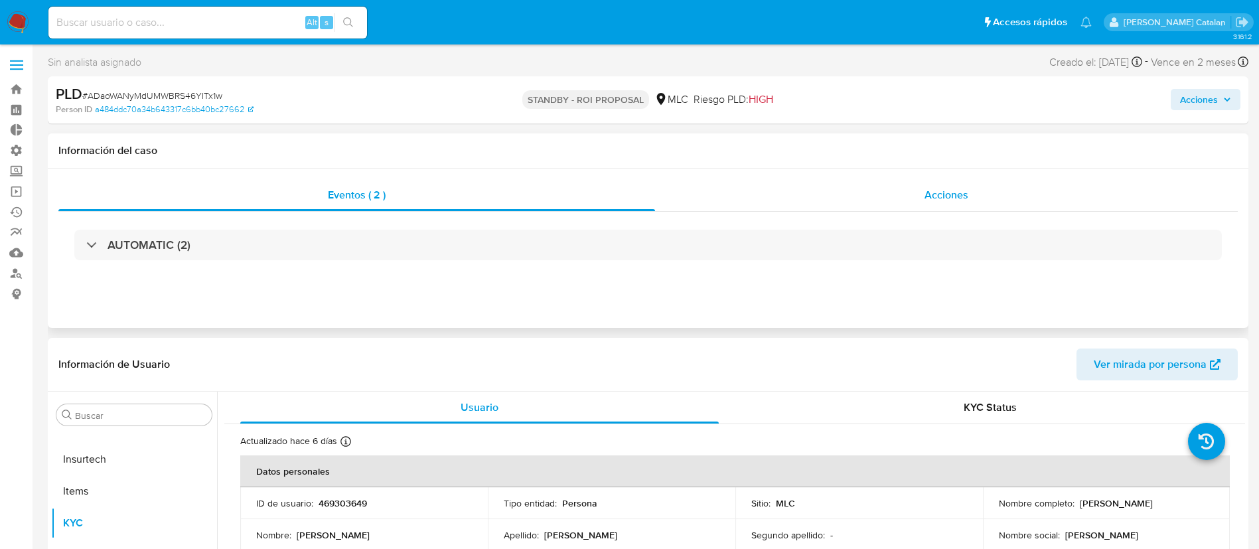
click at [900, 186] on div "Acciones" at bounding box center [946, 195] width 582 height 32
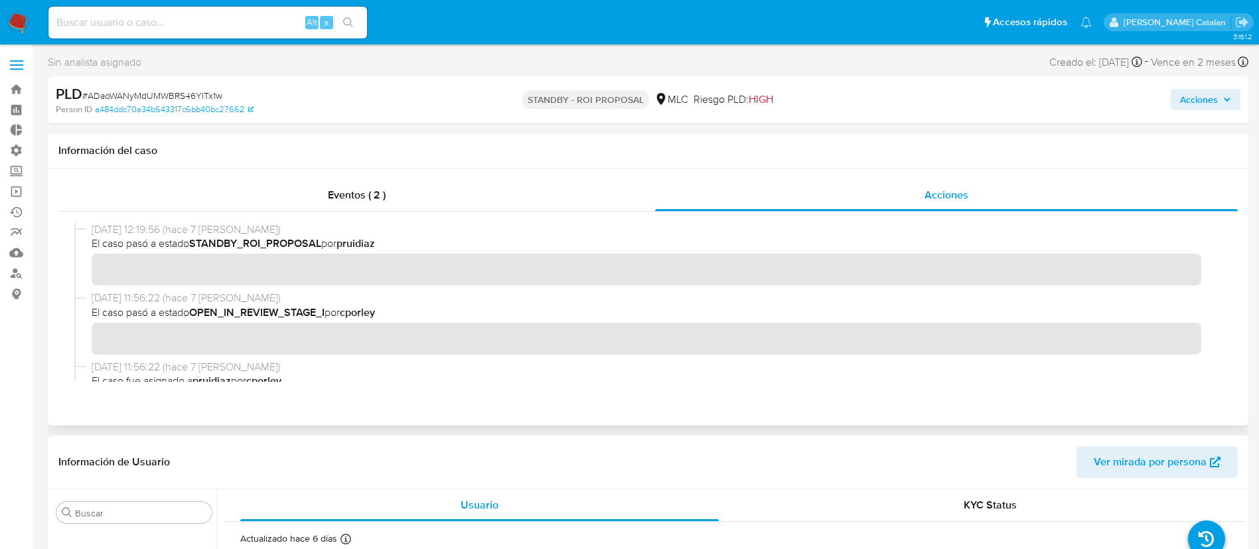
scroll to position [0, 0]
click at [478, 192] on div "Eventos ( 2 )" at bounding box center [356, 195] width 596 height 32
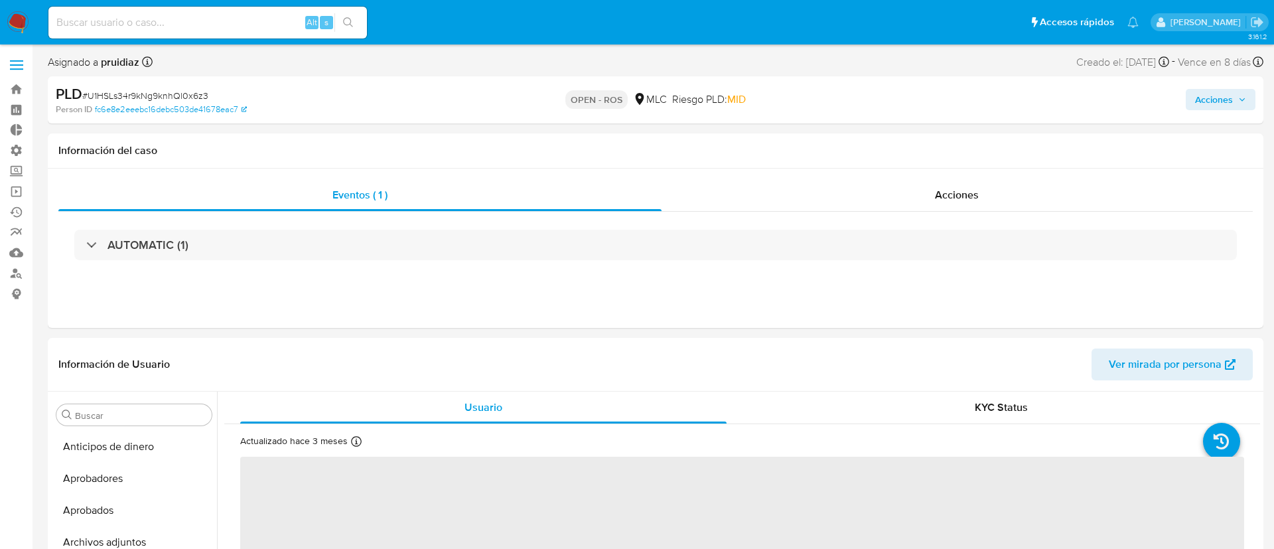
select select "10"
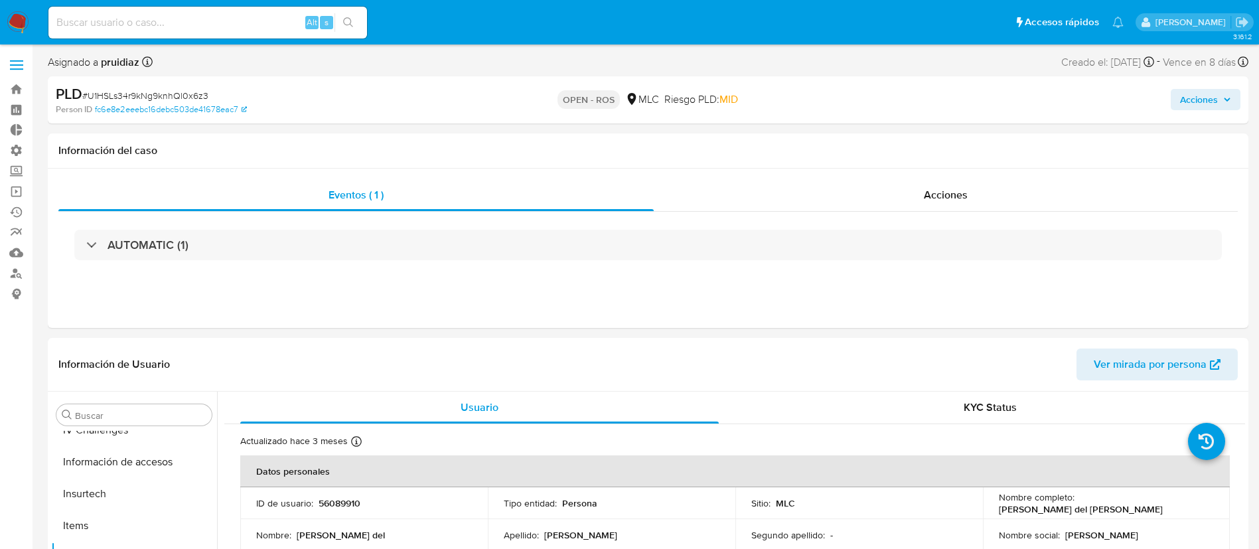
scroll to position [624, 0]
click at [930, 188] on span "Acciones" at bounding box center [945, 194] width 44 height 15
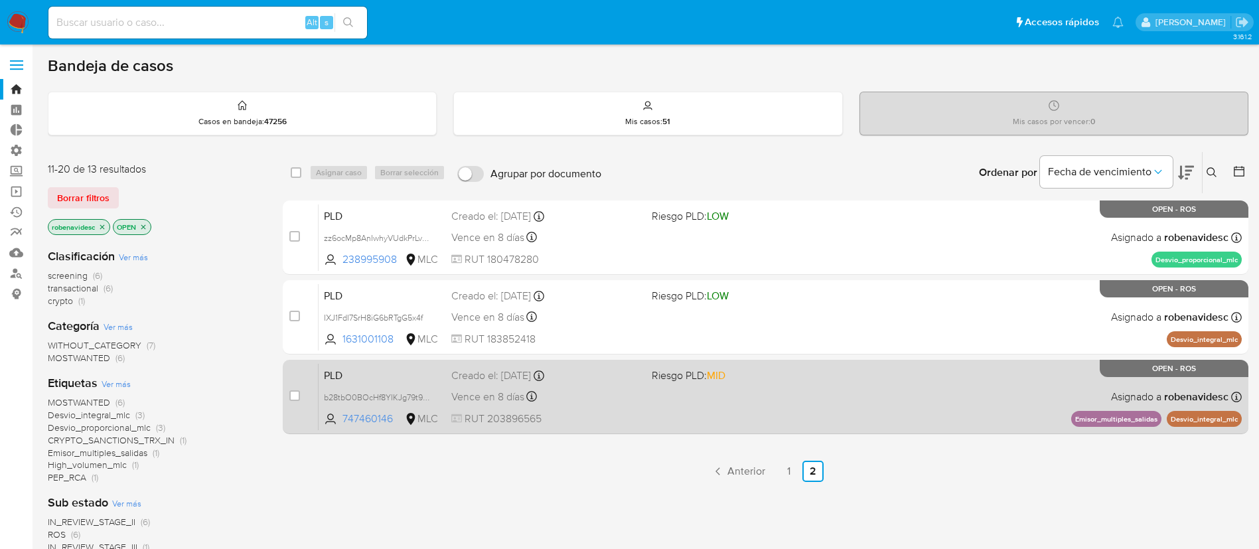
click at [579, 415] on span "RUT 203896565" at bounding box center [546, 418] width 190 height 15
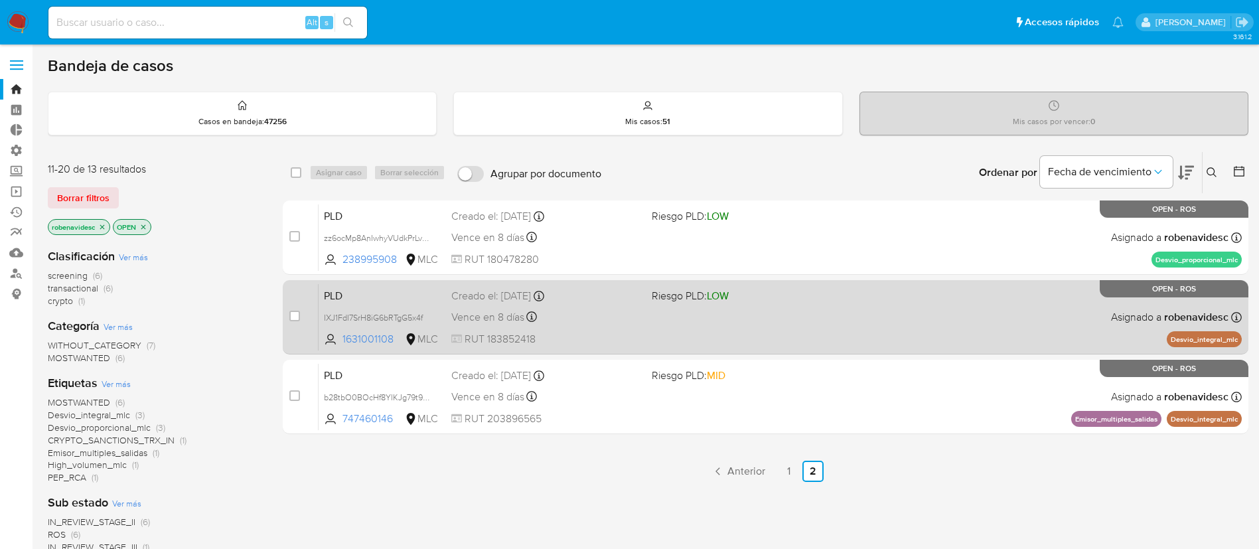
click at [651, 288] on span "Riesgo PLD: LOW" at bounding box center [689, 295] width 77 height 15
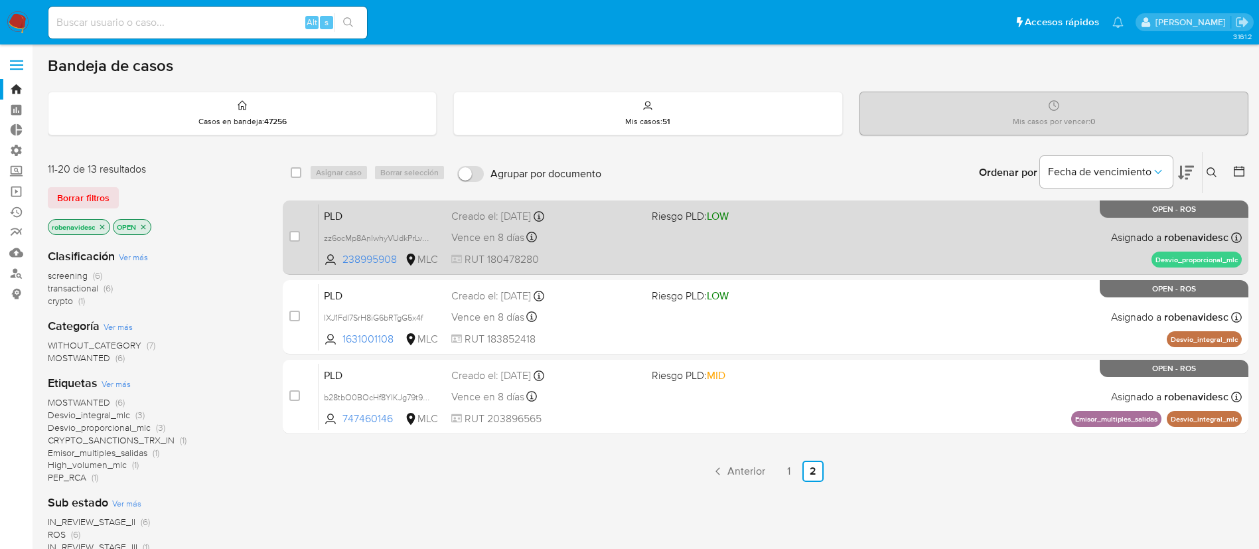
click at [619, 223] on div "Creado el: [DATE] Creado el: [DATE] 15:06:41" at bounding box center [546, 216] width 190 height 15
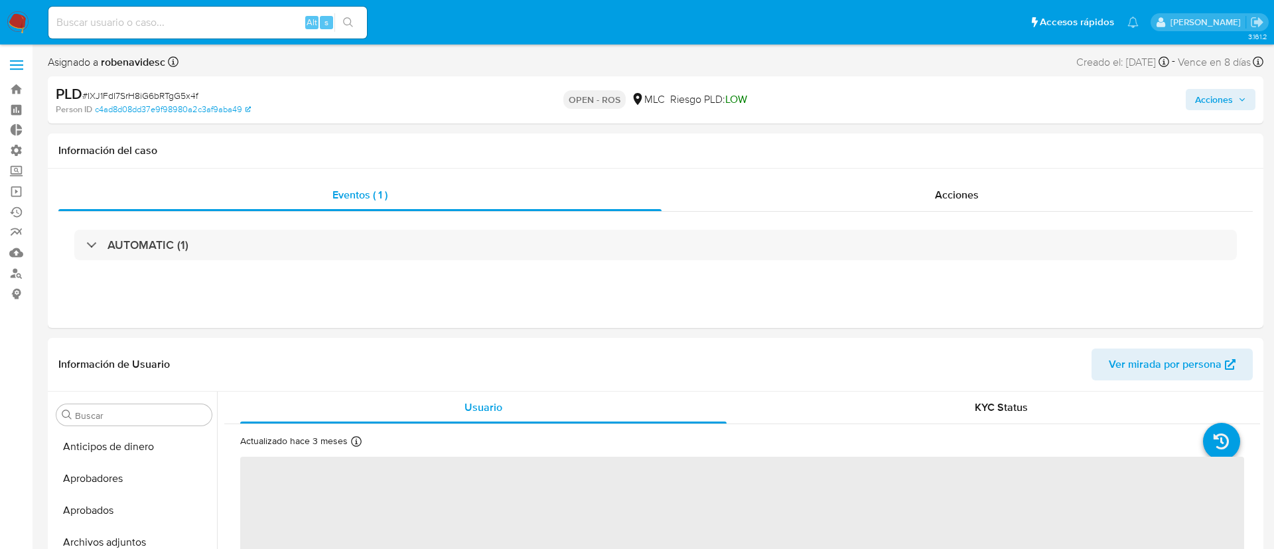
select select "10"
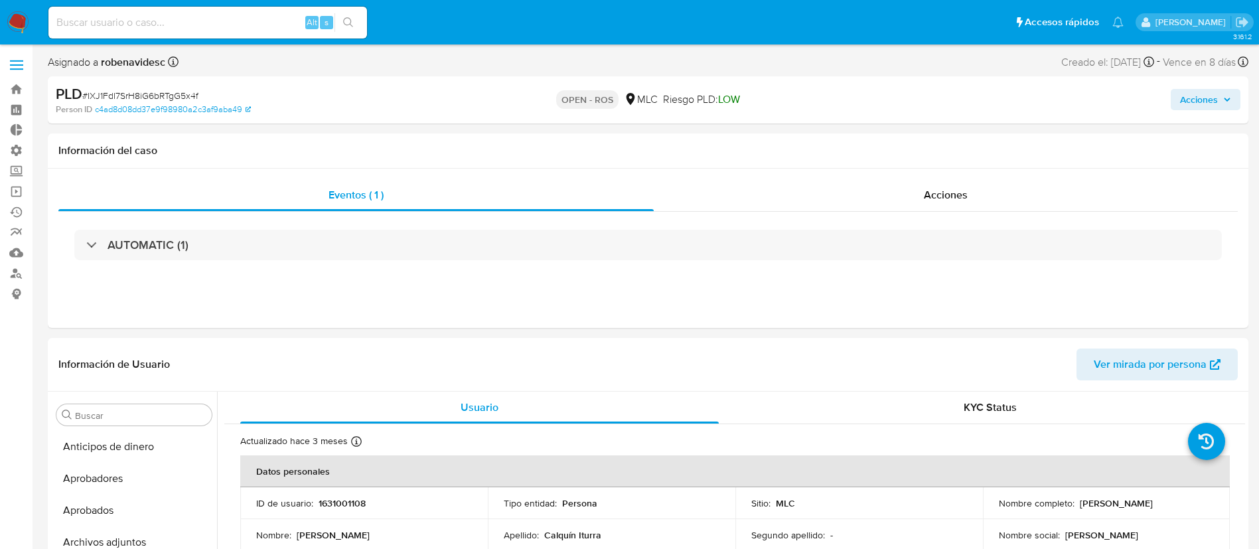
scroll to position [624, 0]
click at [863, 180] on div "Acciones" at bounding box center [945, 195] width 584 height 32
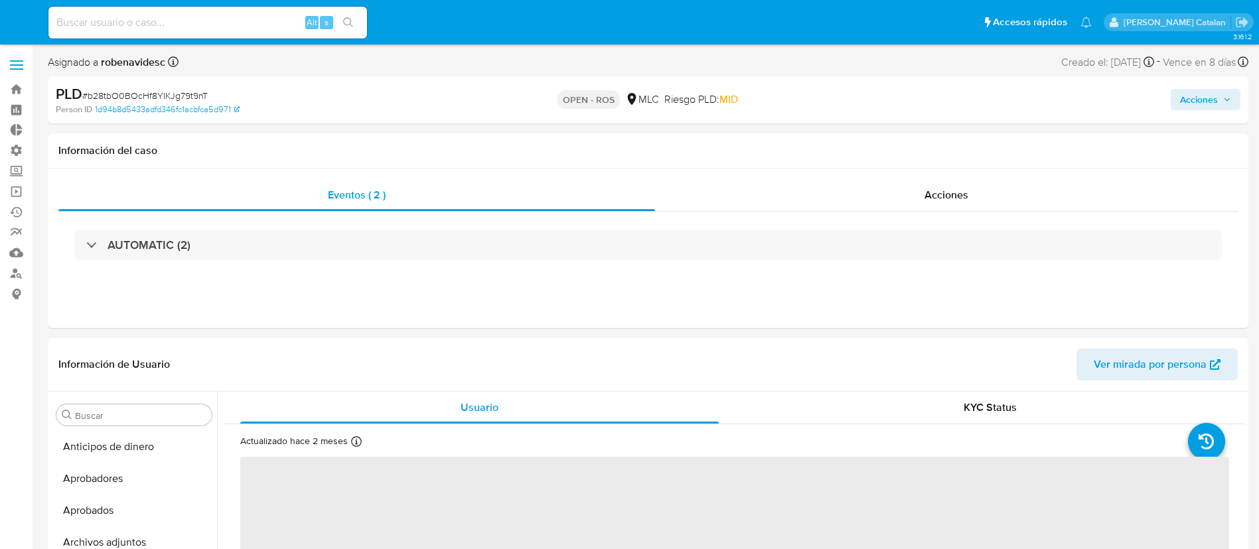
select select "10"
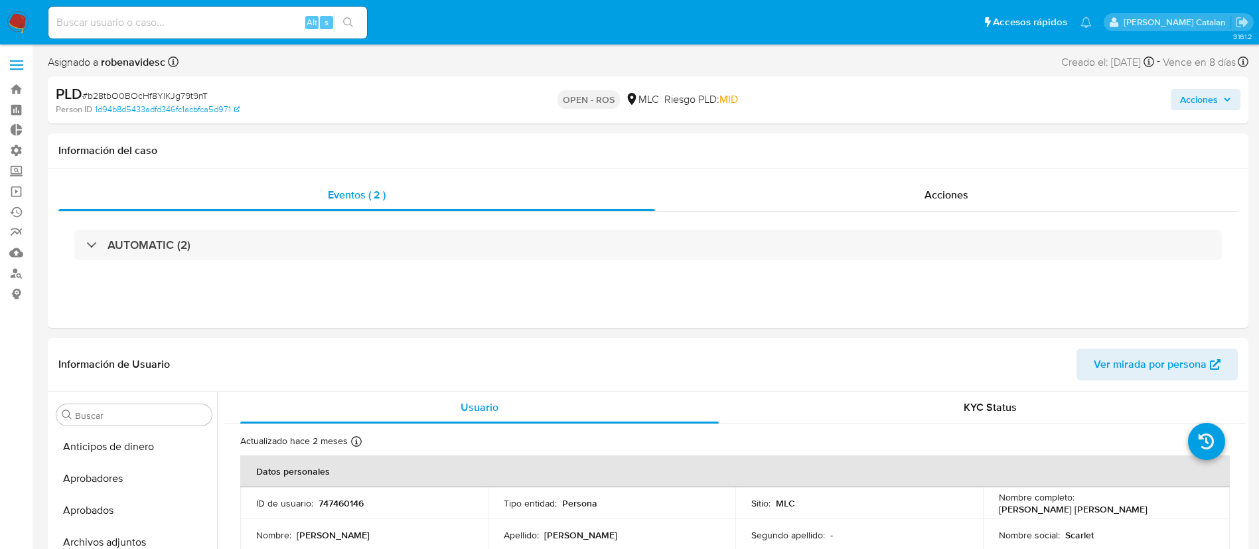
scroll to position [624, 0]
click at [922, 198] on div "Acciones" at bounding box center [946, 195] width 582 height 32
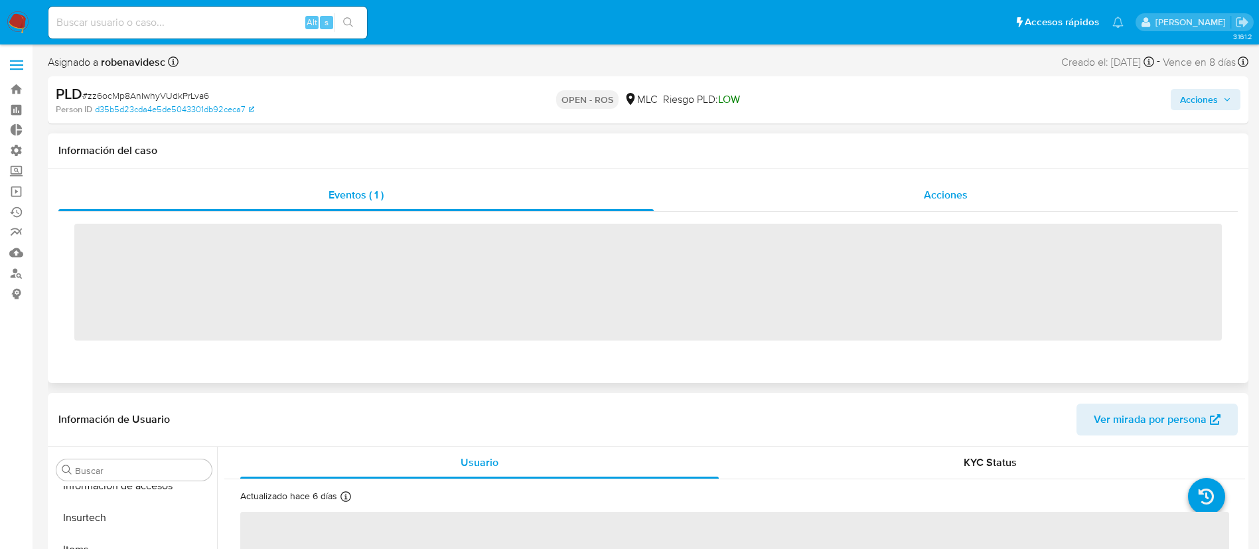
scroll to position [624, 0]
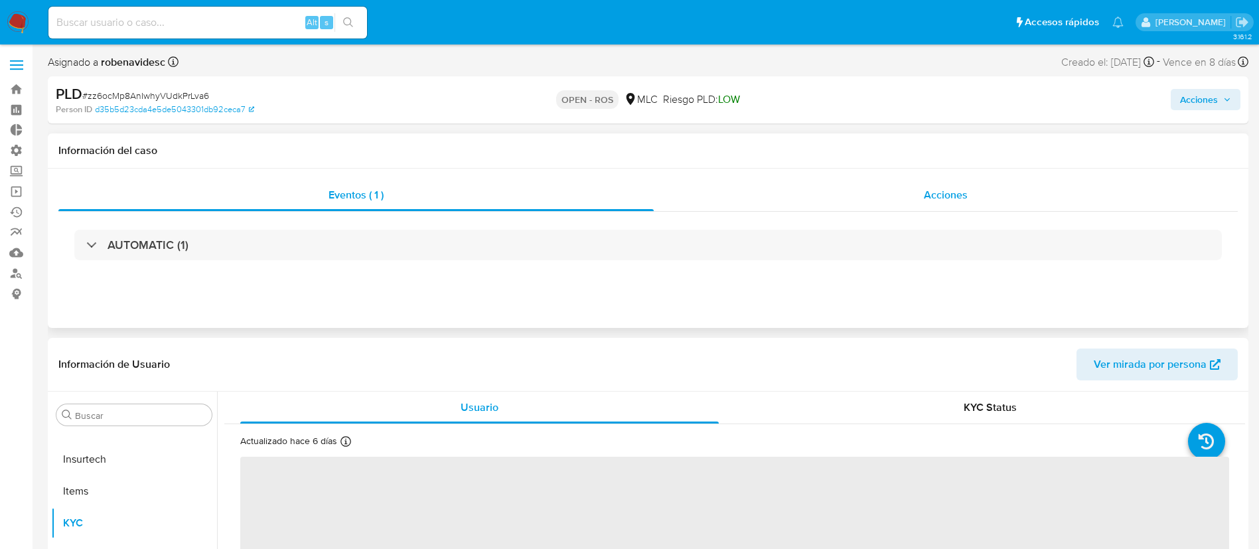
click at [868, 192] on div "Acciones" at bounding box center [945, 195] width 584 height 32
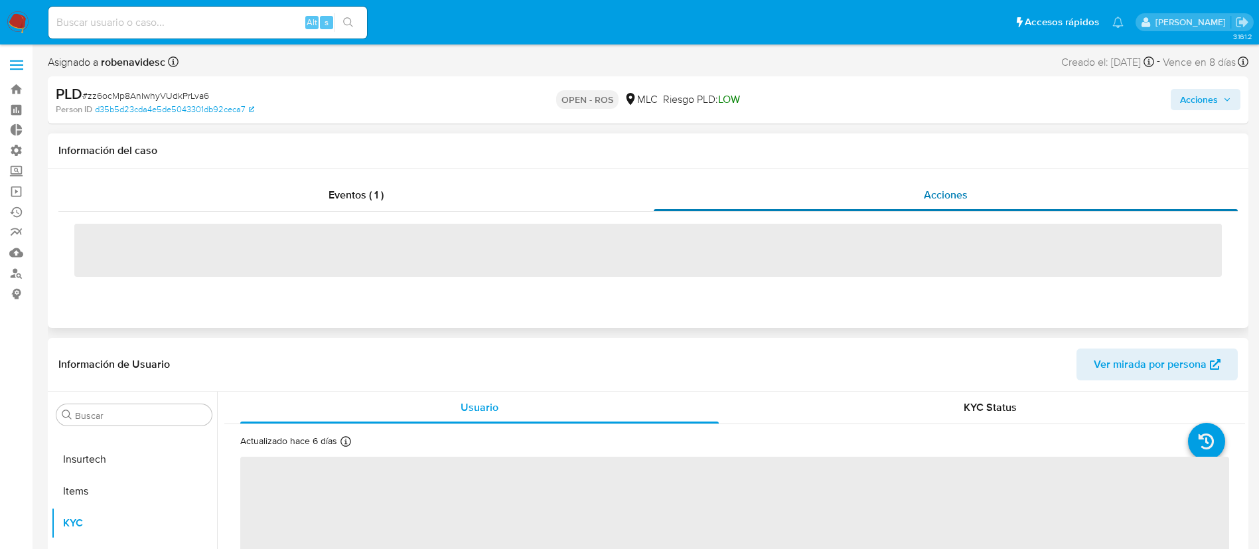
select select "10"
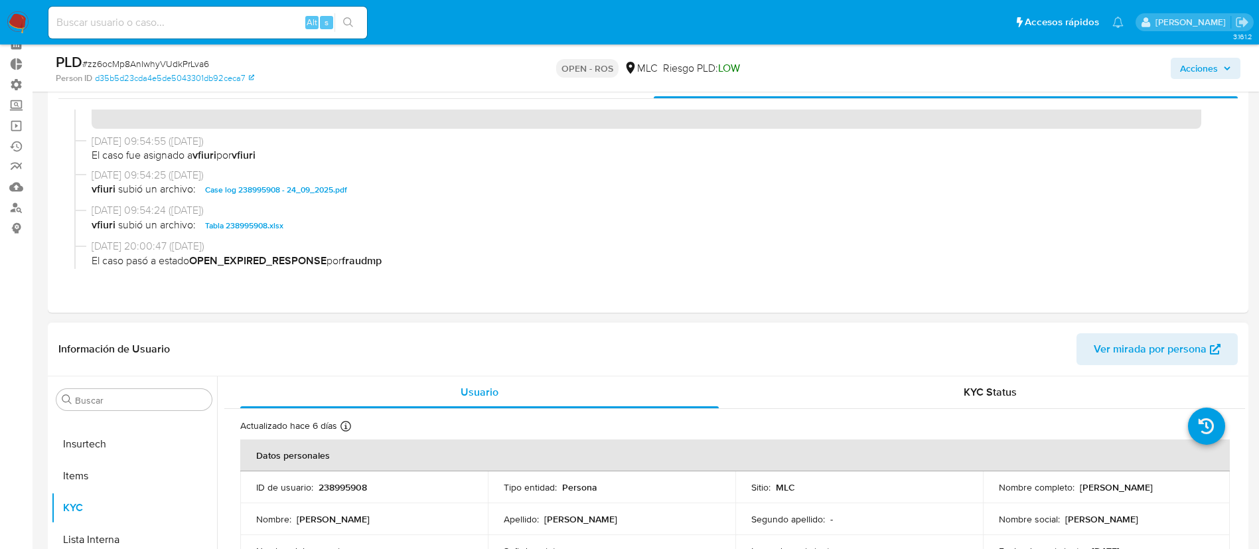
scroll to position [67, 0]
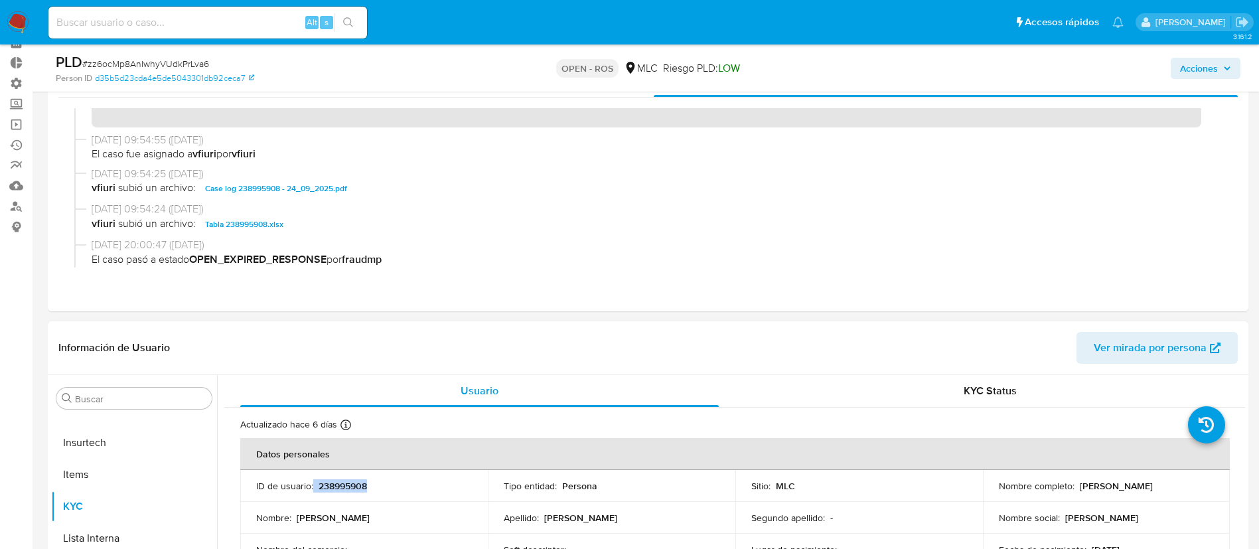
drag, startPoint x: 377, startPoint y: 486, endPoint x: 313, endPoint y: 488, distance: 63.7
click at [313, 488] on div "ID de usuario : 238995908" at bounding box center [364, 486] width 216 height 12
copy div "238995908"
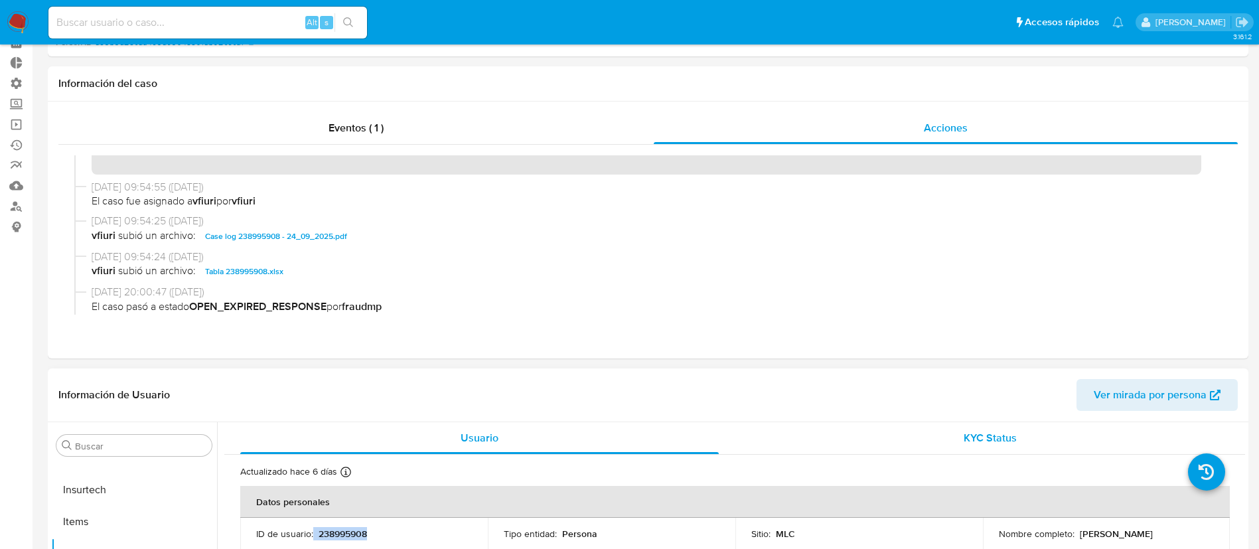
scroll to position [0, 0]
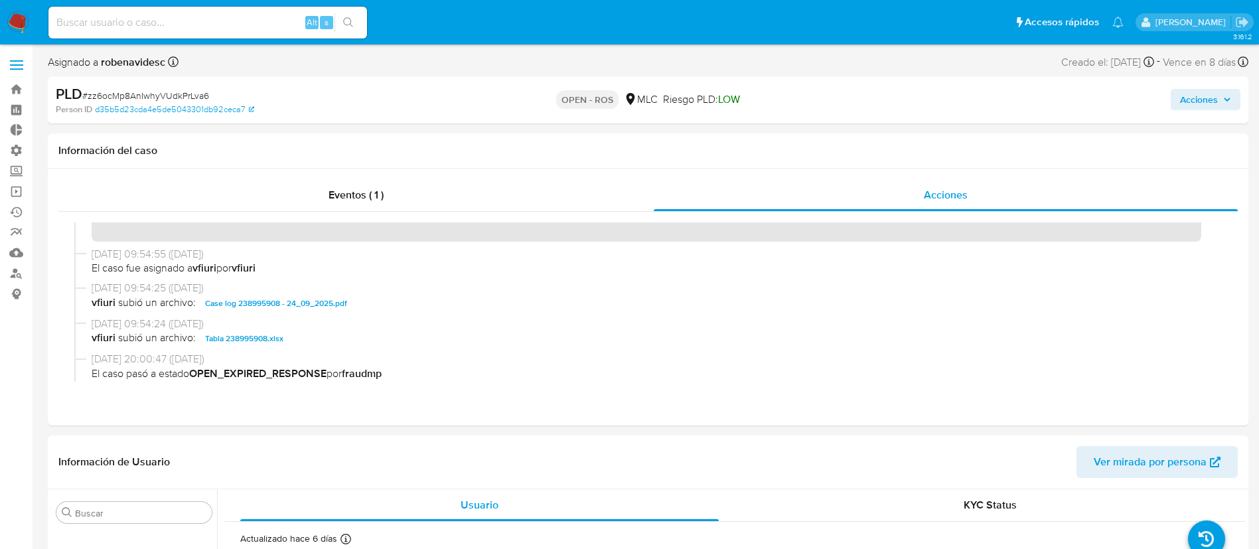
click at [1189, 98] on span "Acciones" at bounding box center [1199, 99] width 38 height 21
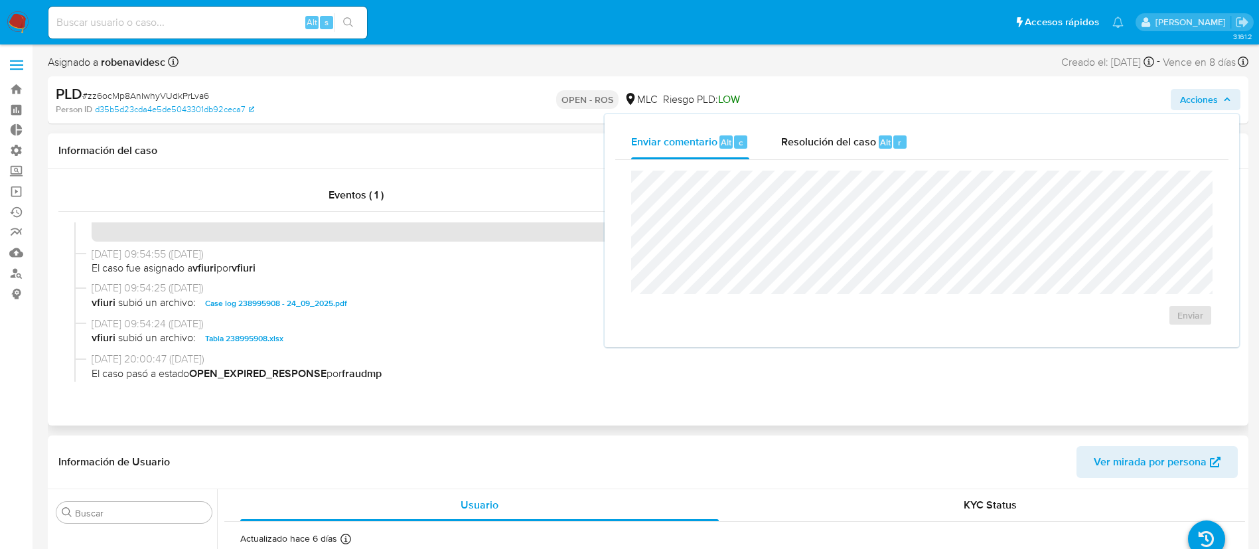
click at [502, 393] on div "Eventos ( 1 ) Acciones" at bounding box center [648, 297] width 1200 height 257
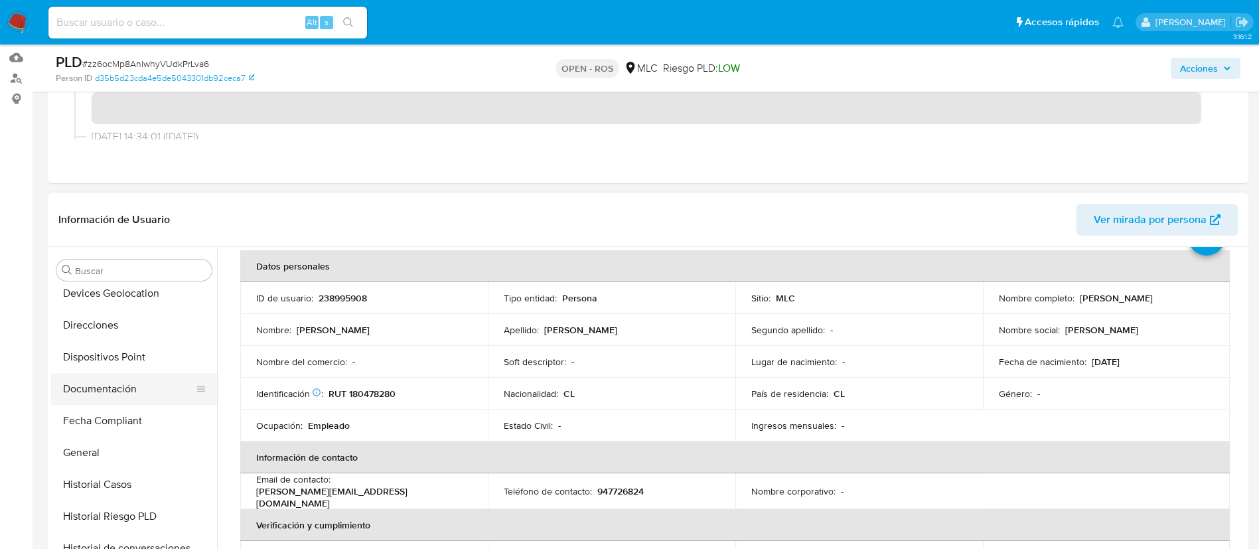
scroll to position [294, 0]
click at [100, 392] on button "Documentación" at bounding box center [128, 390] width 155 height 32
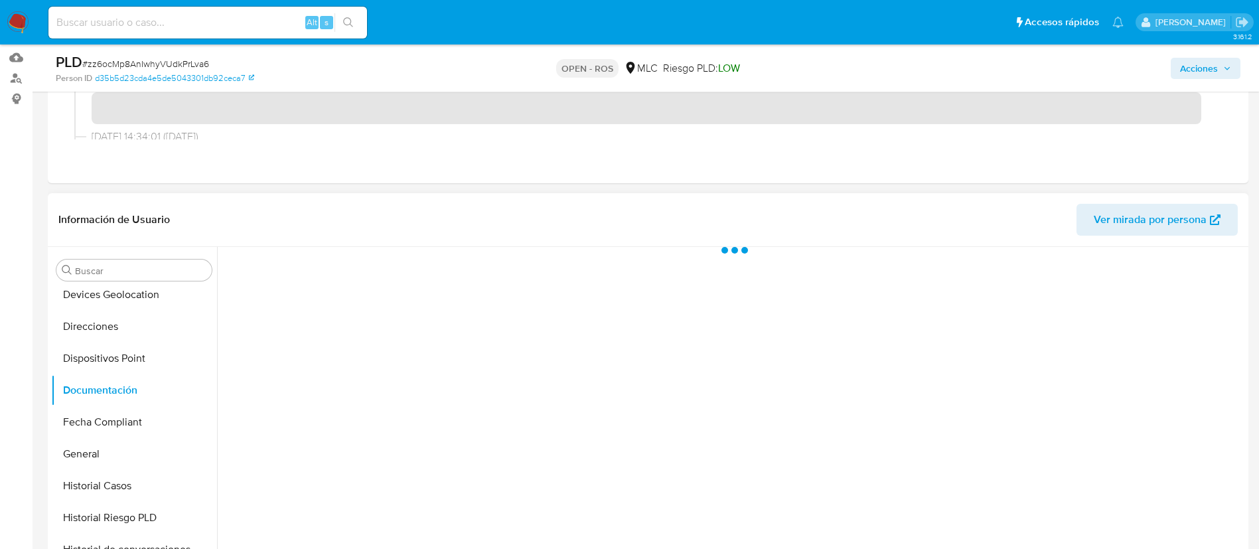
scroll to position [0, 0]
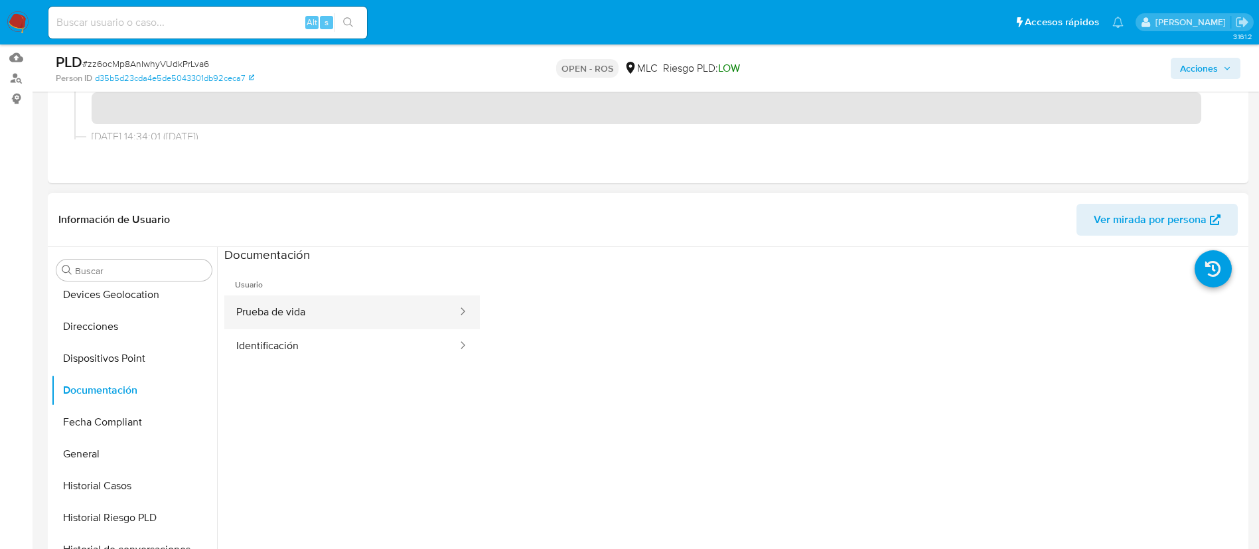
click at [384, 305] on button "Prueba de vida" at bounding box center [341, 312] width 234 height 34
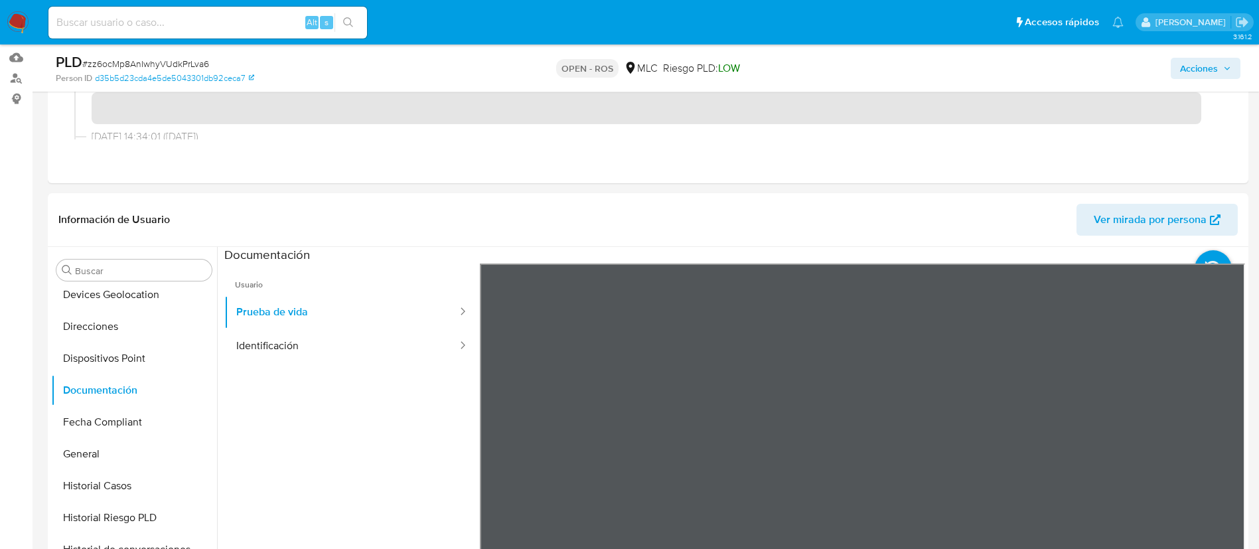
click at [322, 354] on button "Identificación" at bounding box center [341, 346] width 234 height 34
click at [325, 383] on ul "Usuario Prueba de vida Identificación" at bounding box center [351, 454] width 255 height 382
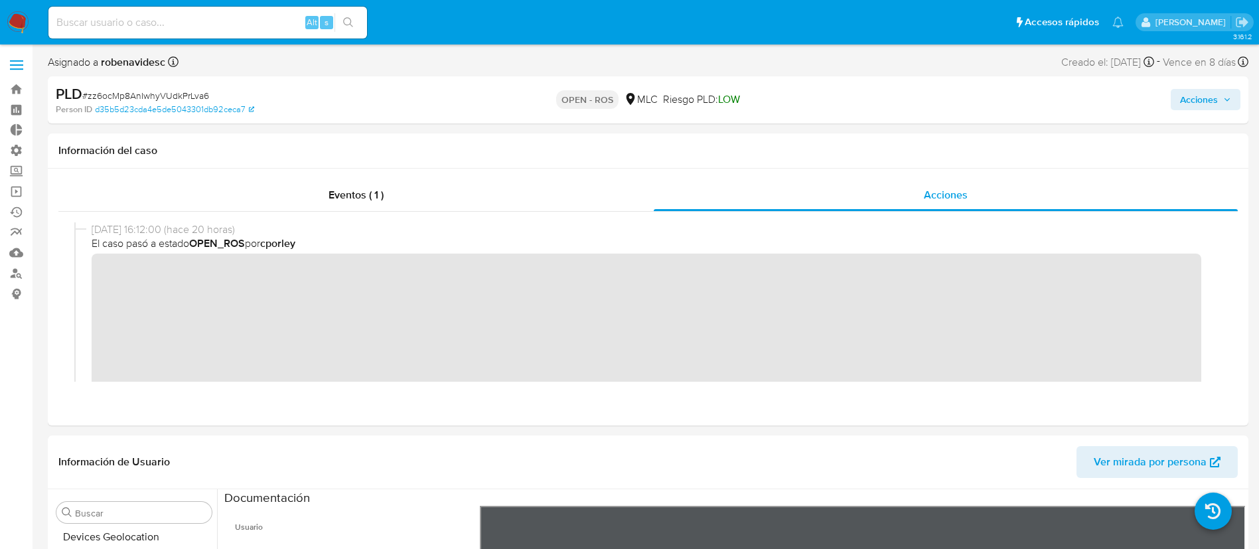
click at [1227, 99] on icon "button" at bounding box center [1227, 100] width 8 height 8
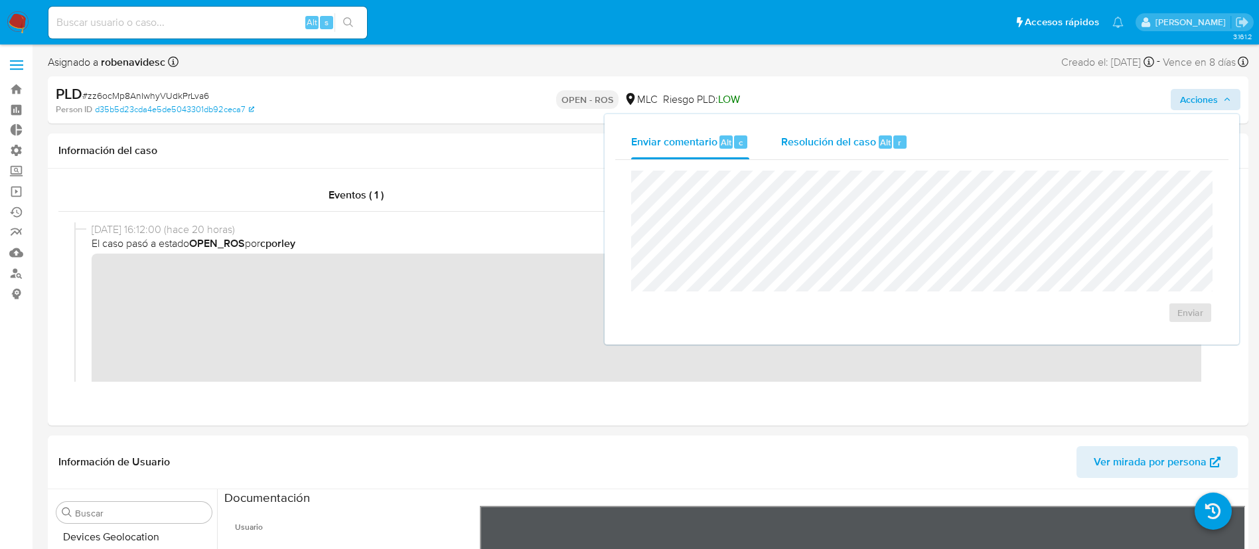
click at [860, 153] on div "Resolución del caso Alt r" at bounding box center [844, 142] width 127 height 34
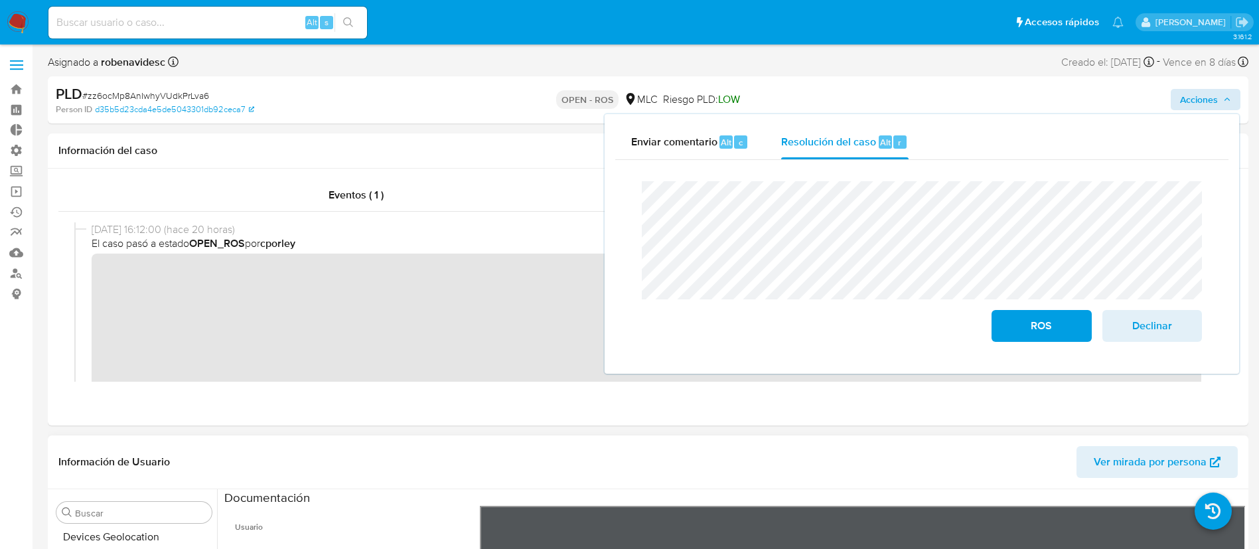
click at [669, 446] on header "Información de Usuario Ver mirada por persona" at bounding box center [647, 462] width 1179 height 32
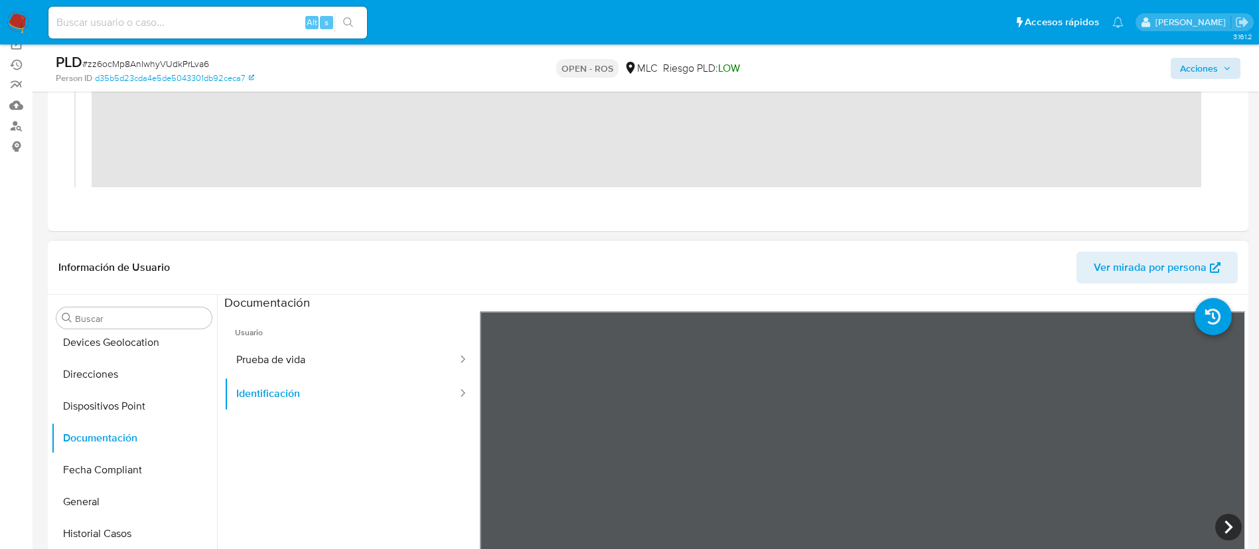
scroll to position [227, 0]
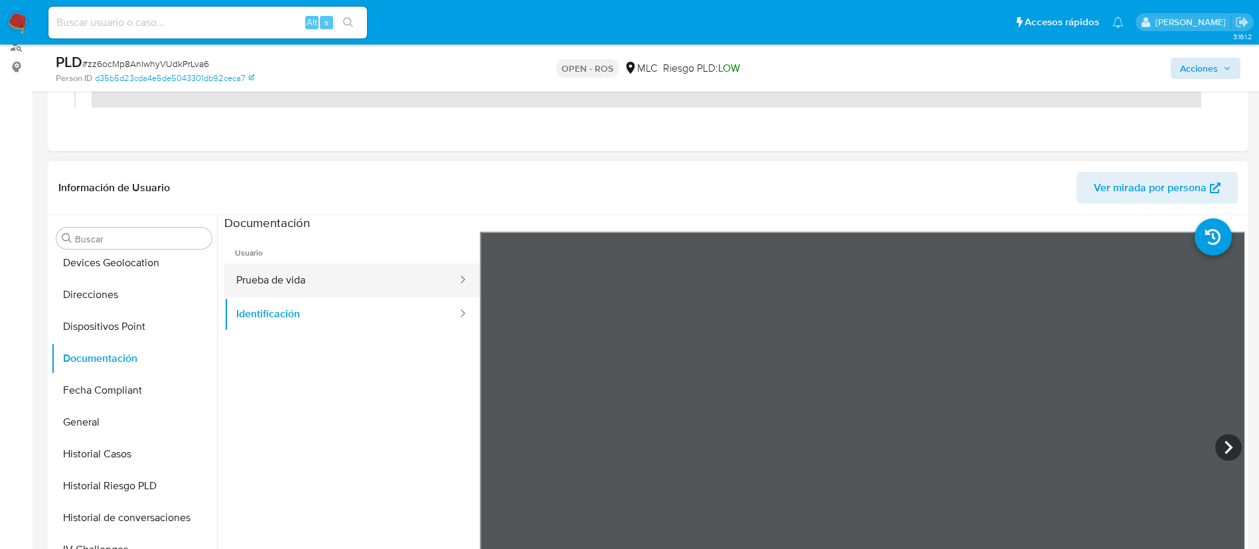
click at [285, 282] on button "Prueba de vida" at bounding box center [341, 280] width 234 height 34
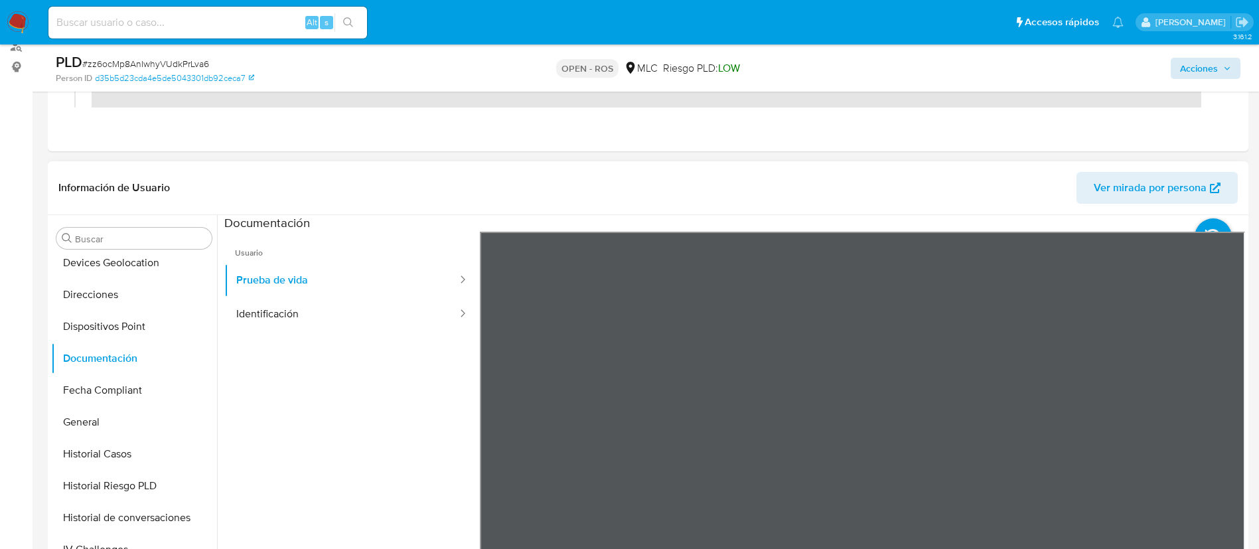
click at [334, 390] on ul "Usuario Prueba de vida Identificación" at bounding box center [351, 423] width 255 height 382
click at [325, 316] on button "Identificación" at bounding box center [341, 314] width 234 height 34
click at [331, 454] on ul "Usuario Prueba de vida Identificación" at bounding box center [351, 423] width 255 height 382
click at [718, 175] on header "Información de Usuario Ver mirada por persona" at bounding box center [647, 188] width 1179 height 32
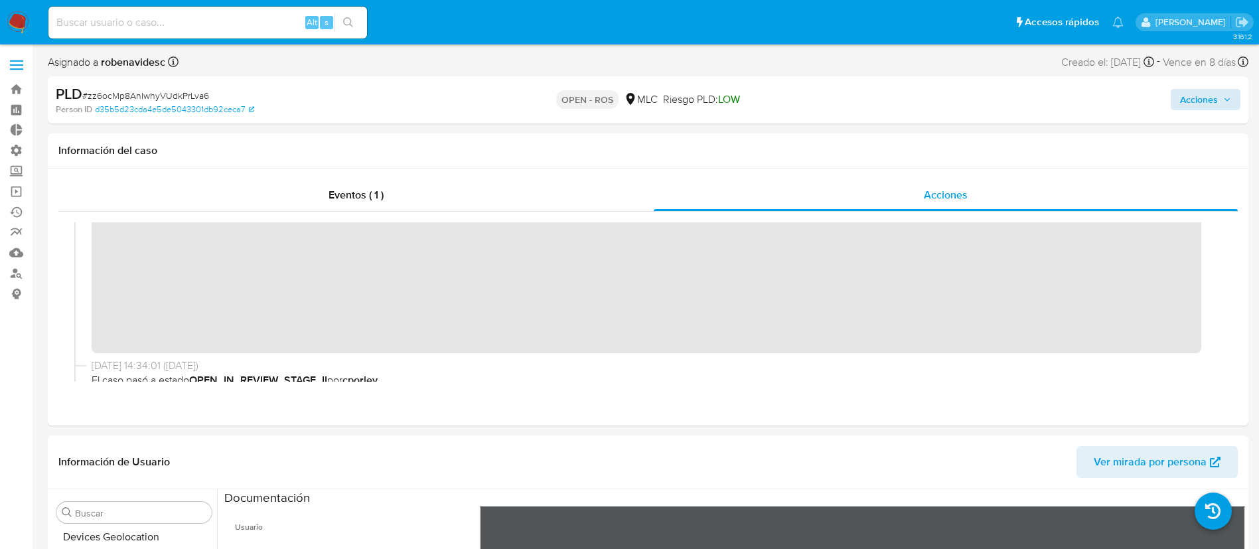
scroll to position [0, 0]
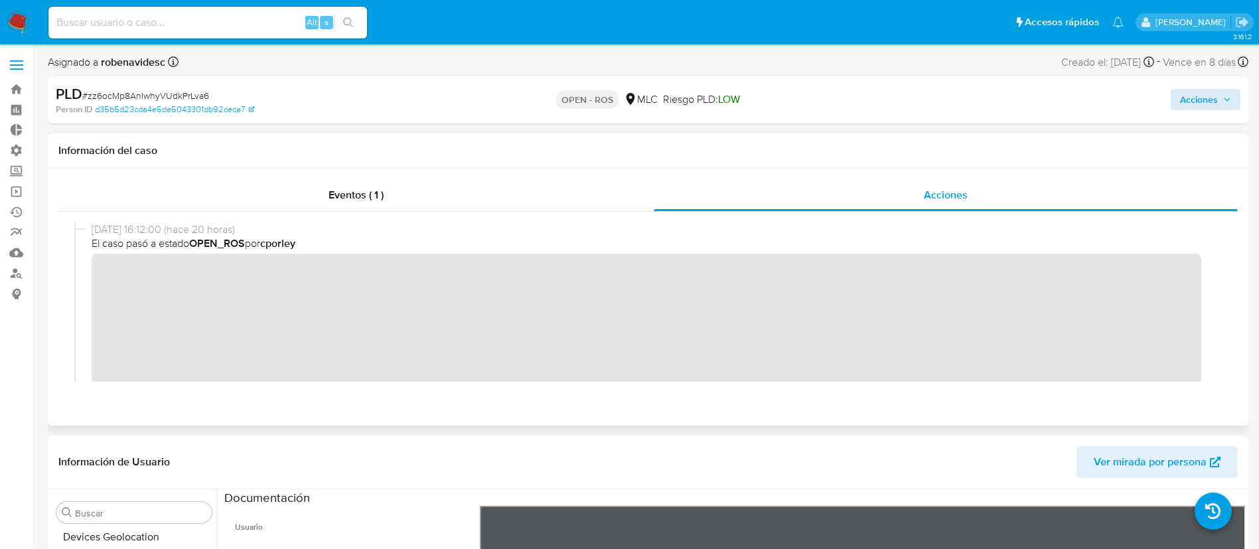
click at [70, 273] on div at bounding box center [647, 302] width 1179 height 180
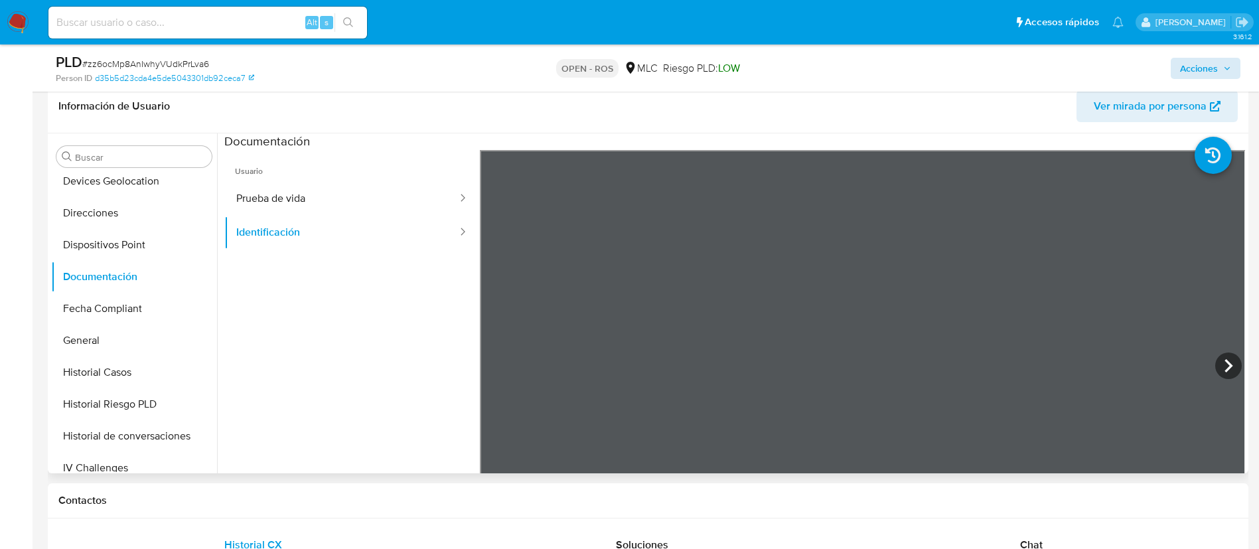
scroll to position [314, 0]
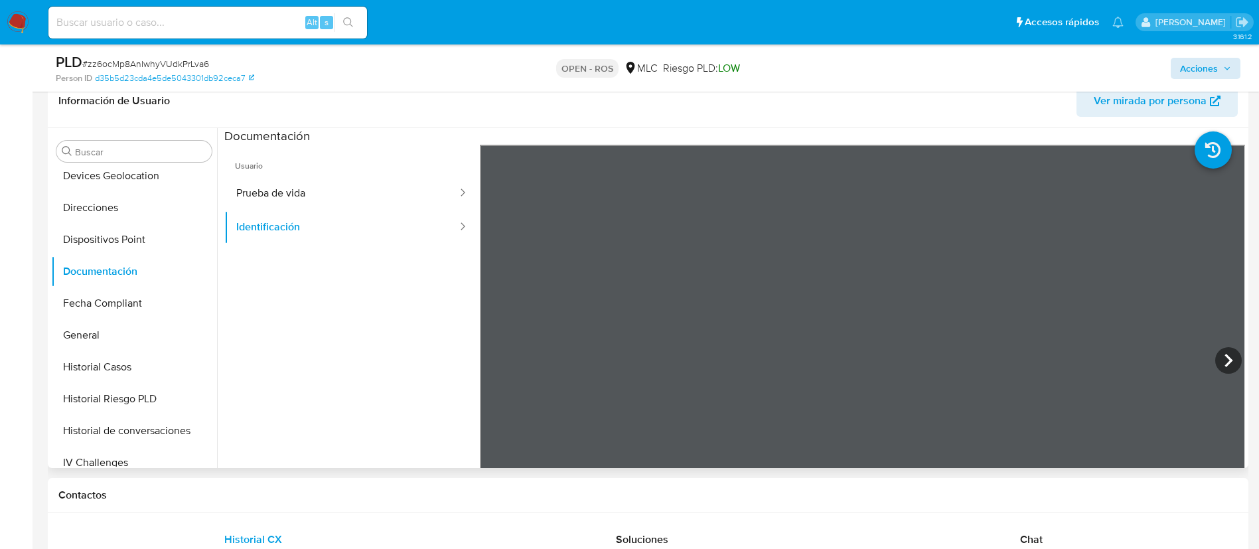
click at [416, 324] on div "Usuario Prueba de vida Identificación" at bounding box center [734, 357] width 1020 height 425
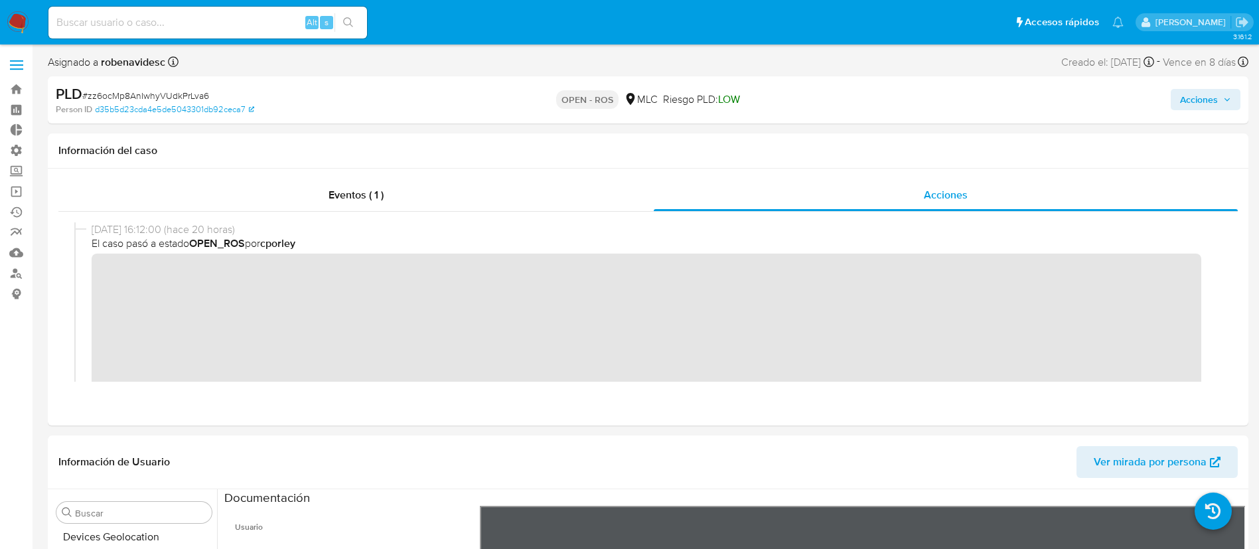
click at [1186, 108] on span "Acciones" at bounding box center [1199, 99] width 38 height 21
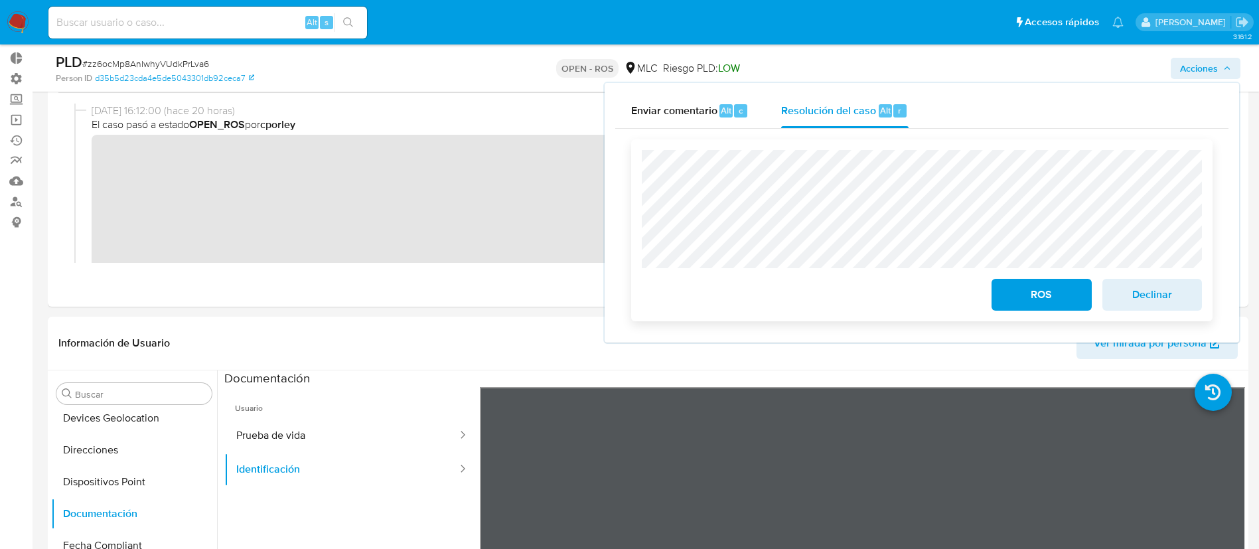
scroll to position [74, 0]
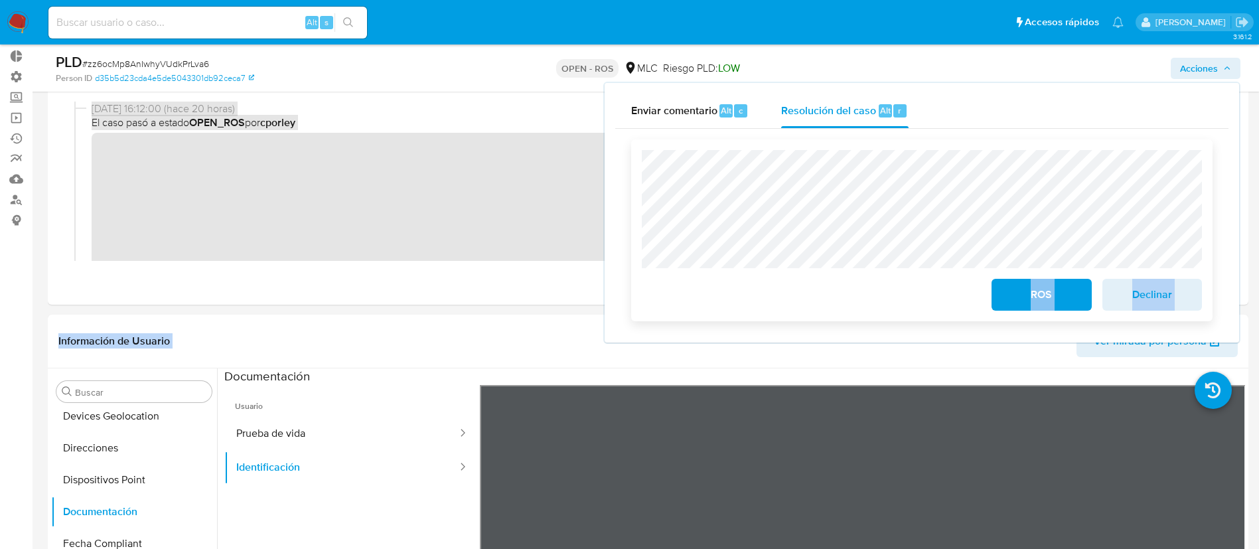
drag, startPoint x: 861, startPoint y: 360, endPoint x: 824, endPoint y: 283, distance: 85.5
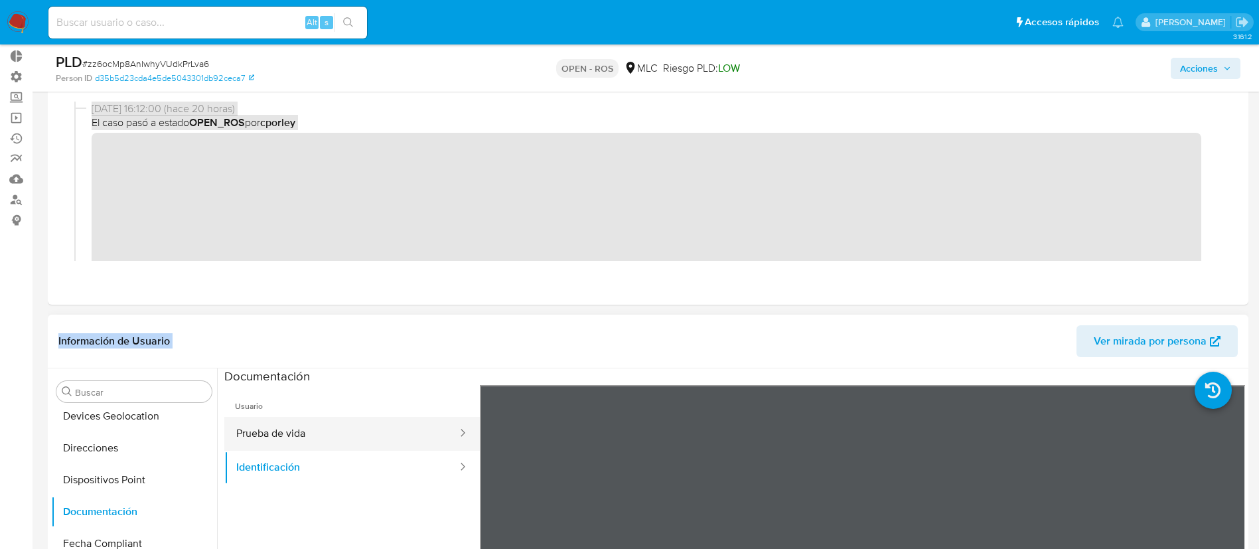
click at [358, 425] on button "Prueba de vida" at bounding box center [341, 434] width 234 height 34
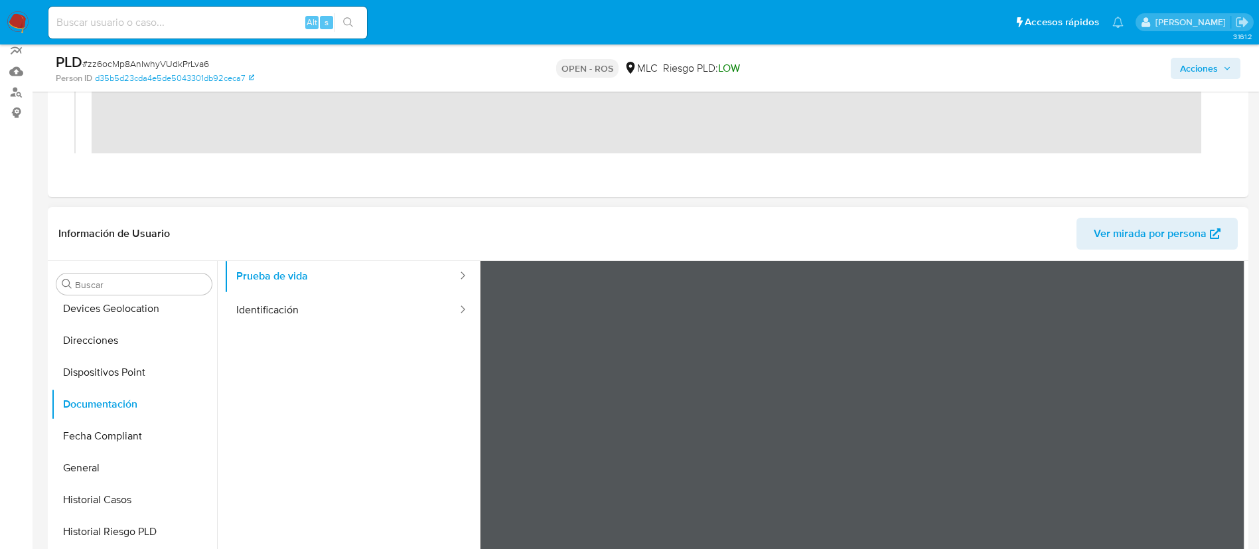
scroll to position [52, 0]
click at [89, 500] on button "Historial Casos" at bounding box center [128, 500] width 155 height 32
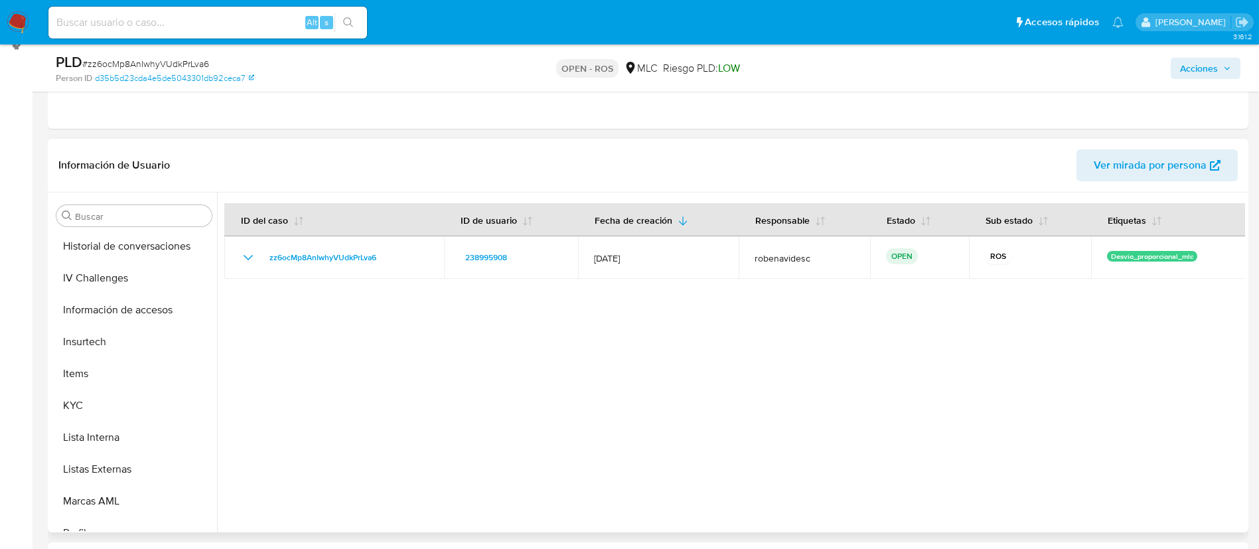
scroll to position [0, 0]
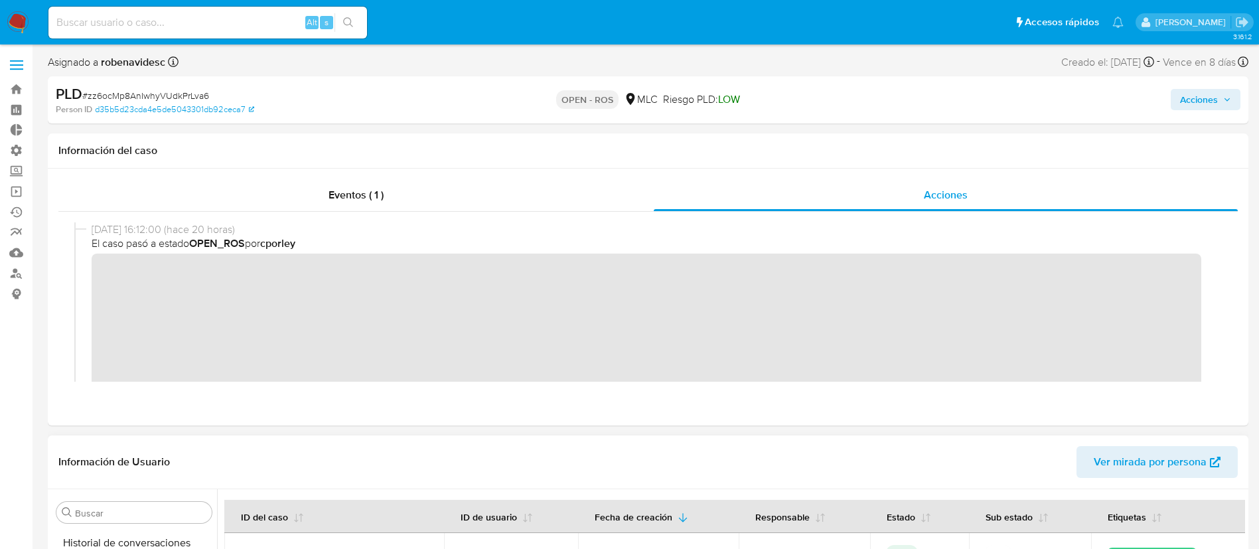
click at [1129, 456] on span "Ver mirada por persona" at bounding box center [1149, 462] width 113 height 32
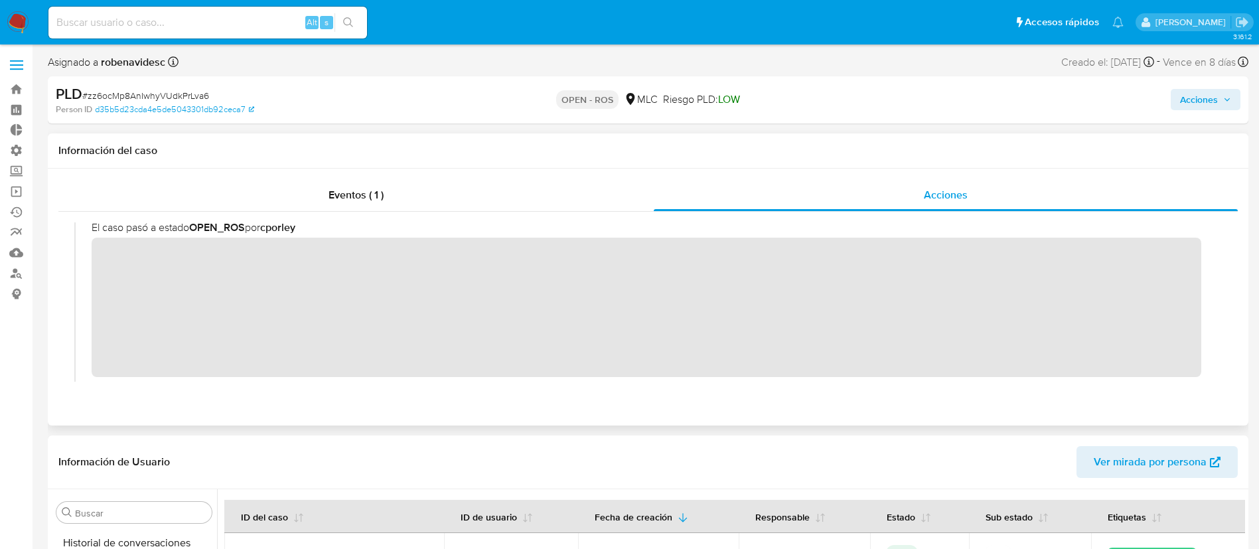
scroll to position [15, 0]
click at [1195, 100] on span "Acciones" at bounding box center [1199, 99] width 38 height 21
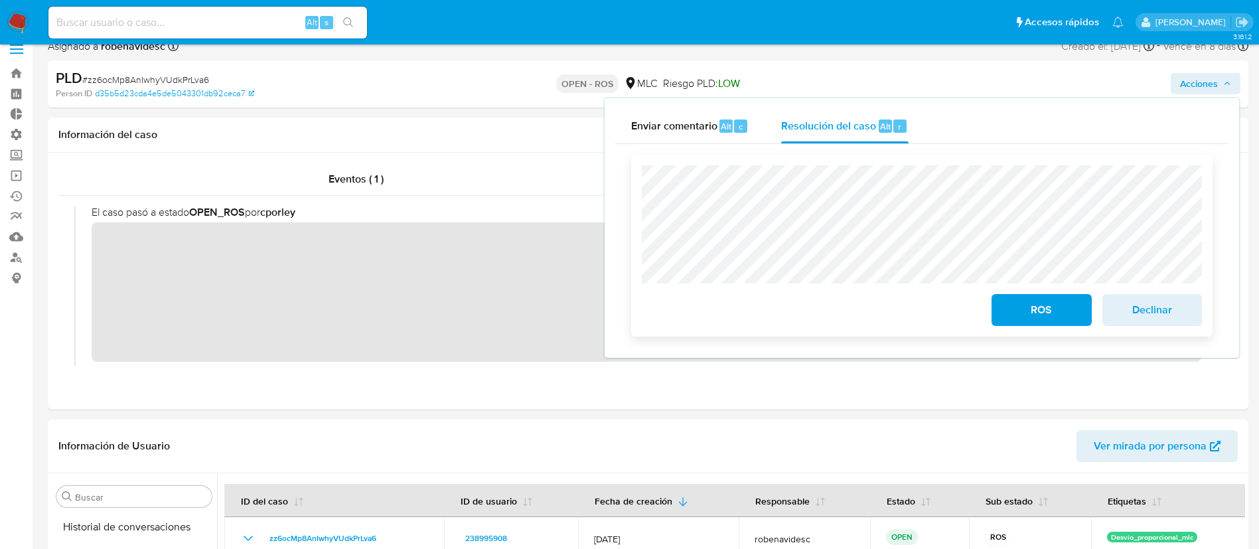
scroll to position [21, 0]
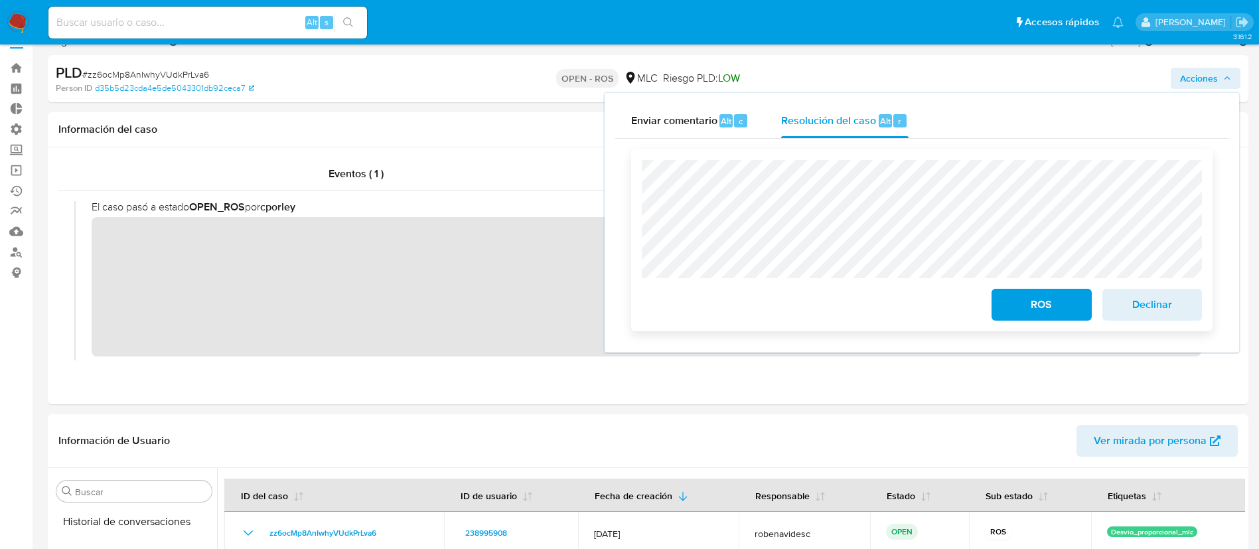
click at [1038, 317] on span "ROS" at bounding box center [1040, 304] width 65 height 29
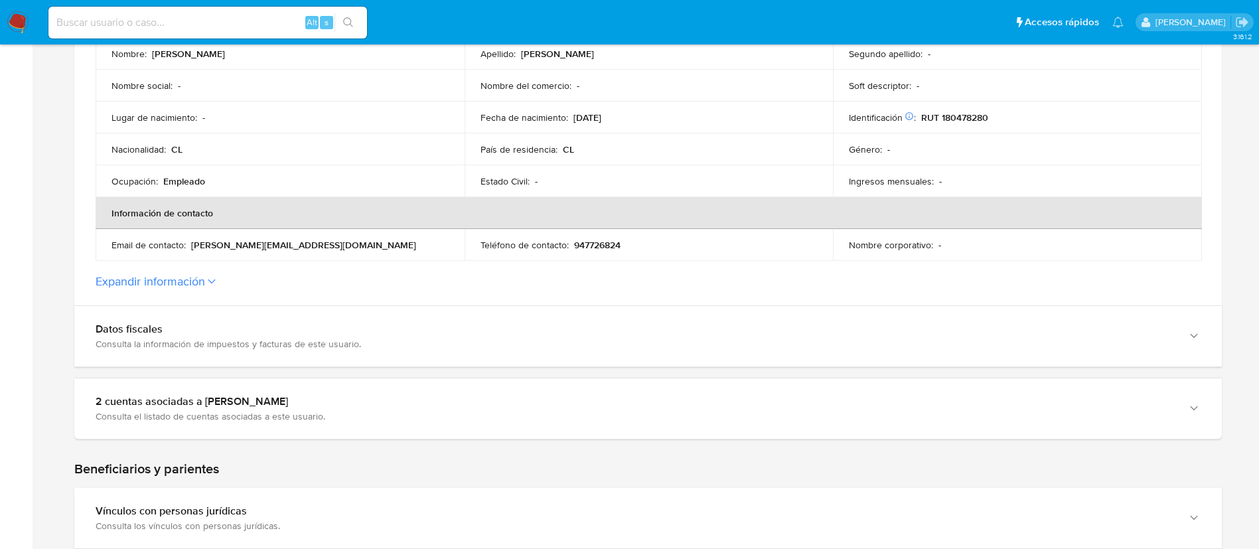
scroll to position [330, 0]
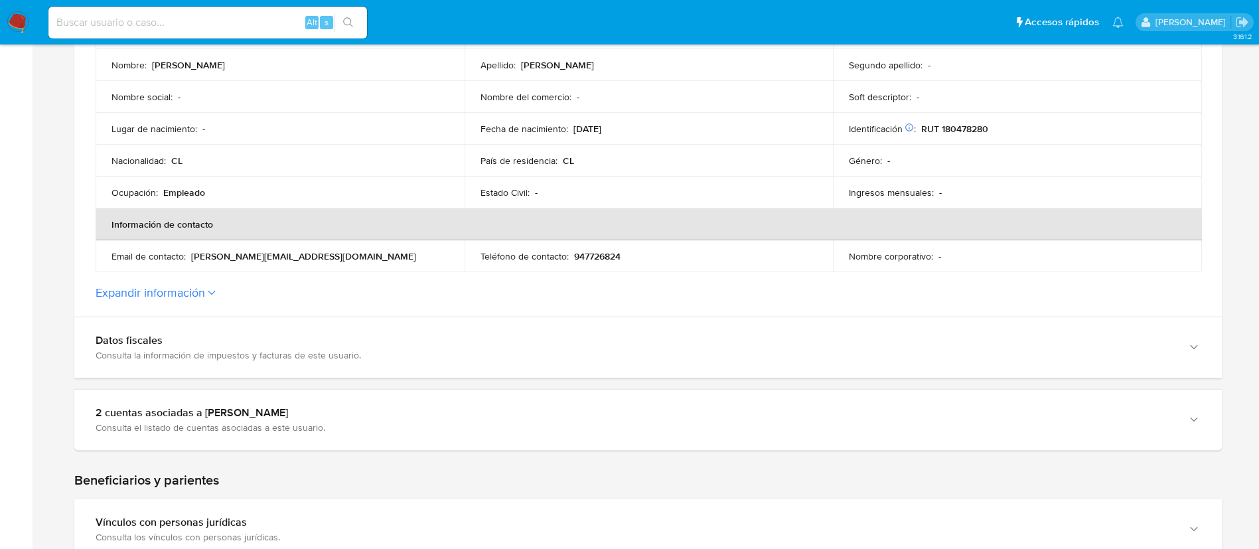
click at [189, 293] on button "Expandir información" at bounding box center [150, 292] width 109 height 15
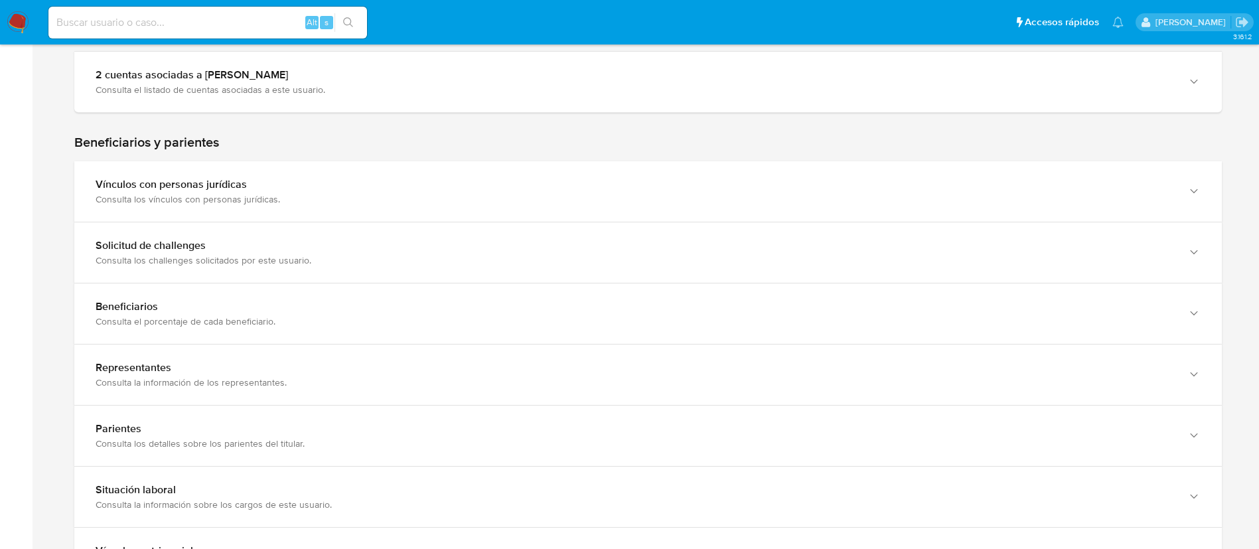
scroll to position [923, 0]
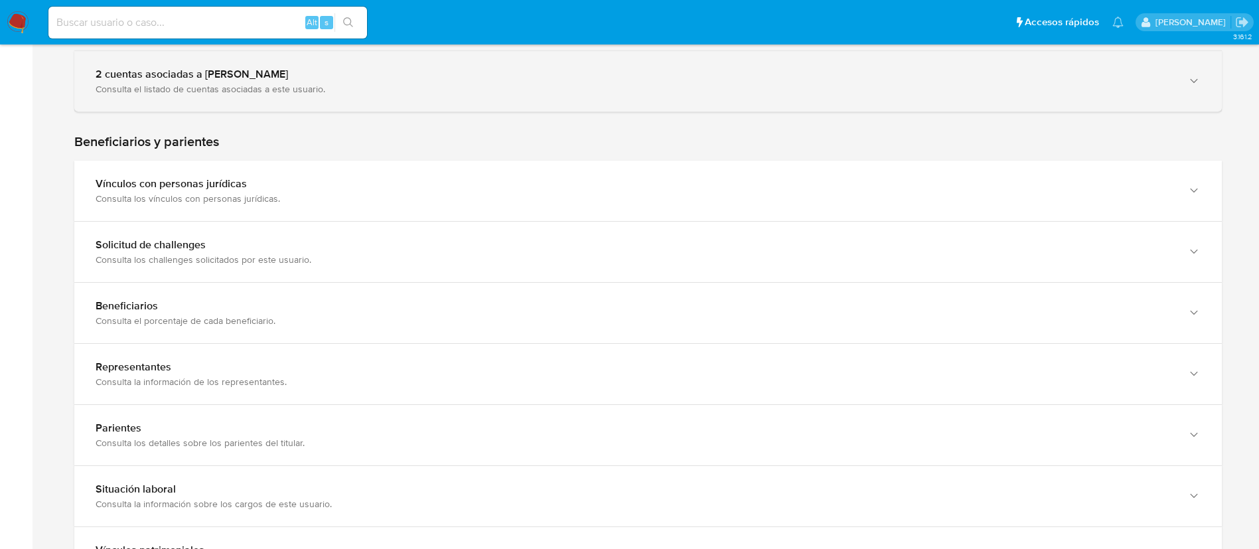
click at [401, 75] on div "2 cuentas asociadas a [PERSON_NAME]" at bounding box center [635, 74] width 1078 height 13
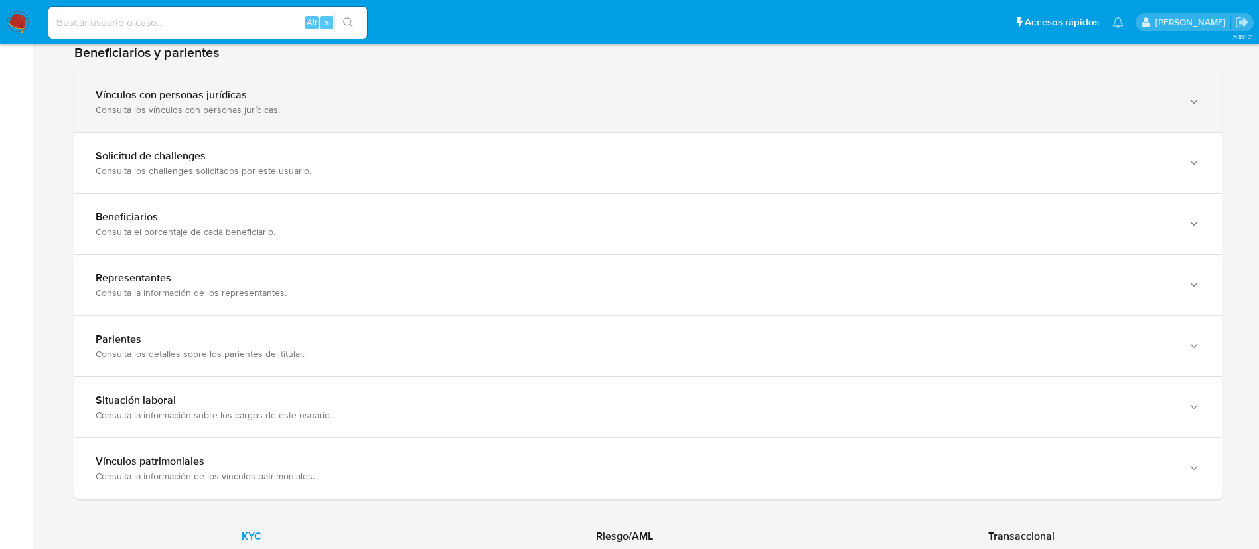
scroll to position [1200, 0]
click at [603, 86] on div "Vínculos con personas jurídicas" at bounding box center [635, 92] width 1078 height 13
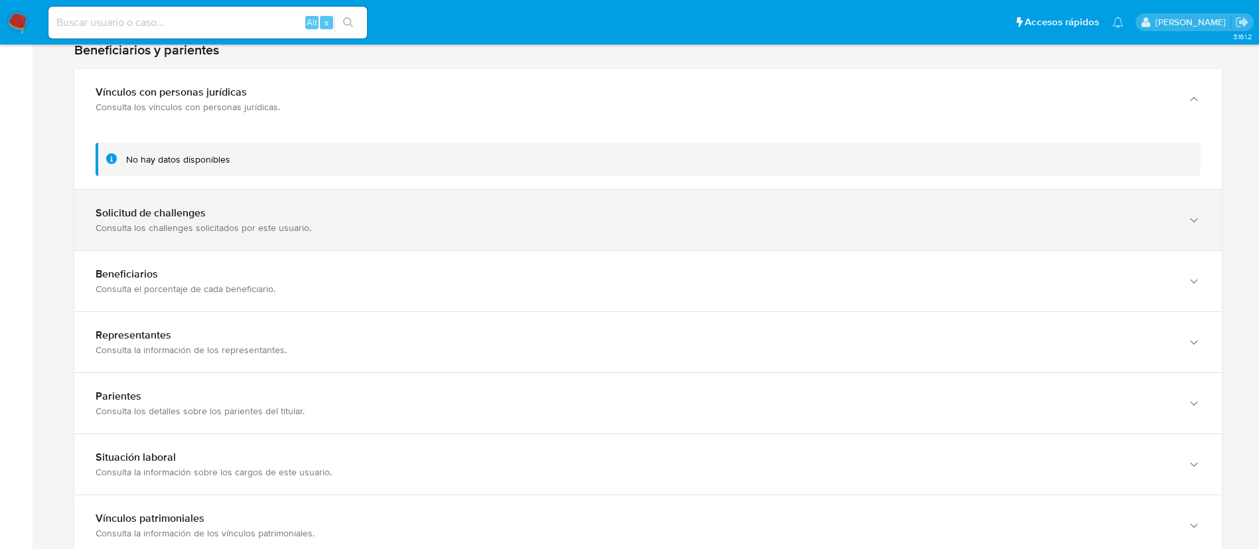
click at [642, 224] on div "Consulta los challenges solicitados por este usuario." at bounding box center [635, 228] width 1078 height 12
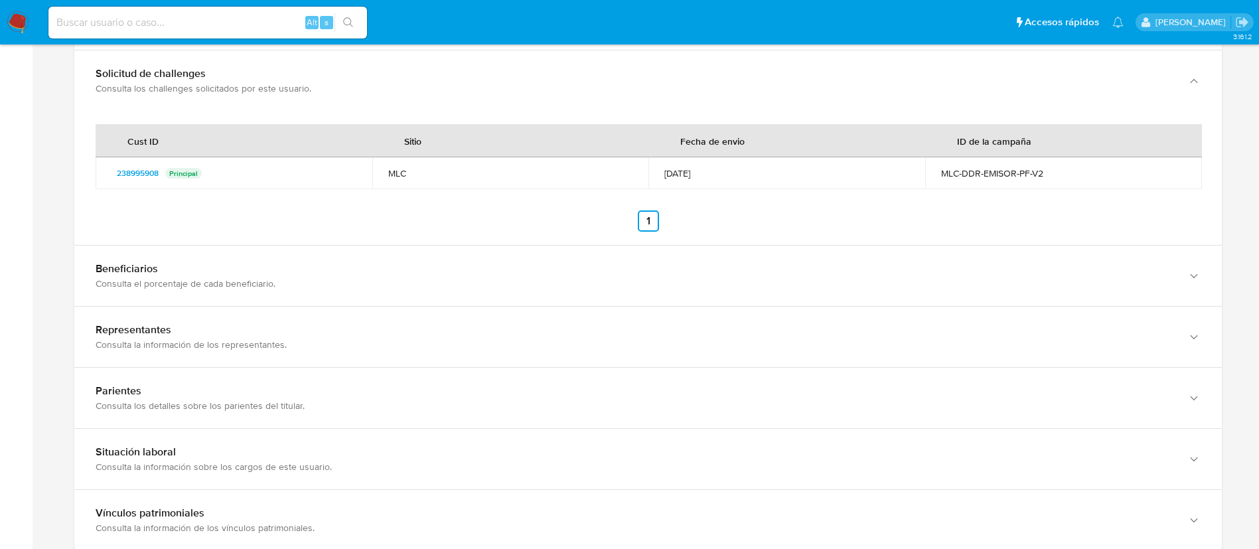
scroll to position [1345, 0]
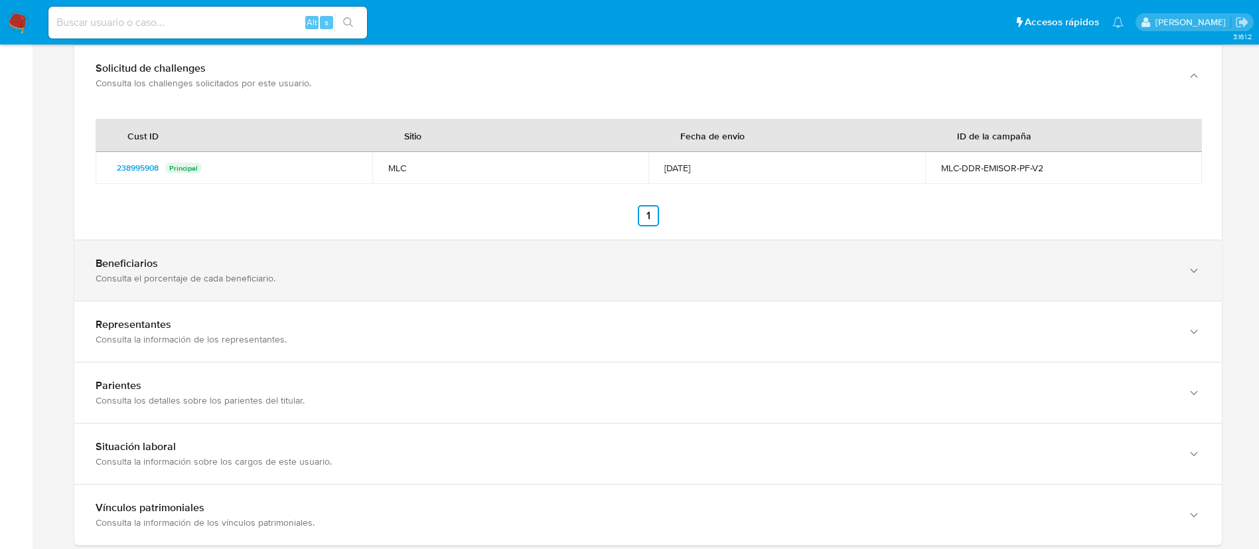
click at [693, 291] on div "Beneficiarios Consulta el porcentaje de cada beneficiario." at bounding box center [647, 270] width 1147 height 60
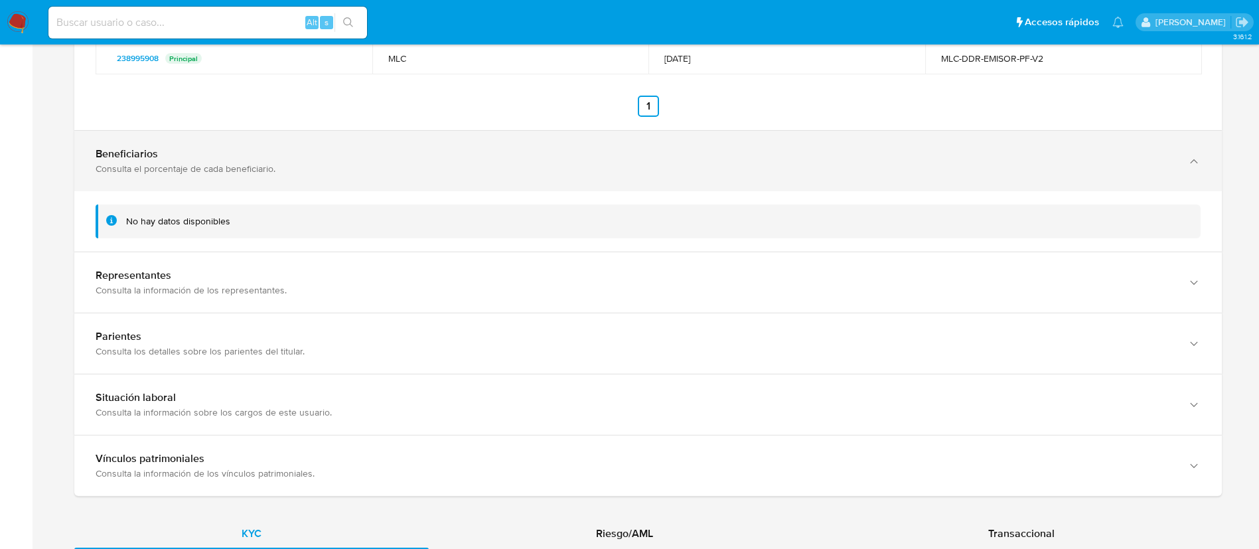
scroll to position [1476, 0]
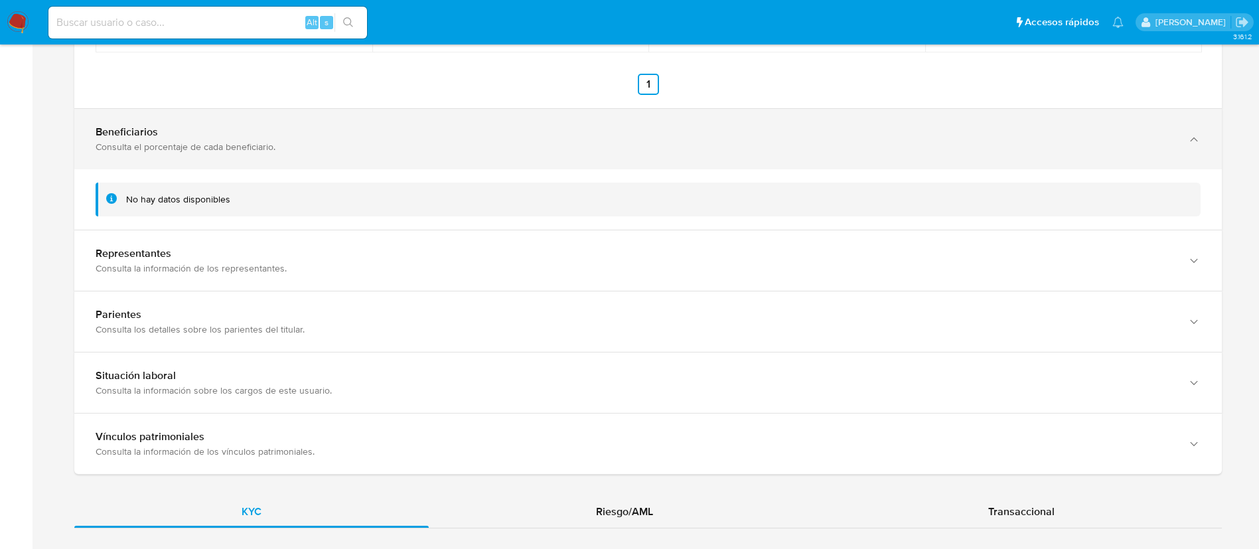
click at [693, 291] on div "Parientes Consulta los detalles sobre los parientes del titular." at bounding box center [647, 321] width 1147 height 60
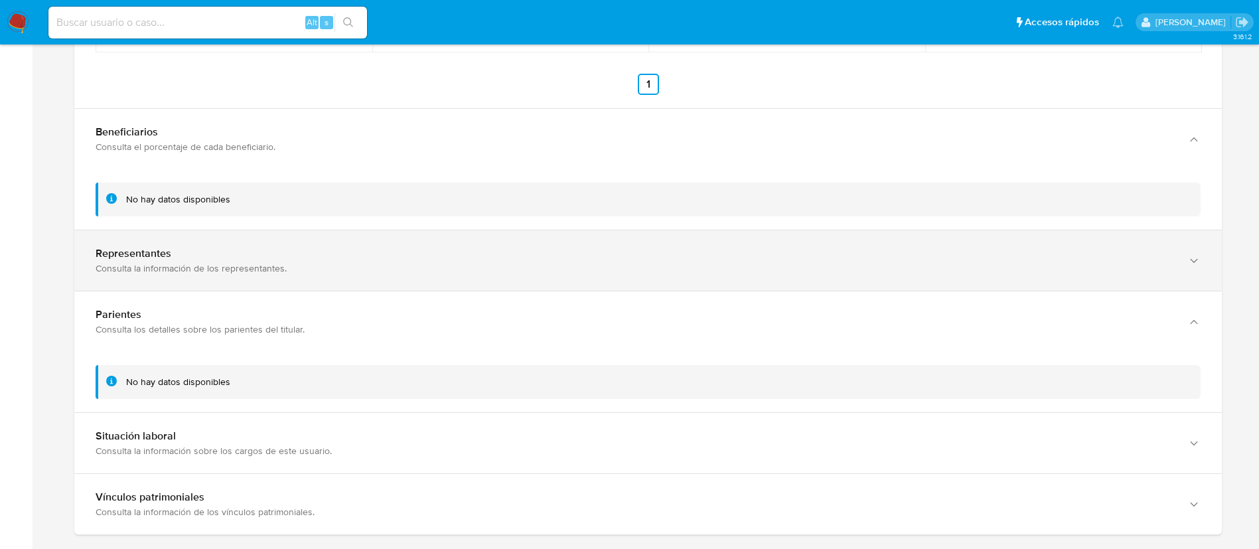
click at [712, 270] on div "Consulta la información de los representantes." at bounding box center [635, 268] width 1078 height 12
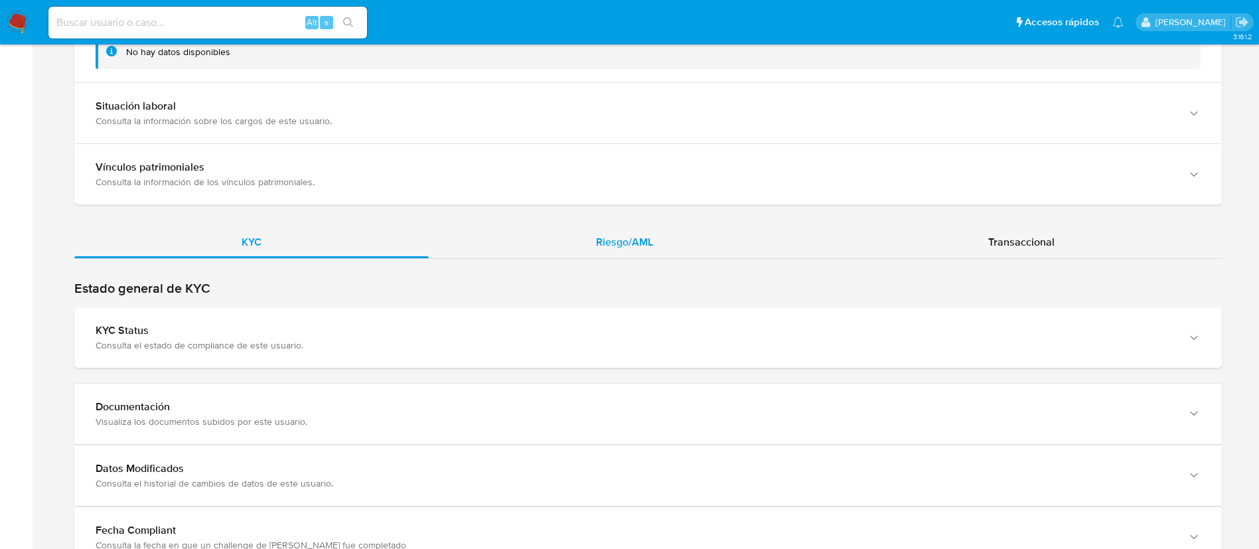
scroll to position [1879, 0]
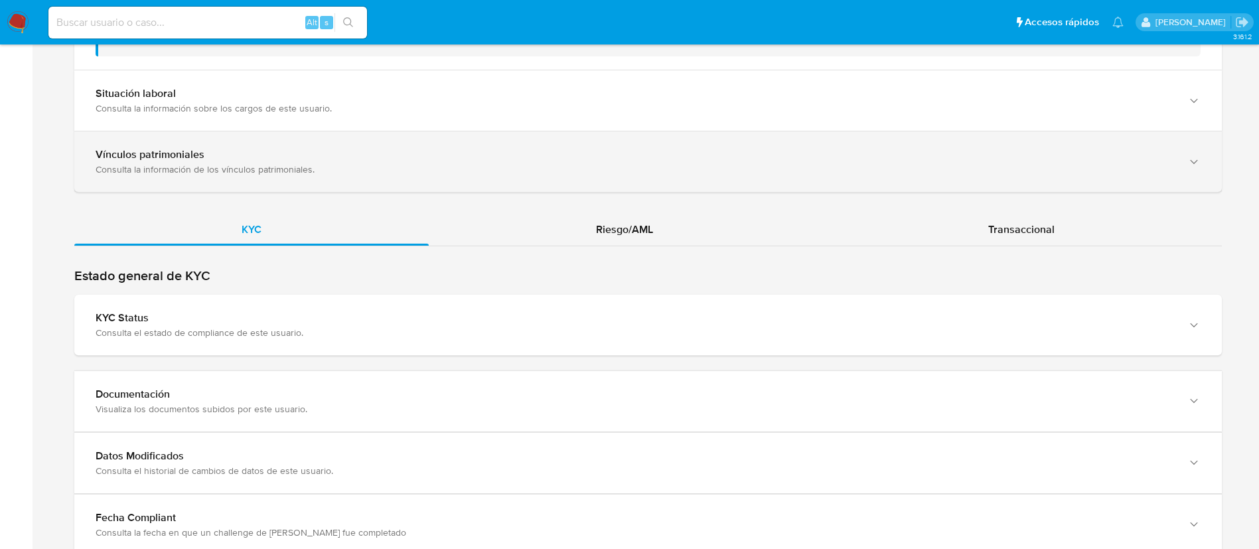
click at [714, 143] on div "Vínculos patrimoniales Consulta la información de los vínculos patrimoniales." at bounding box center [647, 161] width 1147 height 60
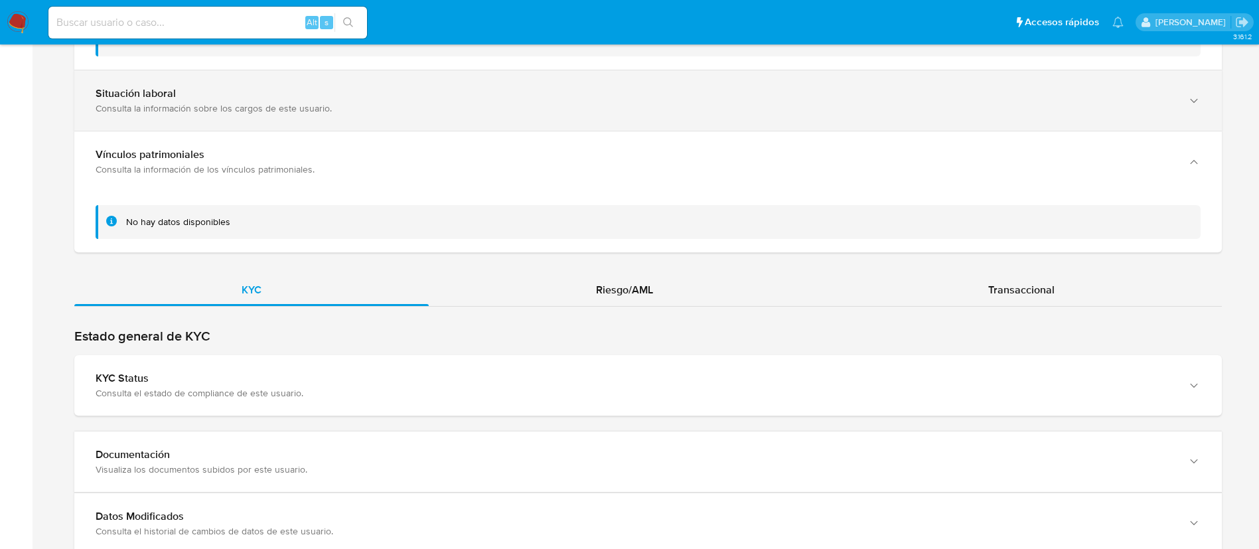
click at [744, 119] on div "Situación laboral Consulta la información sobre los cargos de este usuario." at bounding box center [647, 100] width 1147 height 60
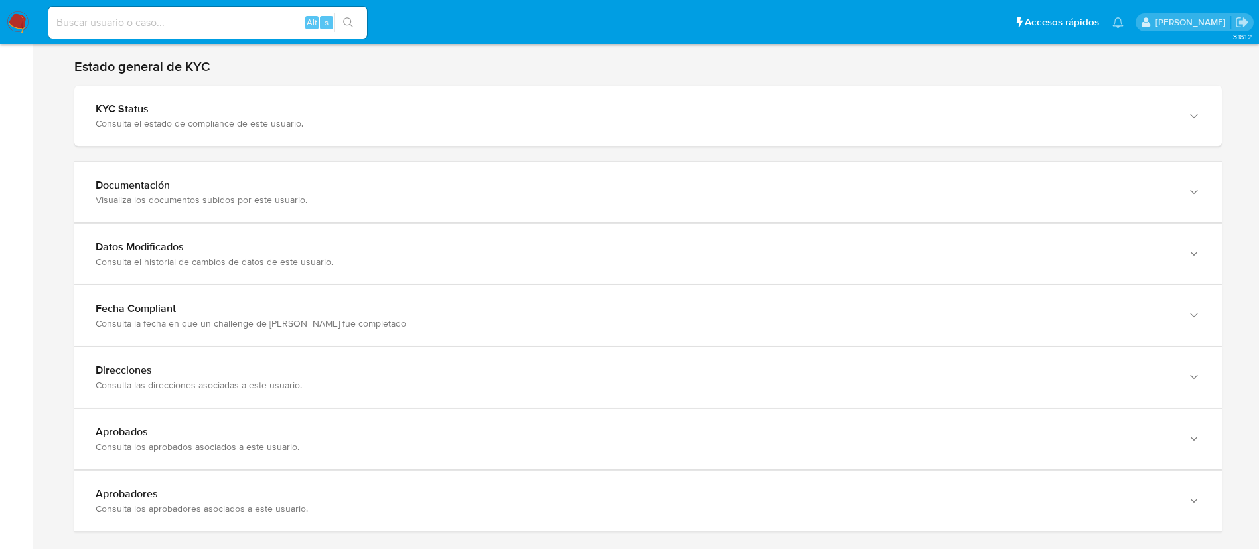
scroll to position [2315, 0]
click at [834, 145] on div "Estado general de KYC KYC Status Consulta el estado de compliance de este usuar…" at bounding box center [647, 292] width 1147 height 473
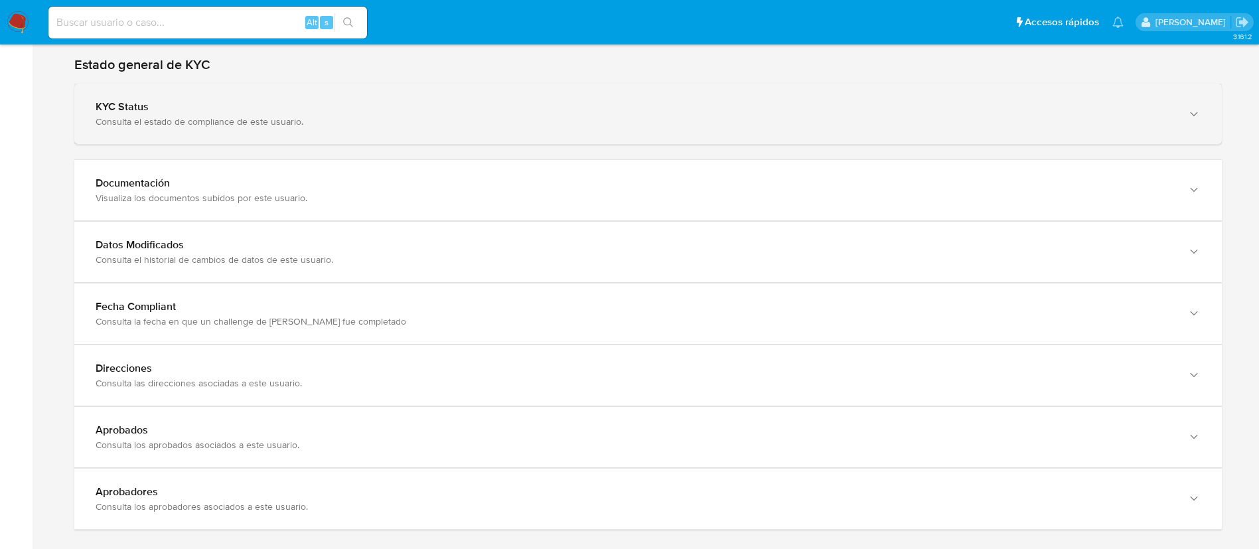
click at [831, 133] on div "KYC Status Consulta el estado de compliance de este usuario." at bounding box center [647, 114] width 1147 height 60
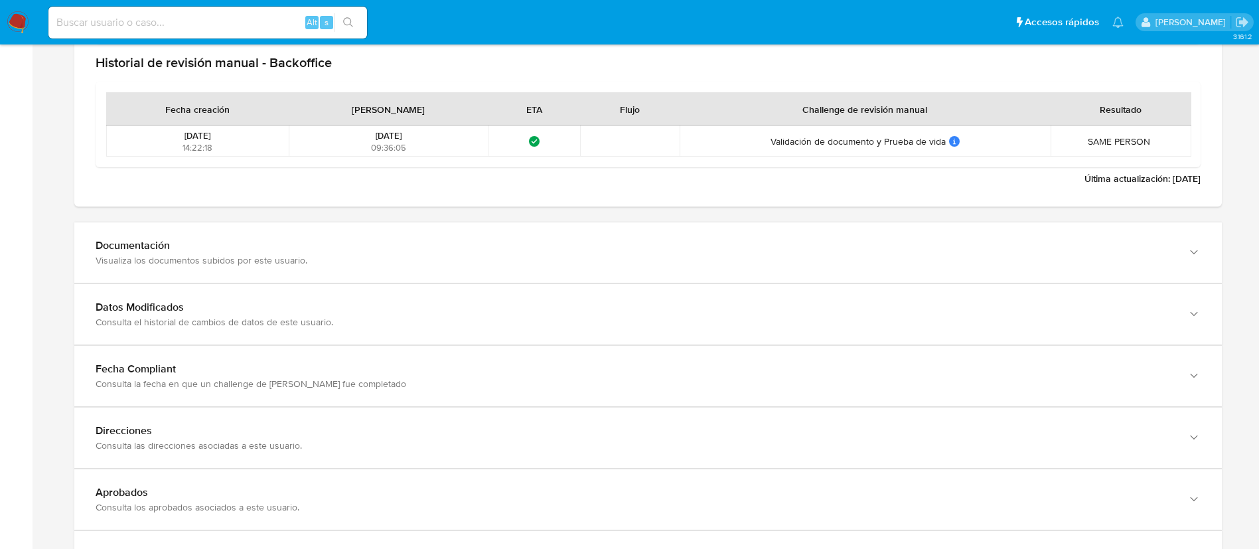
scroll to position [2780, 0]
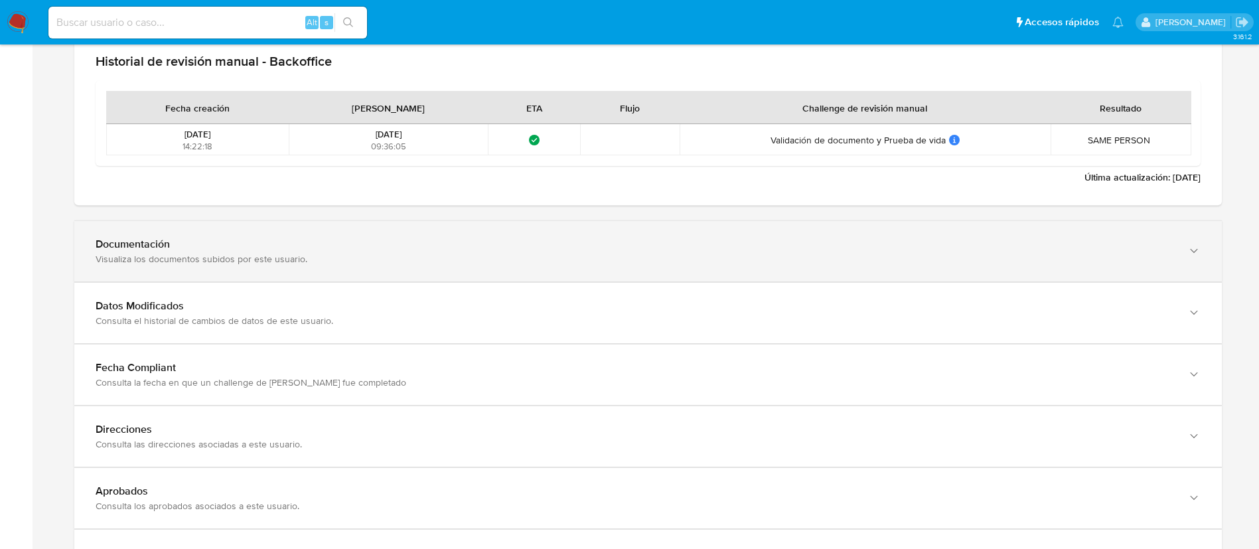
click at [823, 255] on div "Visualiza los documentos subidos por este usuario." at bounding box center [635, 259] width 1078 height 12
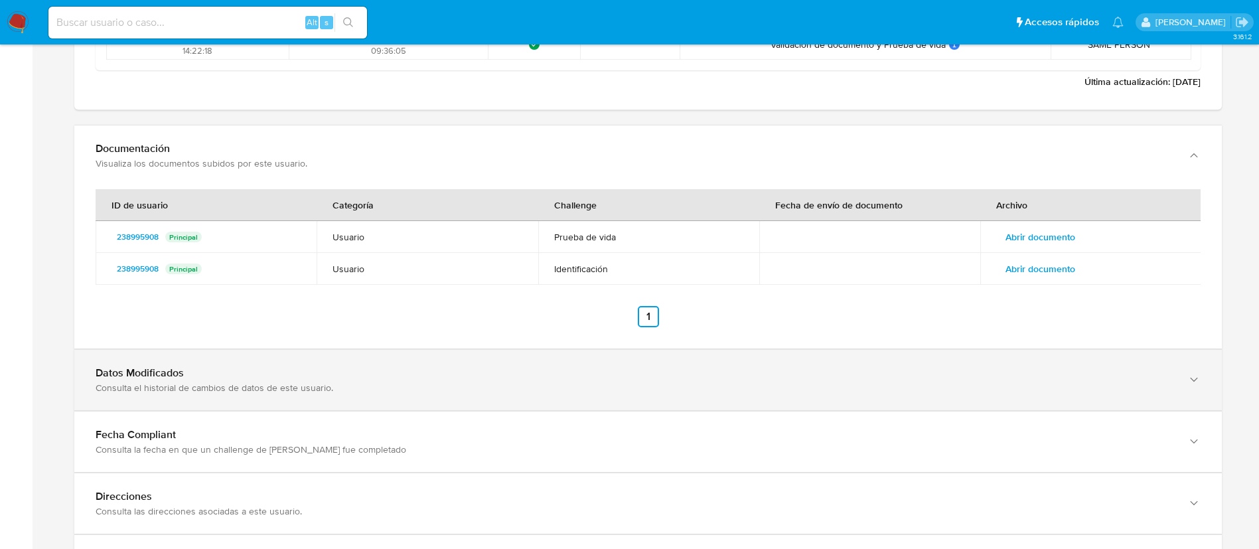
click at [837, 357] on div "Datos Modificados Consulta el historial de cambios de datos de este usuario." at bounding box center [647, 380] width 1147 height 60
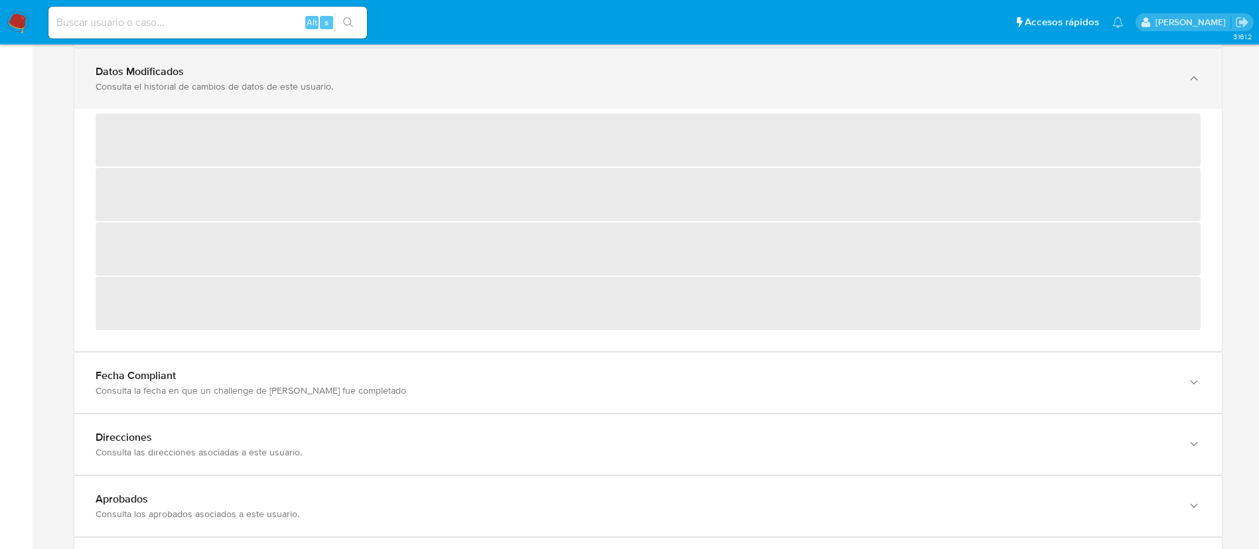
scroll to position [3188, 0]
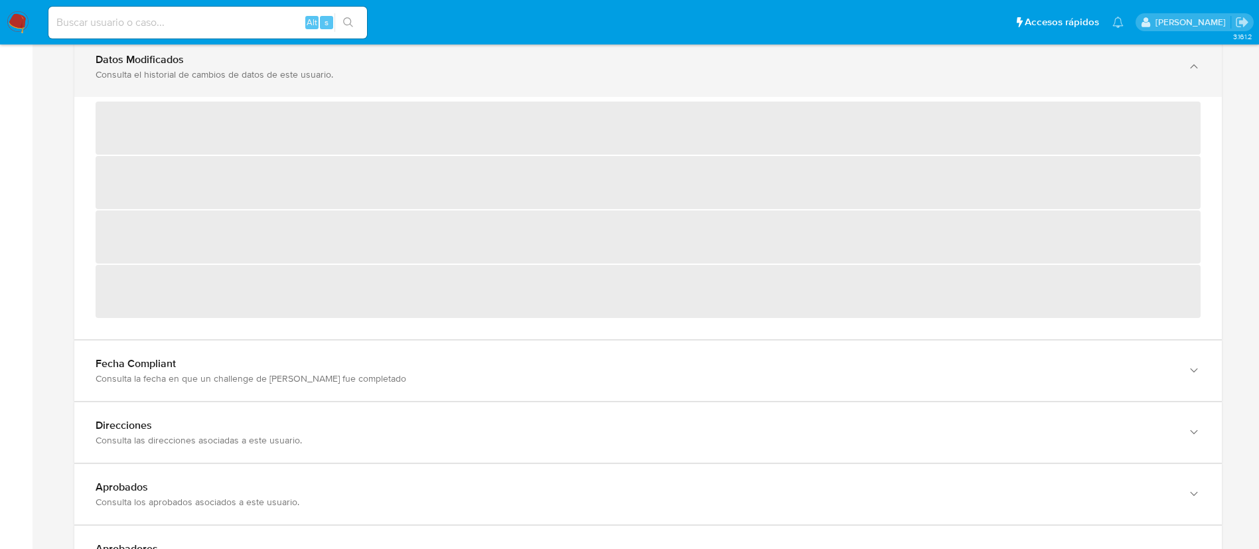
click at [837, 357] on div "Fecha Compliant" at bounding box center [635, 363] width 1078 height 13
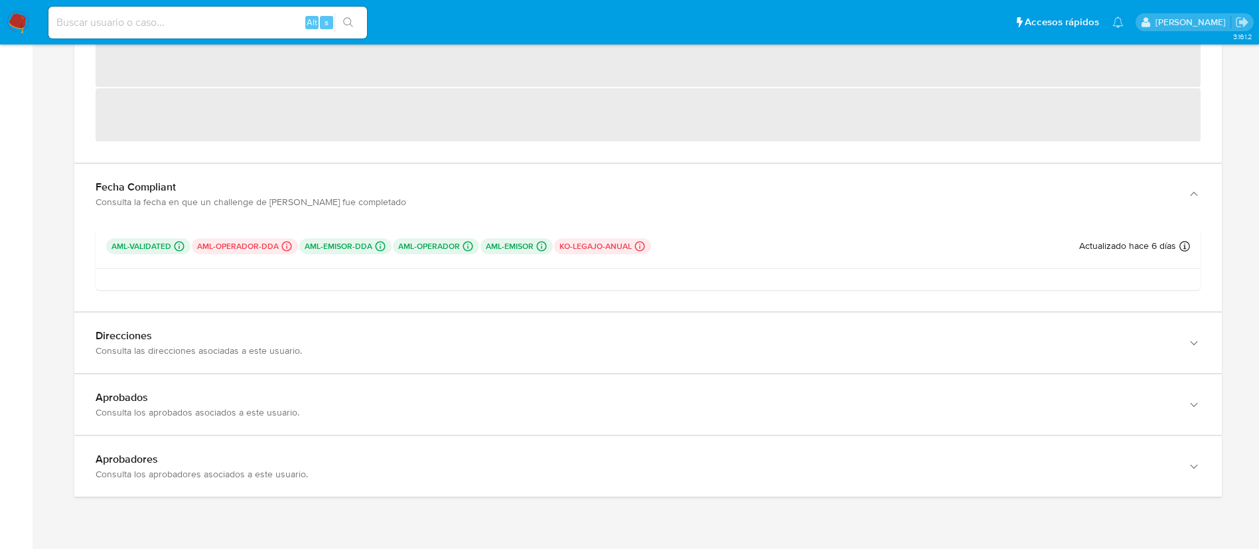
scroll to position [3401, 0]
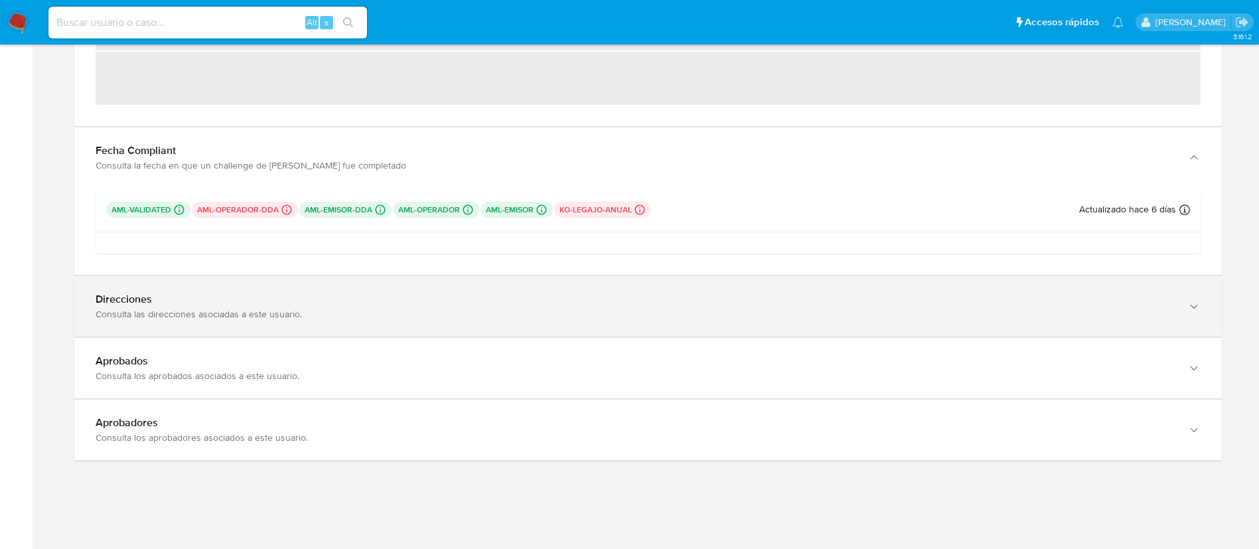
click at [835, 301] on div "Direcciones" at bounding box center [635, 299] width 1078 height 13
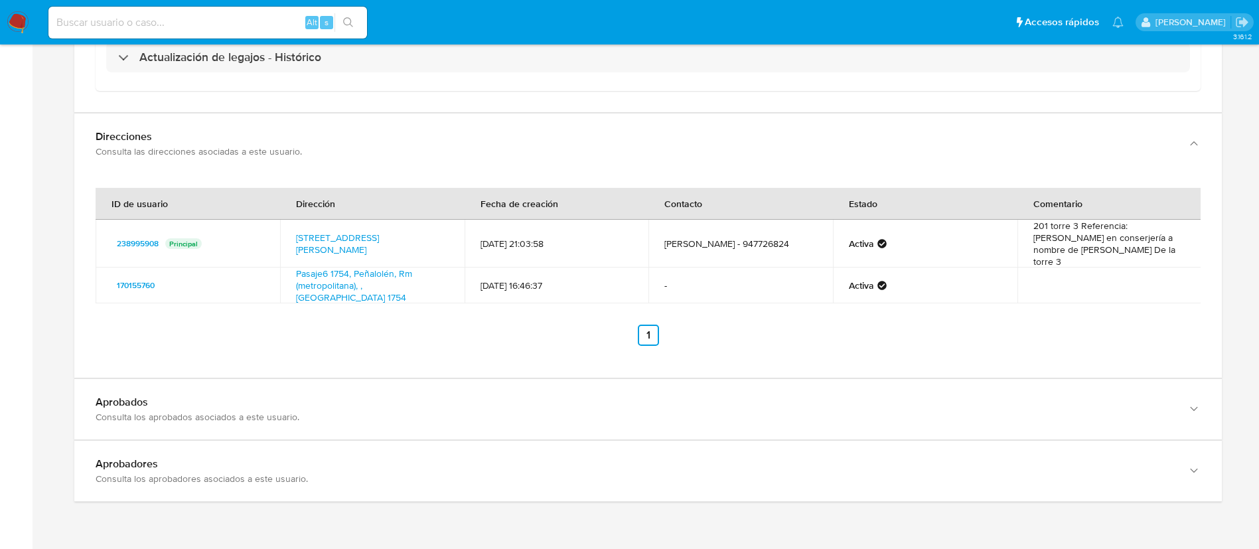
scroll to position [3837, 0]
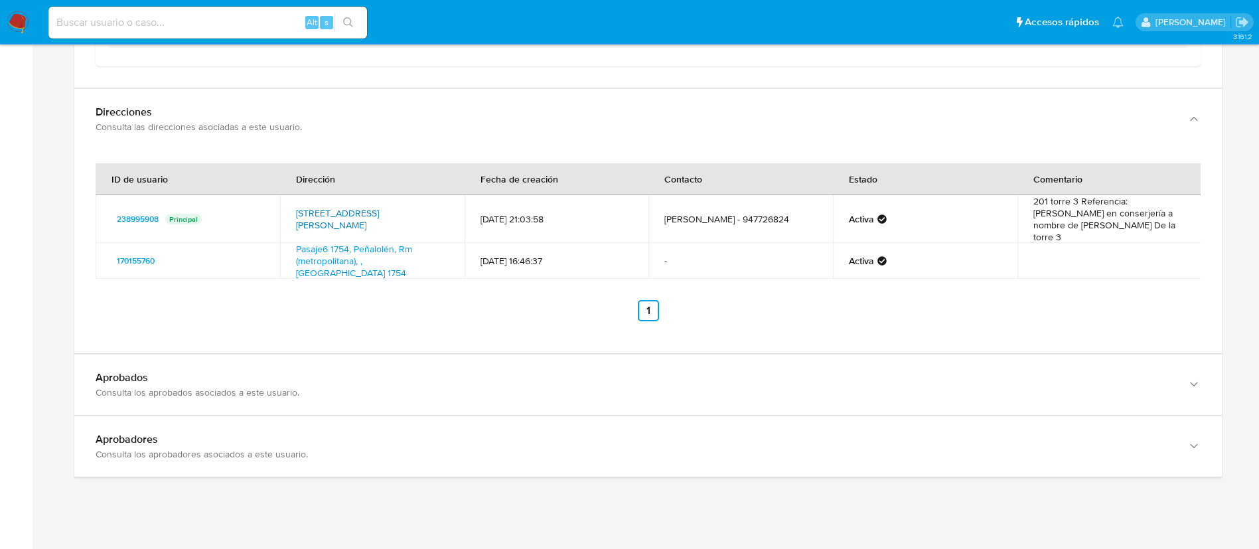
click at [379, 215] on link "Avenida San Luis De Macul 4355, Peñalolén, Rm (metropolitana), , Chile 4355" at bounding box center [337, 218] width 83 height 25
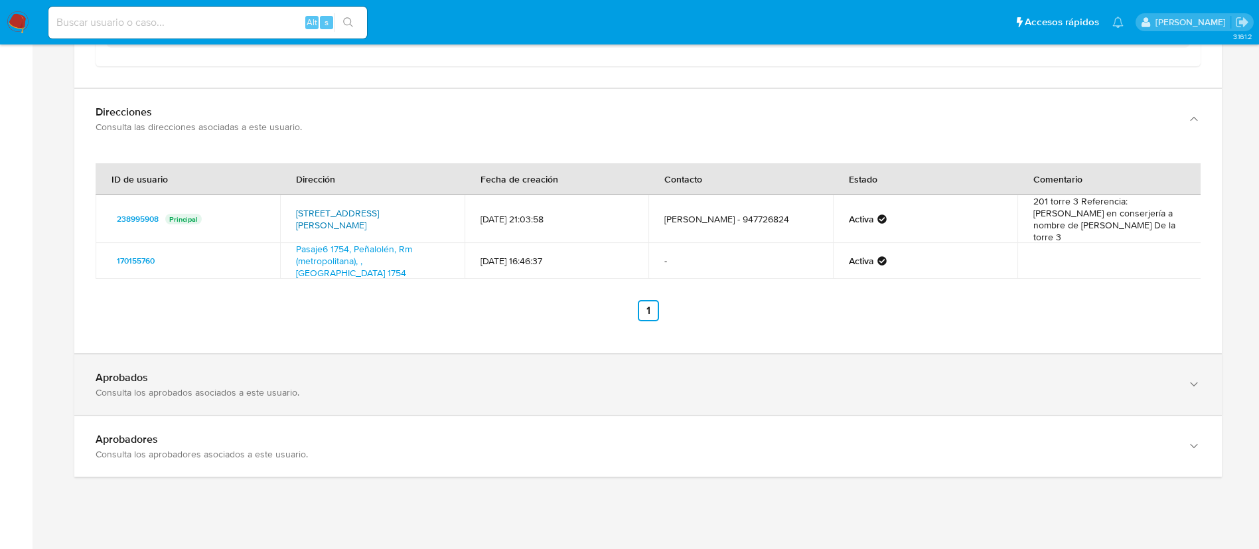
click at [430, 386] on div "Consulta los aprobados asociados a este usuario." at bounding box center [635, 392] width 1078 height 12
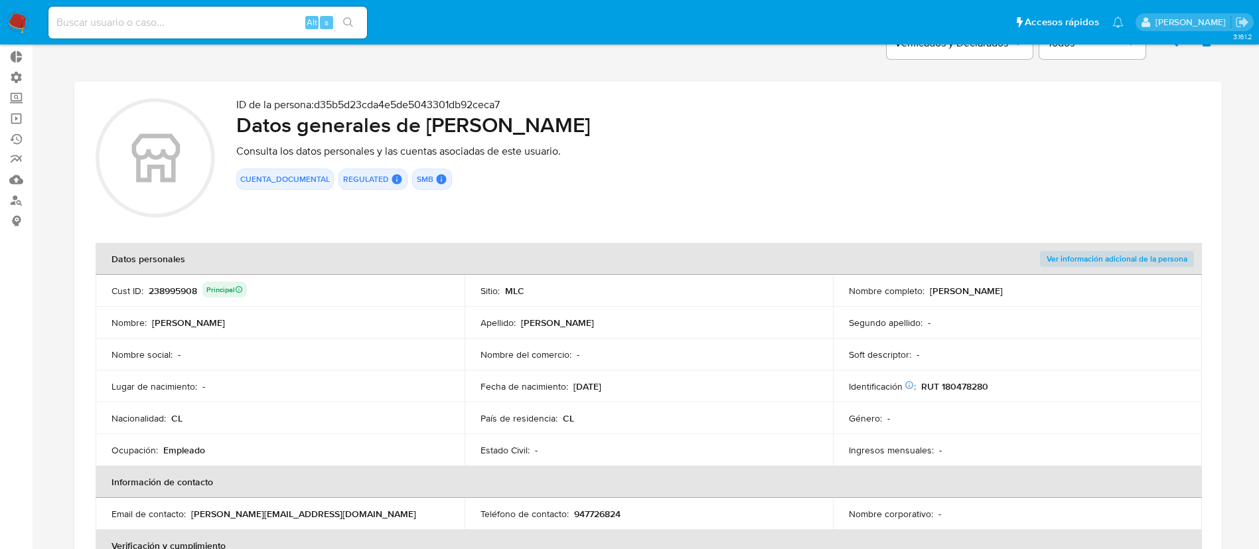
scroll to position [0, 0]
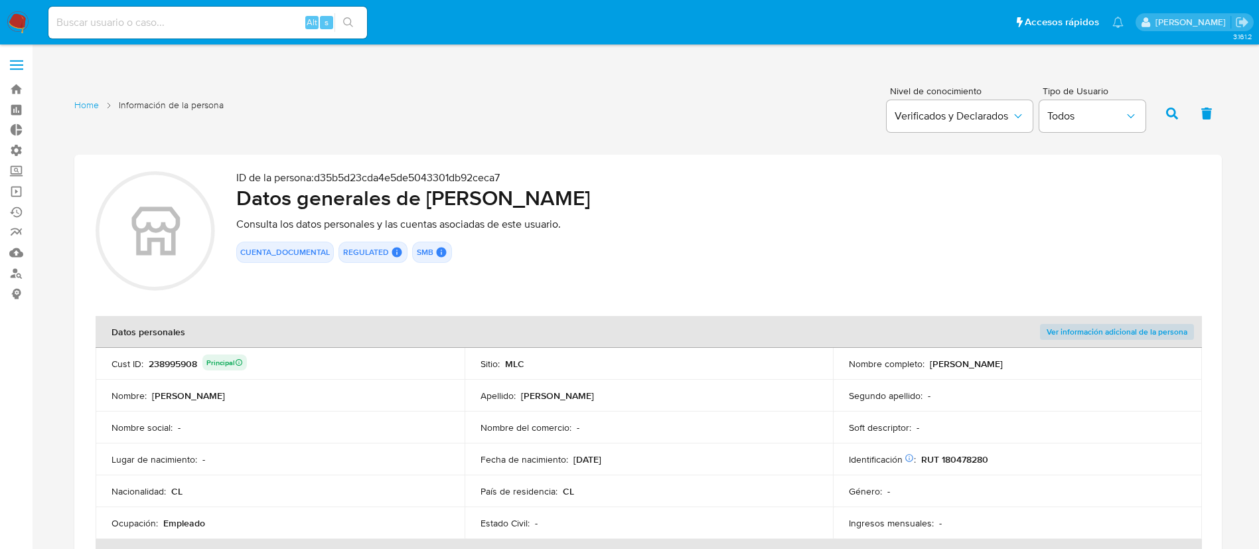
click at [687, 292] on div "ID de la persona : d35b5d23cda4e5de5043301db92ceca7 Datos generales de Francisc…" at bounding box center [718, 232] width 964 height 123
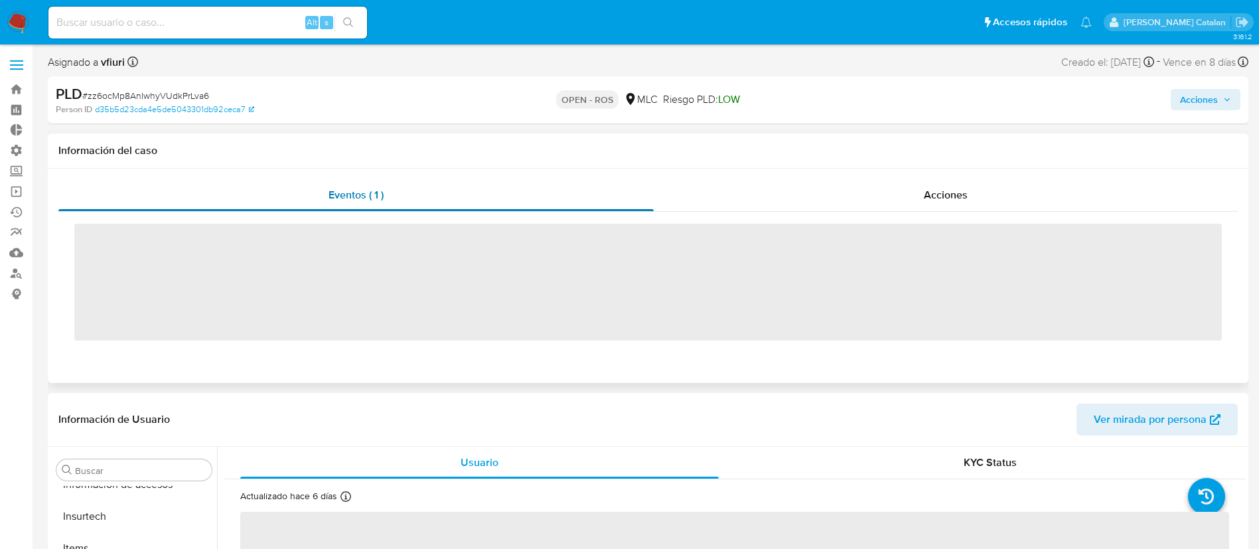
scroll to position [624, 0]
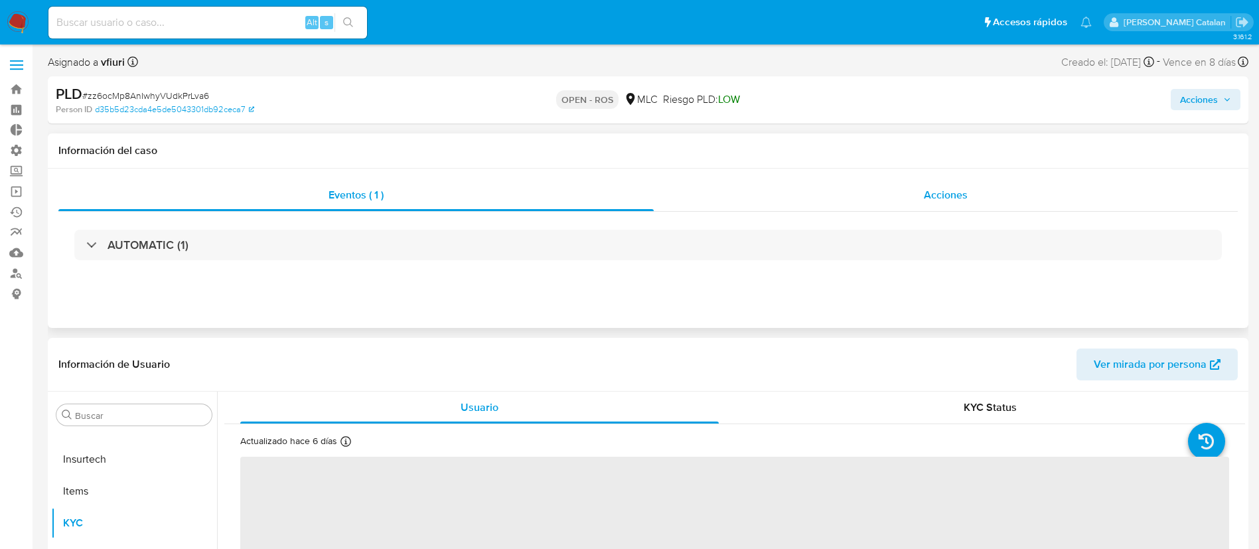
select select "10"
click at [918, 194] on div "Acciones" at bounding box center [945, 195] width 584 height 32
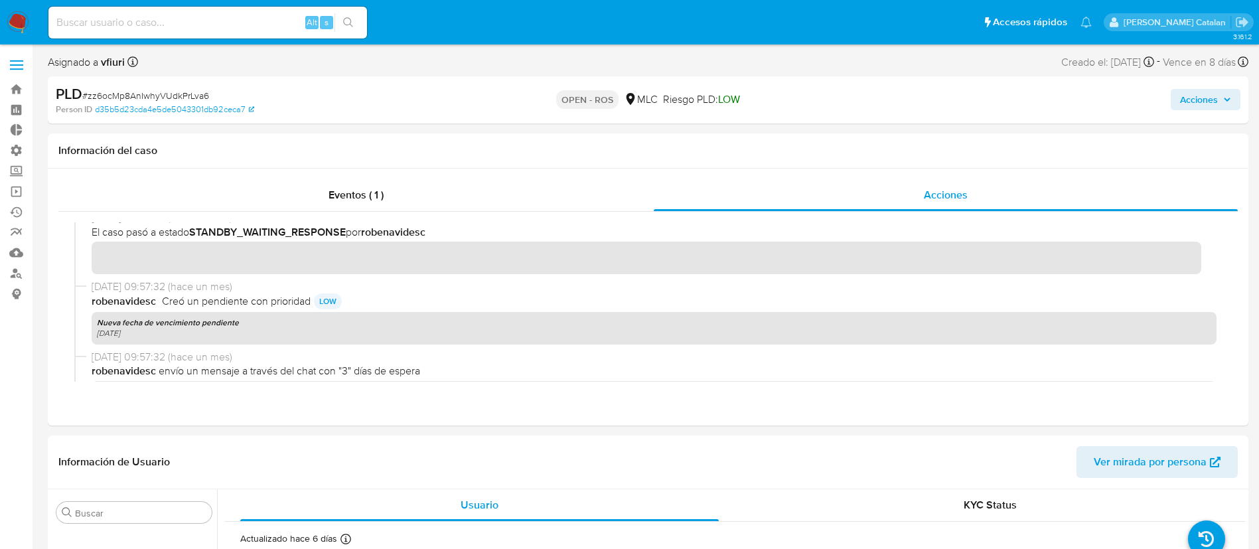
scroll to position [996, 0]
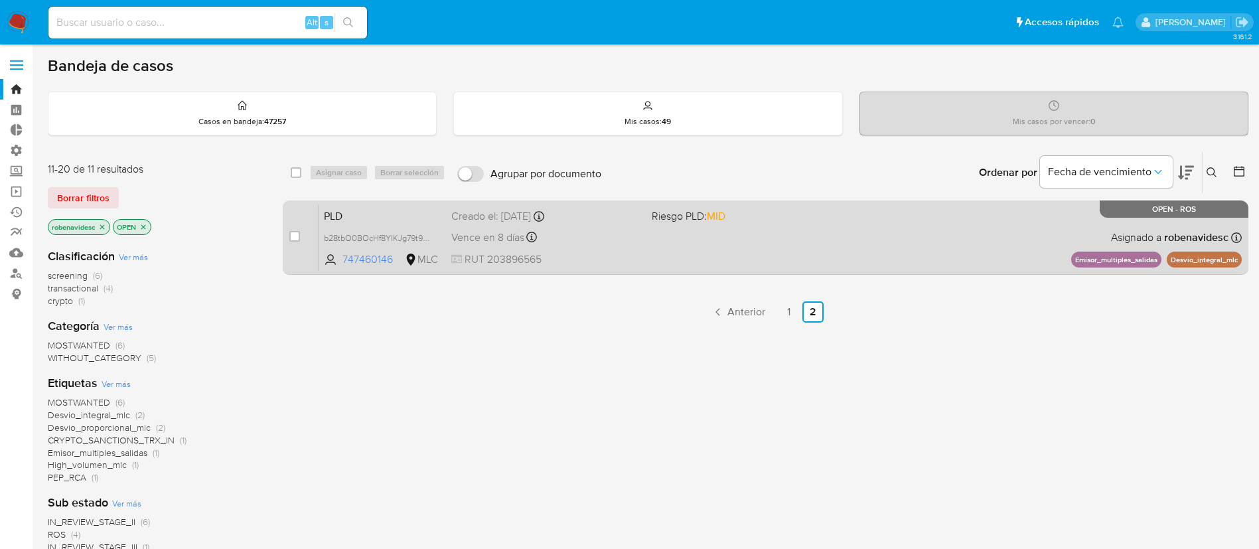
click at [707, 215] on span "Riesgo PLD: MID" at bounding box center [688, 215] width 74 height 15
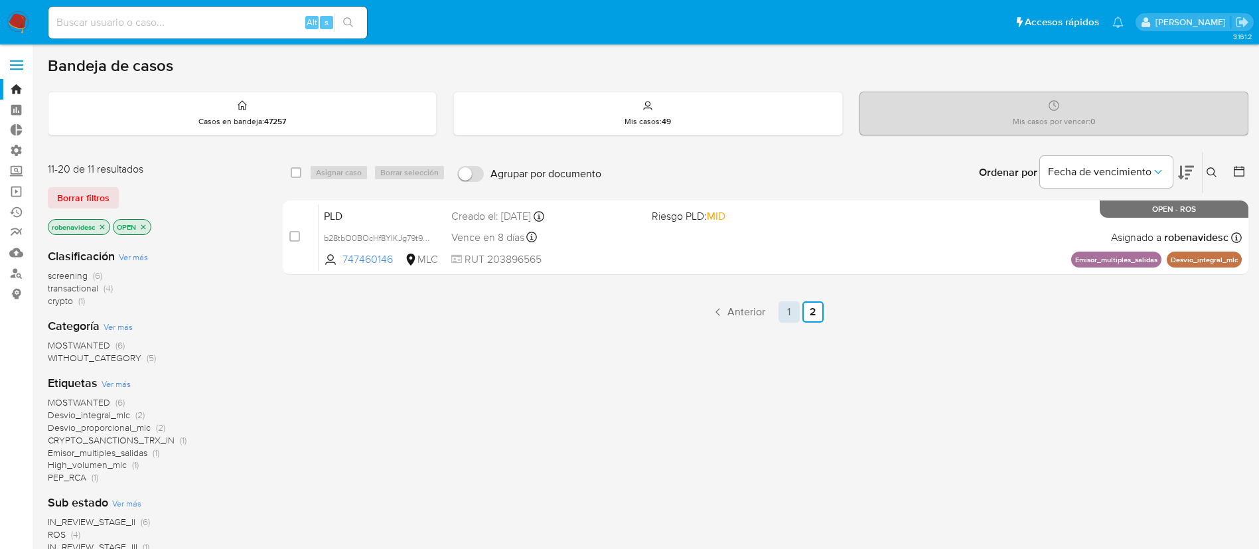
click at [792, 314] on link "1" at bounding box center [788, 311] width 21 height 21
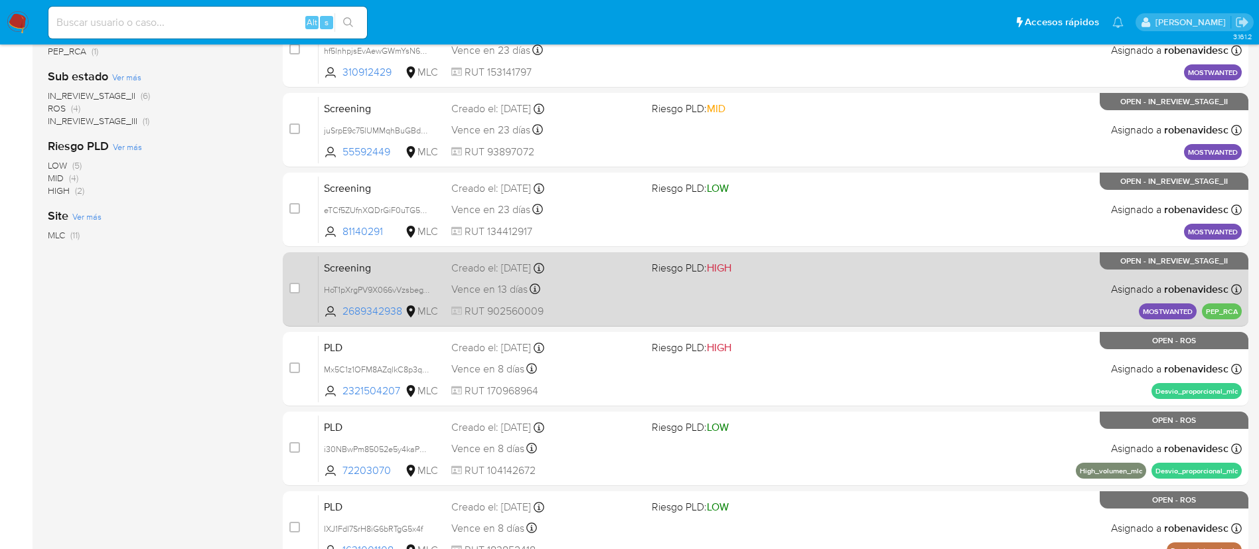
scroll to position [429, 0]
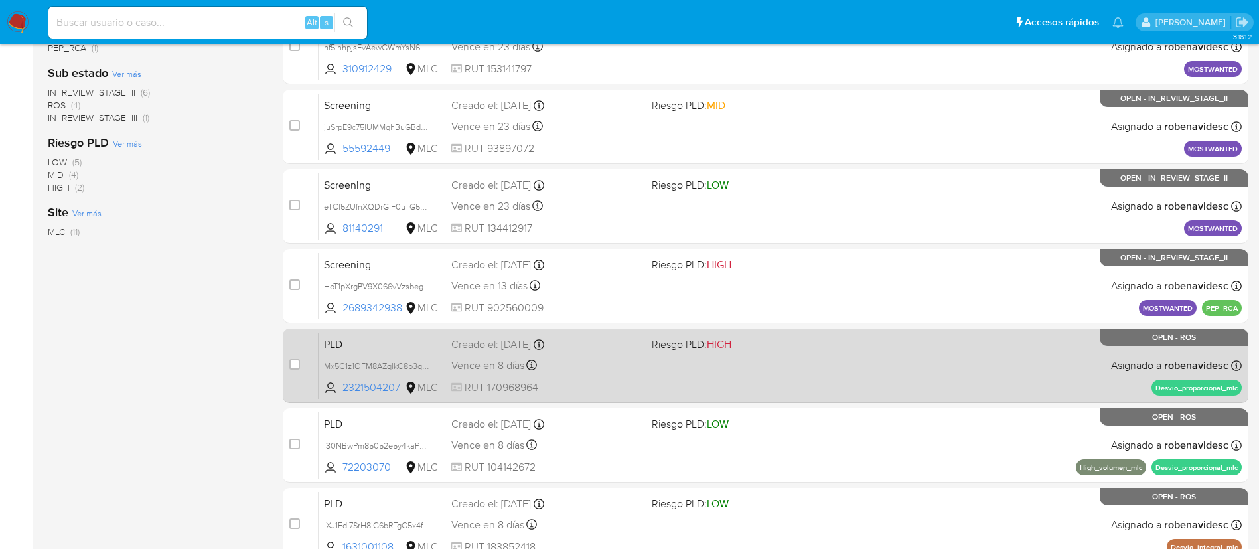
click at [797, 394] on div "PLD Mx5C1z1OFM8AZqlkC8p3qlTR 2321504207 MLC Riesgo PLD: HIGH Creado el: [DATE] …" at bounding box center [779, 365] width 923 height 67
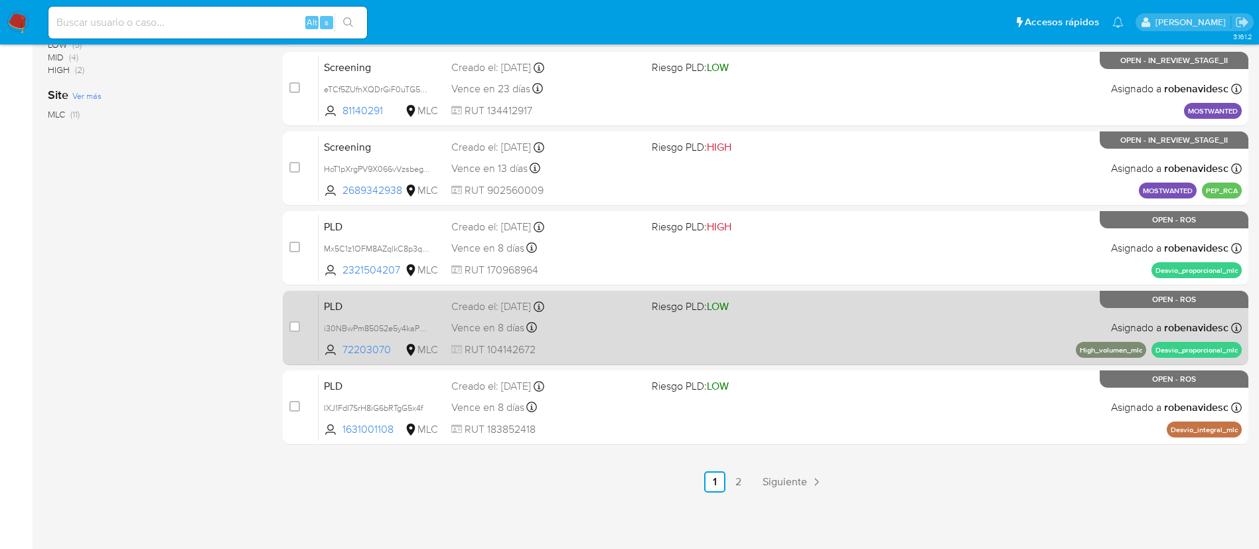
click at [764, 336] on div "PLD i30NBwPm85052e5y4kaPX1g8 72203070 MLC Riesgo PLD: LOW Creado el: [DATE] Cre…" at bounding box center [779, 327] width 923 height 67
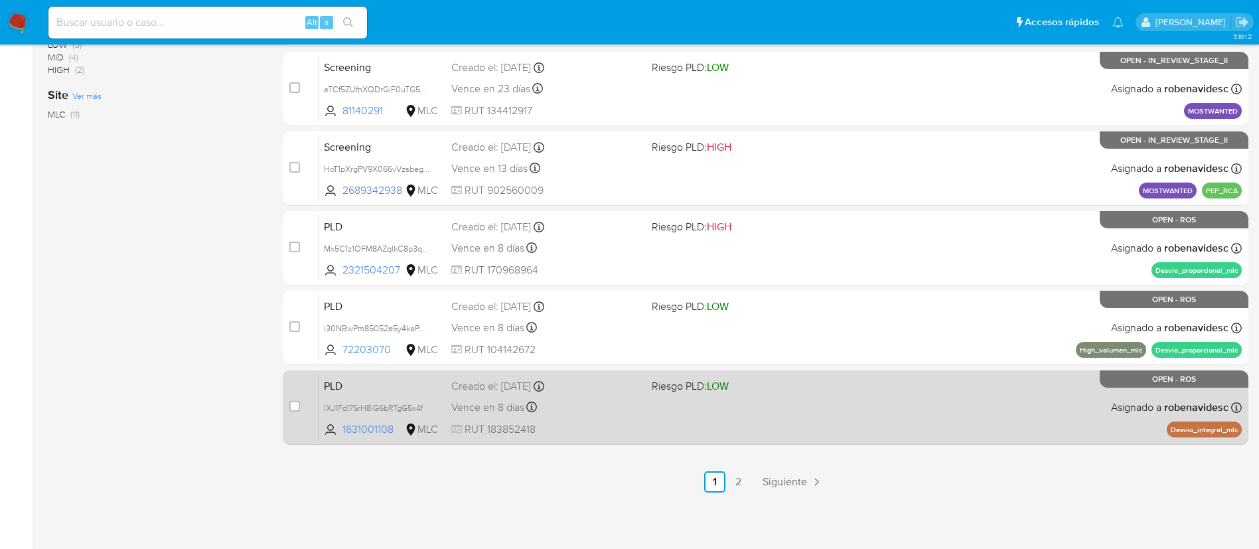
click at [716, 406] on span at bounding box center [746, 406] width 190 height 3
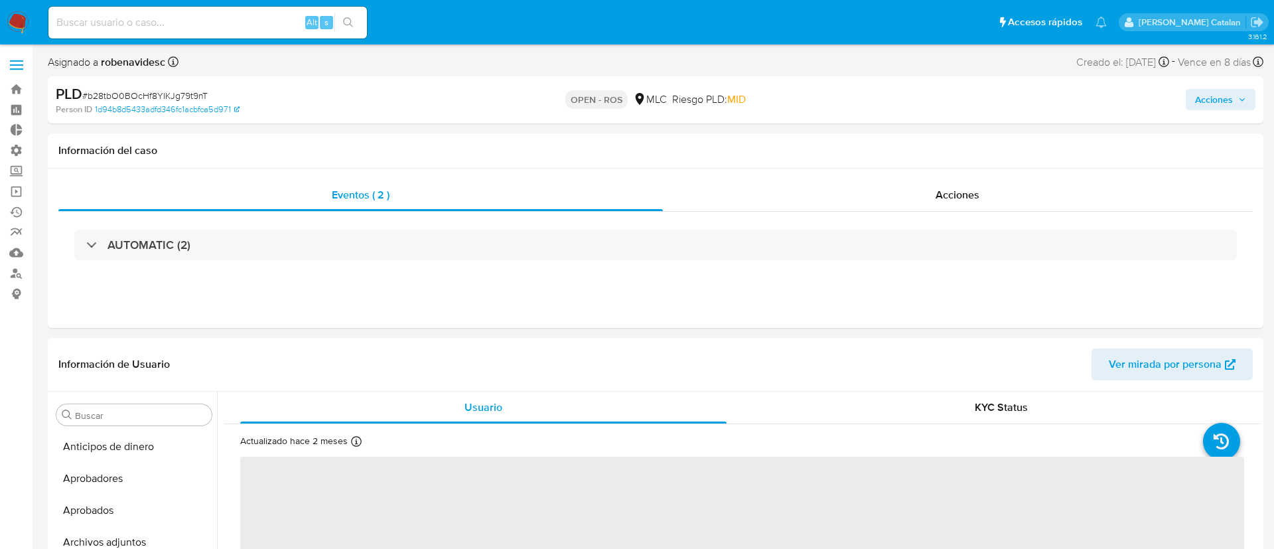
select select "10"
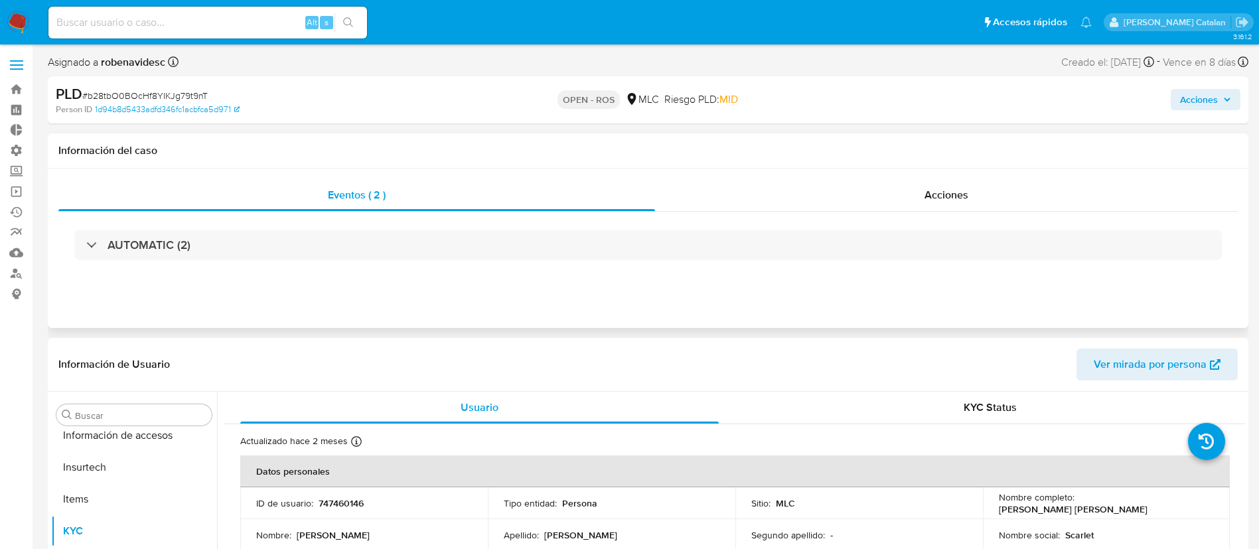
scroll to position [624, 0]
click at [928, 197] on span "Acciones" at bounding box center [946, 194] width 44 height 15
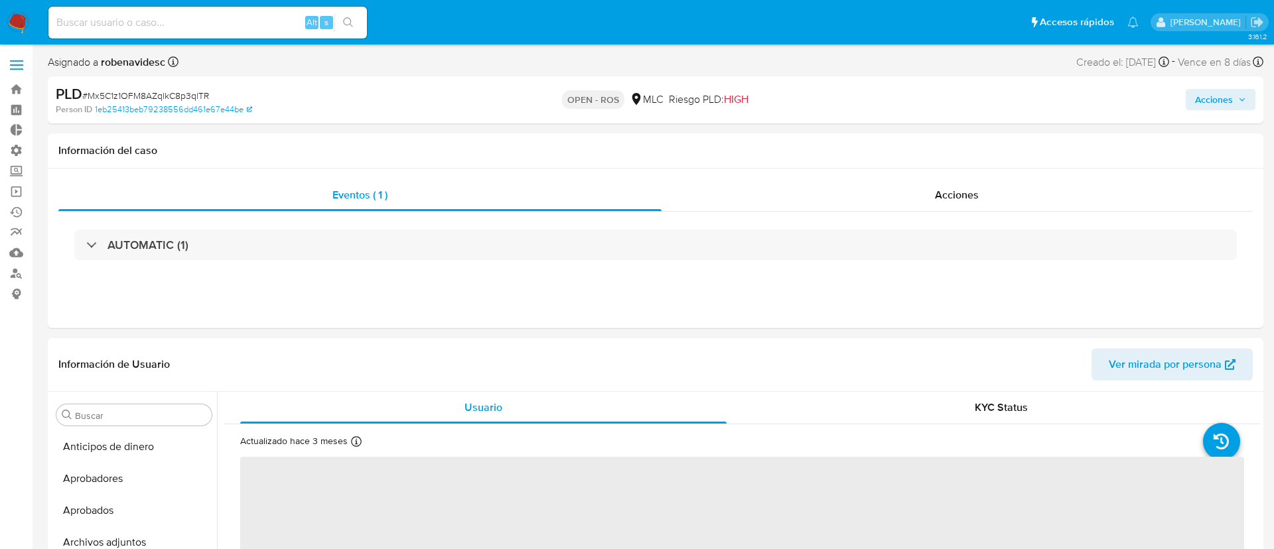
select select "10"
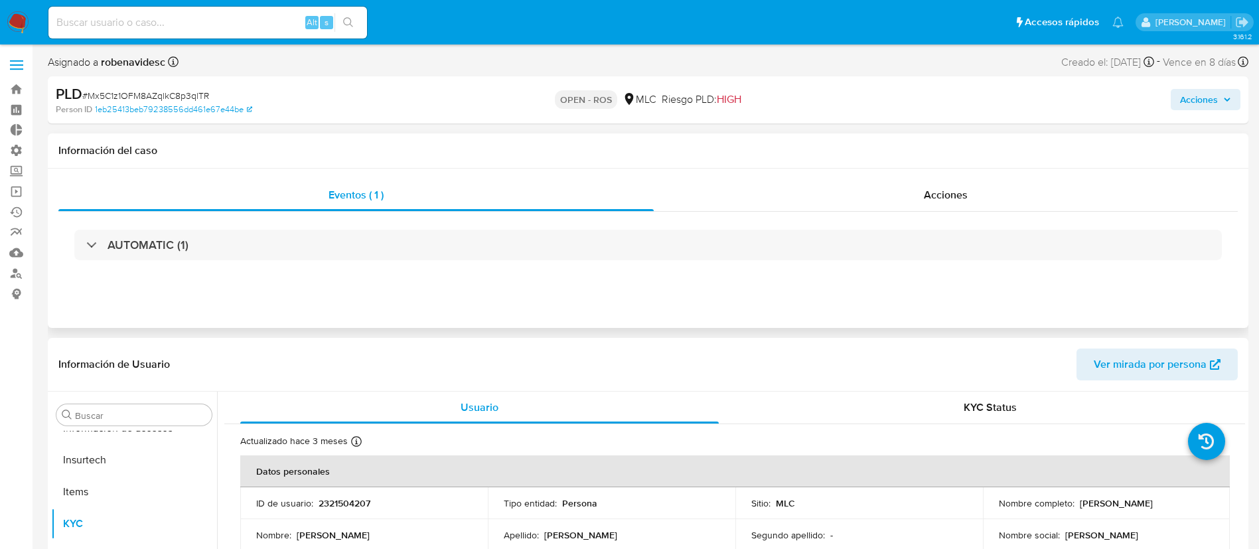
scroll to position [624, 0]
click at [940, 192] on span "Acciones" at bounding box center [945, 194] width 44 height 15
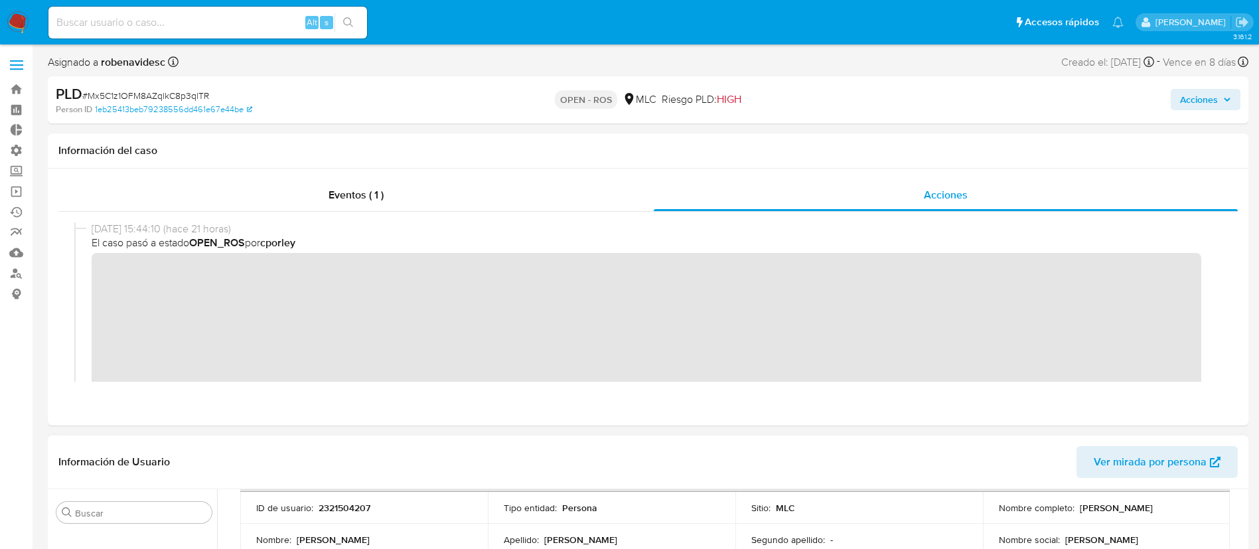
scroll to position [101, 0]
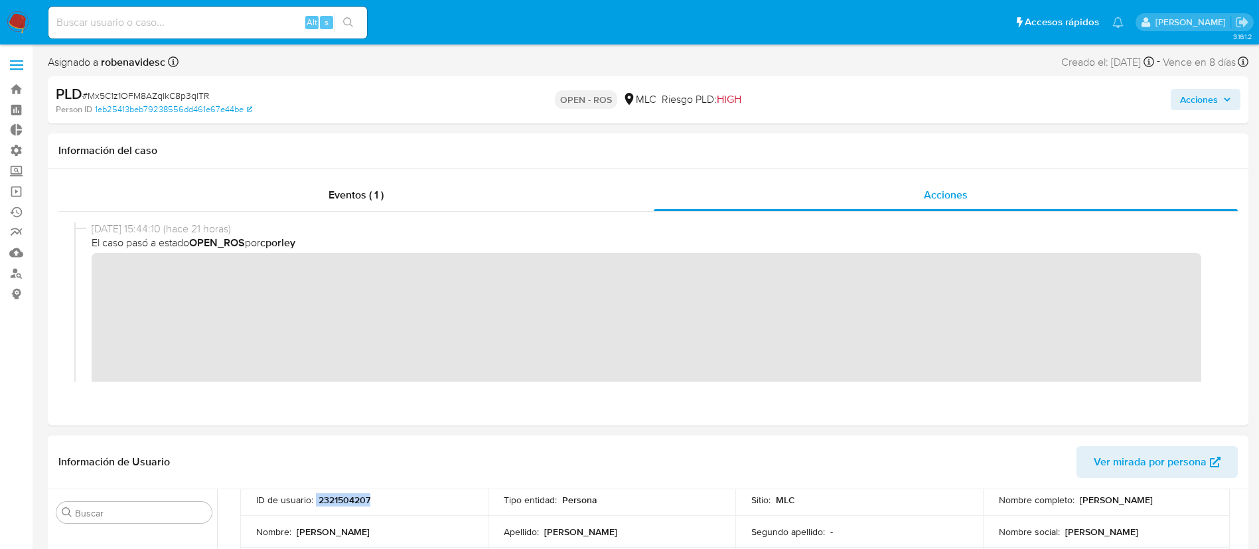
drag, startPoint x: 395, startPoint y: 494, endPoint x: 316, endPoint y: 504, distance: 79.6
click at [316, 504] on div "ID de usuario : 2321504207" at bounding box center [364, 500] width 216 height 12
copy div "2321504207"
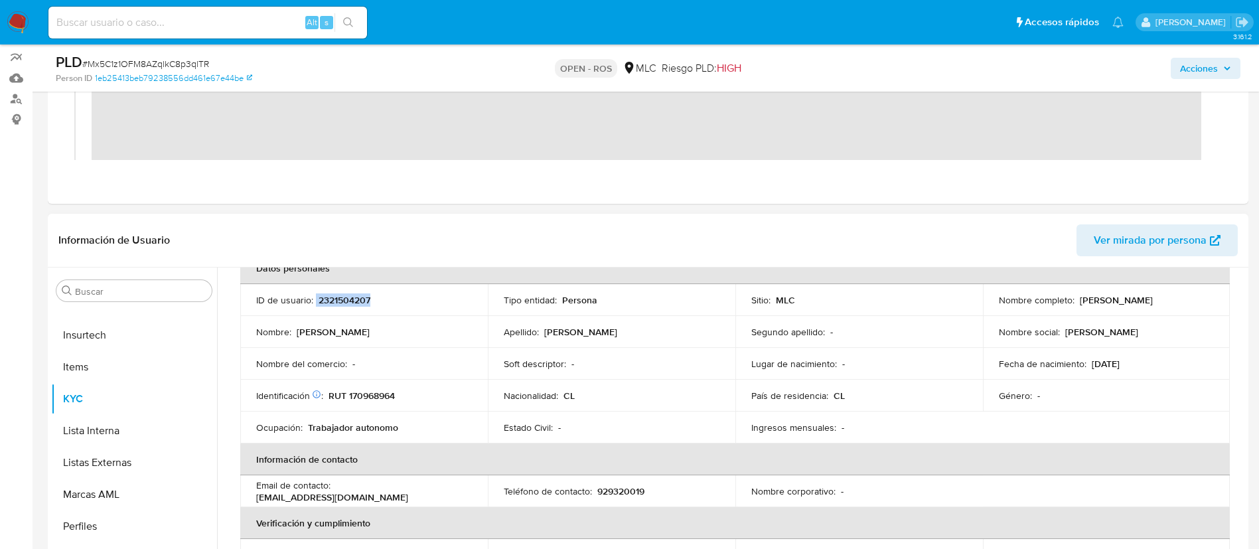
scroll to position [77, 0]
drag, startPoint x: 1211, startPoint y: 271, endPoint x: 1075, endPoint y: 300, distance: 138.3
click at [1075, 300] on td "Nombre completo : Patricio Antonio Miranda Díaz" at bounding box center [1106, 301] width 247 height 32
copy p "Patricio Antonio Miranda Díaz"
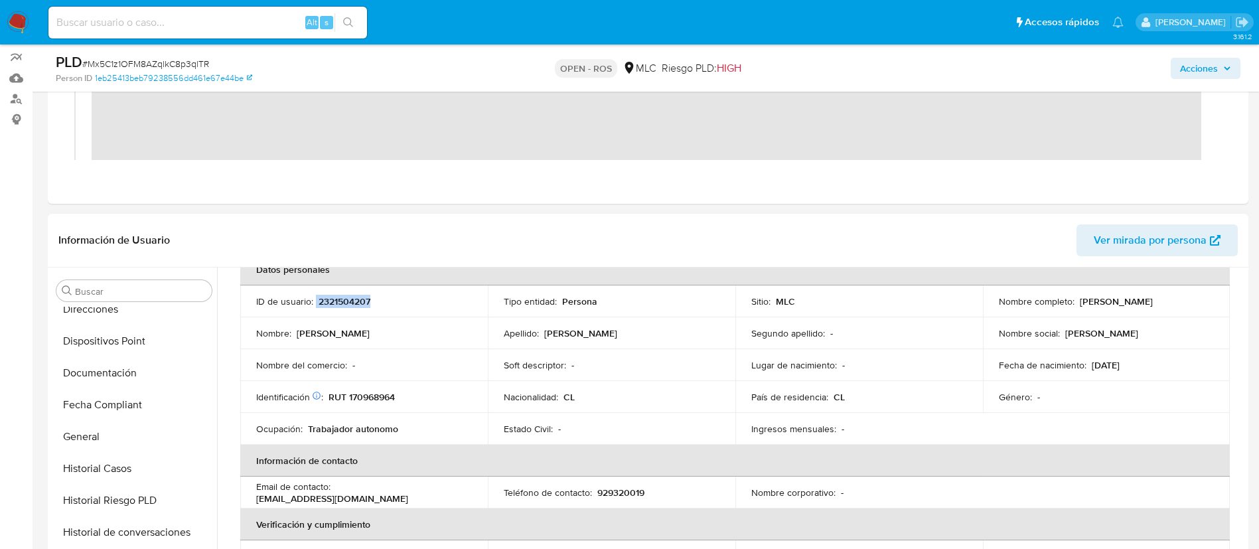
click at [107, 374] on button "Documentación" at bounding box center [134, 373] width 166 height 32
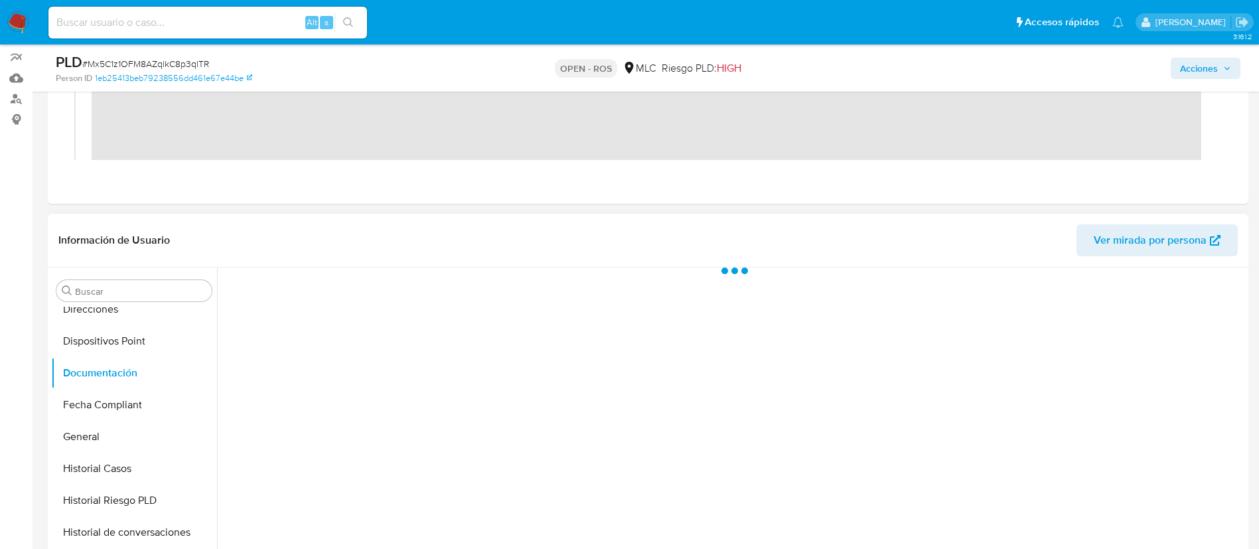
scroll to position [0, 0]
click at [488, 228] on header "Información de Usuario Ver mirada por persona" at bounding box center [647, 240] width 1179 height 32
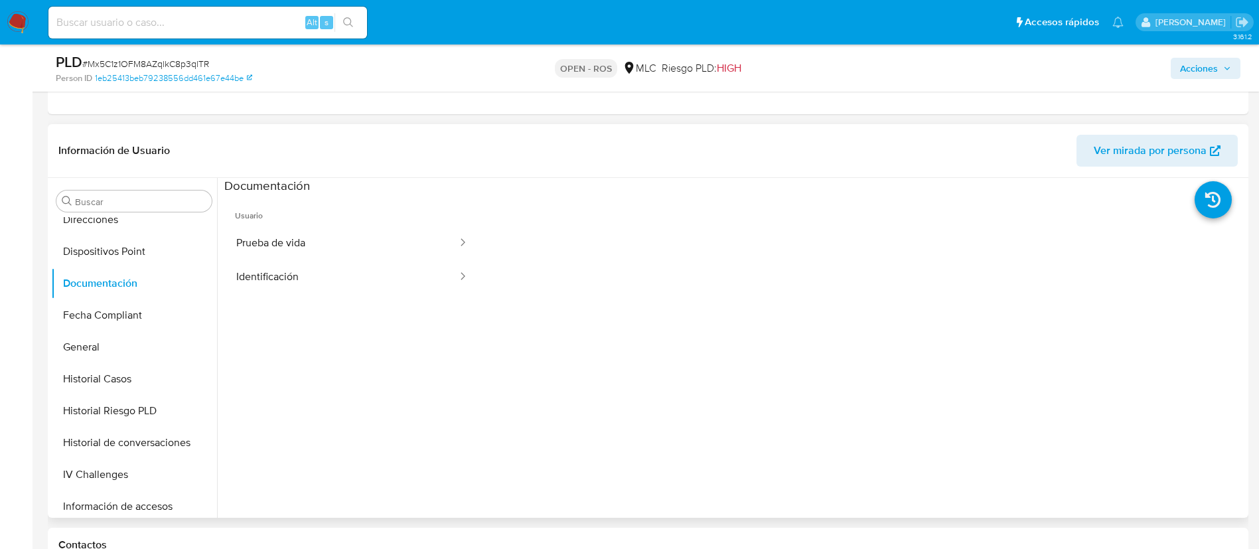
scroll to position [265, 0]
click at [394, 241] on button "Prueba de vida" at bounding box center [341, 243] width 234 height 34
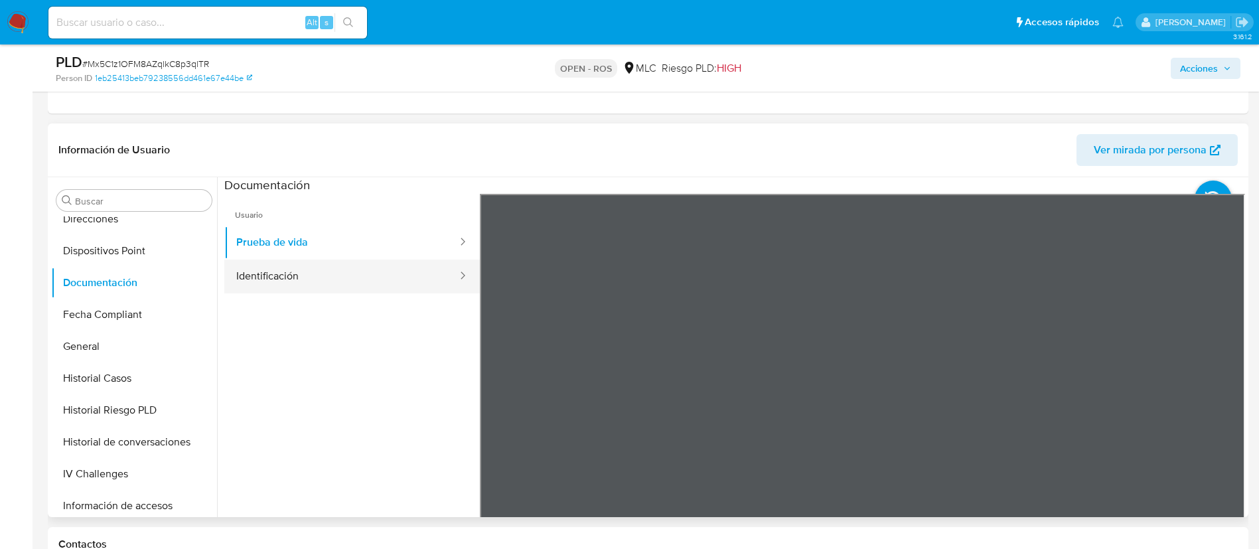
click at [360, 277] on button "Identificación" at bounding box center [341, 276] width 234 height 34
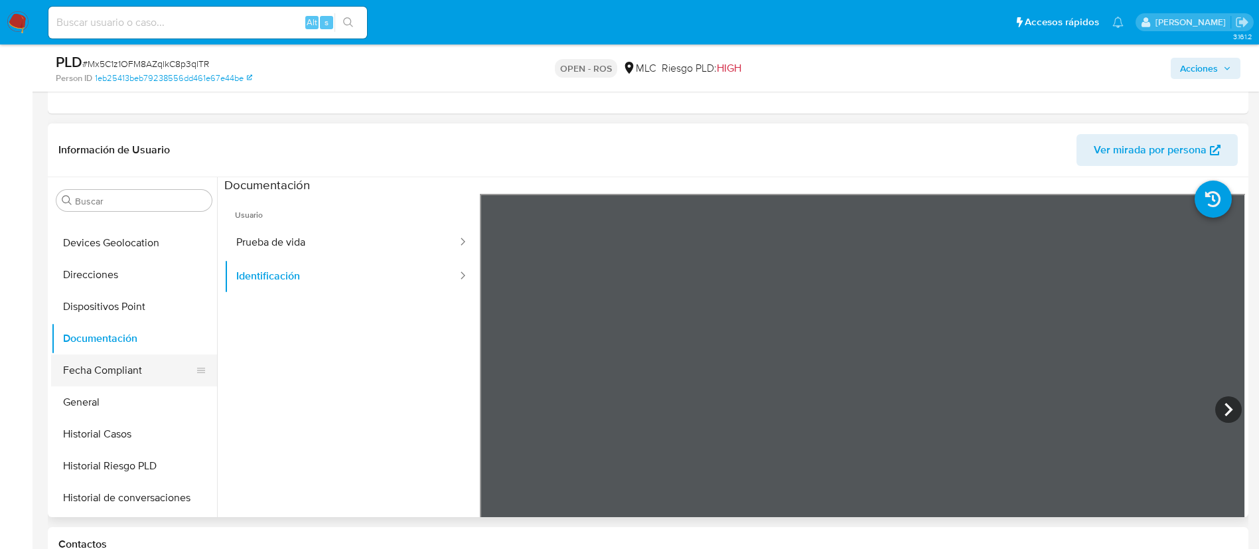
scroll to position [281, 0]
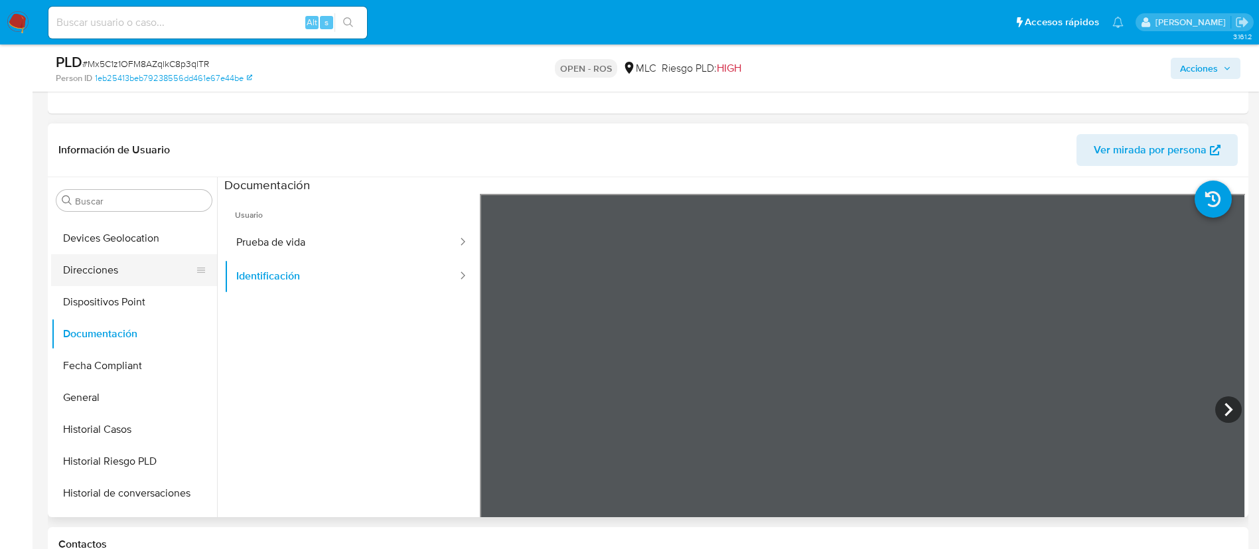
click at [81, 267] on button "Direcciones" at bounding box center [128, 270] width 155 height 32
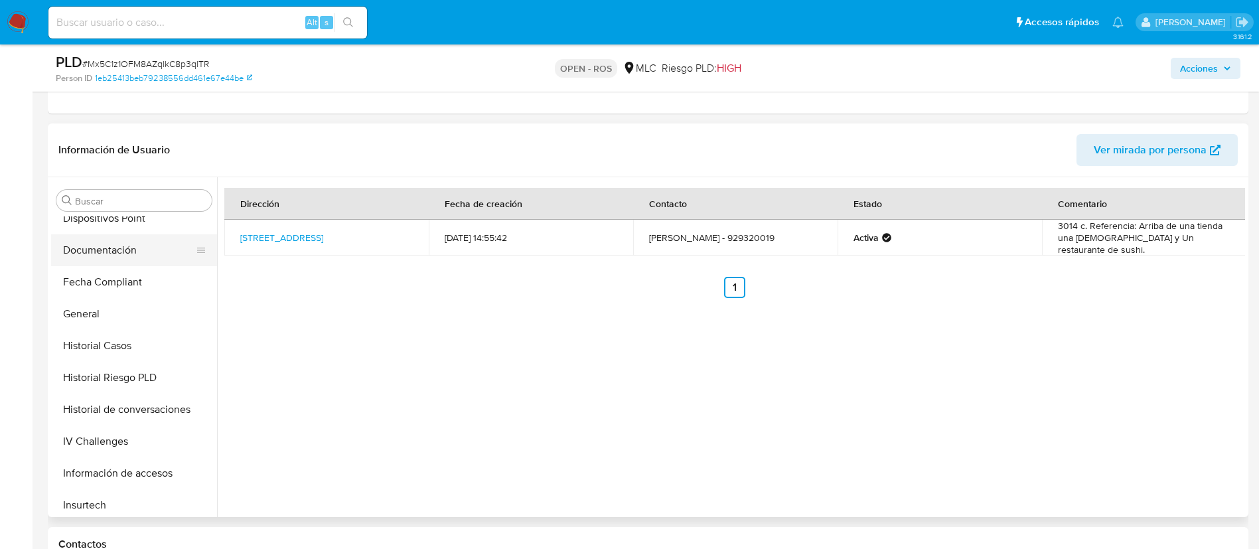
scroll to position [372, 0]
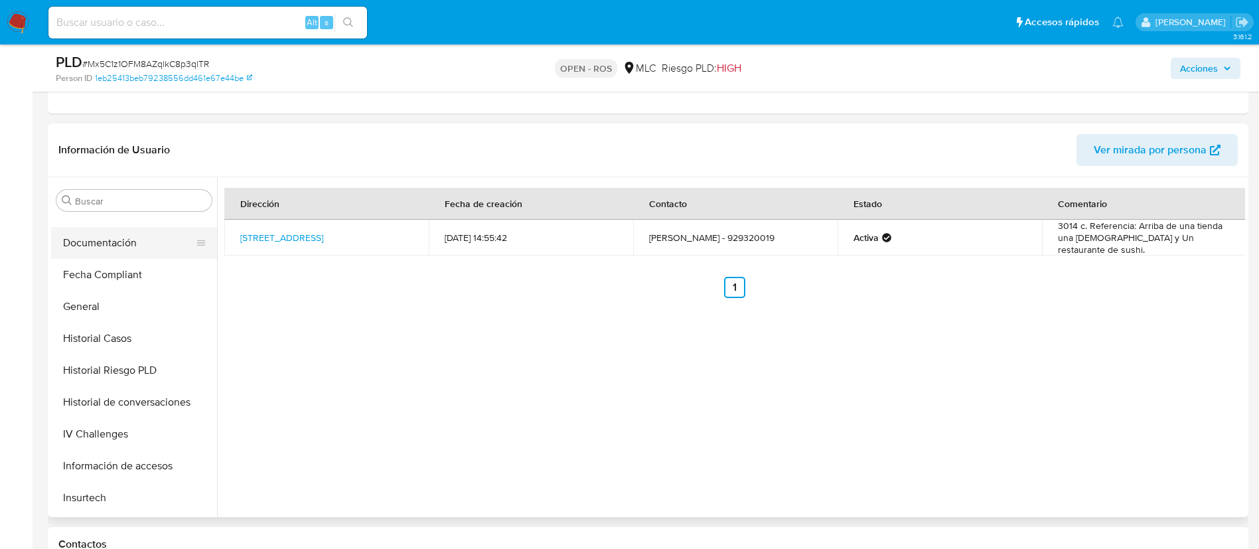
click at [102, 324] on button "Historial Casos" at bounding box center [134, 338] width 166 height 32
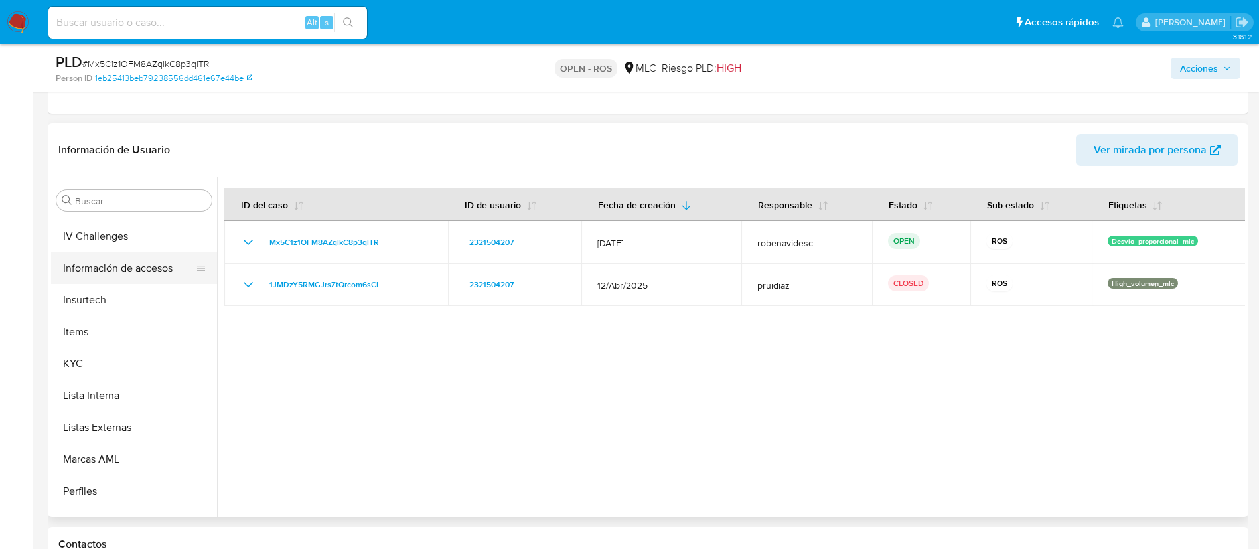
scroll to position [577, 0]
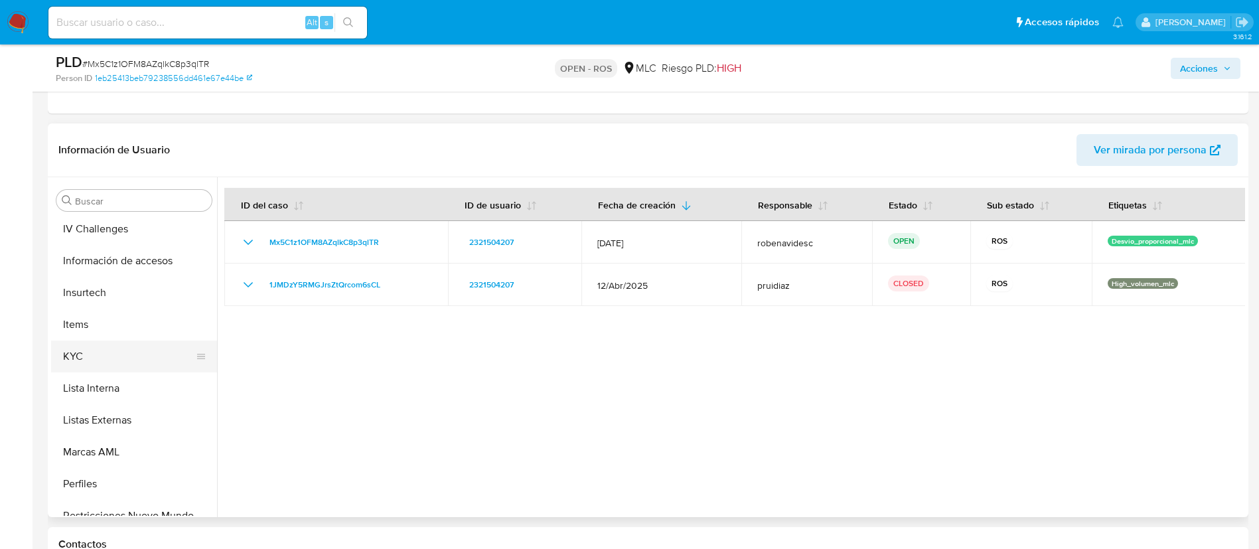
click at [87, 358] on button "KYC" at bounding box center [128, 356] width 155 height 32
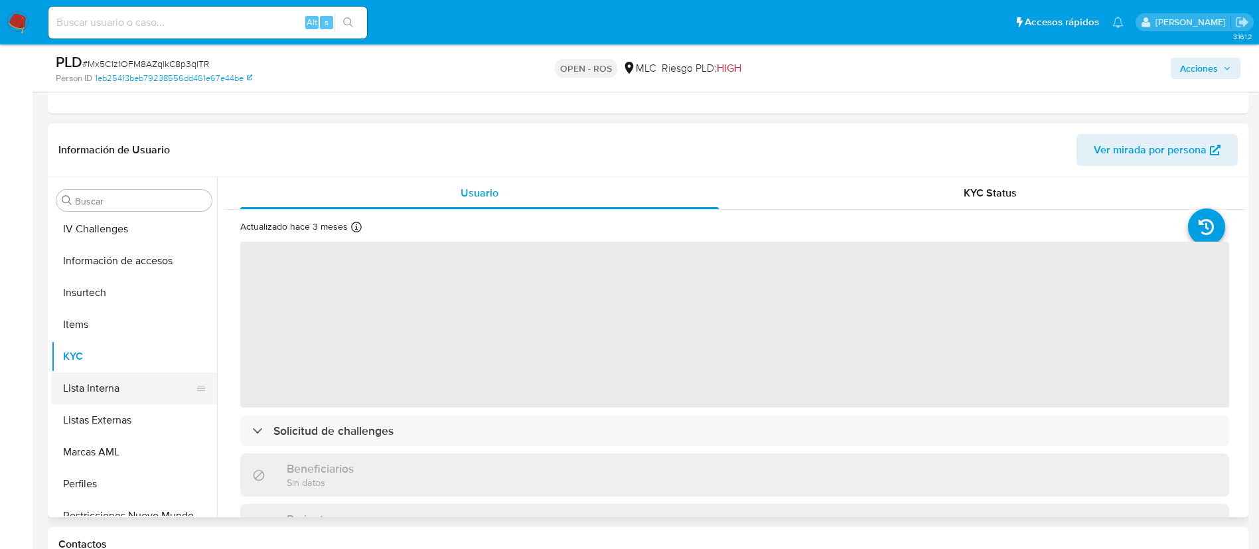
click at [347, 472] on h3 "Beneficiarios" at bounding box center [320, 468] width 67 height 15
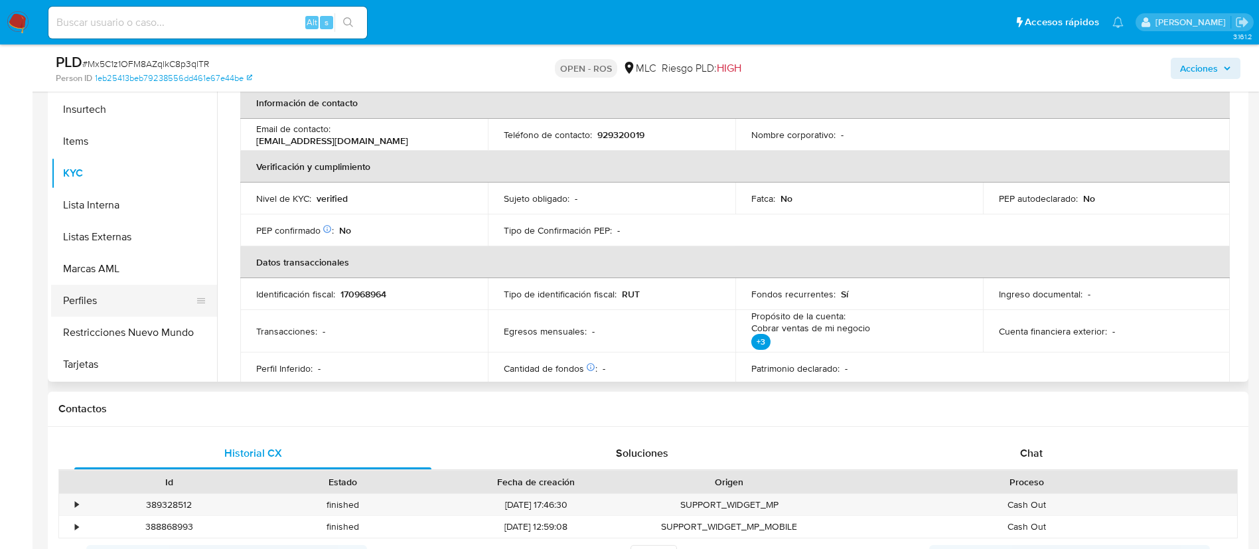
scroll to position [408, 0]
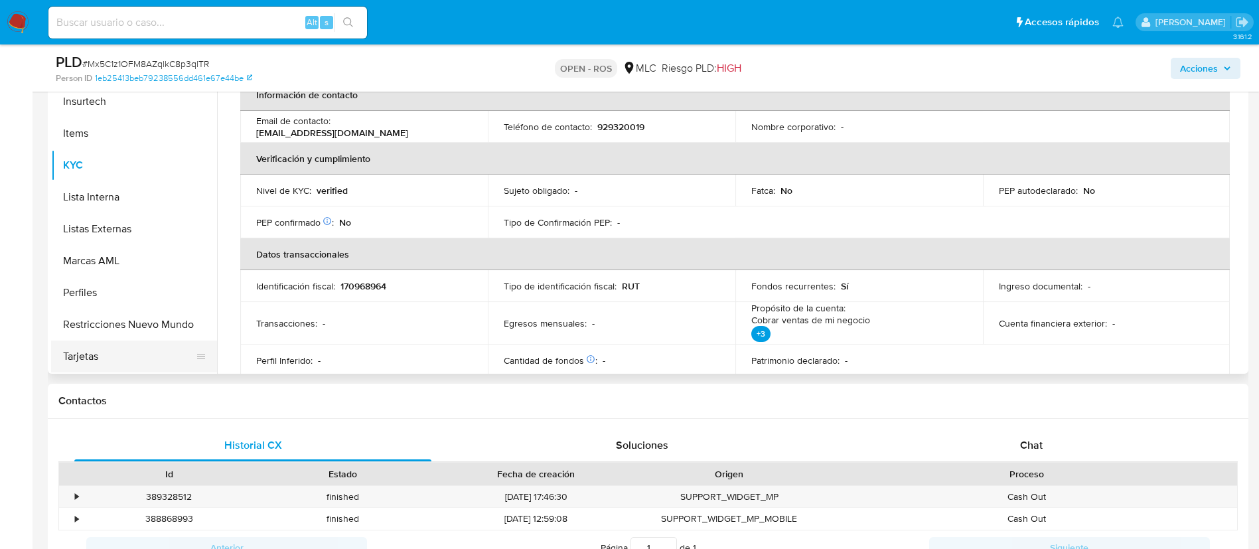
click at [113, 357] on button "Tarjetas" at bounding box center [128, 356] width 155 height 32
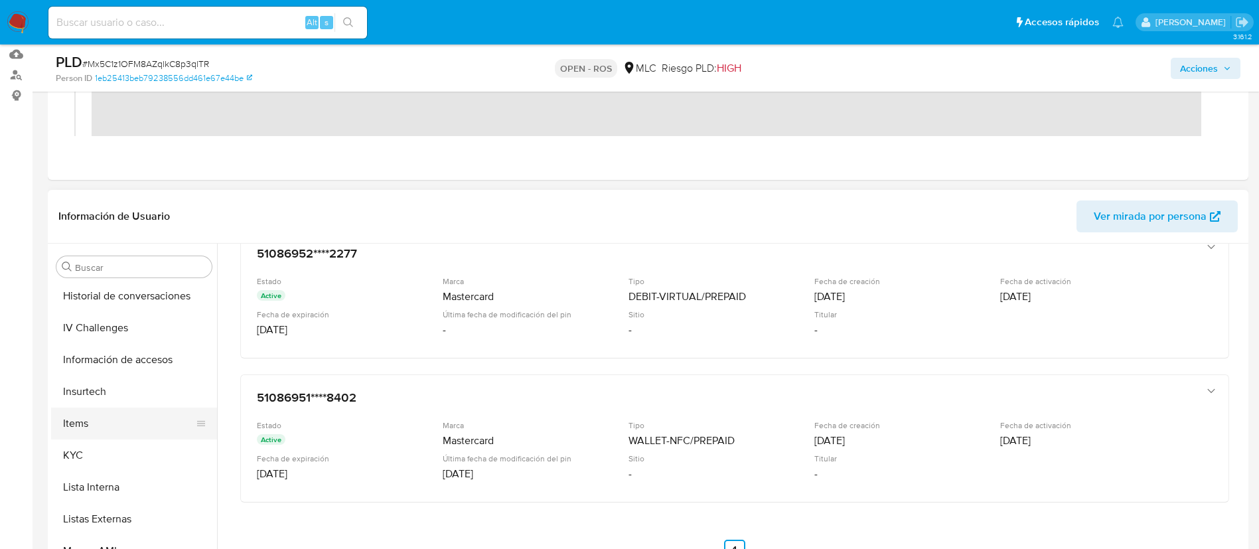
scroll to position [544, 0]
click at [94, 452] on button "KYC" at bounding box center [128, 455] width 155 height 32
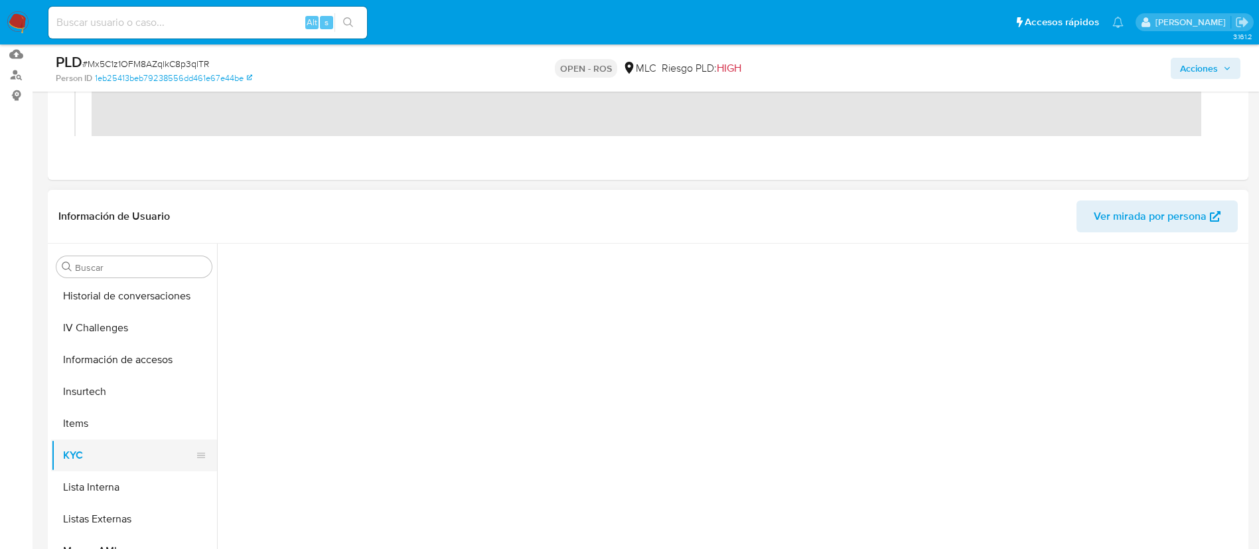
scroll to position [0, 0]
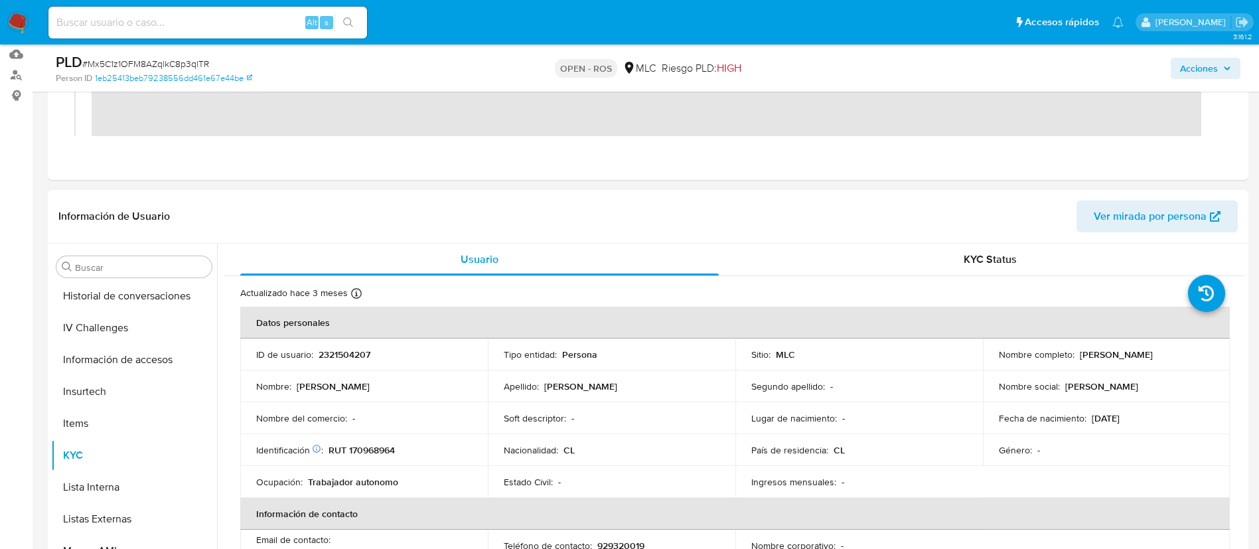
click at [841, 205] on header "Información de Usuario Ver mirada por persona" at bounding box center [647, 216] width 1179 height 32
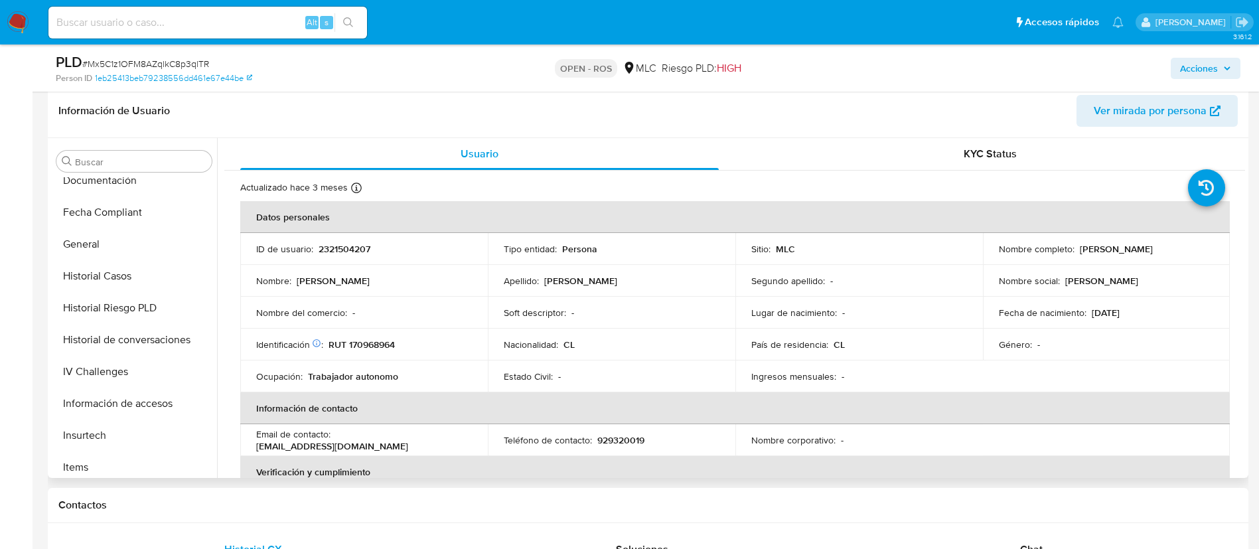
scroll to position [393, 0]
click at [92, 293] on button "Historial Riesgo PLD" at bounding box center [128, 309] width 155 height 32
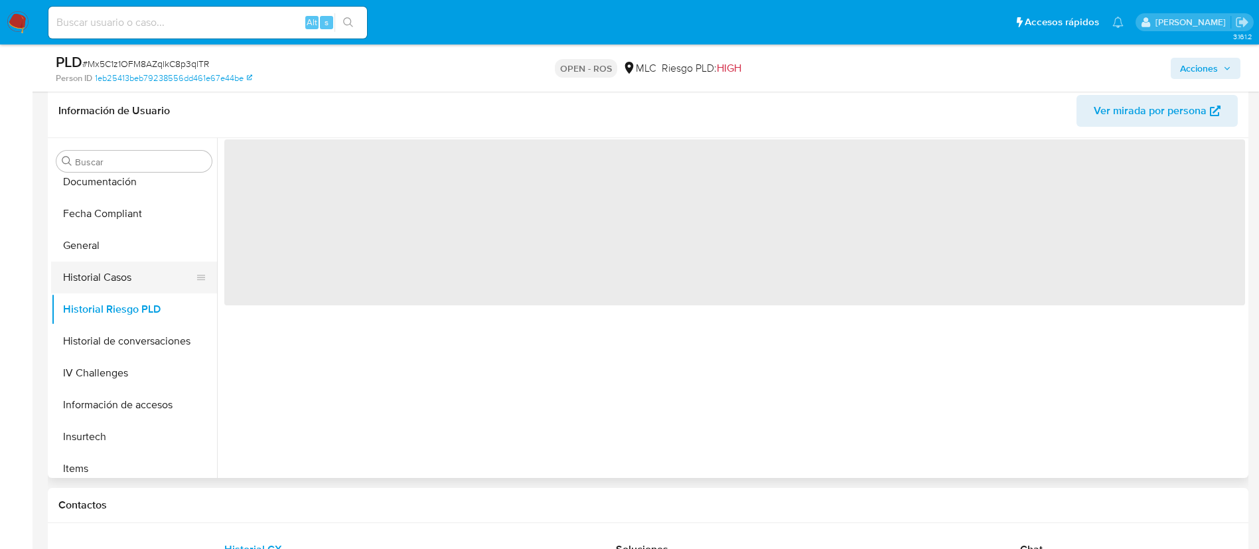
click at [111, 267] on button "Historial Casos" at bounding box center [128, 277] width 155 height 32
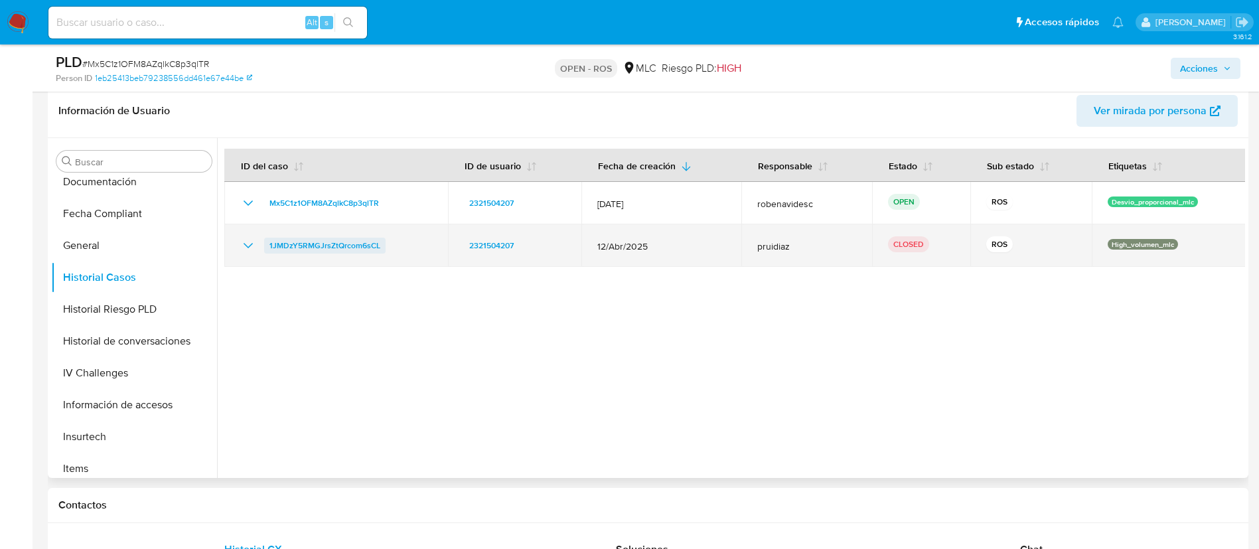
click at [343, 247] on span "1JMDzY5RMGJrsZtQrcom6sCL" at bounding box center [324, 246] width 111 height 16
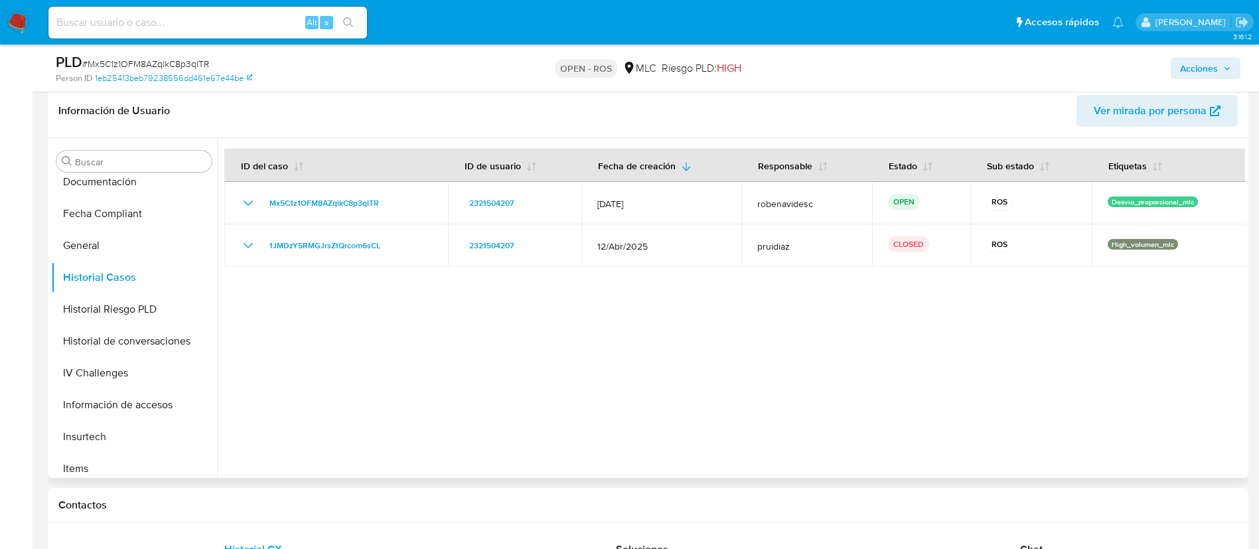
click at [642, 308] on div at bounding box center [731, 308] width 1028 height 340
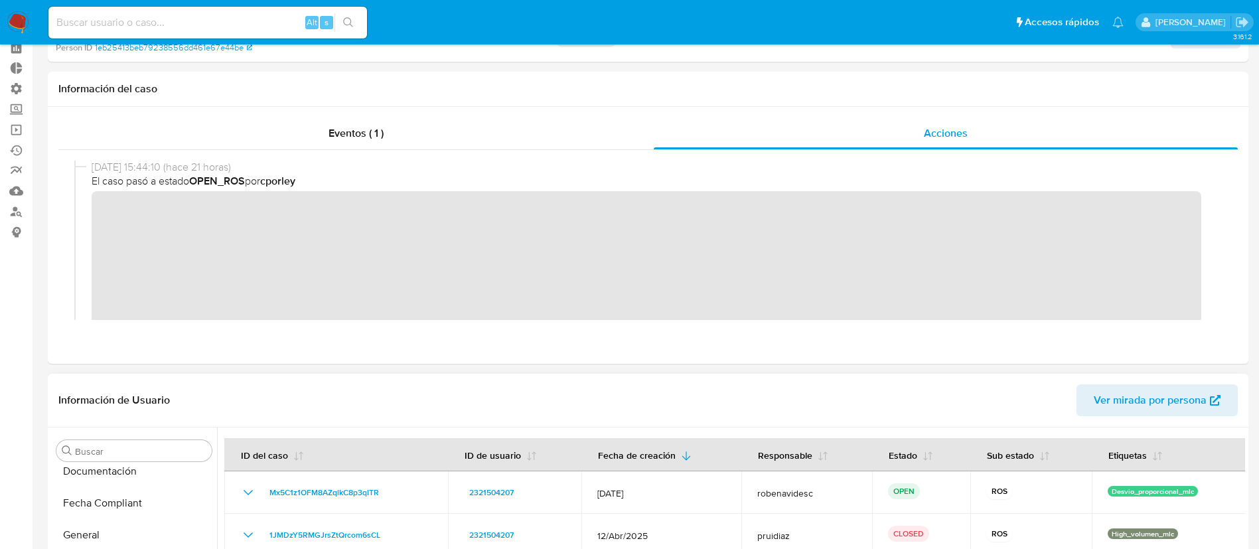
scroll to position [0, 0]
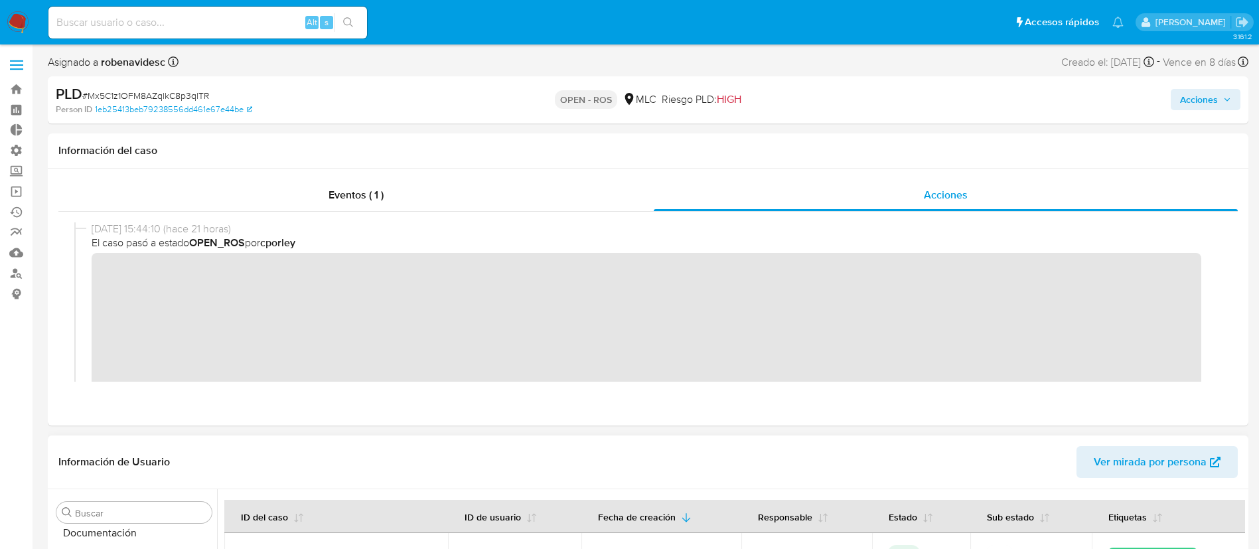
click at [827, 456] on header "Información de Usuario Ver mirada por persona" at bounding box center [647, 462] width 1179 height 32
click at [1189, 105] on span "Acciones" at bounding box center [1199, 99] width 38 height 21
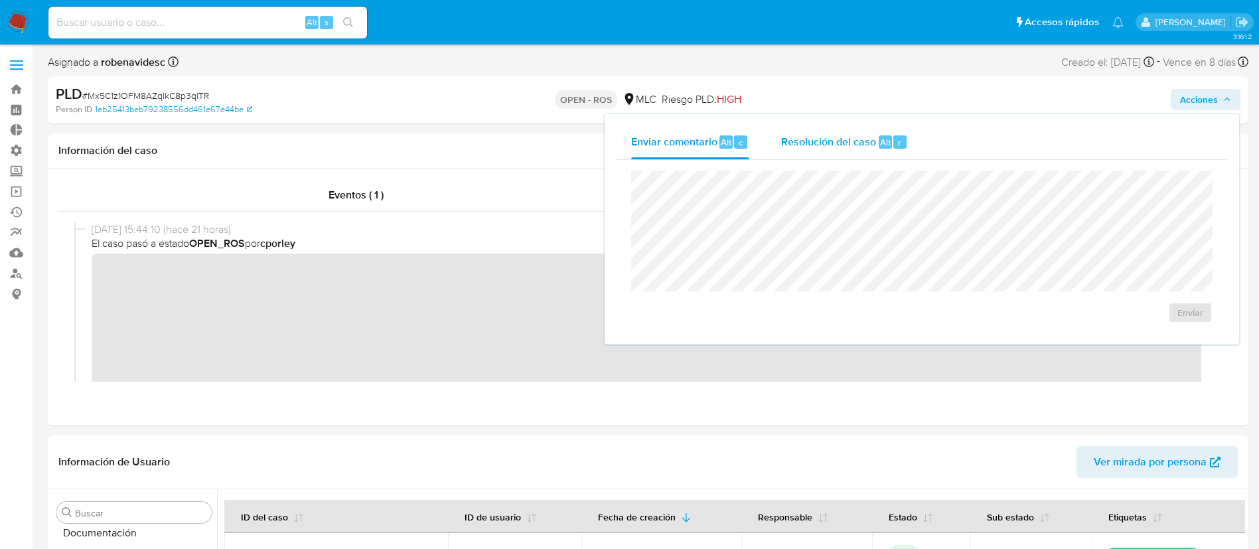
click at [908, 137] on button "Resolución del caso Alt r" at bounding box center [844, 142] width 159 height 34
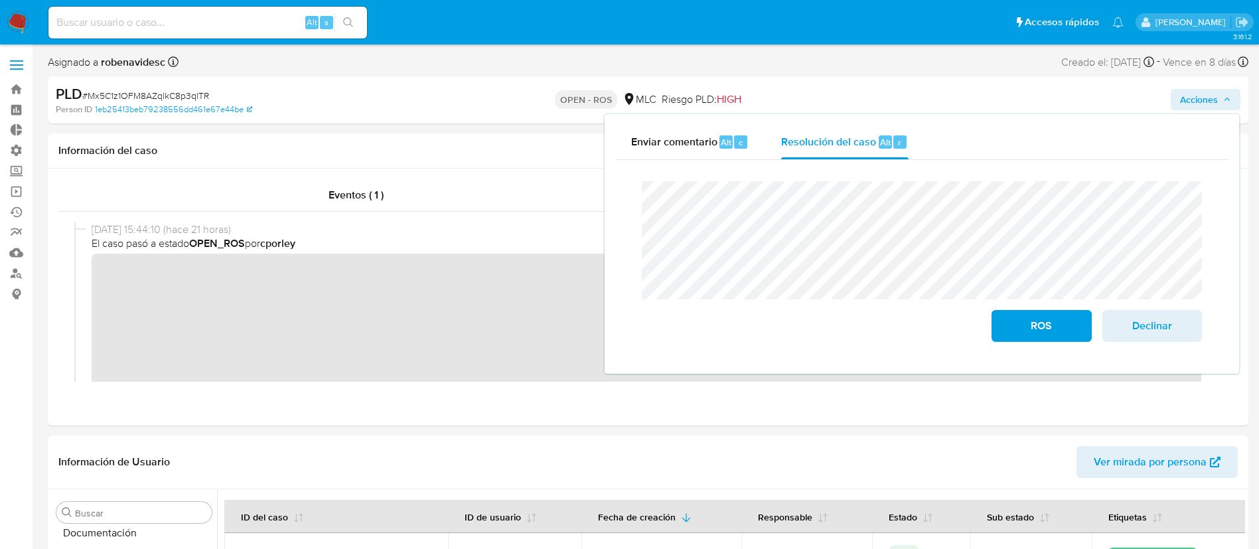
click at [628, 190] on div "Cierre de caso ROS Declinar" at bounding box center [921, 261] width 613 height 203
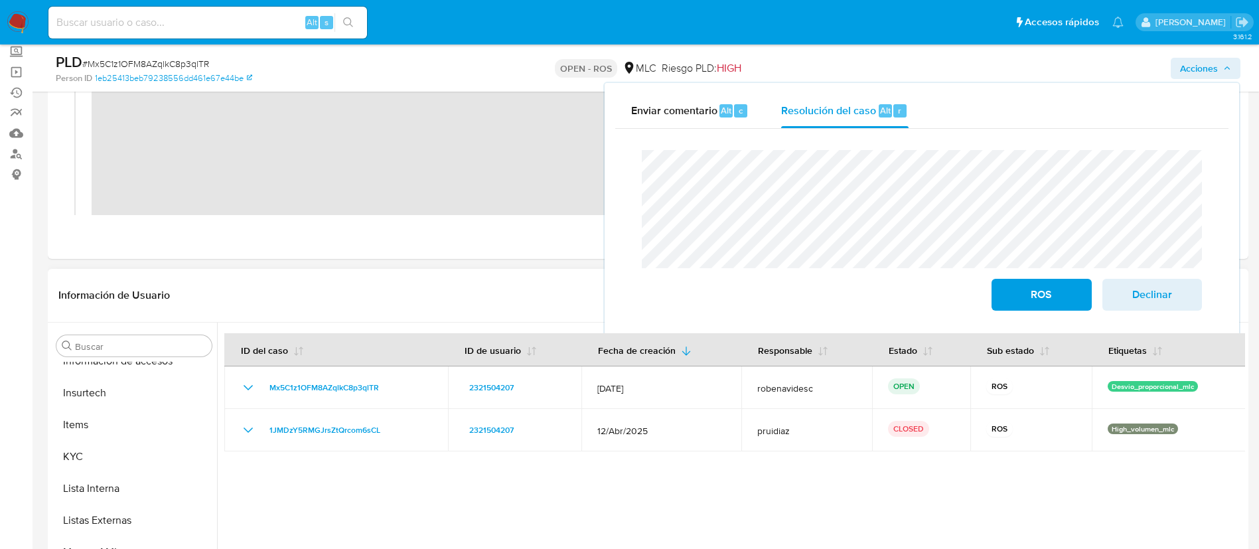
scroll to position [622, 0]
click at [94, 454] on button "KYC" at bounding box center [128, 456] width 155 height 32
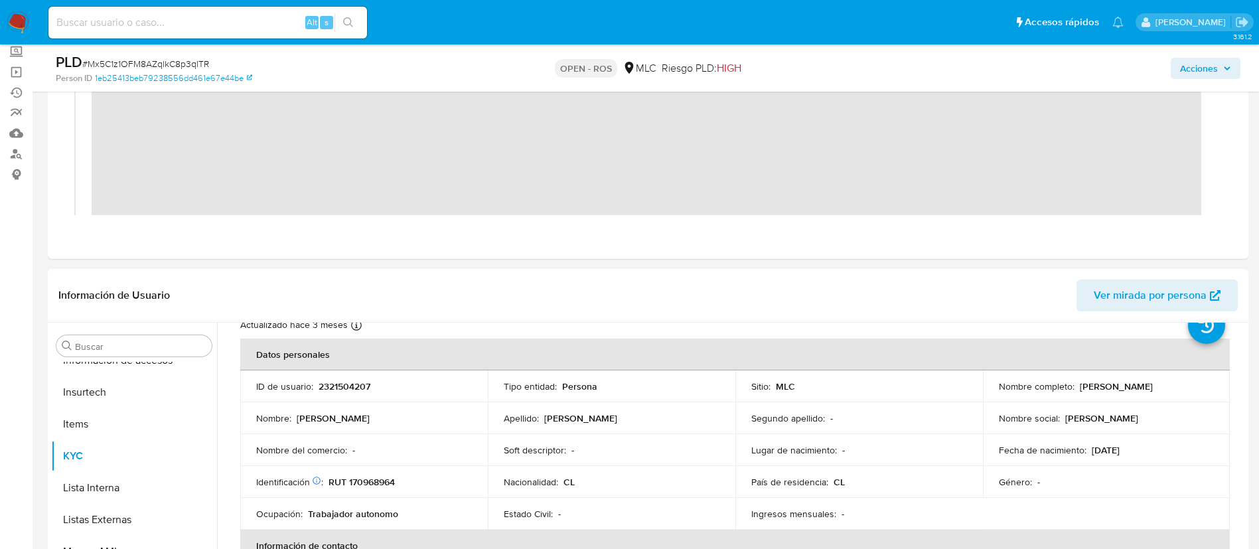
scroll to position [48, 0]
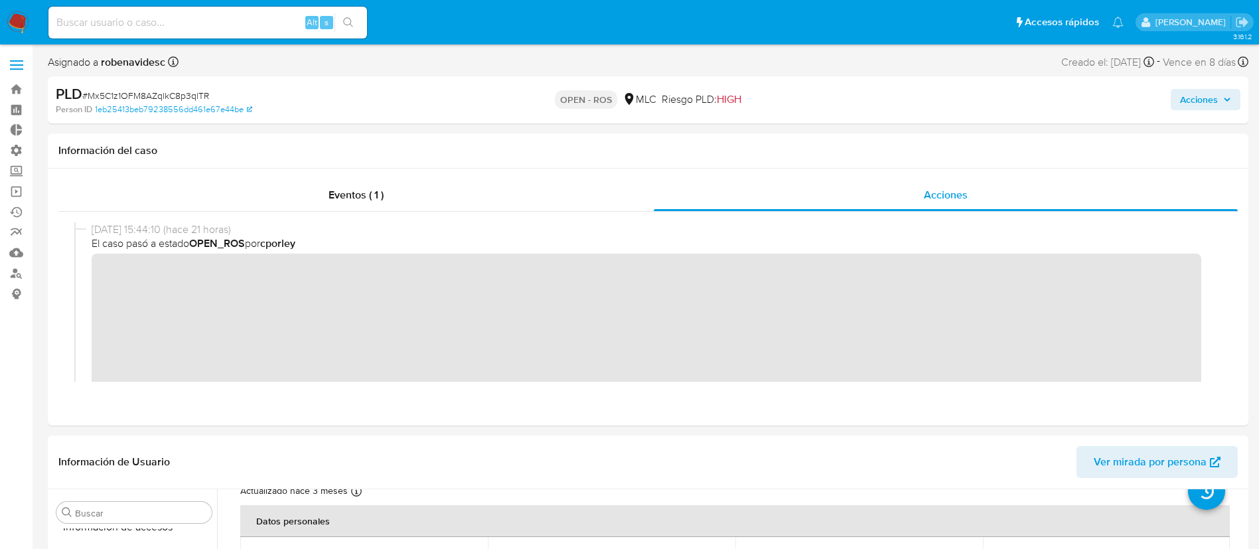
click at [1192, 97] on span "Acciones" at bounding box center [1199, 99] width 38 height 21
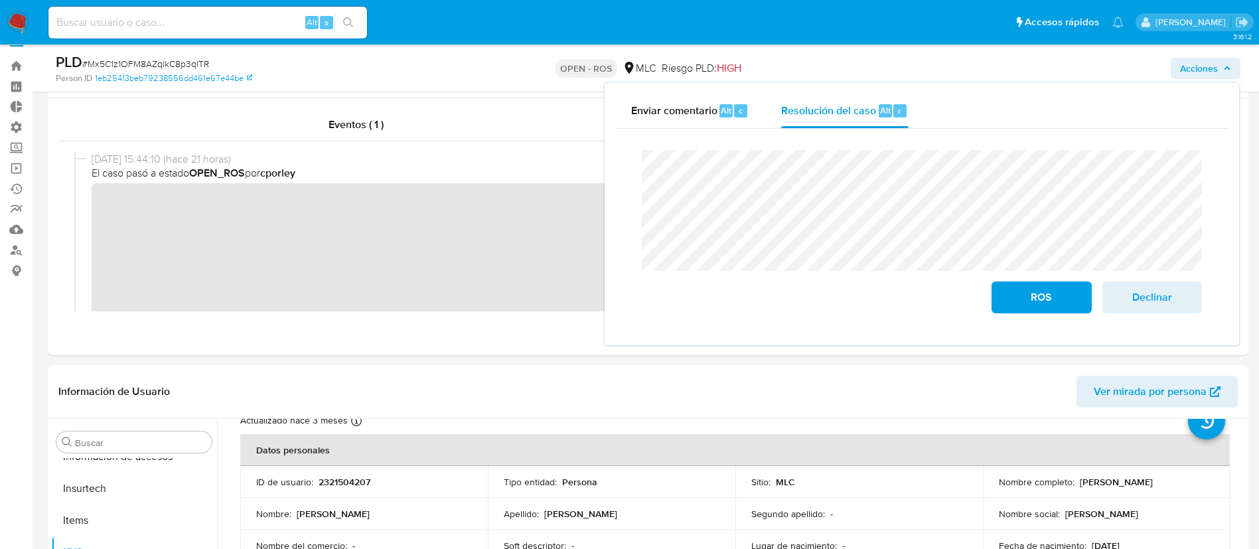
scroll to position [41, 0]
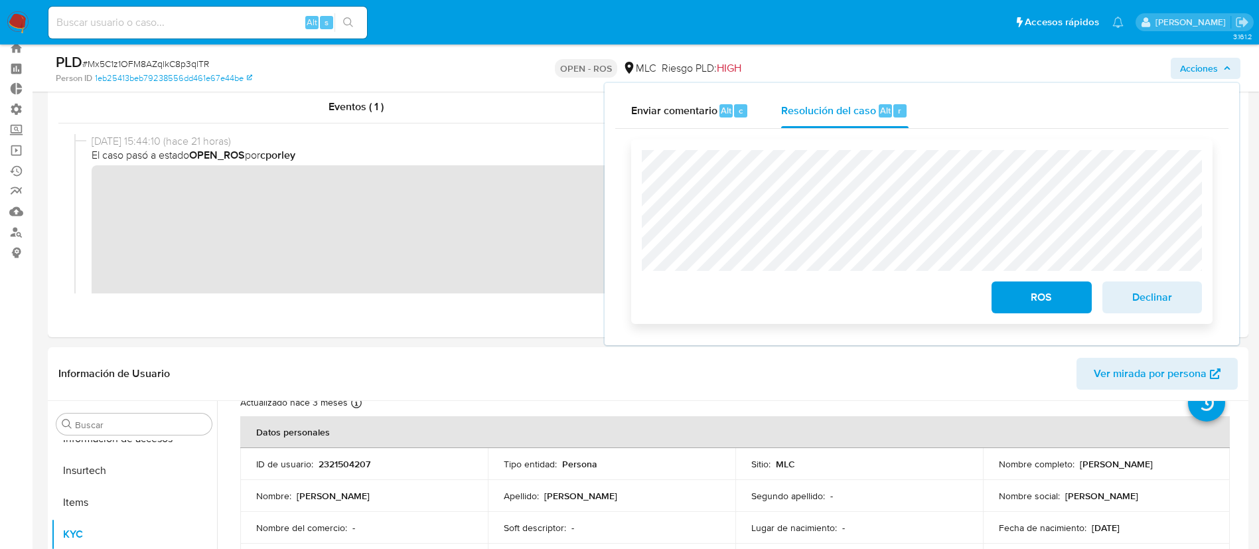
click at [1022, 297] on span "ROS" at bounding box center [1040, 297] width 65 height 29
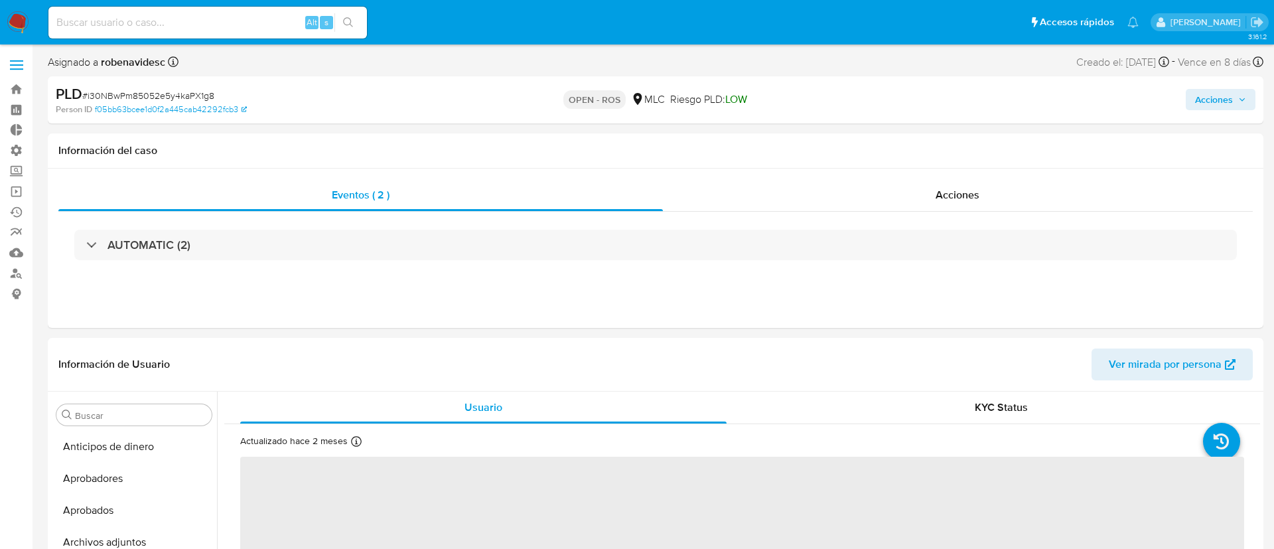
select select "10"
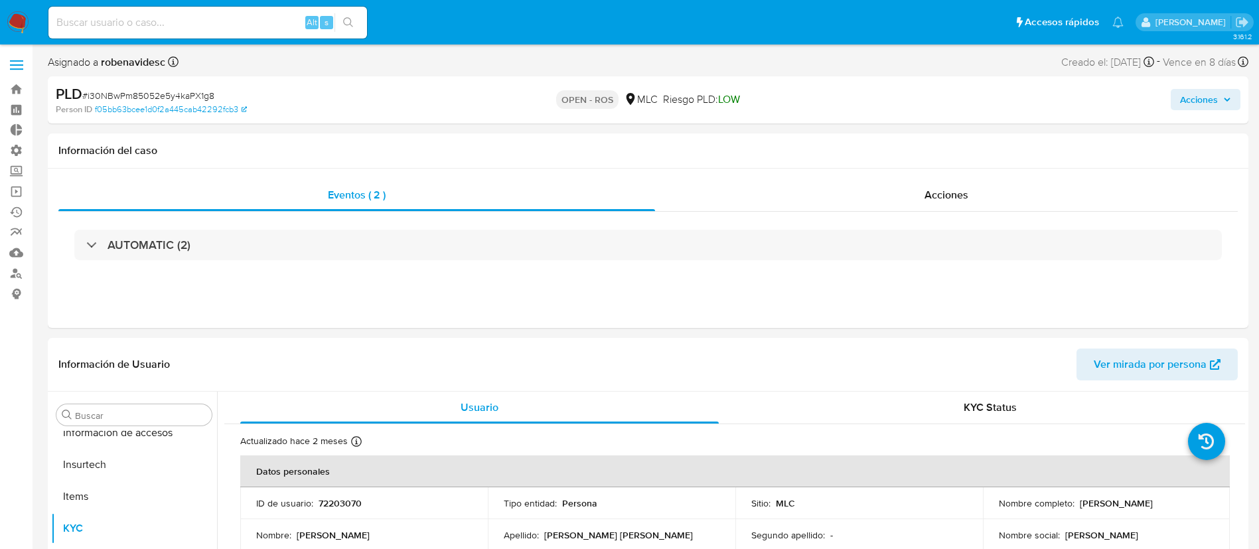
scroll to position [624, 0]
click at [943, 202] on span "Acciones" at bounding box center [946, 194] width 44 height 15
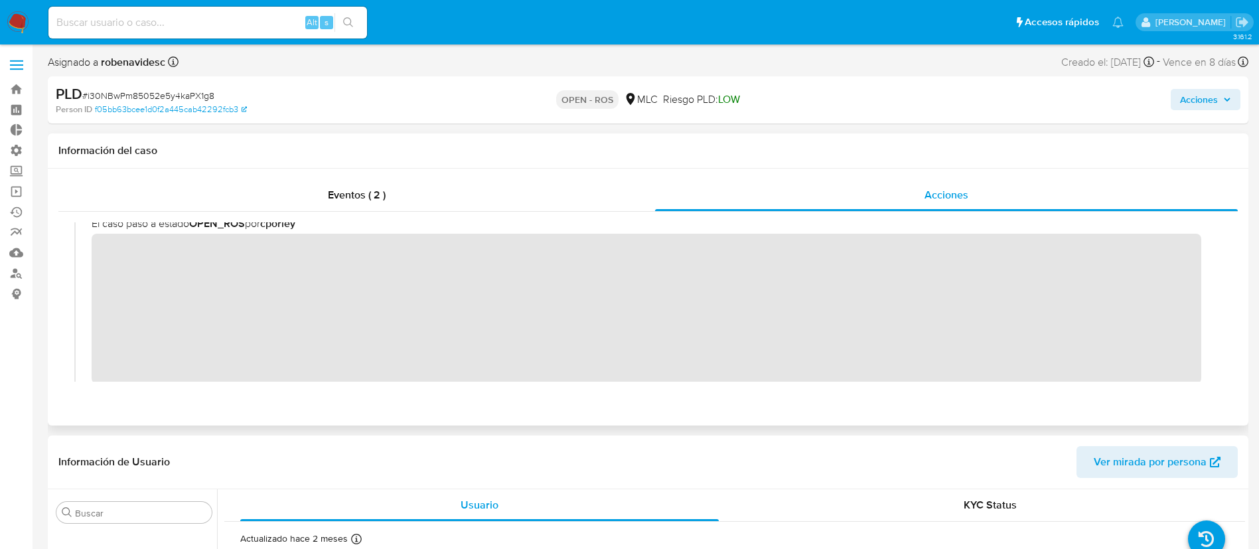
scroll to position [0, 0]
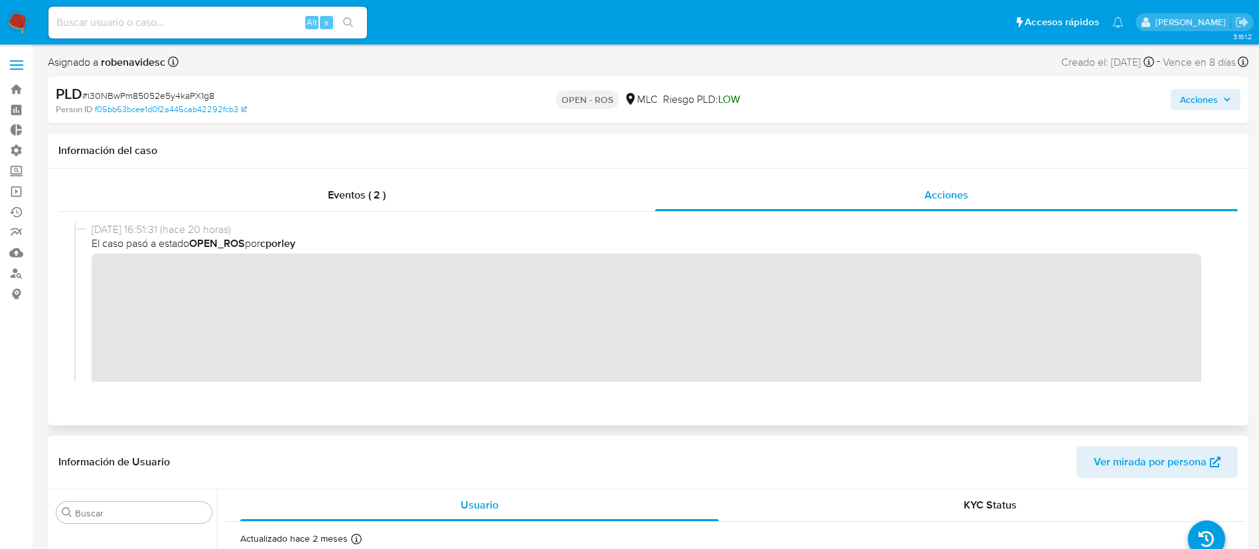
click at [78, 278] on div "[DATE] 16:51:31 (hace 20 horas) El caso pasó a estado OPEN_ROS por cporley" at bounding box center [647, 315] width 1147 height 187
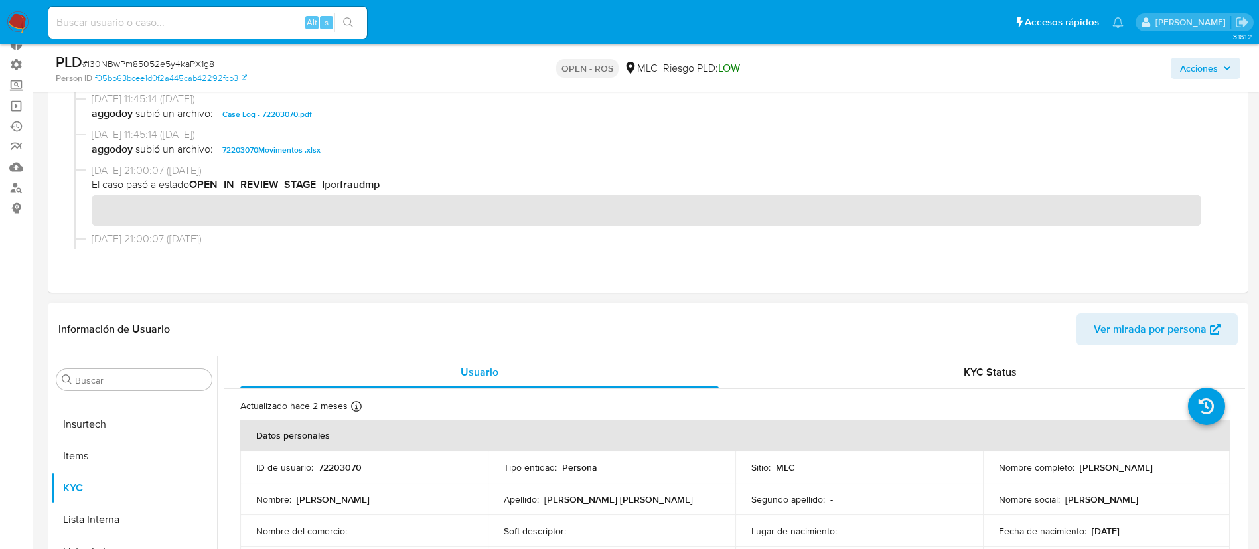
scroll to position [89, 0]
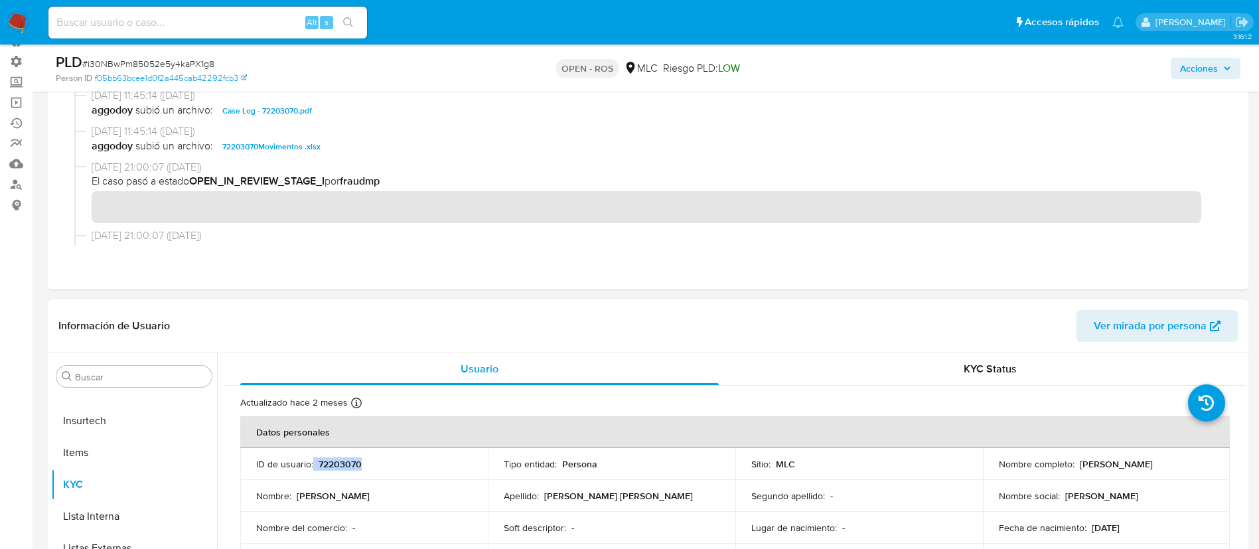
drag, startPoint x: 395, startPoint y: 469, endPoint x: 314, endPoint y: 464, distance: 81.7
click at [314, 464] on div "ID de usuario : 72203070" at bounding box center [364, 464] width 216 height 12
copy div "72203070"
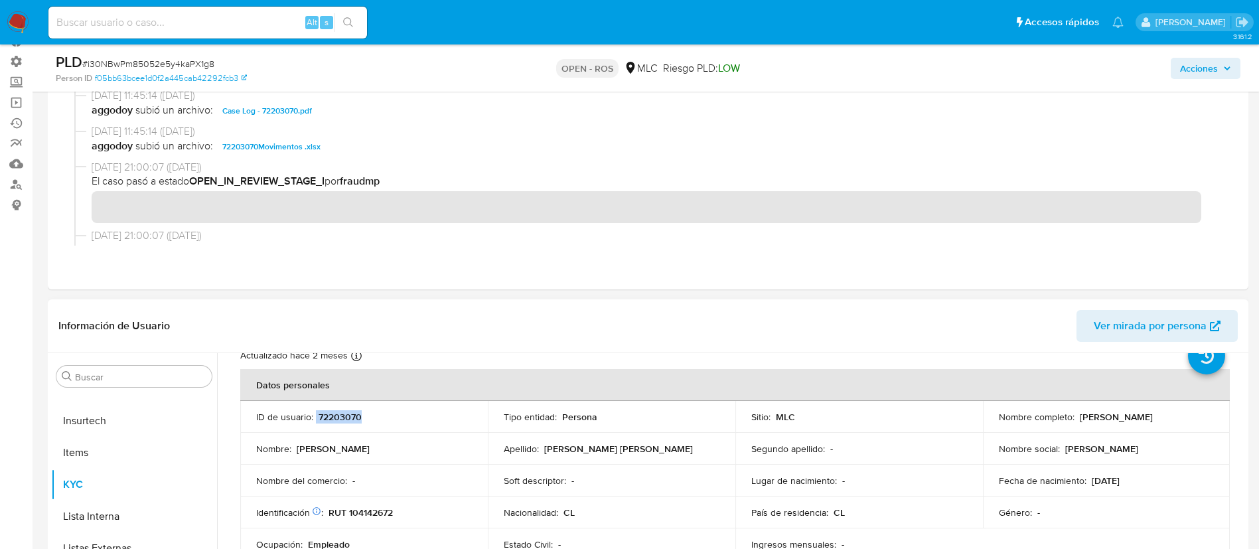
scroll to position [49, 0]
drag, startPoint x: 1146, startPoint y: 424, endPoint x: 992, endPoint y: 419, distance: 154.6
click at [992, 419] on td "Nombre completo : Rosa Marina Sotomayor Casanova" at bounding box center [1106, 415] width 247 height 32
copy p "Rosa Marina Sotomayor Casanova"
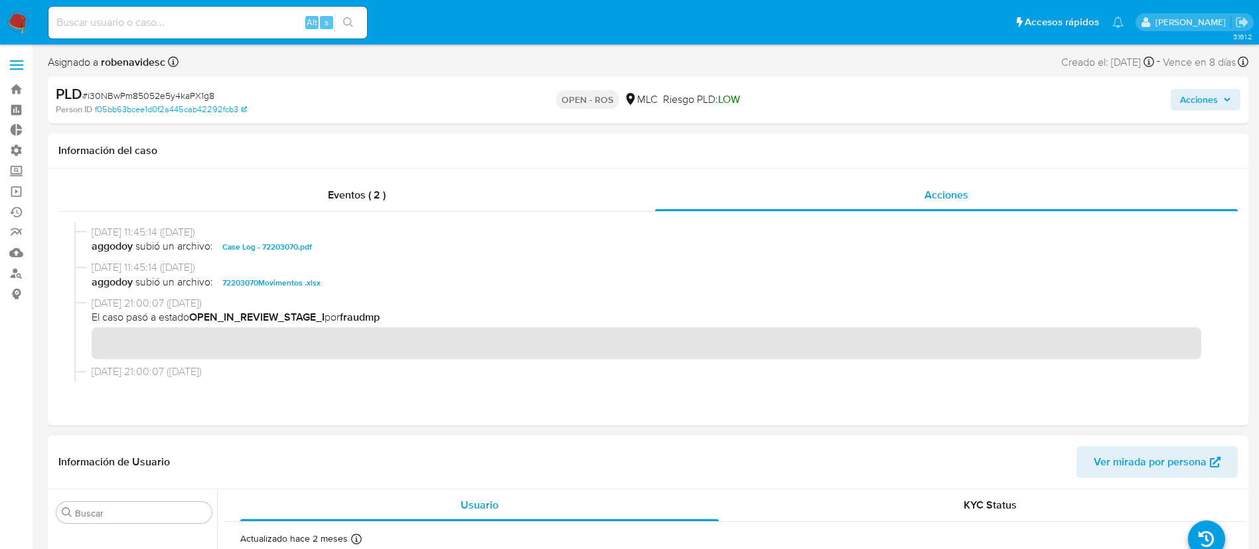
scroll to position [0, 0]
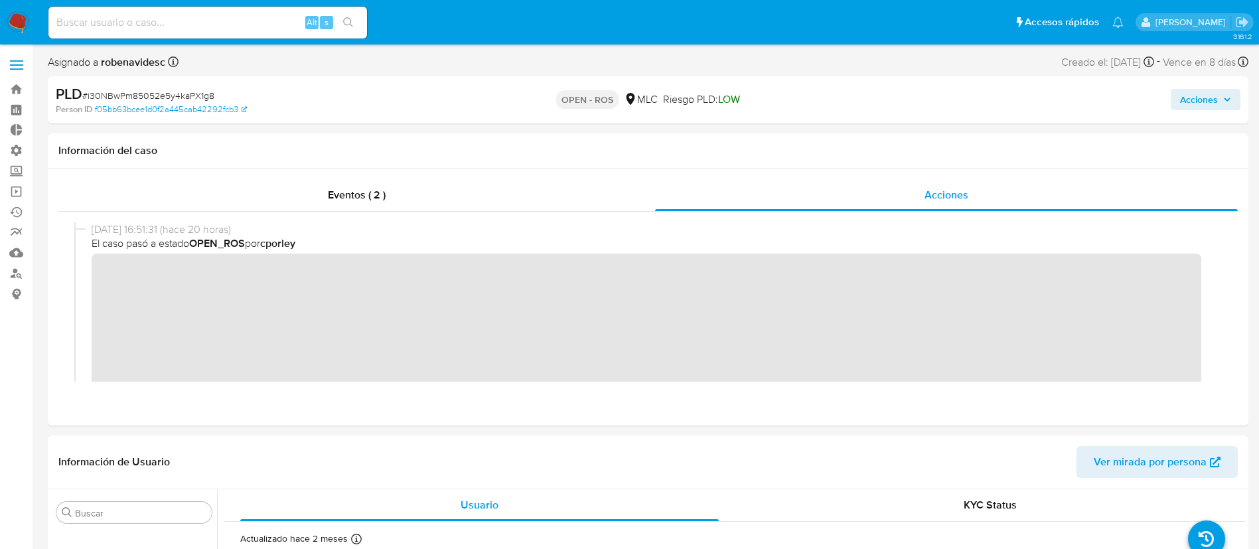
click at [1176, 99] on button "Acciones" at bounding box center [1205, 99] width 70 height 21
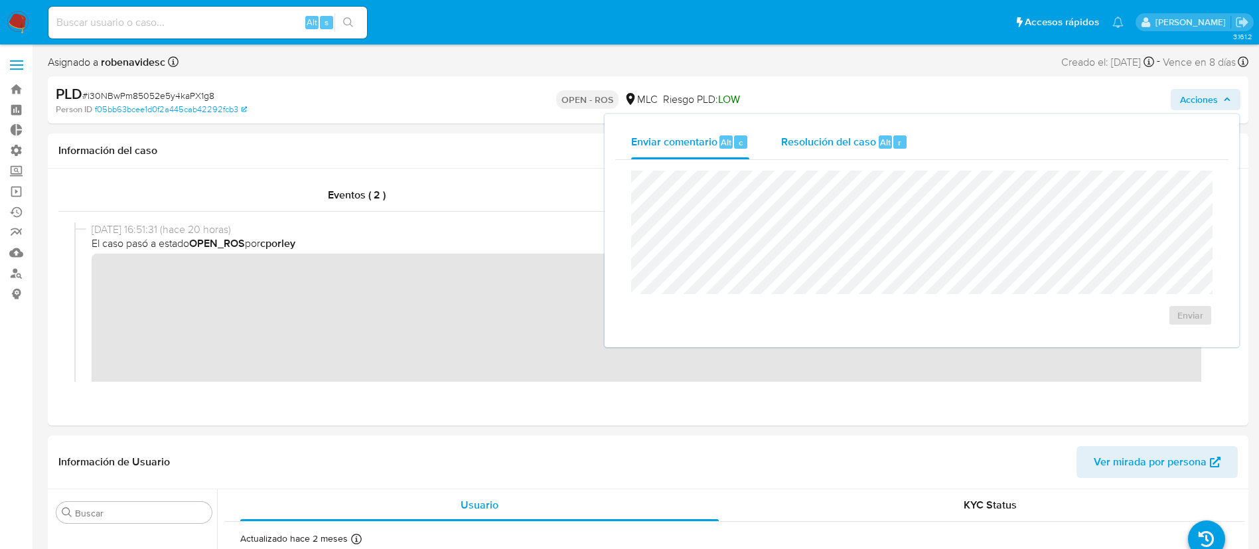
click at [851, 142] on span "Resolución del caso" at bounding box center [828, 141] width 95 height 15
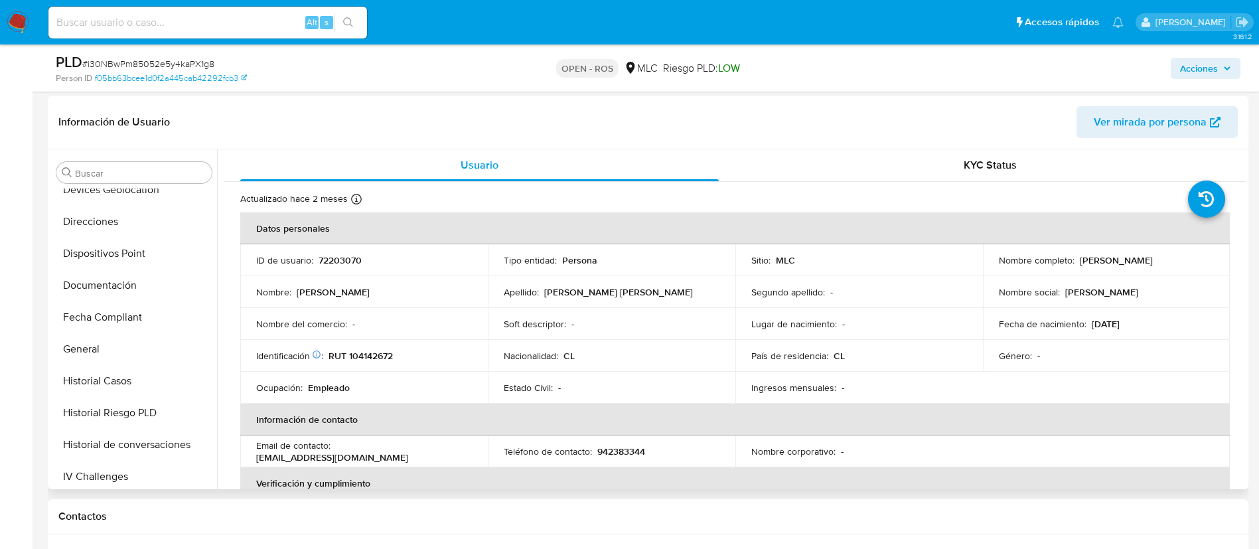
scroll to position [300, 0]
click at [112, 295] on button "Documentación" at bounding box center [128, 287] width 155 height 32
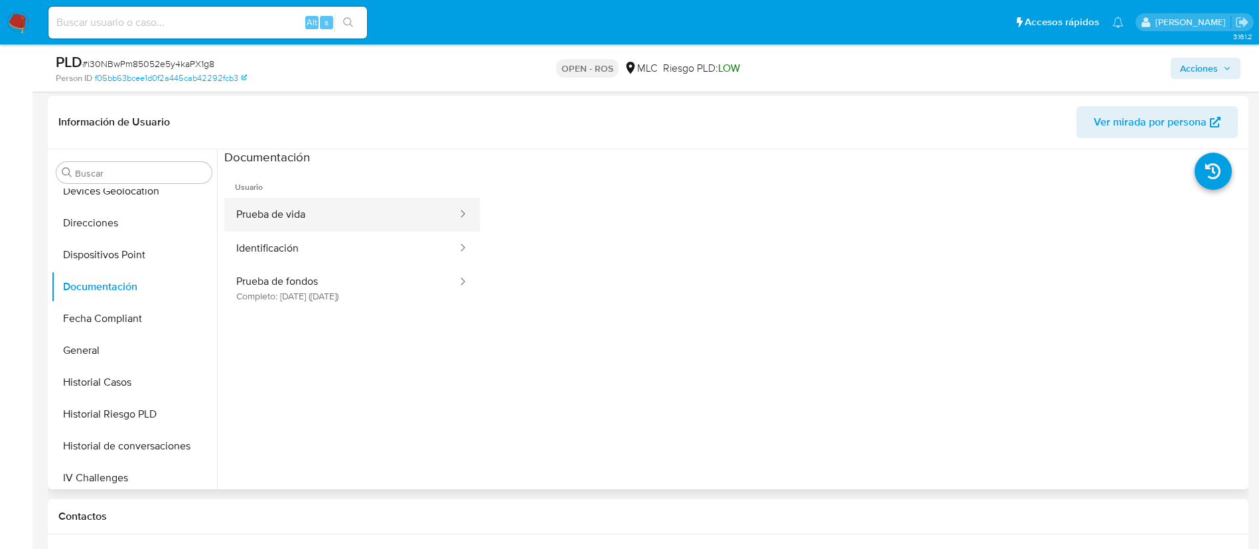
click at [269, 219] on button "Prueba de vida" at bounding box center [341, 215] width 234 height 34
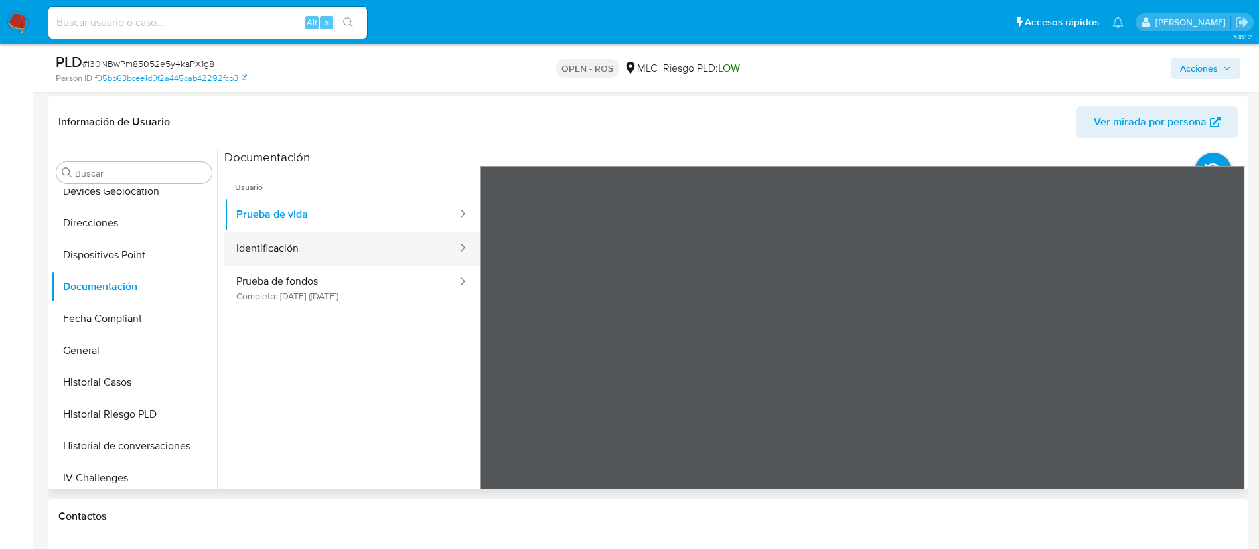
click at [359, 245] on button "Identificación" at bounding box center [341, 249] width 234 height 34
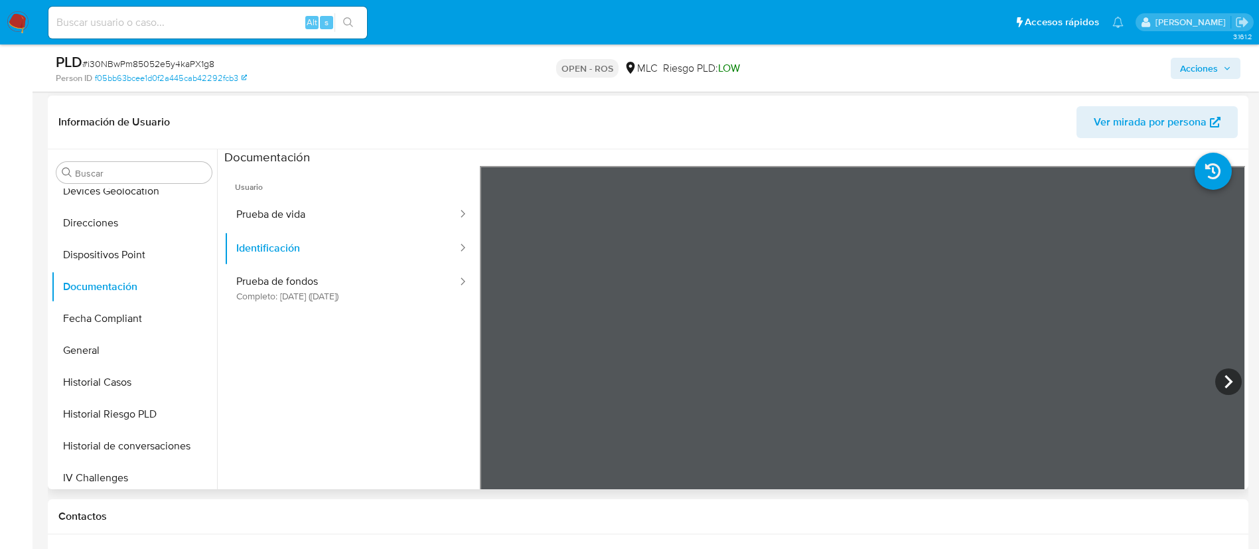
click at [691, 151] on section at bounding box center [734, 369] width 1020 height 441
click at [352, 289] on button "Prueba de fondos Completo: 23/03/2025 (hace 6 meses)" at bounding box center [341, 287] width 234 height 45
click at [896, 157] on section at bounding box center [734, 369] width 1020 height 441
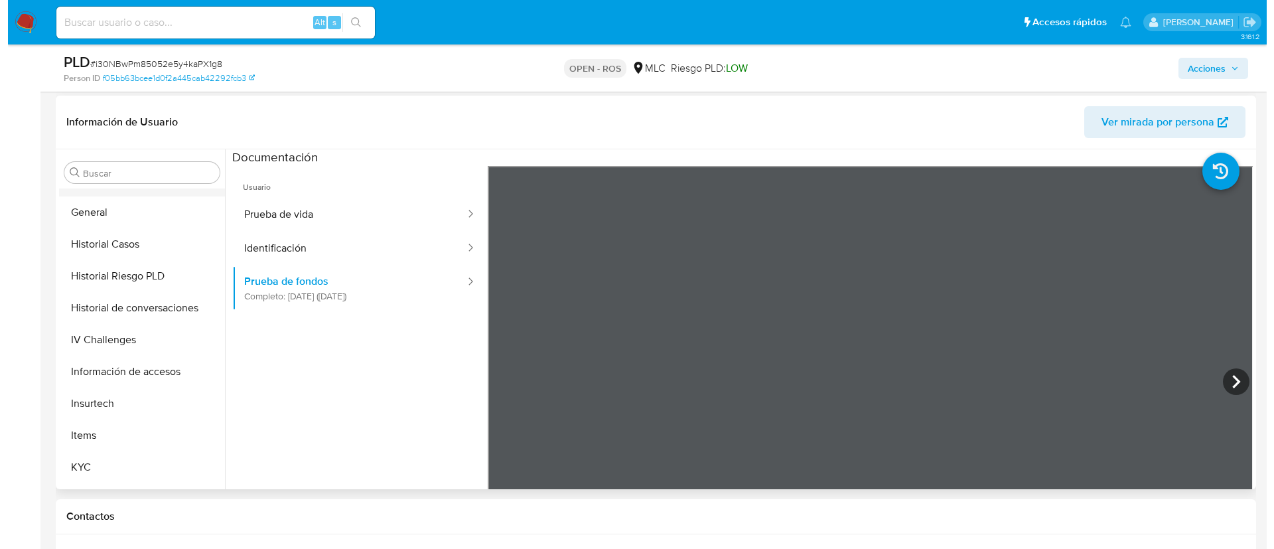
scroll to position [446, 0]
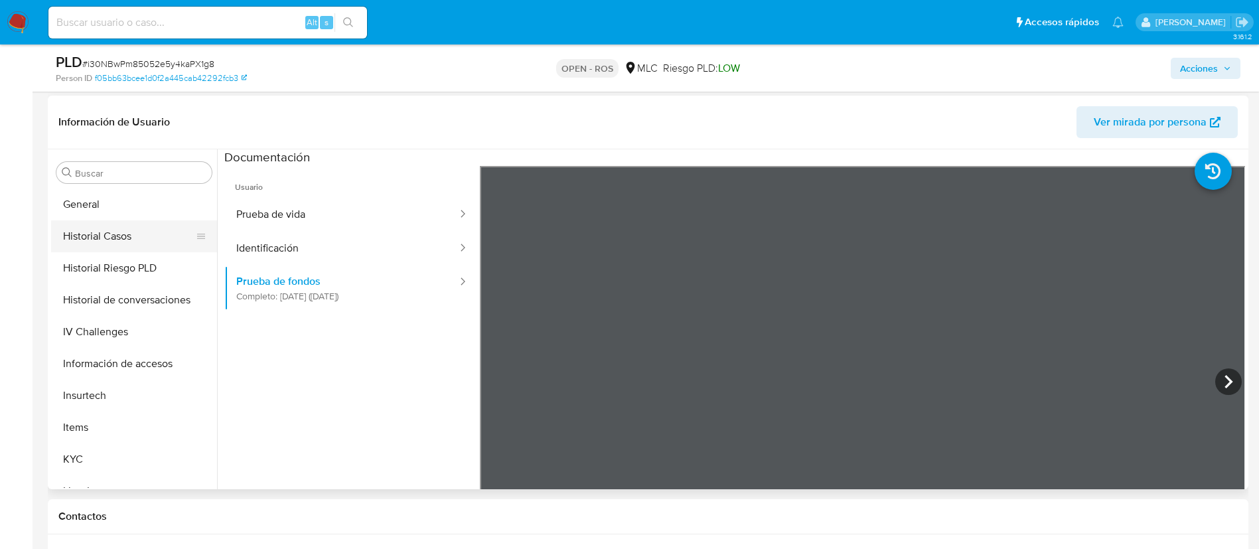
click at [92, 238] on button "Historial Casos" at bounding box center [128, 236] width 155 height 32
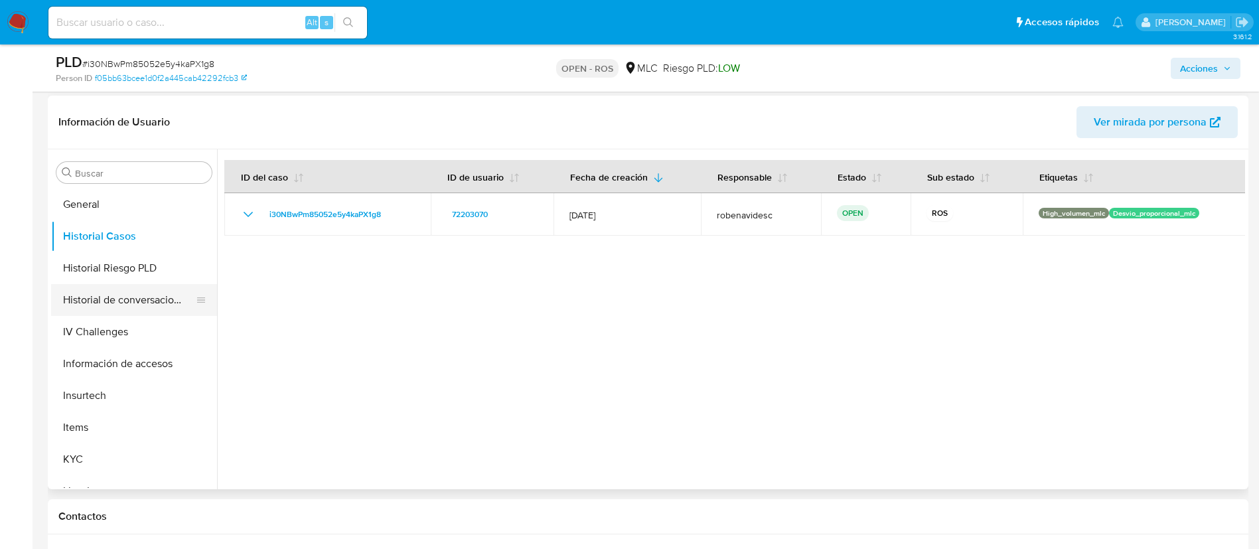
click at [64, 302] on button "Historial de conversaciones" at bounding box center [128, 300] width 155 height 32
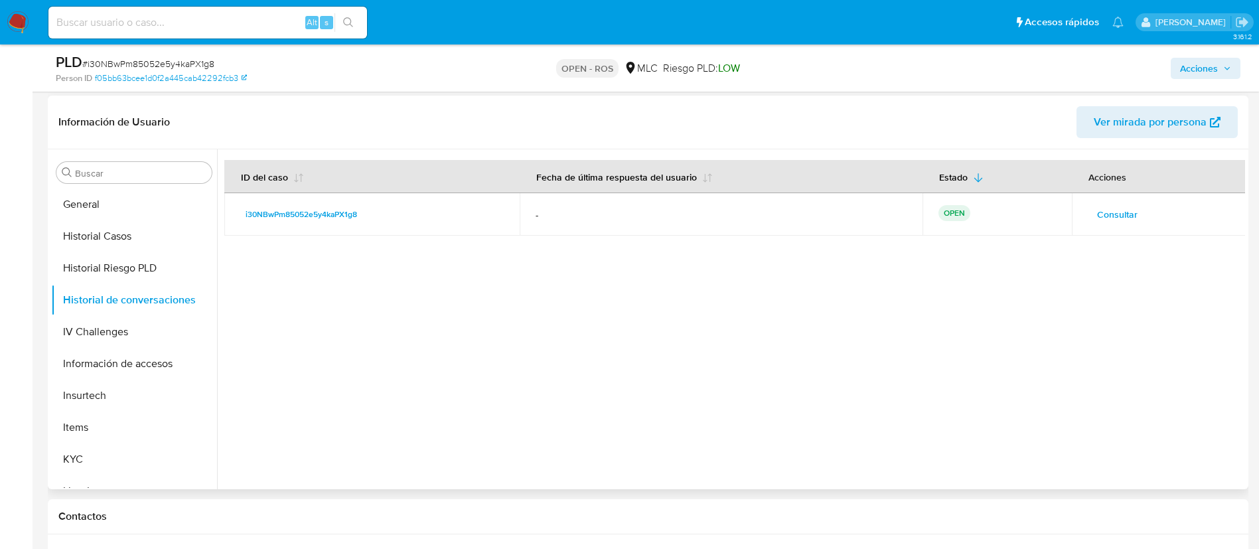
click at [1097, 214] on span "Consultar" at bounding box center [1117, 214] width 40 height 19
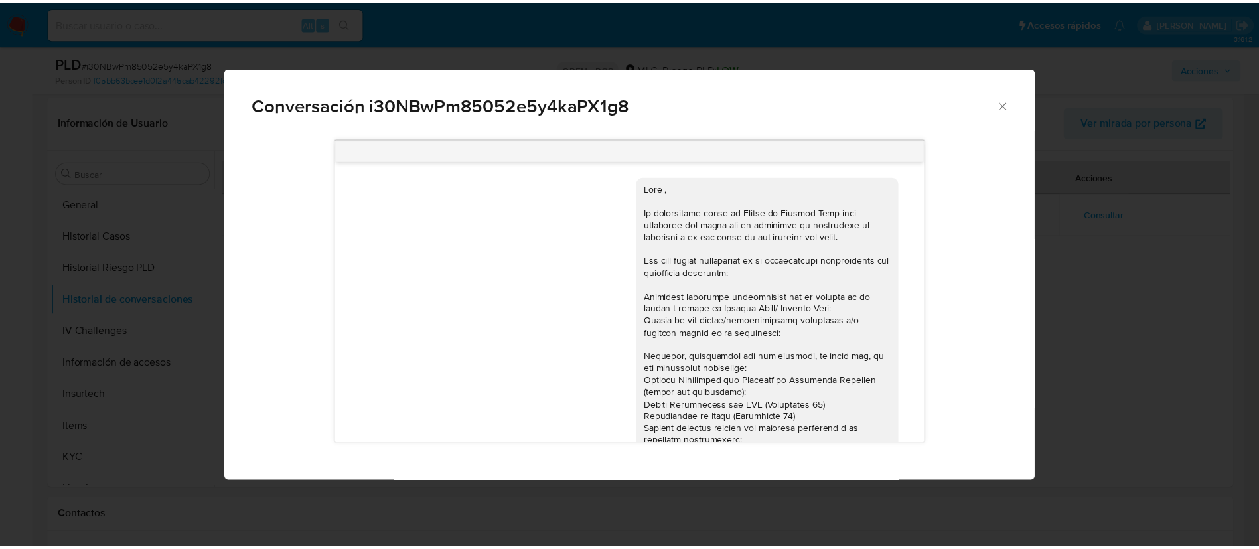
scroll to position [300, 0]
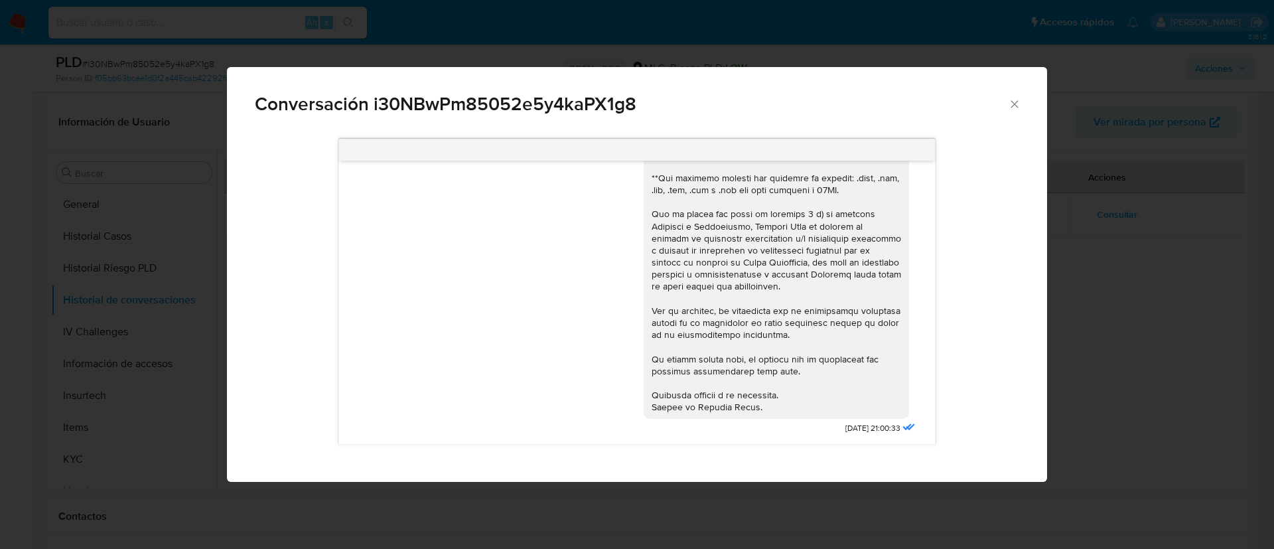
click at [1016, 98] on icon "Cerrar" at bounding box center [1014, 104] width 13 height 13
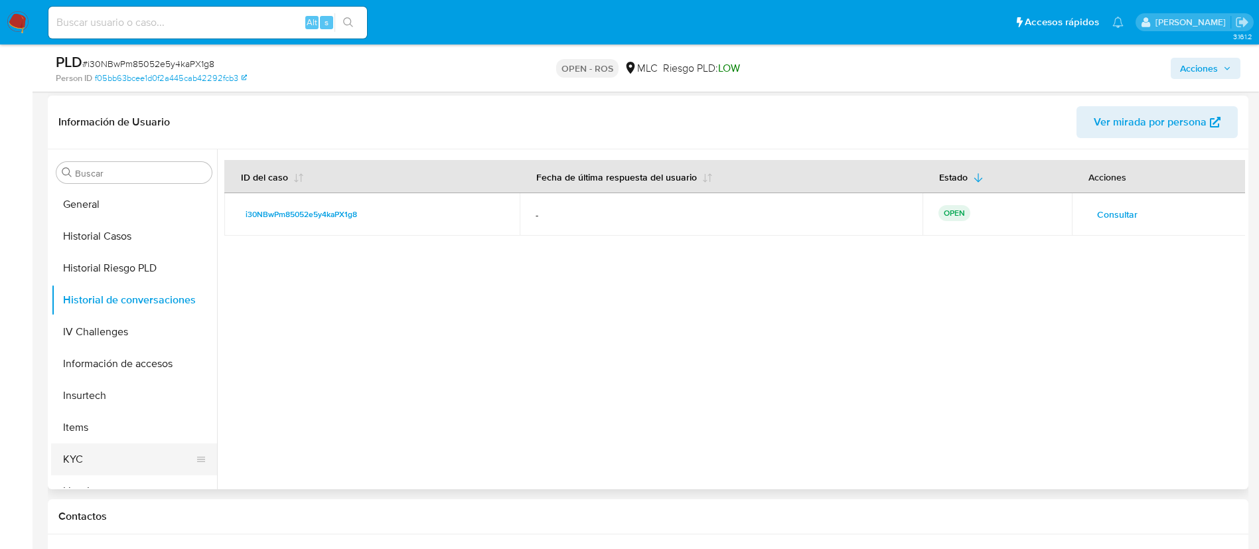
click at [77, 470] on button "KYC" at bounding box center [128, 459] width 155 height 32
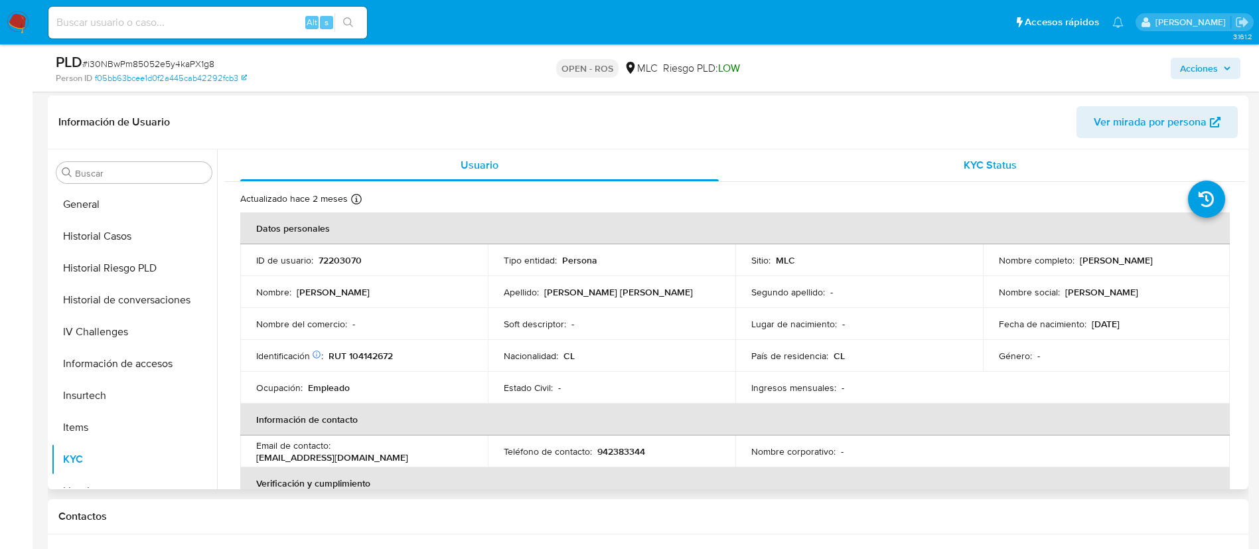
click at [887, 171] on div "KYC Status" at bounding box center [989, 165] width 478 height 32
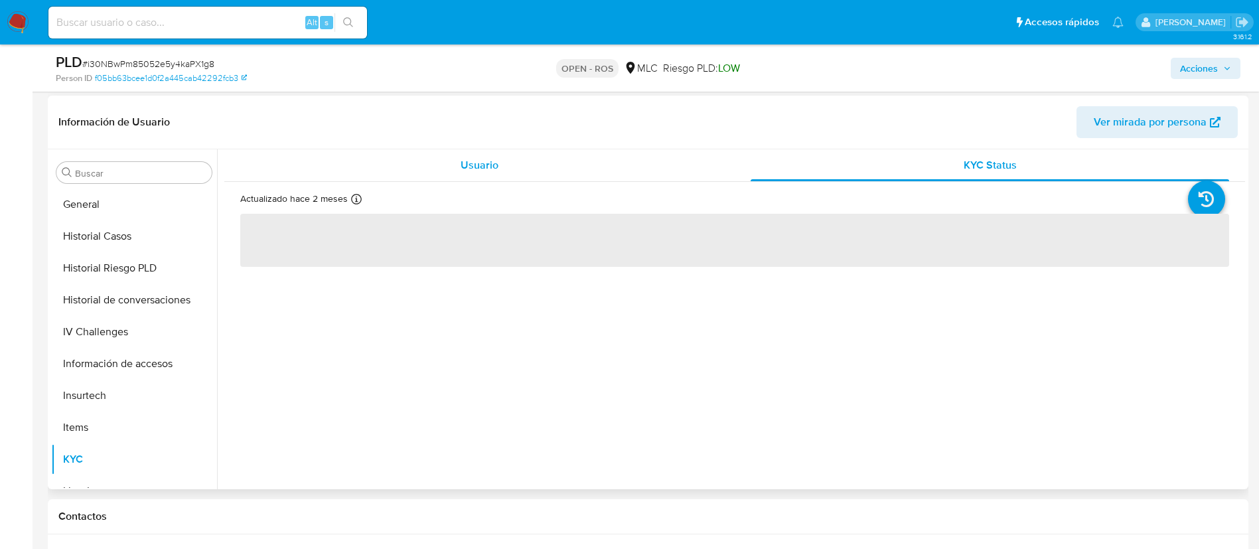
click at [658, 169] on div "Usuario" at bounding box center [479, 165] width 478 height 32
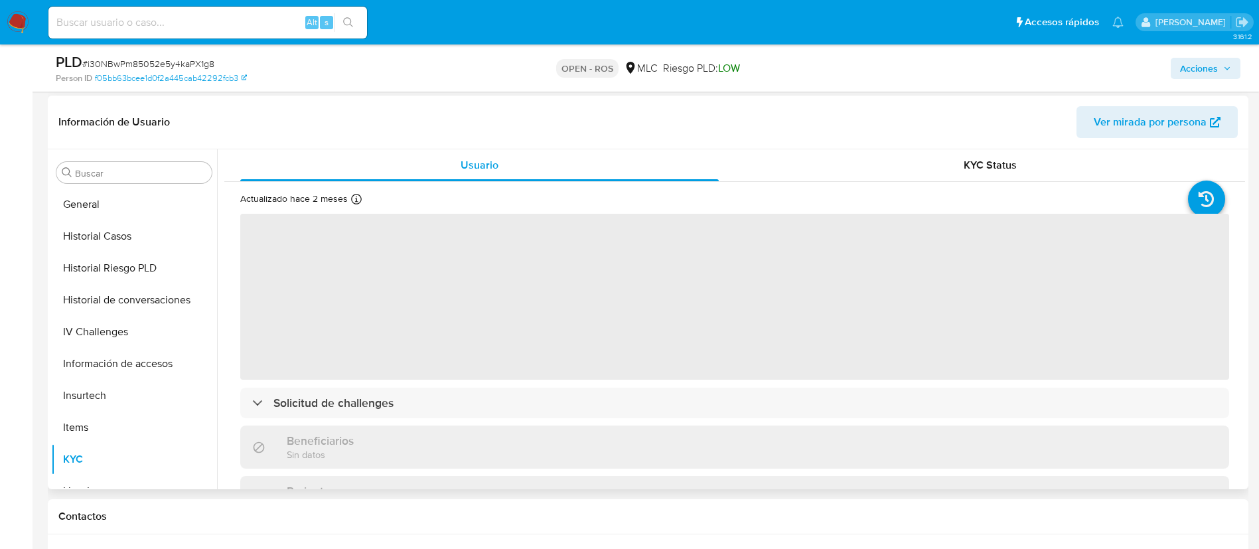
click at [1121, 111] on span "Ver mirada por persona" at bounding box center [1149, 122] width 113 height 32
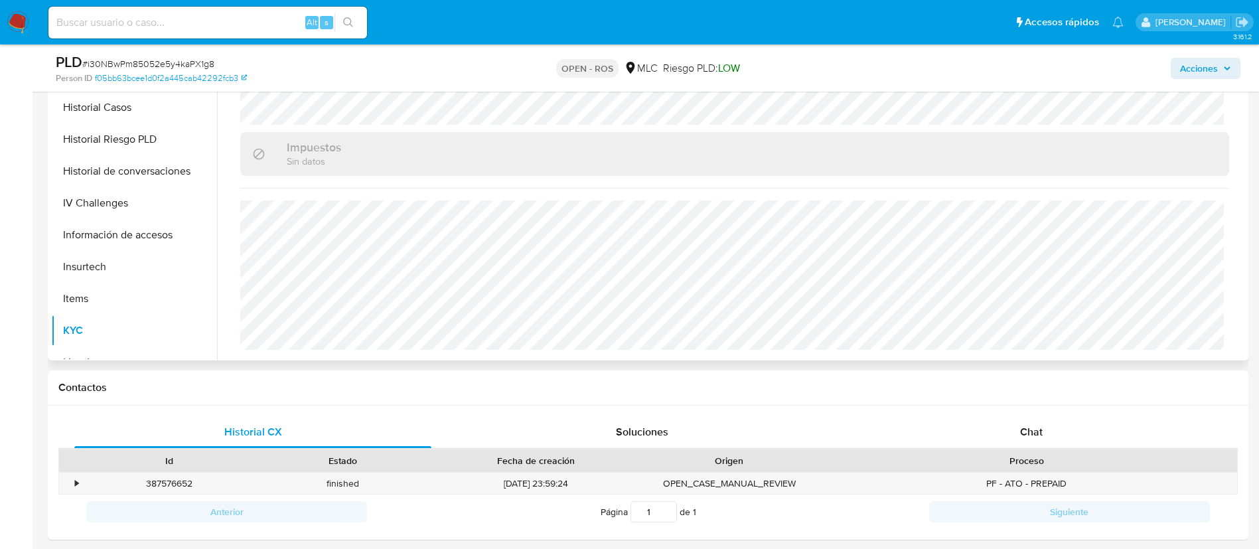
scroll to position [543, 0]
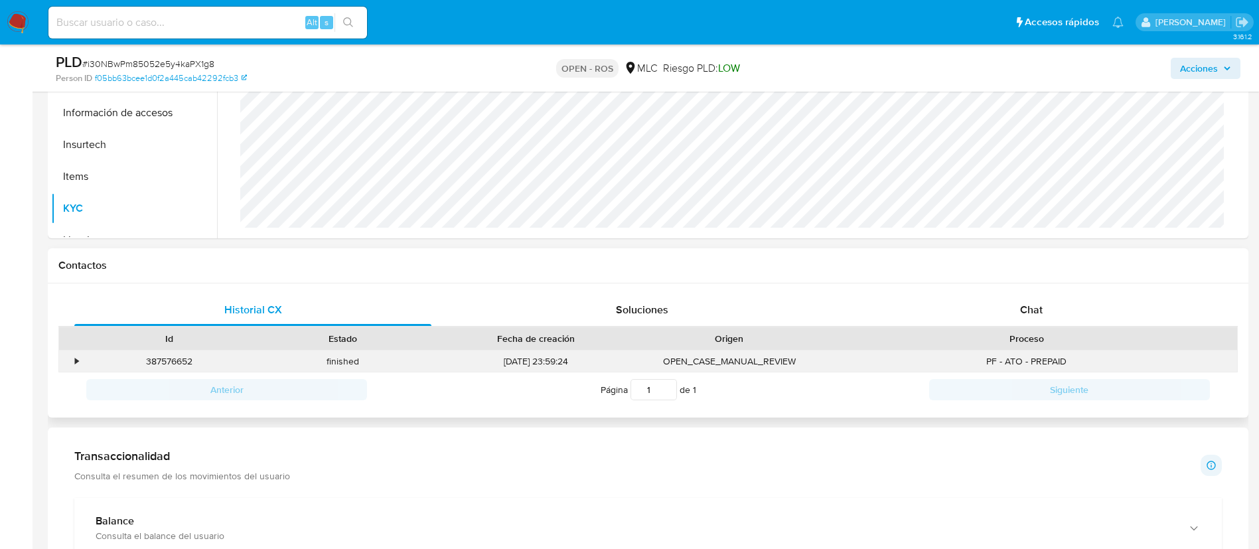
click at [770, 358] on div "OPEN_CASE_MANUAL_REVIEW" at bounding box center [729, 361] width 174 height 22
click at [78, 358] on div "•" at bounding box center [76, 361] width 3 height 13
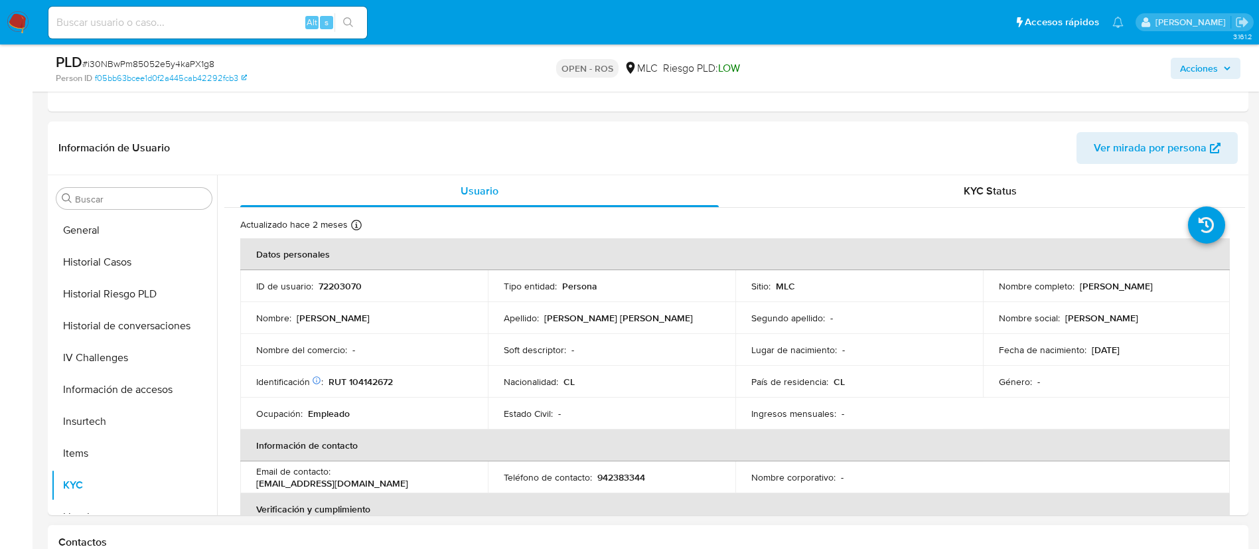
scroll to position [0, 0]
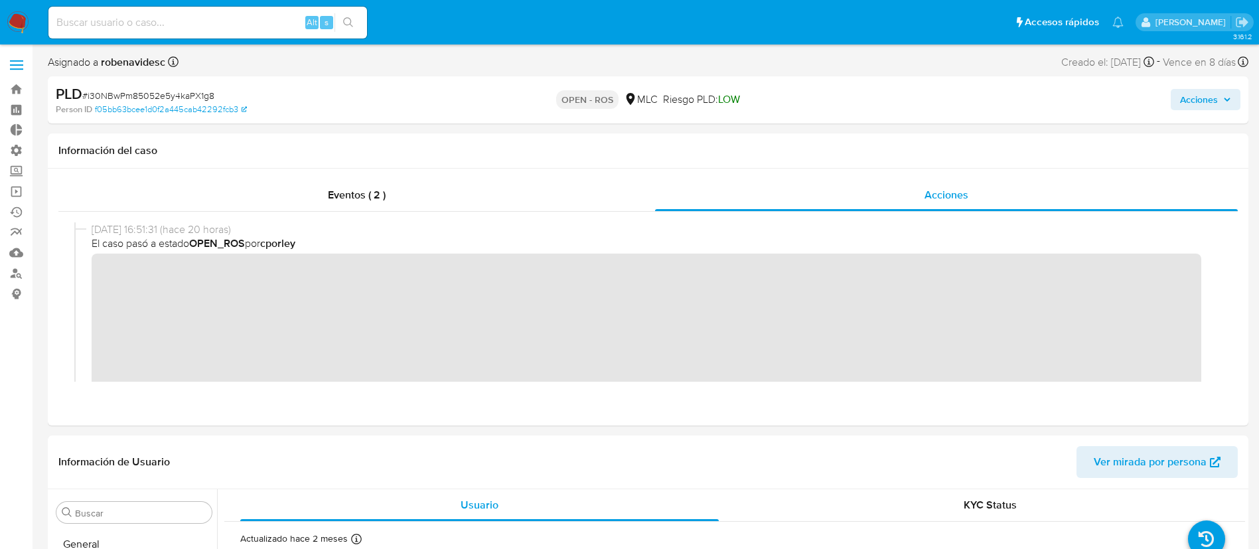
click at [1197, 90] on span "Acciones" at bounding box center [1199, 99] width 38 height 21
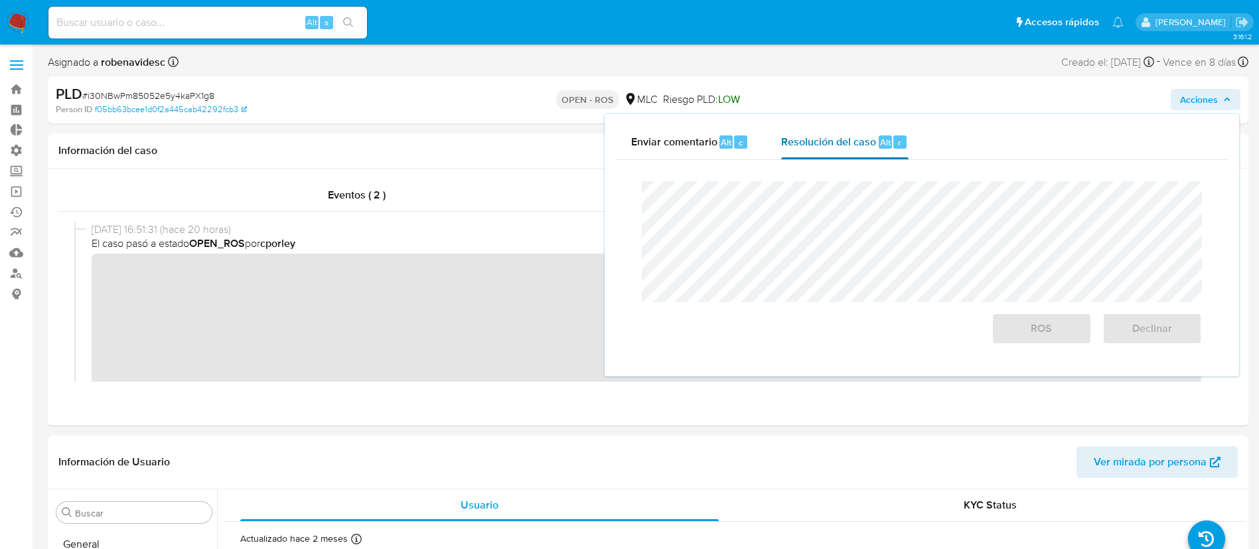
click at [871, 149] on span "Resolución del caso" at bounding box center [828, 141] width 95 height 15
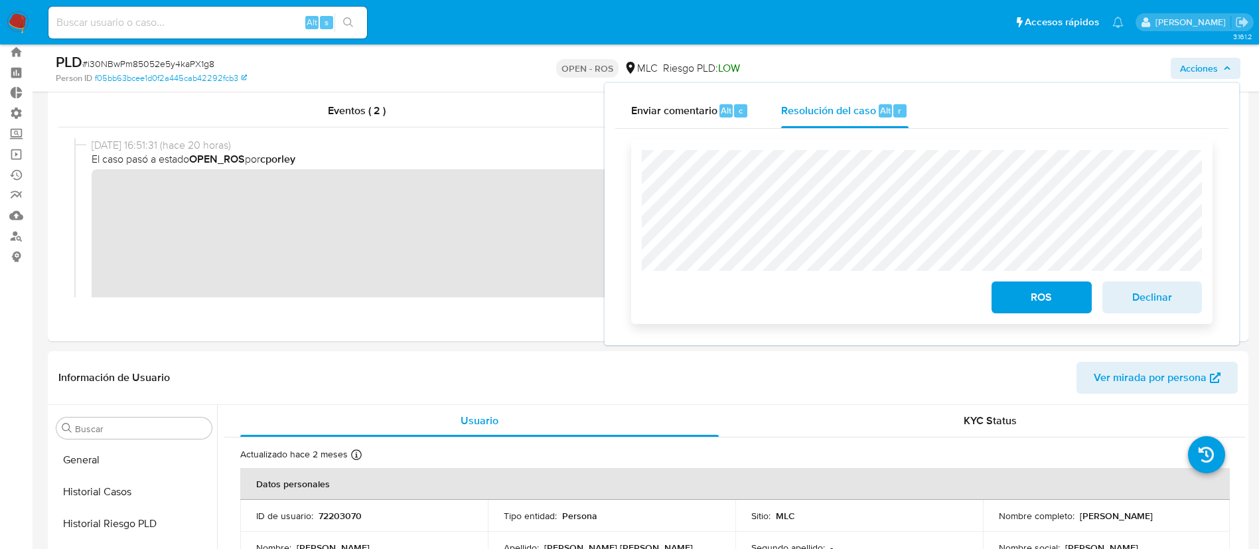
scroll to position [47, 0]
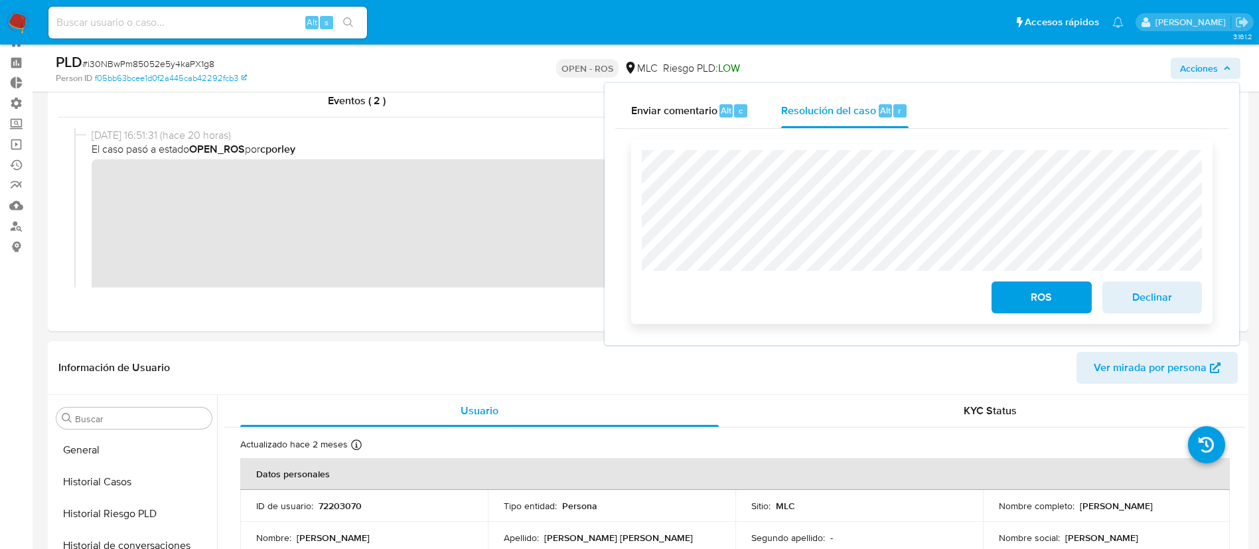
click at [1146, 288] on span "Declinar" at bounding box center [1151, 297] width 65 height 29
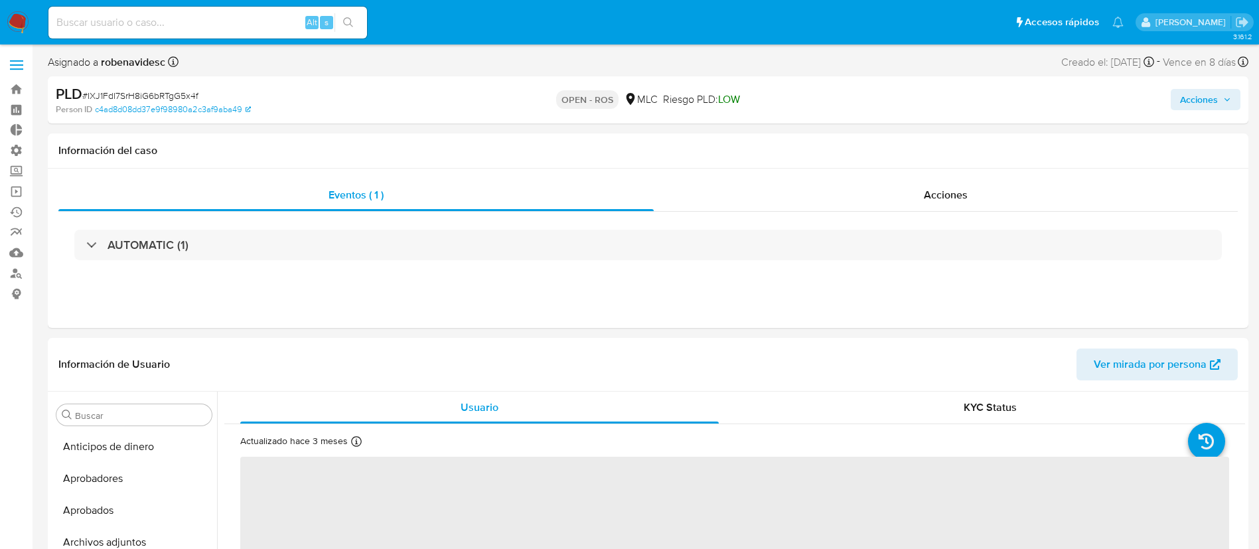
select select "10"
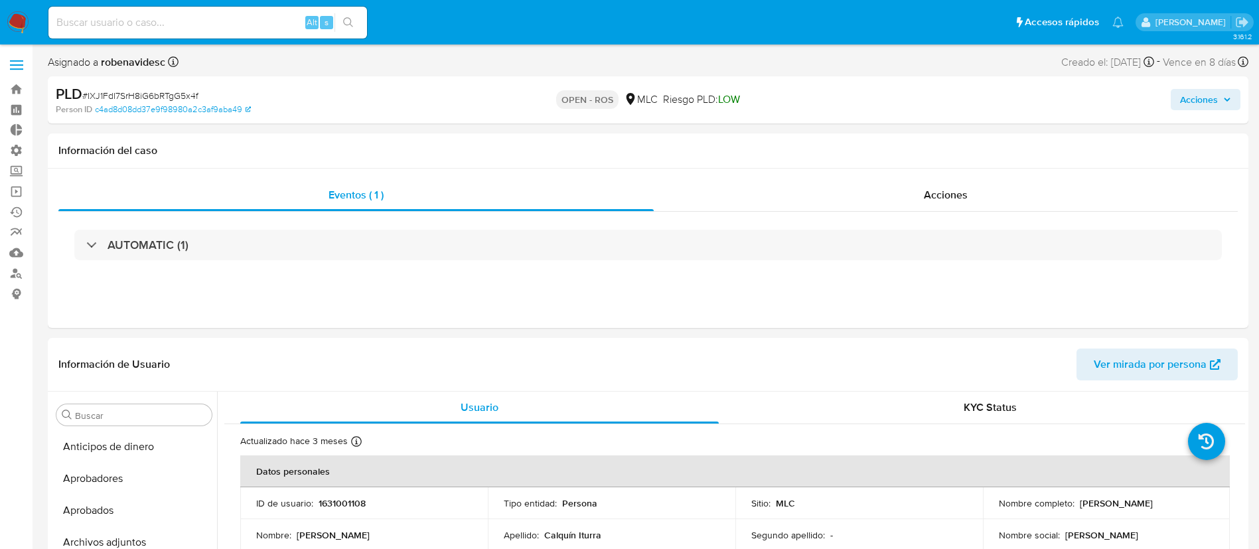
scroll to position [624, 0]
drag, startPoint x: 924, startPoint y: 212, endPoint x: 938, endPoint y: 196, distance: 20.7
click at [938, 196] on div "Eventos ( 1 ) Acciones AUTOMATIC (1)" at bounding box center [647, 228] width 1179 height 99
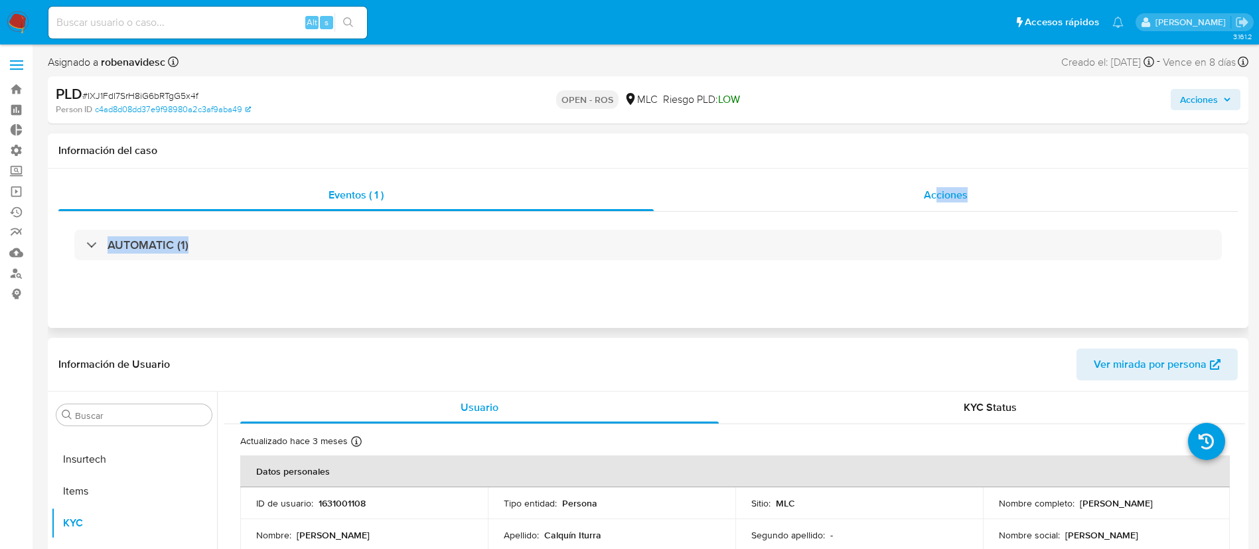
click at [938, 196] on span "Acciones" at bounding box center [945, 194] width 44 height 15
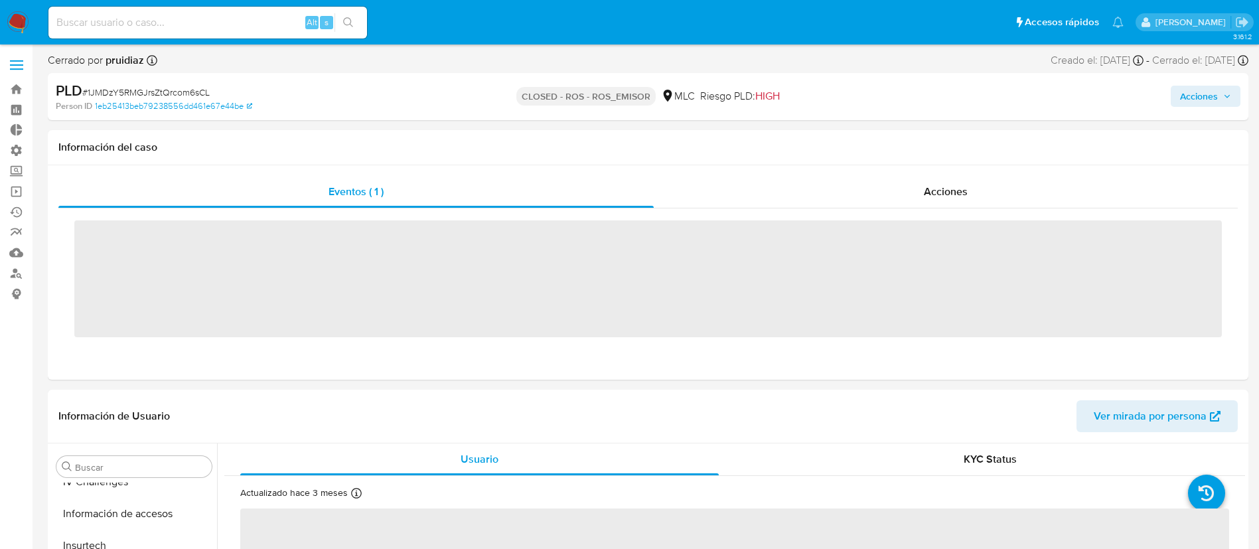
scroll to position [624, 0]
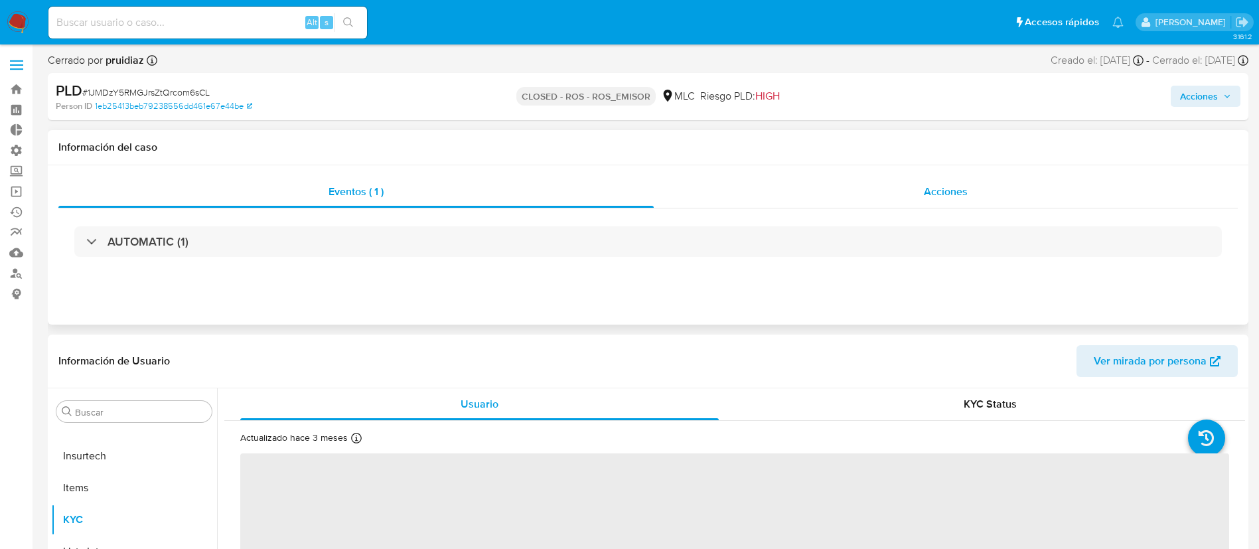
click at [900, 189] on div "Acciones" at bounding box center [945, 192] width 584 height 32
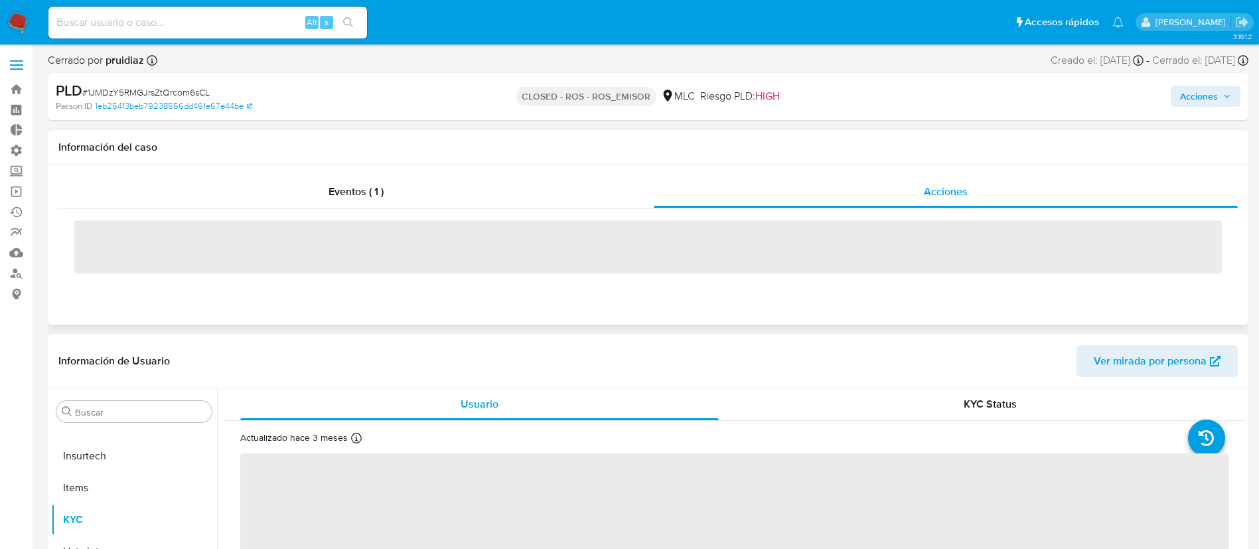
select select "10"
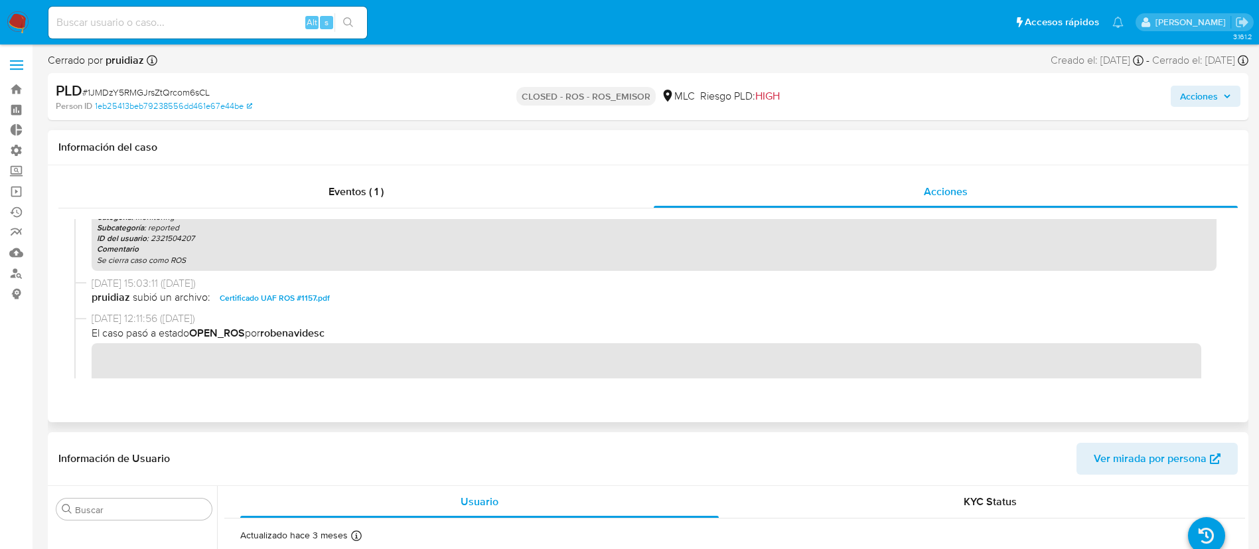
scroll to position [0, 0]
